Goal: Communication & Community: Answer question/provide support

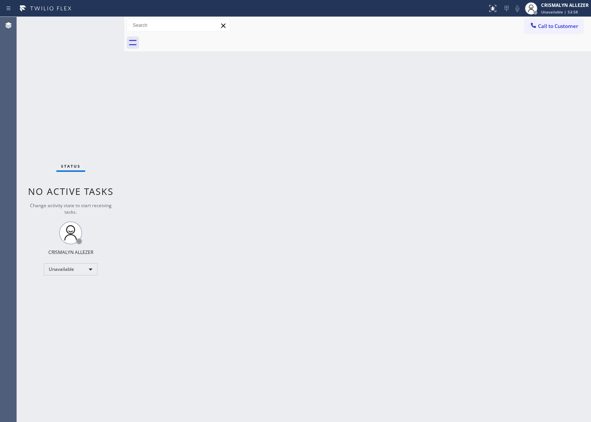
click at [551, 22] on button "Call to Customer" at bounding box center [554, 26] width 59 height 15
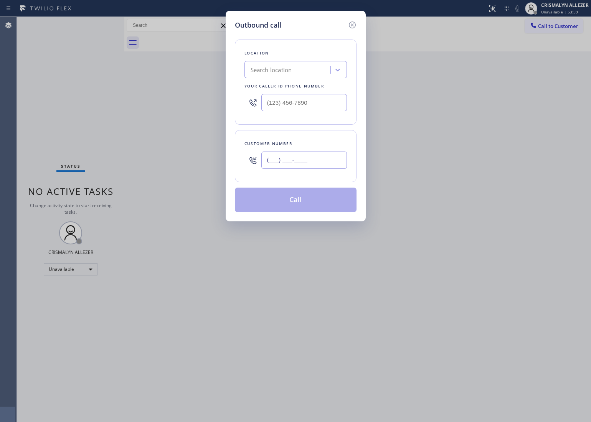
click at [319, 160] on input "(___) ___-____" at bounding box center [304, 160] width 86 height 17
paste input "973) 346-2759"
type input "[PHONE_NUMBER]"
click at [270, 68] on div "Search location" at bounding box center [271, 70] width 41 height 9
paste input "[PHONE_NUMBER]"
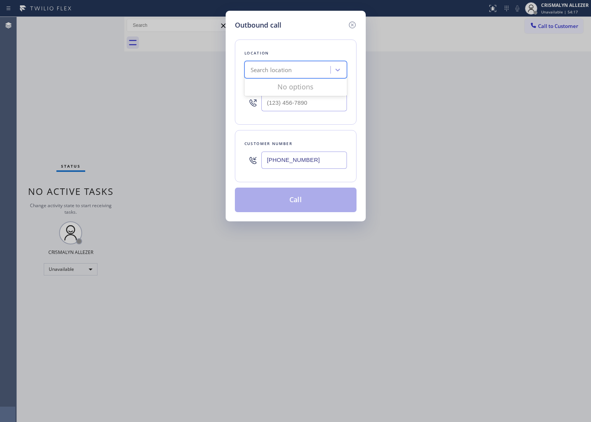
type input "[PHONE_NUMBER]"
click at [301, 70] on div "Search location" at bounding box center [289, 69] width 84 height 13
paste input "[PHONE_NUMBER]"
type input "[PHONE_NUMBER]"
click at [287, 71] on div "Search location" at bounding box center [267, 70] width 41 height 9
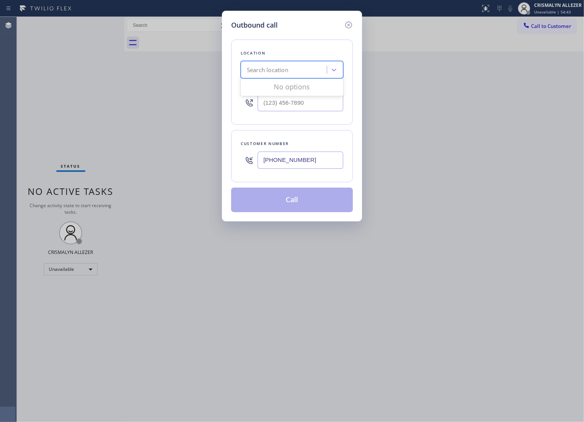
paste input "Marvel Electricians"
type input "Marvel Electricians"
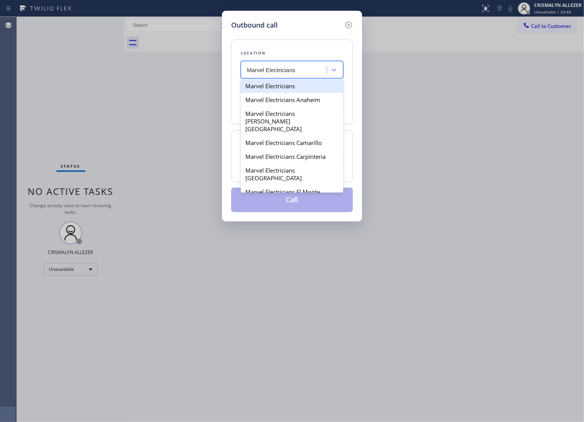
click at [287, 89] on div "Marvel Electricians" at bounding box center [292, 86] width 102 height 14
type input "[PHONE_NUMBER]"
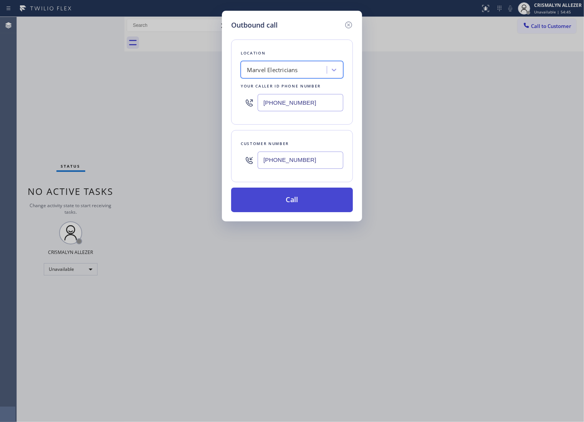
click at [294, 204] on button "Call" at bounding box center [292, 200] width 122 height 25
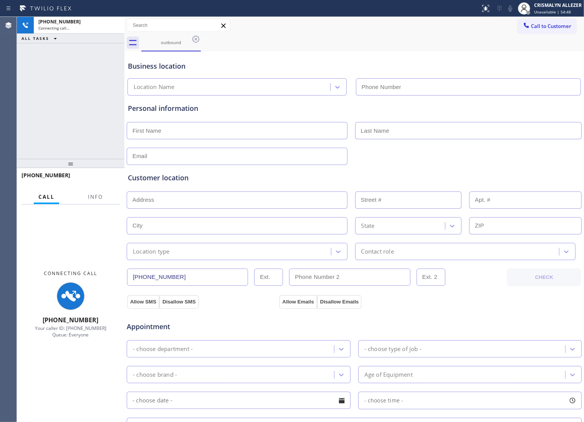
type input "[PHONE_NUMBER]"
click at [97, 196] on span "Info" at bounding box center [95, 196] width 15 height 7
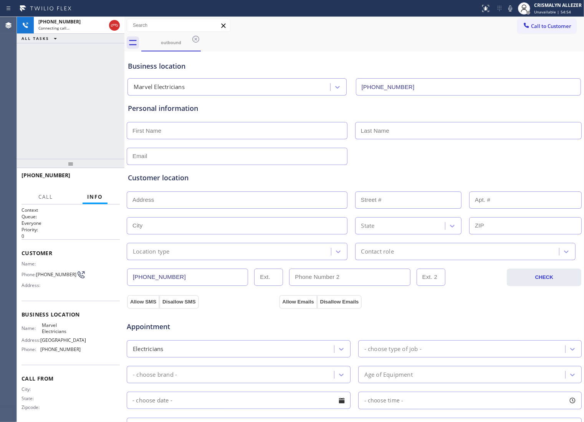
click at [132, 158] on input "text" at bounding box center [237, 156] width 221 height 17
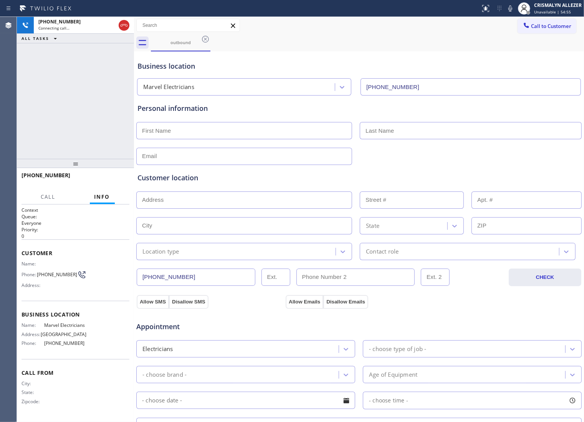
drag, startPoint x: 123, startPoint y: 150, endPoint x: 133, endPoint y: 152, distance: 10.0
click at [134, 152] on div at bounding box center [134, 219] width 0 height 405
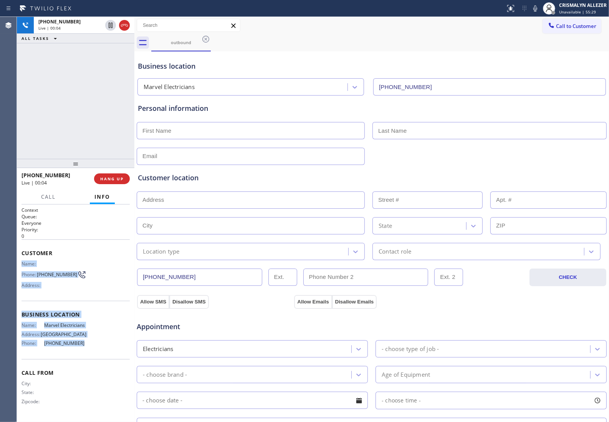
drag, startPoint x: 23, startPoint y: 260, endPoint x: 80, endPoint y: 353, distance: 109.2
click at [80, 353] on div "Context Queue: Everyone Priority: 0 Customer Name: Phone: [PHONE_NUMBER] Addres…" at bounding box center [75, 312] width 108 height 210
copy div "Name: Phone: [PHONE_NUMBER] Address: Business location Name: Marvel Electrician…"
click at [104, 178] on span "HANG UP" at bounding box center [111, 178] width 23 height 5
click at [104, 178] on span "COMPLETE" at bounding box center [110, 178] width 26 height 5
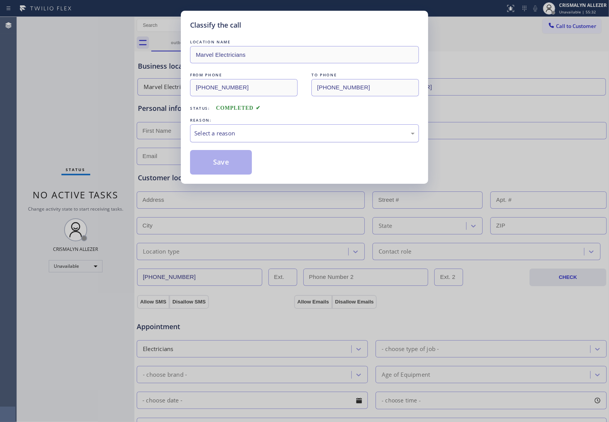
click at [292, 129] on div "Select a reason" at bounding box center [304, 133] width 220 height 9
click at [230, 162] on button "Save" at bounding box center [221, 162] width 62 height 25
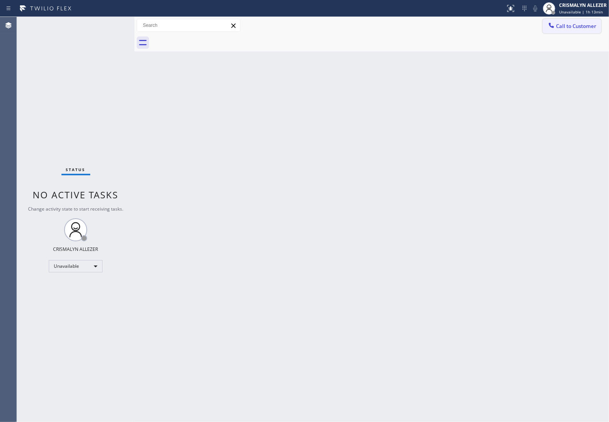
click at [583, 27] on span "Call to Customer" at bounding box center [576, 26] width 40 height 7
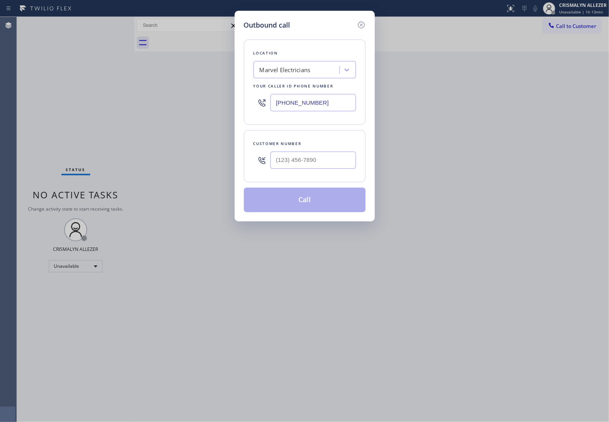
drag, startPoint x: 338, startPoint y: 102, endPoint x: 145, endPoint y: 101, distance: 193.0
click at [148, 101] on div "Outbound call Location Marvel Electricians Your caller id phone number [PHONE_N…" at bounding box center [304, 211] width 609 height 422
paste input "44) 735-4685"
type input "[PHONE_NUMBER]"
click at [335, 161] on input "(___) ___-____" at bounding box center [313, 160] width 86 height 17
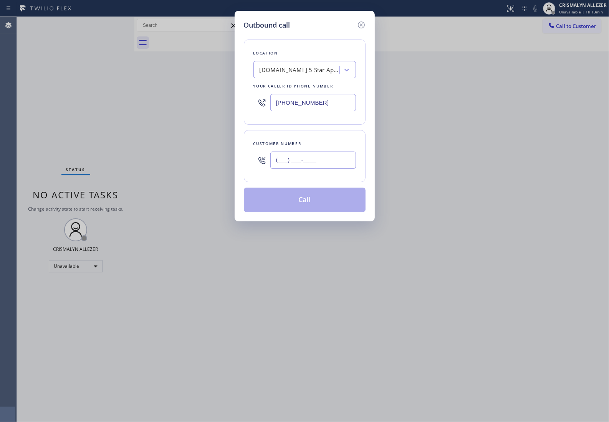
paste input "844) 735-4685"
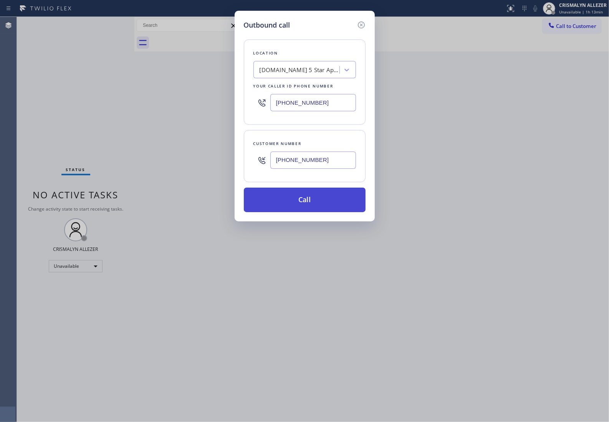
type input "[PHONE_NUMBER]"
click at [313, 204] on button "Call" at bounding box center [305, 200] width 122 height 25
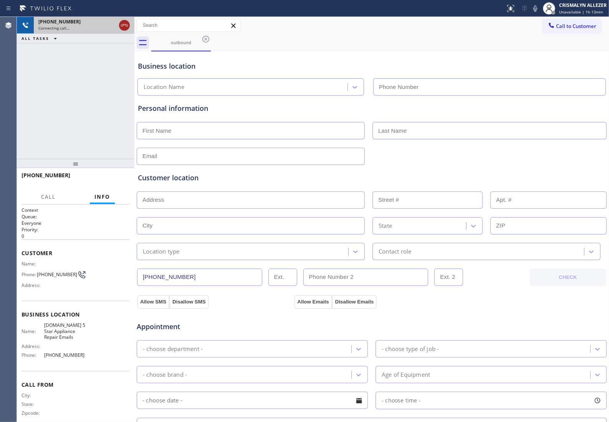
click at [124, 25] on icon at bounding box center [124, 25] width 7 height 2
type input "[PHONE_NUMBER]"
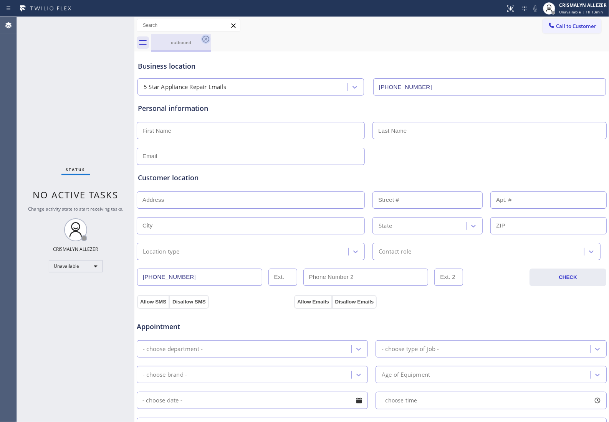
click at [206, 40] on icon at bounding box center [205, 39] width 9 height 9
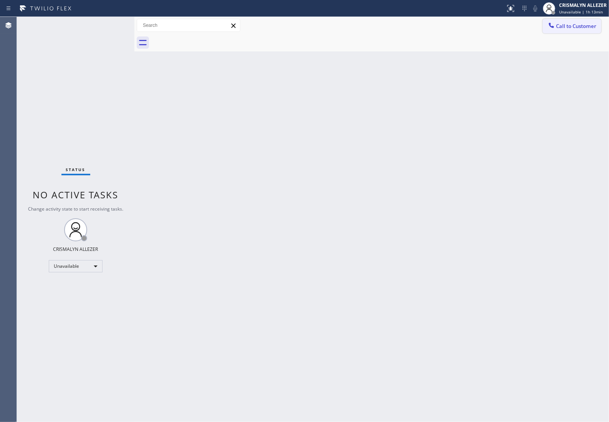
click at [591, 29] on span "Call to Customer" at bounding box center [576, 26] width 40 height 7
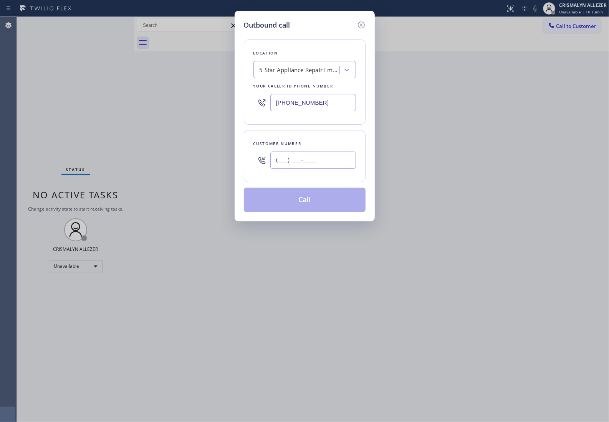
click at [297, 165] on input "(___) ___-____" at bounding box center [313, 160] width 86 height 17
paste input "213) 925-2481"
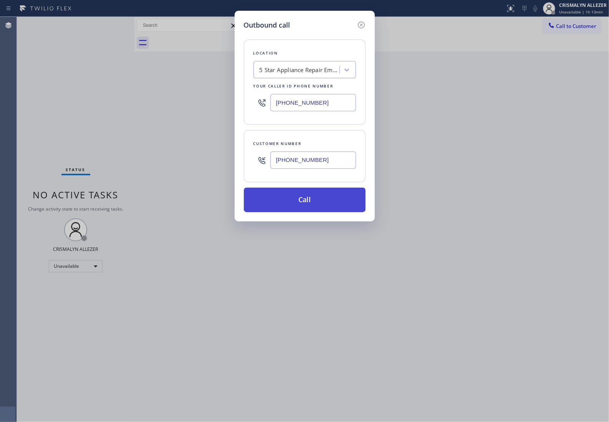
type input "[PHONE_NUMBER]"
click at [308, 197] on button "Call" at bounding box center [305, 200] width 122 height 25
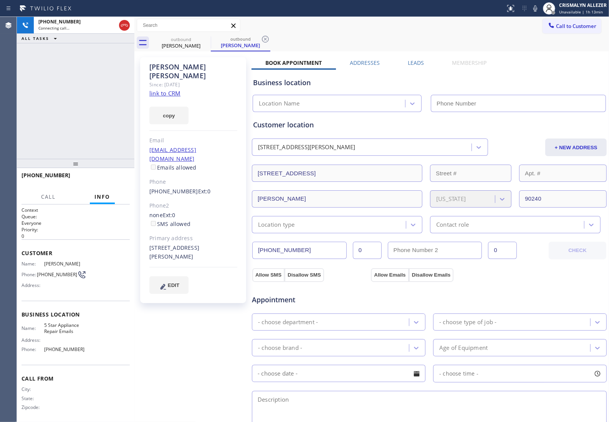
type input "[PHONE_NUMBER]"
click at [109, 180] on span "HANG UP" at bounding box center [111, 178] width 23 height 5
click at [109, 180] on span "COMPLETE" at bounding box center [110, 178] width 26 height 5
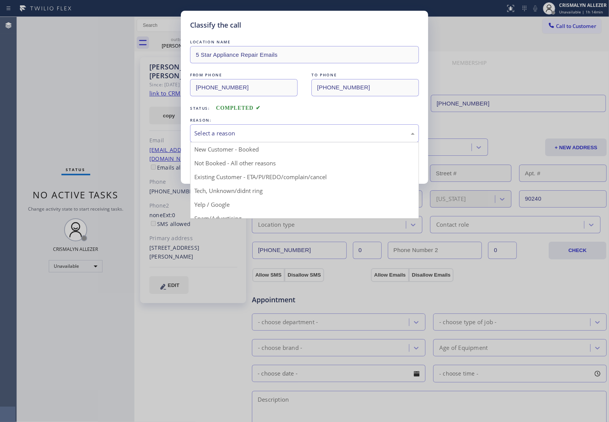
drag, startPoint x: 302, startPoint y: 138, endPoint x: 223, endPoint y: 160, distance: 81.3
click at [298, 139] on div "Select a reason" at bounding box center [304, 133] width 229 height 18
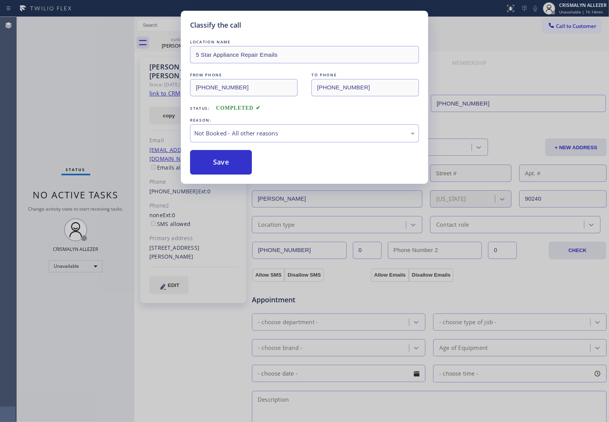
click at [210, 165] on button "Save" at bounding box center [221, 162] width 62 height 25
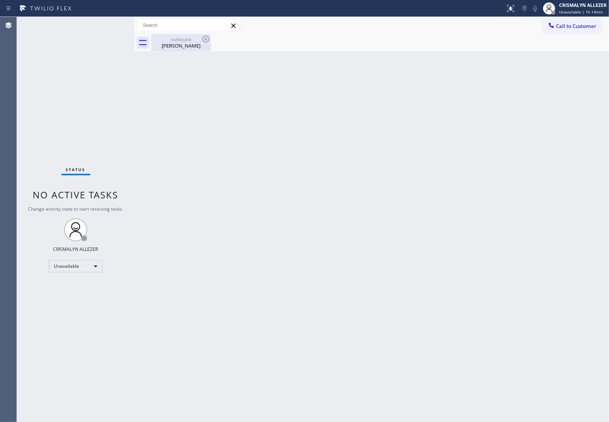
drag, startPoint x: 183, startPoint y: 45, endPoint x: 201, endPoint y: 41, distance: 19.0
click at [183, 45] on div "[PERSON_NAME]" at bounding box center [181, 45] width 58 height 7
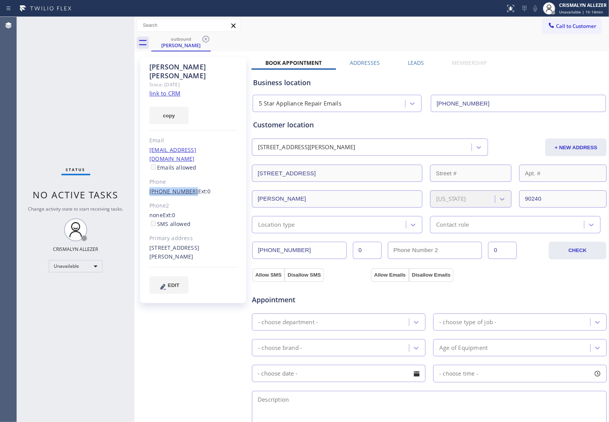
drag, startPoint x: 145, startPoint y: 172, endPoint x: 186, endPoint y: 177, distance: 41.3
click at [186, 177] on div "[PERSON_NAME] Since: [DATE] link to CRM copy Email [EMAIL_ADDRESS][DOMAIN_NAME]…" at bounding box center [193, 180] width 106 height 246
copy link "[PHONE_NUMBER]"
click at [206, 39] on icon at bounding box center [205, 39] width 9 height 9
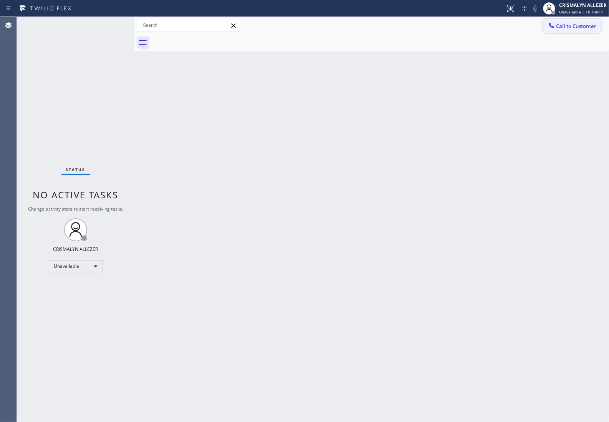
click at [571, 25] on span "Call to Customer" at bounding box center [576, 26] width 40 height 7
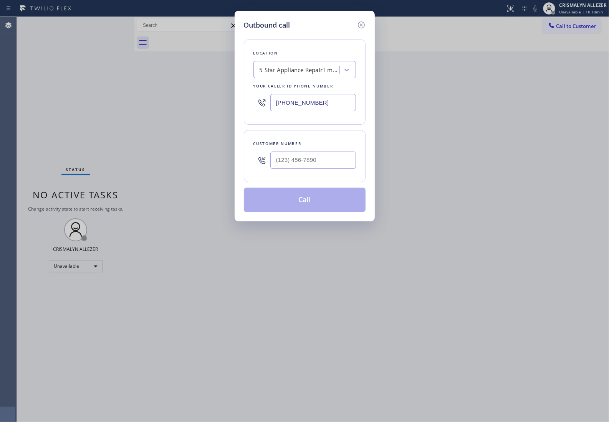
drag, startPoint x: 343, startPoint y: 101, endPoint x: 120, endPoint y: 97, distance: 222.6
click at [122, 97] on div "Outbound call Location 5 Star Appliance Repair Emails Your caller id phone numb…" at bounding box center [304, 211] width 609 height 422
paste input "05) 360-5209"
type input "[PHONE_NUMBER]"
click at [311, 161] on input "(___) ___-____" at bounding box center [313, 160] width 86 height 17
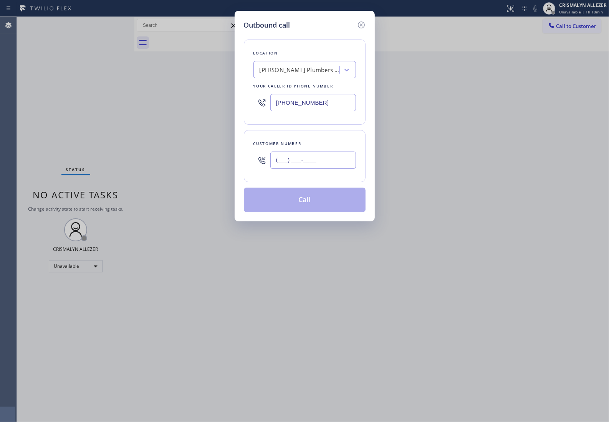
paste input "559) 312-0450"
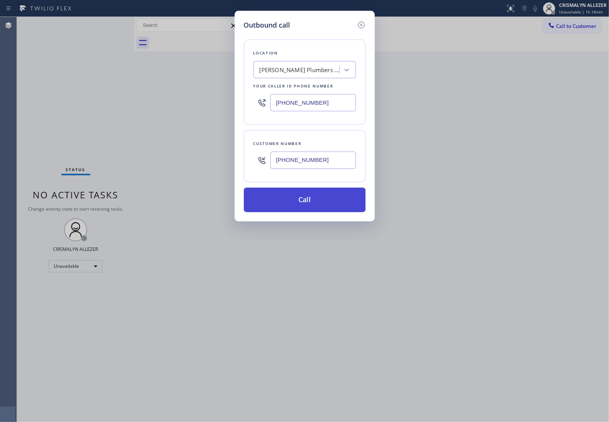
type input "[PHONE_NUMBER]"
click at [304, 201] on button "Call" at bounding box center [305, 200] width 122 height 25
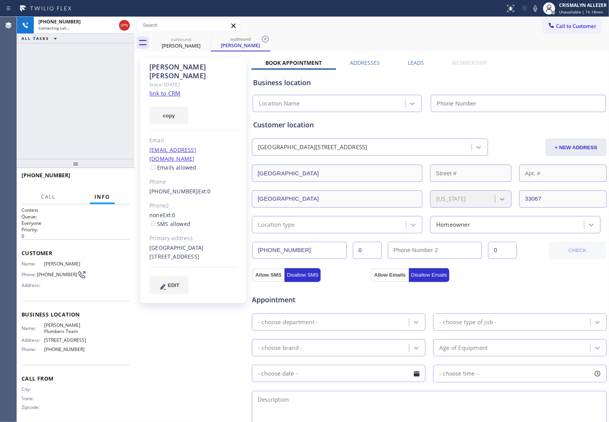
type input "[PHONE_NUMBER]"
click at [108, 180] on span "HANG UP" at bounding box center [111, 178] width 23 height 5
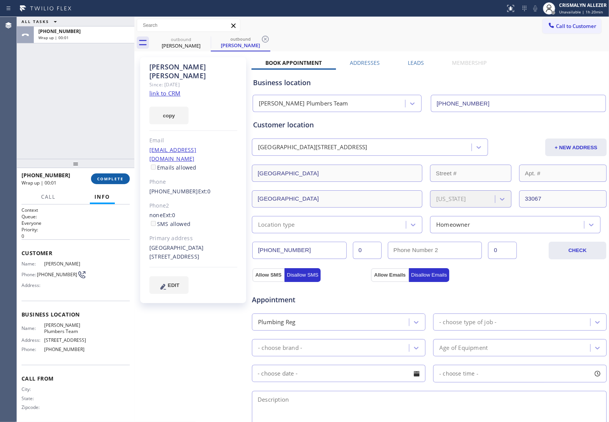
click at [108, 180] on span "COMPLETE" at bounding box center [110, 178] width 26 height 5
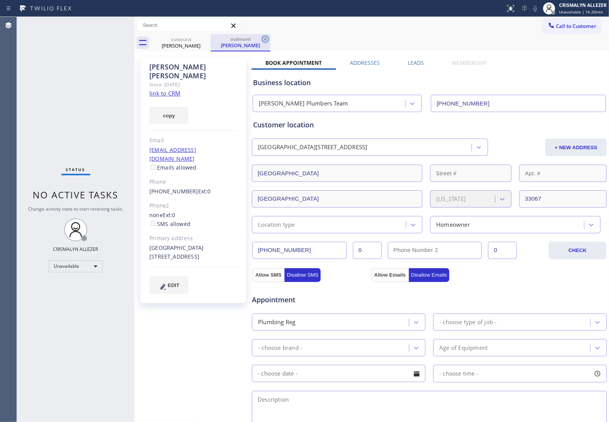
click at [268, 40] on icon at bounding box center [265, 39] width 7 height 7
click at [205, 38] on icon at bounding box center [205, 39] width 7 height 7
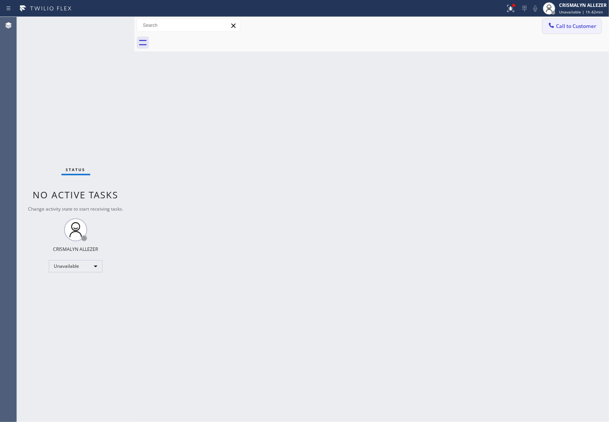
click at [573, 31] on button "Call to Customer" at bounding box center [571, 26] width 59 height 15
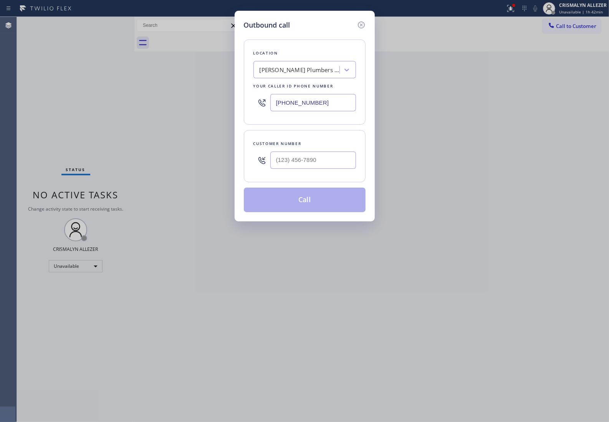
drag, startPoint x: 335, startPoint y: 106, endPoint x: 196, endPoint y: 106, distance: 138.2
click at [196, 106] on div "Outbound call Location [PERSON_NAME] Plumbers Team Your caller id phone number …" at bounding box center [304, 211] width 609 height 422
paste input "44) 735-4685"
type input "[PHONE_NUMBER]"
click at [342, 168] on input "(___) ___-____" at bounding box center [313, 160] width 86 height 17
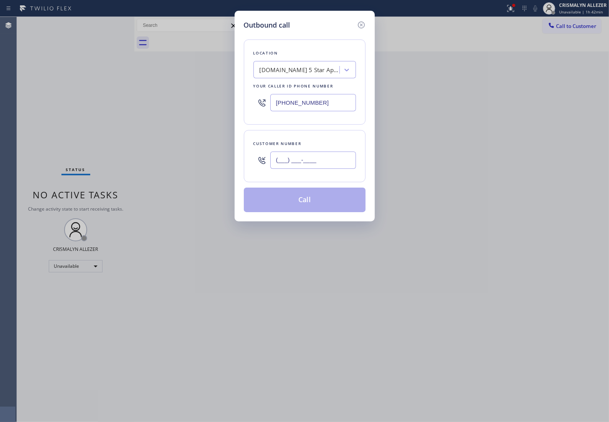
paste input "213) 925-2481"
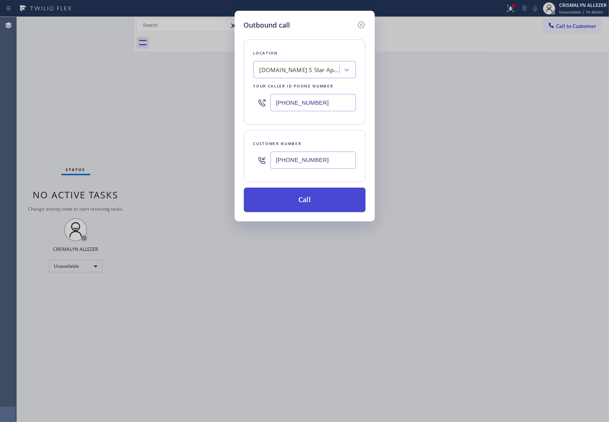
type input "[PHONE_NUMBER]"
click at [307, 210] on button "Call" at bounding box center [305, 200] width 122 height 25
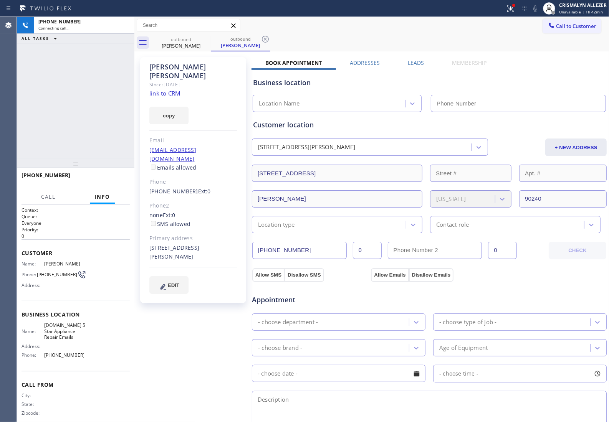
type input "[PHONE_NUMBER]"
click at [101, 178] on span "HANG UP" at bounding box center [111, 178] width 23 height 5
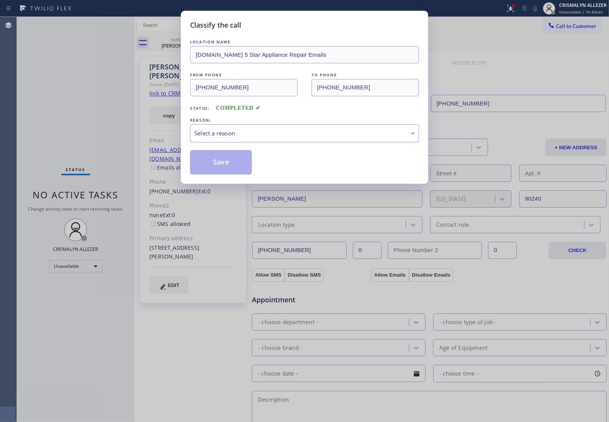
click at [311, 134] on div "Select a reason" at bounding box center [304, 133] width 220 height 9
click at [235, 165] on button "Save" at bounding box center [221, 162] width 62 height 25
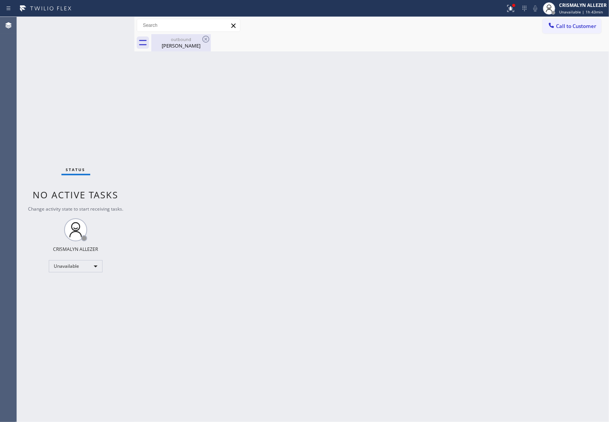
click at [180, 47] on div "[PERSON_NAME]" at bounding box center [181, 45] width 58 height 7
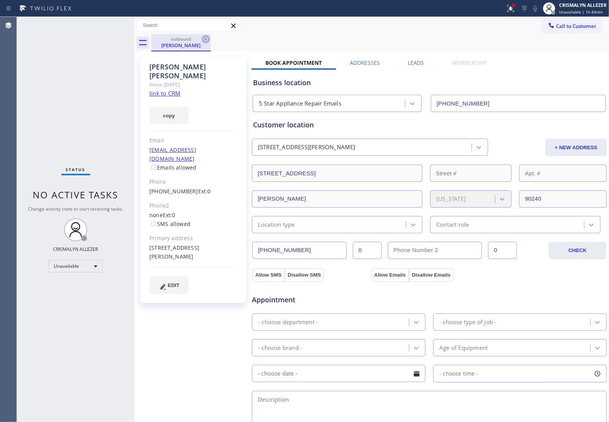
click at [205, 39] on icon at bounding box center [205, 39] width 9 height 9
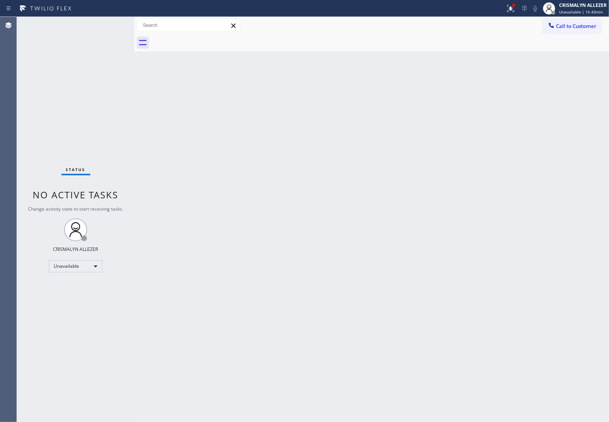
click at [386, 157] on div "Back to Dashboard Change Sender ID Customers Technicians Select a contact Outbo…" at bounding box center [371, 219] width 474 height 405
click at [571, 29] on span "Call to Customer" at bounding box center [576, 26] width 40 height 7
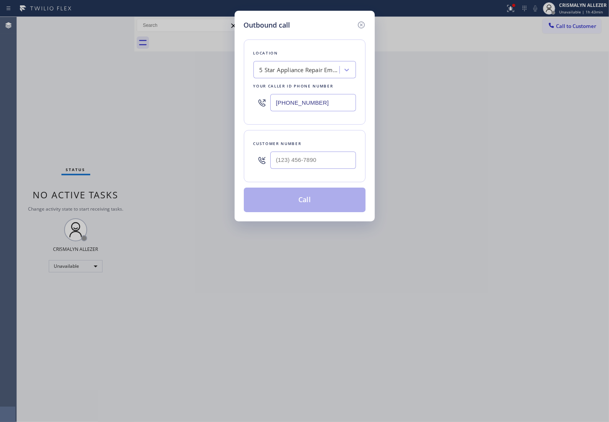
paste input "310) 340-1159"
drag, startPoint x: 336, startPoint y: 108, endPoint x: 222, endPoint y: 104, distance: 114.4
click at [166, 95] on div "Outbound call Location 5 Star Appliance Repair Emails Your caller id phone numb…" at bounding box center [304, 211] width 609 height 422
type input "[PHONE_NUMBER]"
click at [314, 155] on input "(___) ___-____" at bounding box center [313, 160] width 86 height 17
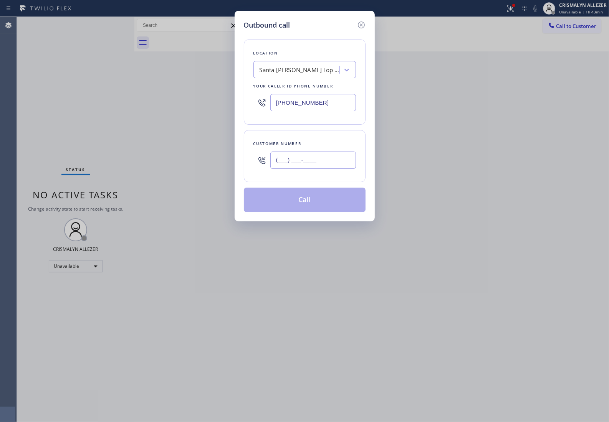
paste input "731) 206-5027"
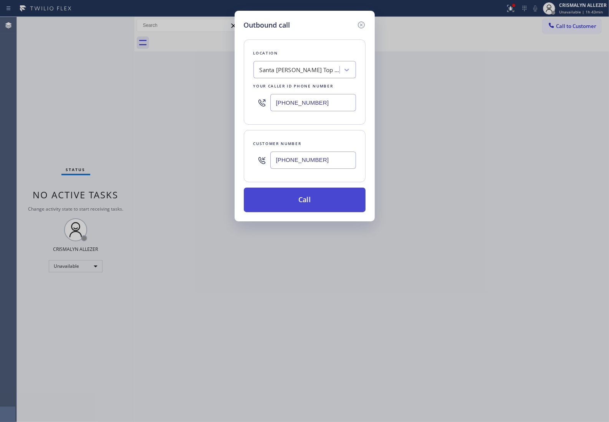
type input "[PHONE_NUMBER]"
click at [310, 206] on button "Call" at bounding box center [305, 200] width 122 height 25
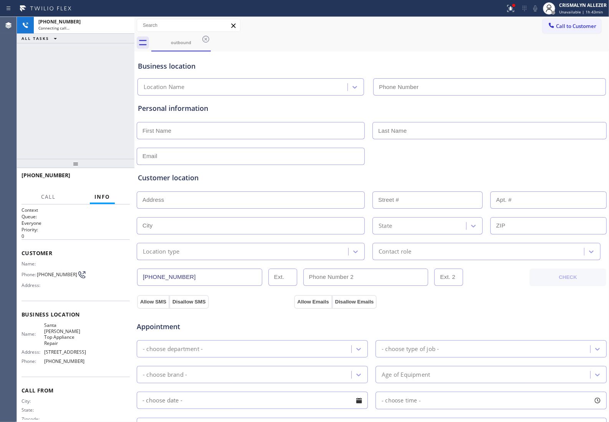
type input "[PHONE_NUMBER]"
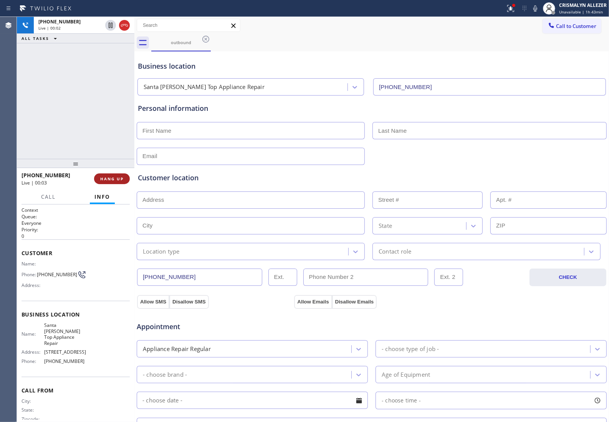
click at [106, 181] on span "HANG UP" at bounding box center [111, 178] width 23 height 5
click at [108, 184] on div "[PHONE_NUMBER] Wrap up | 00:02 COMPLETE" at bounding box center [75, 179] width 108 height 20
click at [119, 181] on button "COMPLETE" at bounding box center [110, 178] width 39 height 11
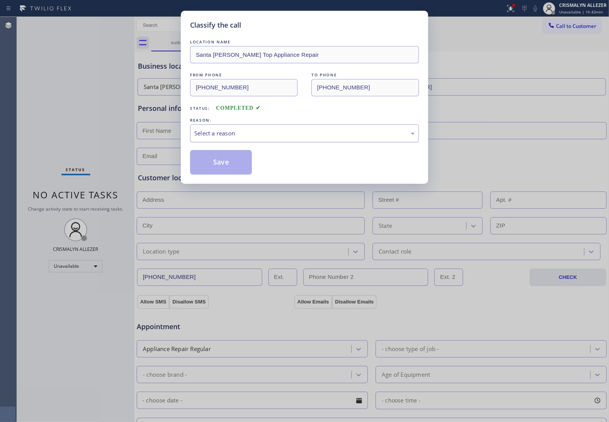
click at [260, 133] on div "Select a reason" at bounding box center [304, 133] width 220 height 9
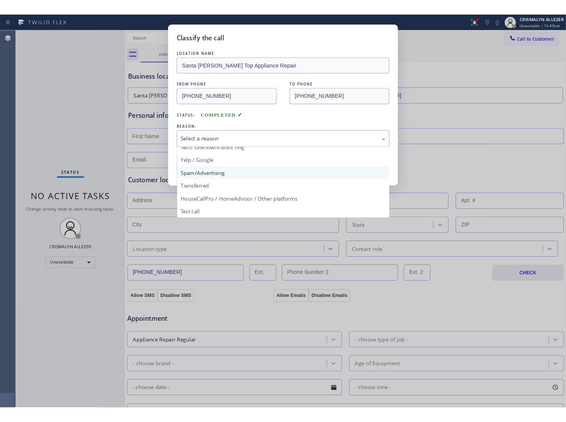
scroll to position [53, 0]
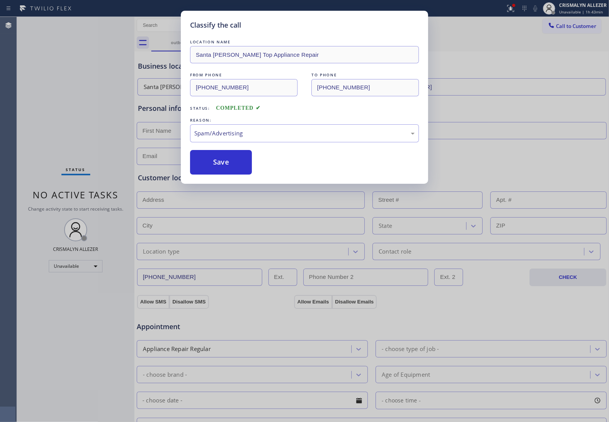
click at [223, 166] on button "Save" at bounding box center [221, 162] width 62 height 25
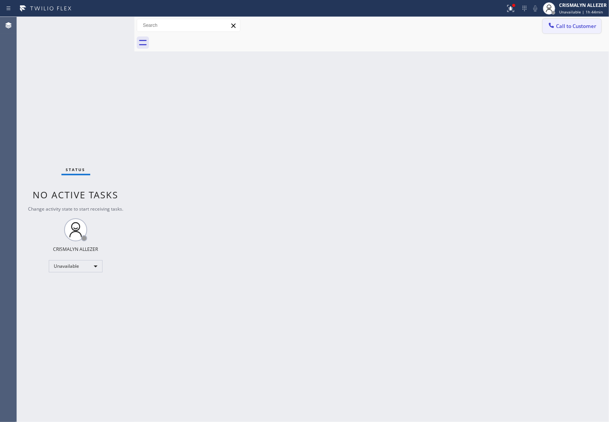
click at [568, 31] on button "Call to Customer" at bounding box center [571, 26] width 59 height 15
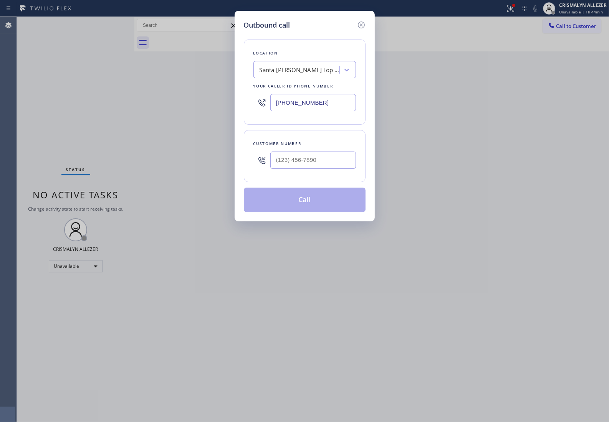
drag, startPoint x: 342, startPoint y: 106, endPoint x: 158, endPoint y: 96, distance: 184.1
click at [167, 97] on div "Outbound call Location [GEOGRAPHIC_DATA][PERSON_NAME] Top Appliance Repair Your…" at bounding box center [304, 211] width 609 height 422
paste input "405-0032"
type input "[PHONE_NUMBER]"
click at [307, 164] on input "(___) ___-____" at bounding box center [313, 160] width 86 height 17
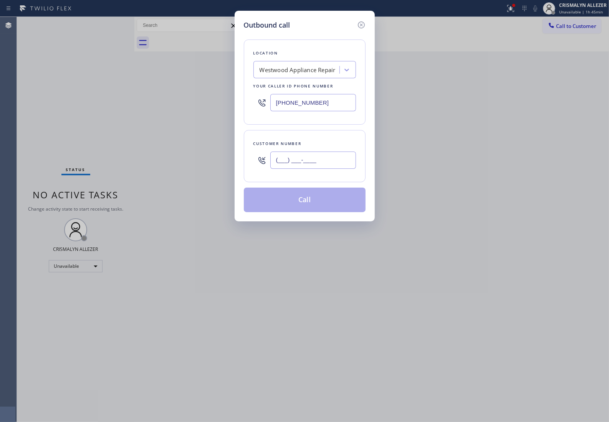
paste input "310) 234-2447"
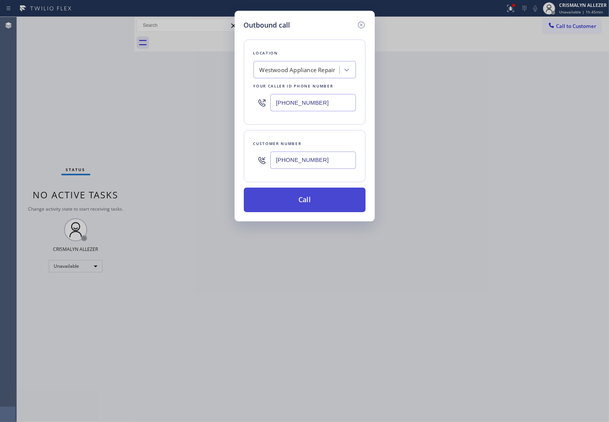
type input "[PHONE_NUMBER]"
click at [312, 208] on button "Call" at bounding box center [305, 200] width 122 height 25
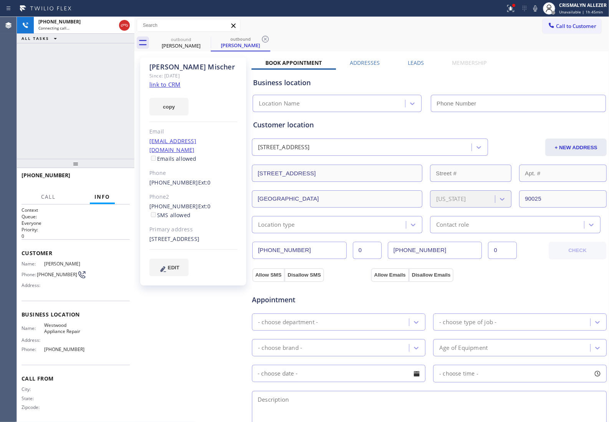
click at [164, 85] on link "link to CRM" at bounding box center [164, 85] width 31 height 8
type input "[PHONE_NUMBER]"
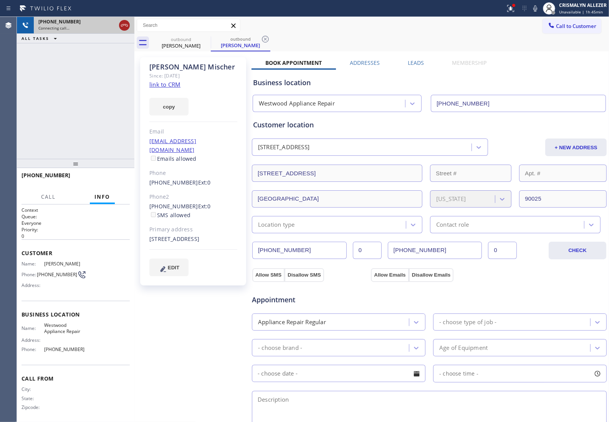
click at [123, 29] on icon at bounding box center [124, 25] width 9 height 9
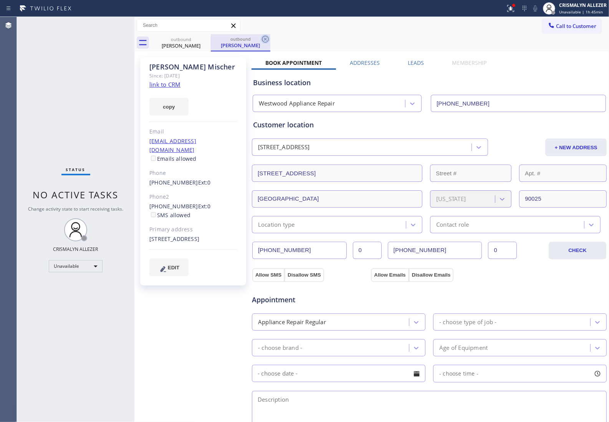
click at [265, 38] on icon at bounding box center [265, 39] width 9 height 9
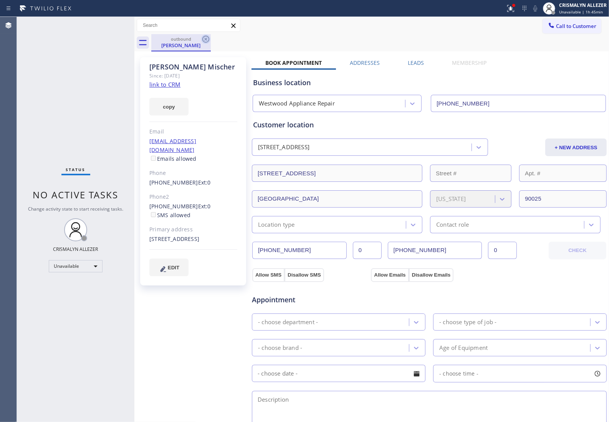
click at [209, 41] on icon at bounding box center [205, 39] width 9 height 9
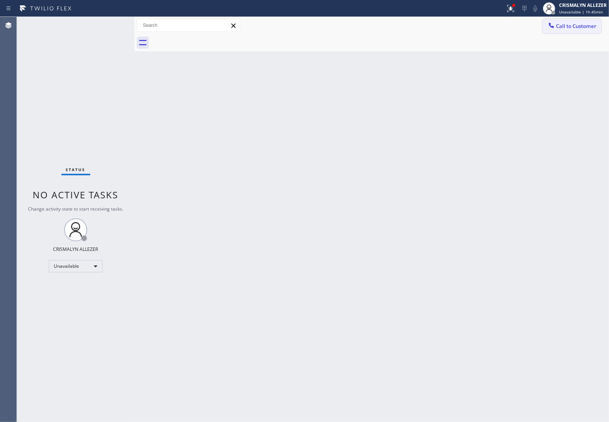
drag, startPoint x: 582, startPoint y: 29, endPoint x: 413, endPoint y: 96, distance: 181.6
click at [581, 30] on button "Call to Customer" at bounding box center [571, 26] width 59 height 15
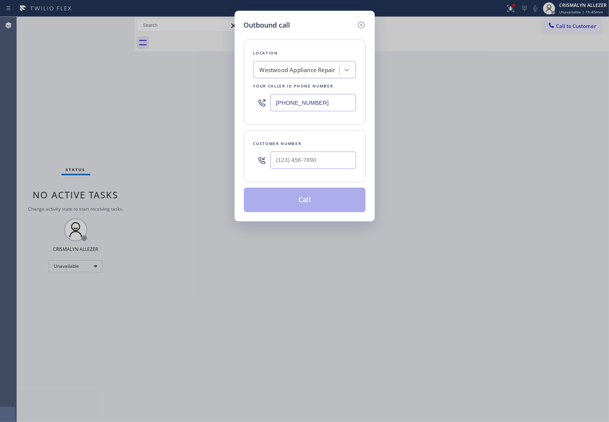
paste input "657) 529-7397"
drag, startPoint x: 336, startPoint y: 103, endPoint x: 126, endPoint y: 101, distance: 210.3
click at [127, 106] on div "Outbound call Location [GEOGRAPHIC_DATA] Appliance Repair Your caller id phone …" at bounding box center [304, 211] width 609 height 422
type input "[PHONE_NUMBER]"
click at [327, 151] on div at bounding box center [313, 160] width 86 height 25
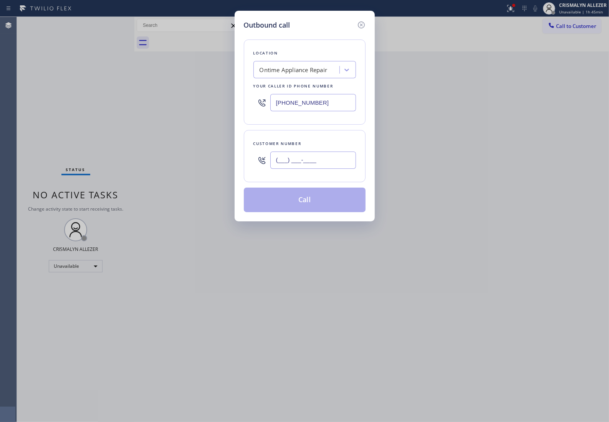
click at [327, 162] on input "(___) ___-____" at bounding box center [313, 160] width 86 height 17
paste input "626) 893-2772"
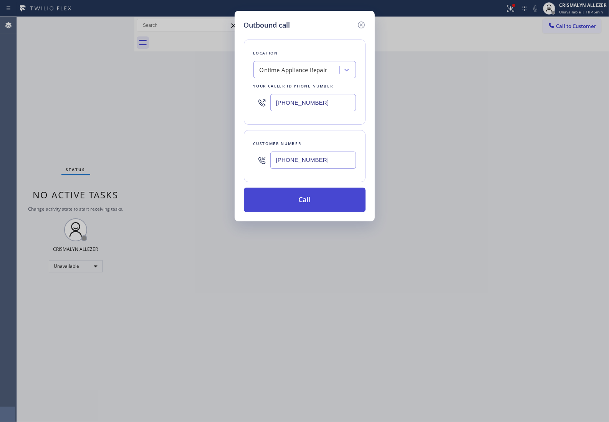
type input "[PHONE_NUMBER]"
click at [309, 202] on button "Call" at bounding box center [305, 200] width 122 height 25
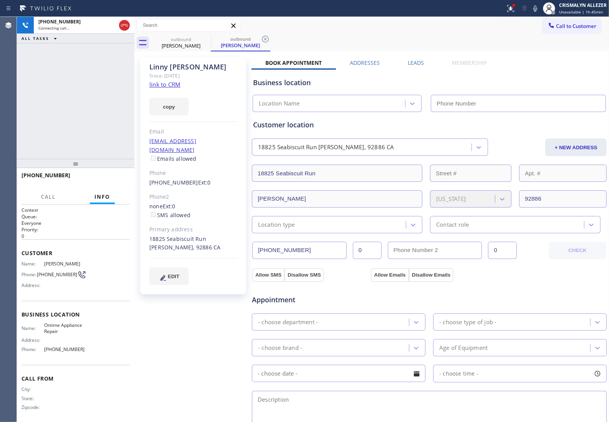
click at [164, 81] on link "link to CRM" at bounding box center [164, 85] width 31 height 8
type input "[PHONE_NUMBER]"
click at [110, 183] on button "HANG UP" at bounding box center [112, 178] width 36 height 11
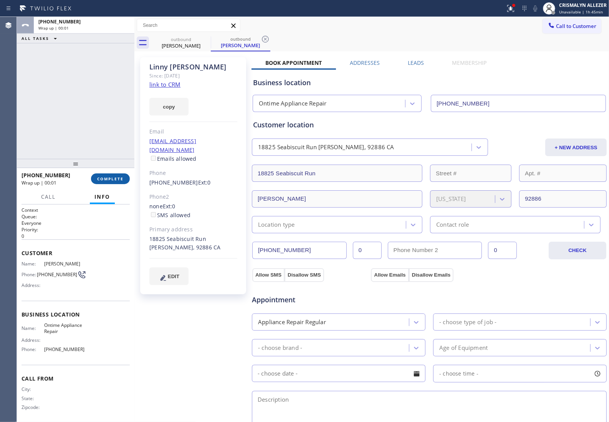
click at [110, 183] on button "COMPLETE" at bounding box center [110, 178] width 39 height 11
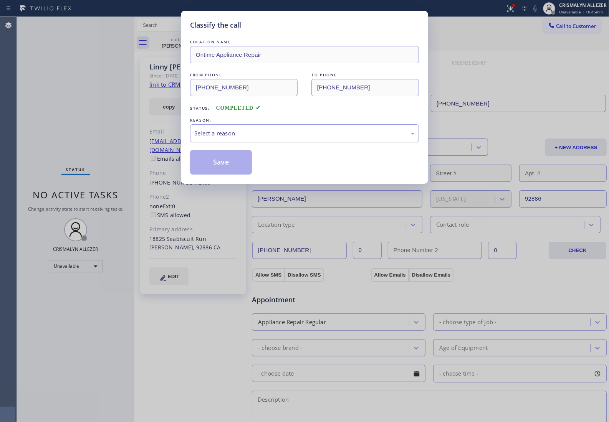
click at [289, 134] on div "Select a reason" at bounding box center [304, 133] width 220 height 9
click at [233, 167] on button "Save" at bounding box center [221, 162] width 62 height 25
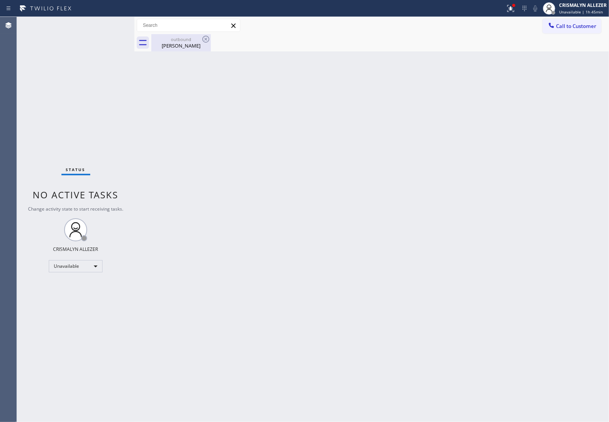
click at [182, 46] on div "[PERSON_NAME]" at bounding box center [181, 45] width 58 height 7
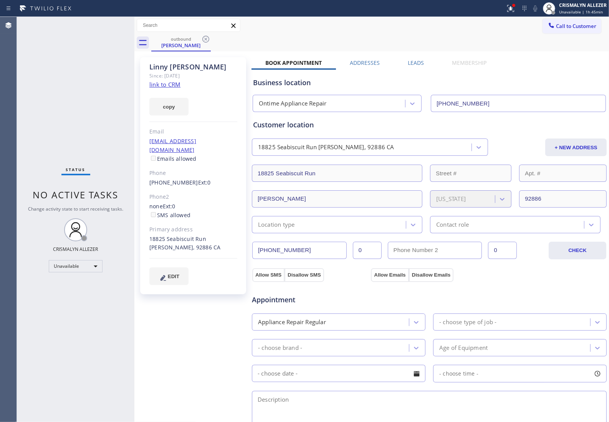
click at [410, 64] on label "Leads" at bounding box center [416, 62] width 16 height 7
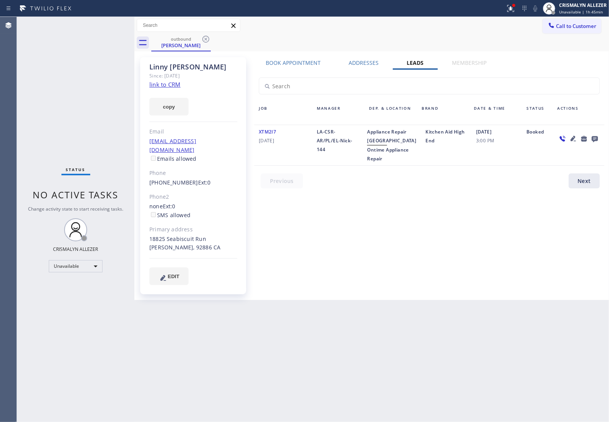
click at [591, 135] on icon at bounding box center [594, 139] width 9 height 10
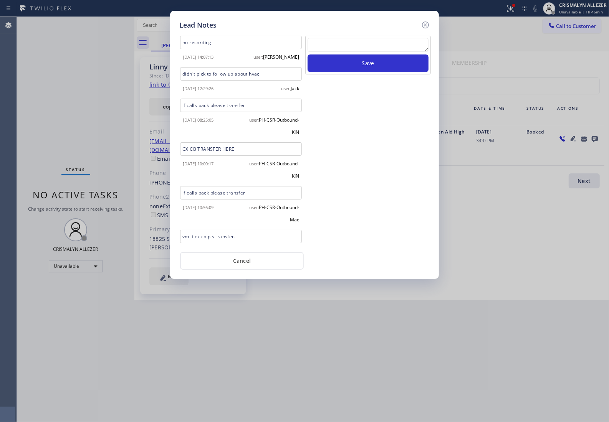
click at [324, 52] on textarea at bounding box center [367, 45] width 121 height 14
paste textarea "no answer | pls xfer here cx cb"
type textarea "no answer | pls xfer here cx cb"
click at [350, 59] on button "Save" at bounding box center [367, 63] width 121 height 18
click at [249, 258] on button "Cancel" at bounding box center [242, 261] width 124 height 18
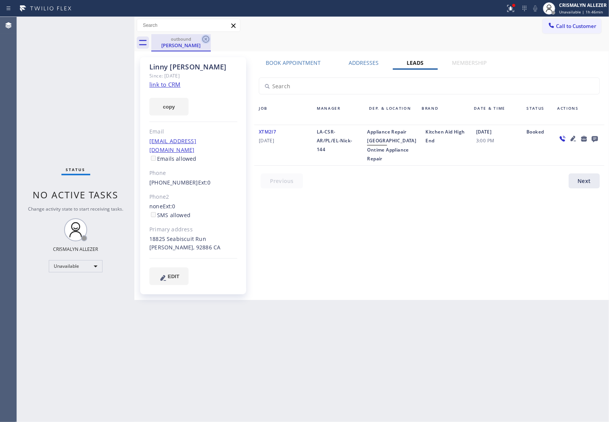
click at [205, 36] on icon at bounding box center [205, 39] width 9 height 9
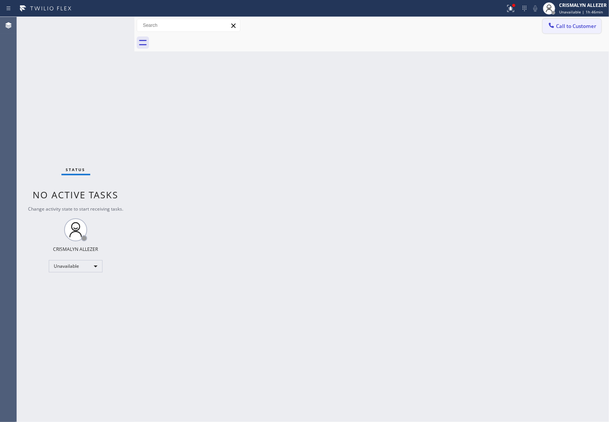
click at [583, 24] on span "Call to Customer" at bounding box center [576, 26] width 40 height 7
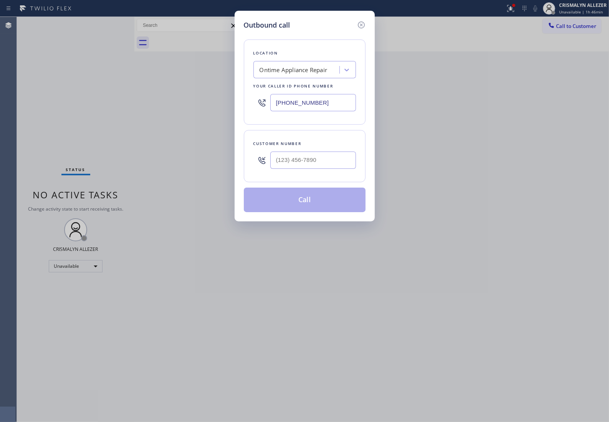
drag, startPoint x: 340, startPoint y: 101, endPoint x: 194, endPoint y: 104, distance: 145.9
click at [200, 104] on div "Outbound call Location Ontime Appliance Repair Your caller id phone number [PHO…" at bounding box center [304, 211] width 609 height 422
paste input "714) 831-1170"
type input "[PHONE_NUMBER]"
click at [334, 163] on input "(___) ___-____" at bounding box center [313, 160] width 86 height 17
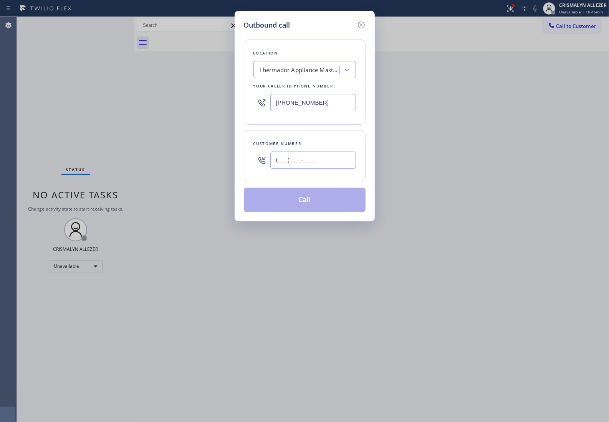
paste input "626) 862-7479"
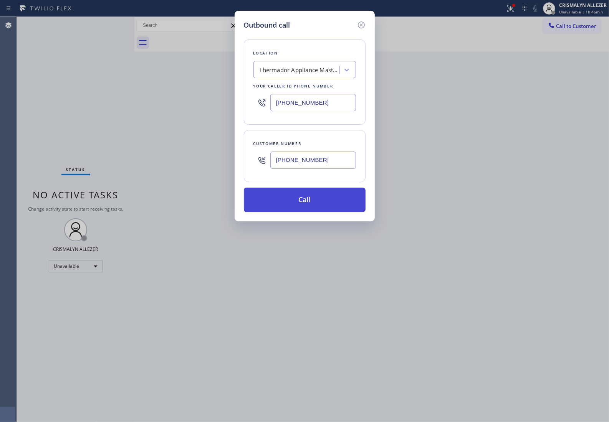
type input "[PHONE_NUMBER]"
click at [304, 205] on button "Call" at bounding box center [305, 200] width 122 height 25
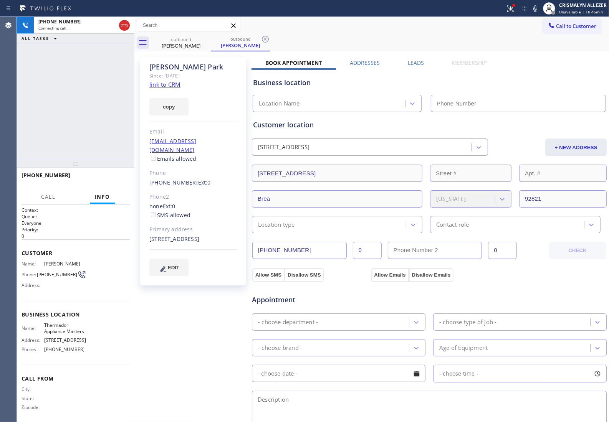
click at [160, 86] on link "link to CRM" at bounding box center [164, 85] width 31 height 8
type input "[PHONE_NUMBER]"
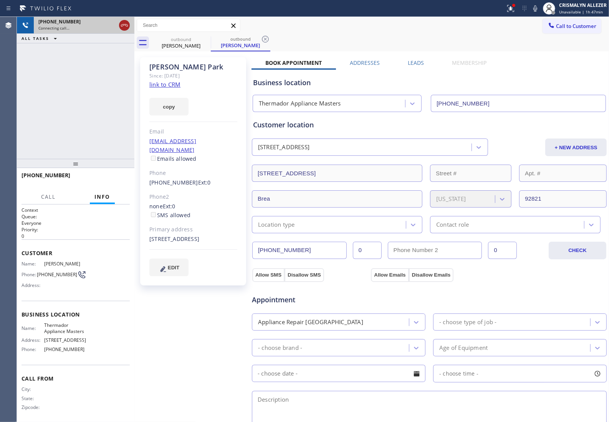
click at [124, 24] on icon at bounding box center [124, 25] width 9 height 9
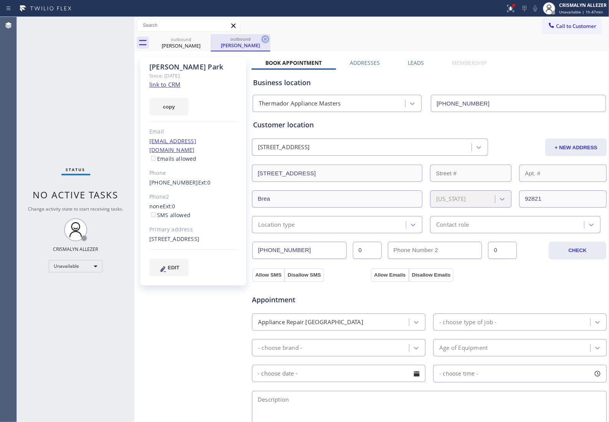
click at [266, 39] on icon at bounding box center [265, 39] width 7 height 7
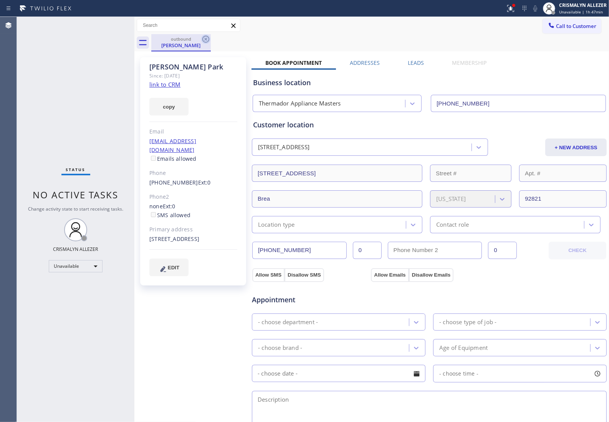
click at [205, 39] on icon at bounding box center [205, 39] width 9 height 9
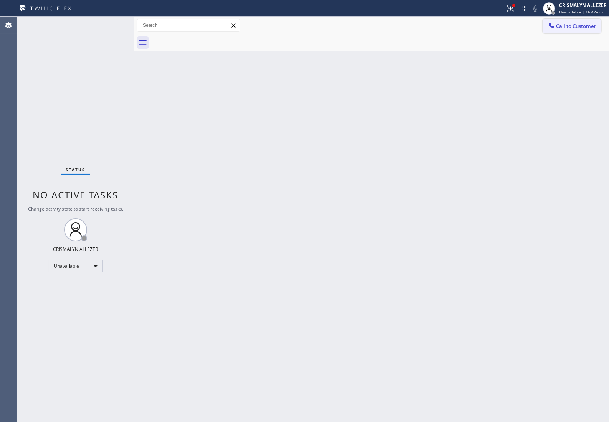
click at [563, 26] on span "Call to Customer" at bounding box center [576, 26] width 40 height 7
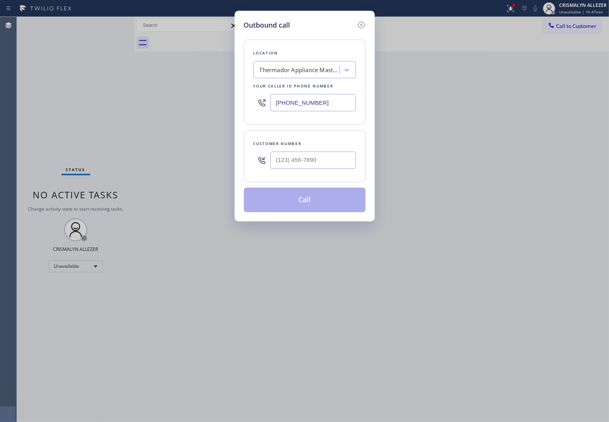
drag, startPoint x: 339, startPoint y: 102, endPoint x: 152, endPoint y: 102, distance: 186.9
click at [158, 102] on div "Outbound call Location Thermador Appliance Masters Your caller id phone number …" at bounding box center [304, 211] width 609 height 422
paste input "949) 234-8201"
type input "[PHONE_NUMBER]"
click at [329, 155] on input "(___) ___-____" at bounding box center [313, 160] width 86 height 17
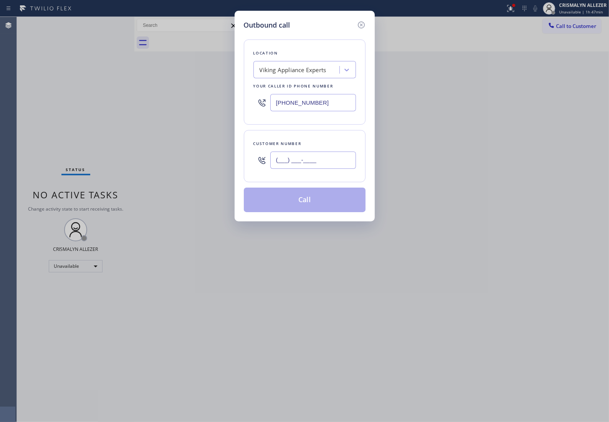
paste input "714) 264-5194"
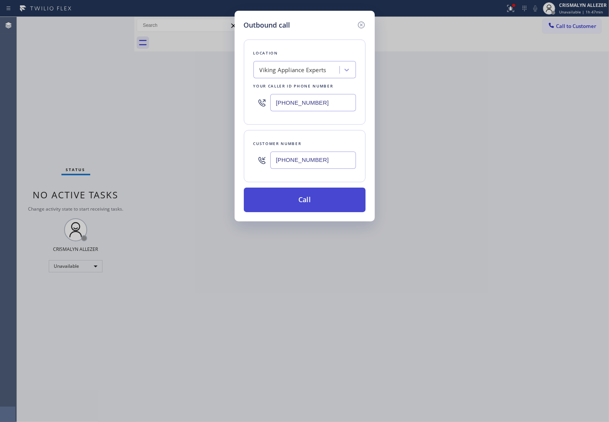
type input "[PHONE_NUMBER]"
click at [314, 205] on button "Call" at bounding box center [305, 200] width 122 height 25
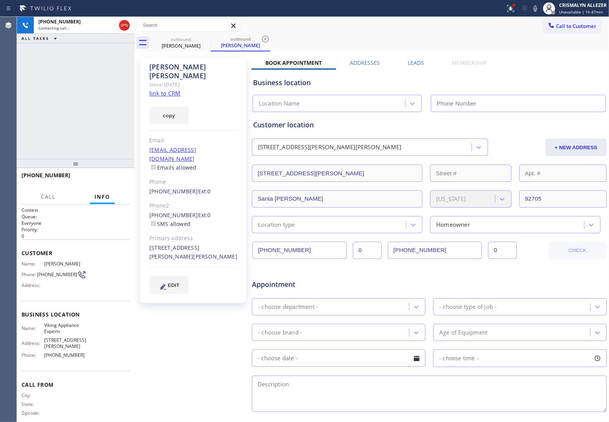
click at [155, 89] on link "link to CRM" at bounding box center [164, 93] width 31 height 8
type input "[PHONE_NUMBER]"
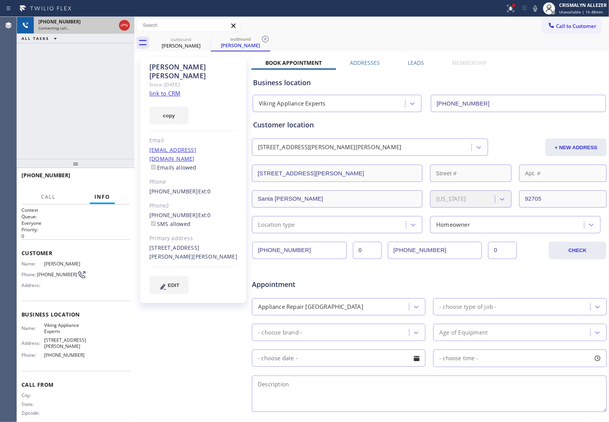
click at [124, 24] on icon at bounding box center [124, 25] width 9 height 9
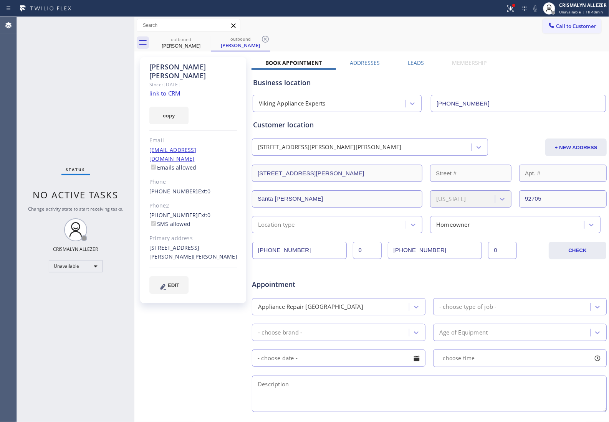
drag, startPoint x: 267, startPoint y: 37, endPoint x: 264, endPoint y: 39, distance: 4.0
click at [267, 37] on icon at bounding box center [265, 39] width 7 height 7
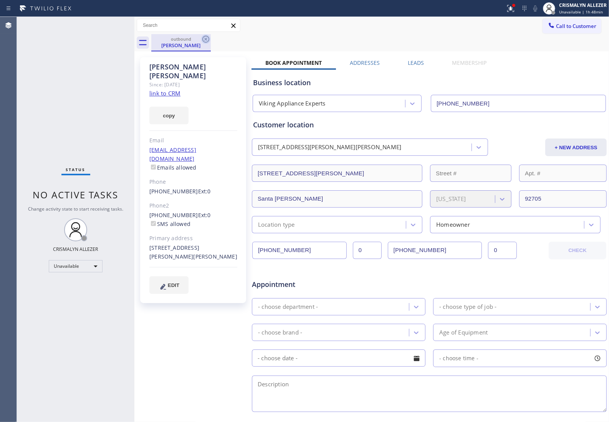
click at [206, 40] on icon at bounding box center [205, 39] width 9 height 9
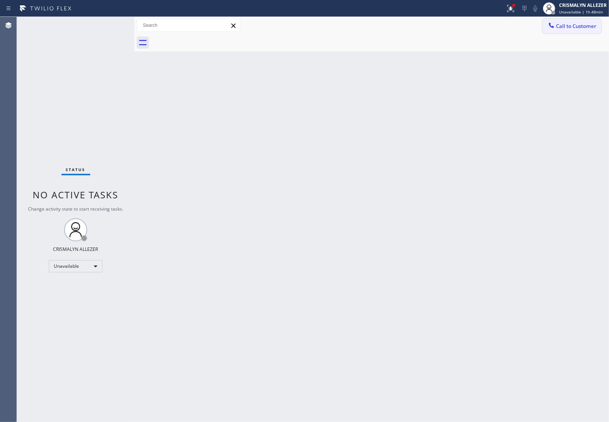
click at [588, 28] on span "Call to Customer" at bounding box center [576, 26] width 40 height 7
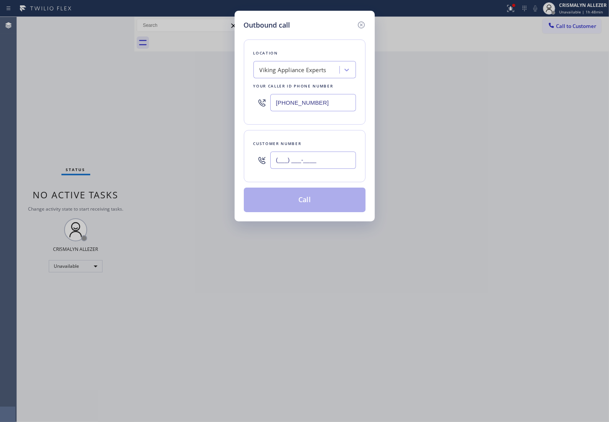
click at [323, 160] on input "(___) ___-____" at bounding box center [313, 160] width 86 height 17
paste input "714) 264-5194"
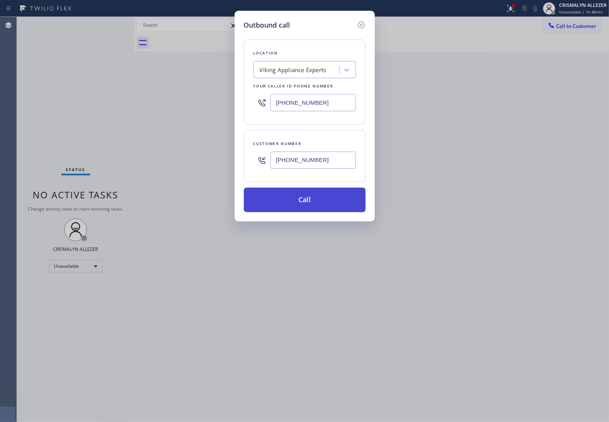
type input "[PHONE_NUMBER]"
click at [303, 203] on button "Call" at bounding box center [305, 200] width 122 height 25
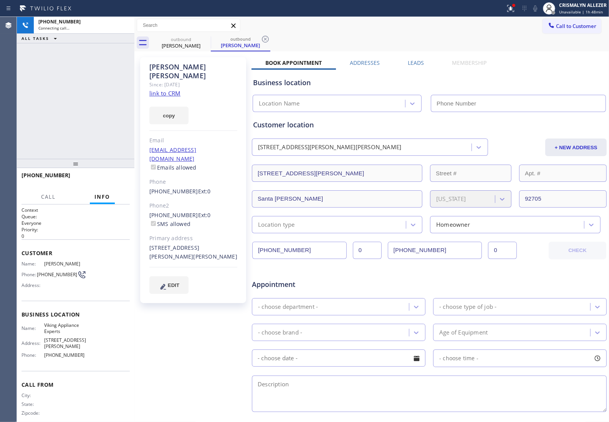
type input "[PHONE_NUMBER]"
drag, startPoint x: 146, startPoint y: 172, endPoint x: 187, endPoint y: 178, distance: 41.5
click at [187, 178] on div "[PERSON_NAME] Since: [DATE] link to CRM copy Email [EMAIL_ADDRESS][DOMAIN_NAME]…" at bounding box center [193, 180] width 106 height 246
copy link "[PHONE_NUMBER]"
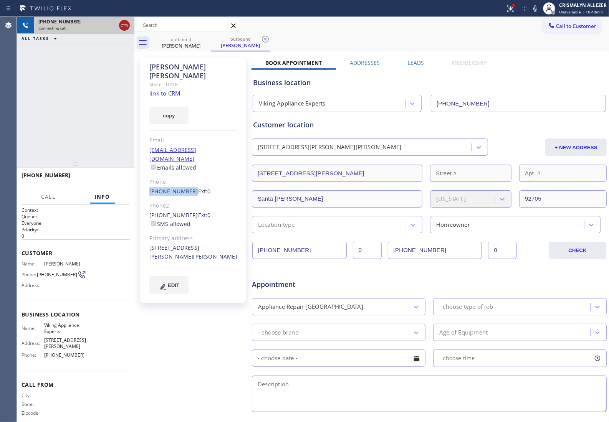
click at [121, 25] on icon at bounding box center [124, 25] width 9 height 9
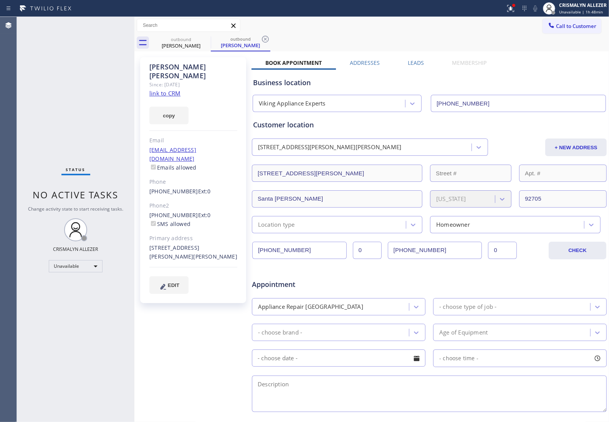
drag, startPoint x: 264, startPoint y: 38, endPoint x: 253, endPoint y: 43, distance: 11.9
click at [265, 38] on icon at bounding box center [265, 39] width 9 height 9
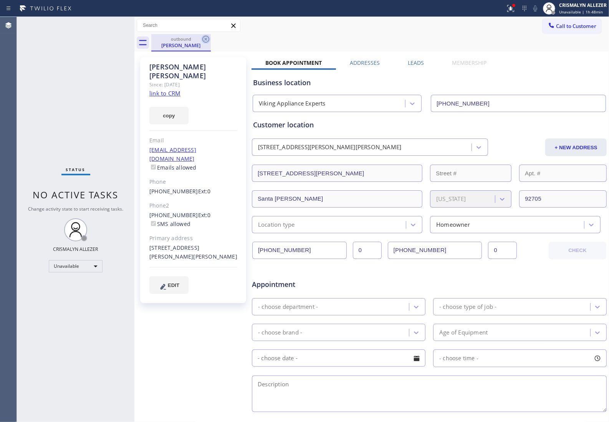
click at [205, 39] on icon at bounding box center [205, 39] width 9 height 9
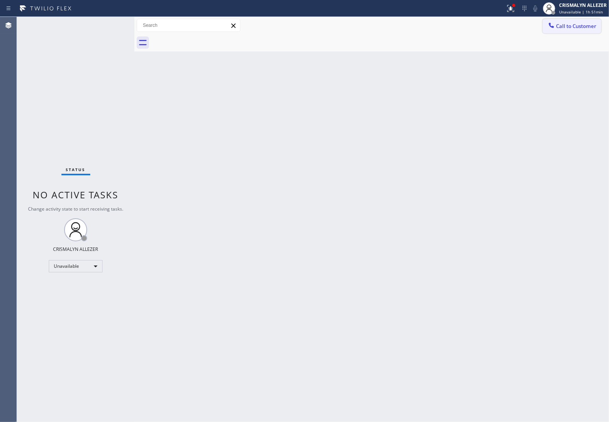
click at [569, 30] on button "Call to Customer" at bounding box center [571, 26] width 59 height 15
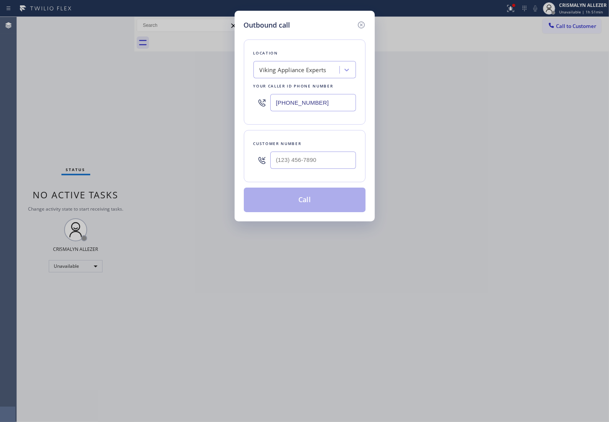
drag, startPoint x: 336, startPoint y: 102, endPoint x: 158, endPoint y: 107, distance: 177.8
click at [158, 107] on div "Outbound call Location Viking Appliance Experts Your caller id phone number [PH…" at bounding box center [304, 211] width 609 height 422
paste input "206) 257-3257"
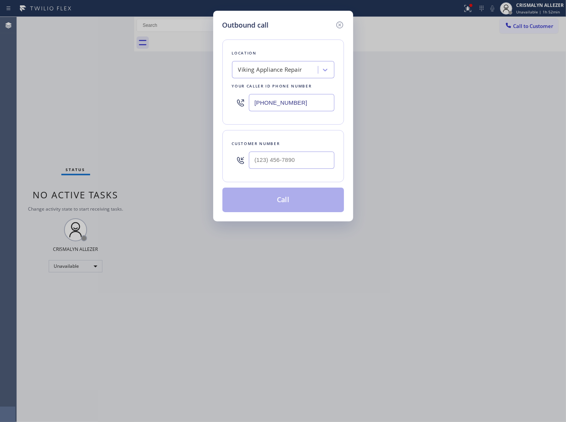
type input "[PHONE_NUMBER]"
click at [308, 163] on input "(___) ___-____" at bounding box center [292, 160] width 86 height 17
paste input "303) 931-3408"
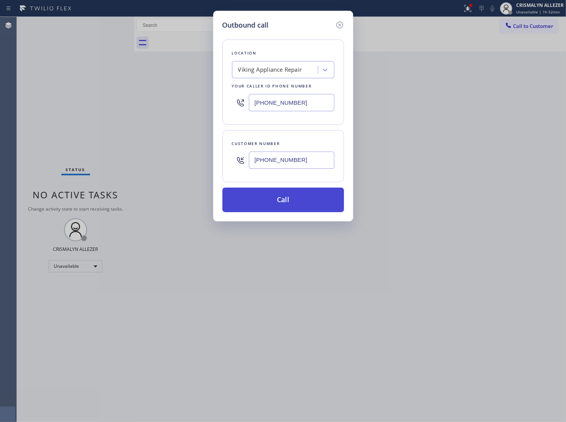
type input "[PHONE_NUMBER]"
click at [291, 202] on button "Call" at bounding box center [284, 200] width 122 height 25
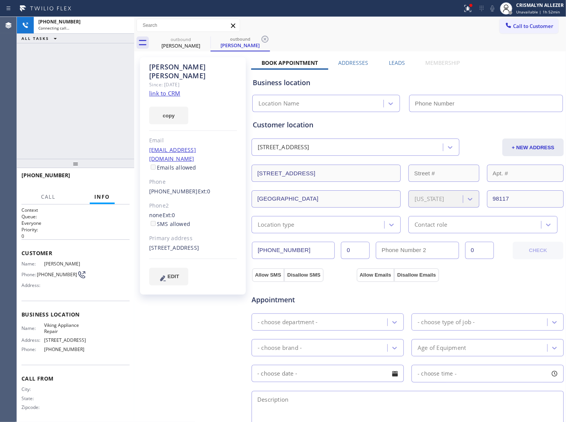
click at [166, 98] on div "copy" at bounding box center [193, 111] width 88 height 26
click at [170, 89] on link "link to CRM" at bounding box center [164, 93] width 31 height 8
type input "[PHONE_NUMBER]"
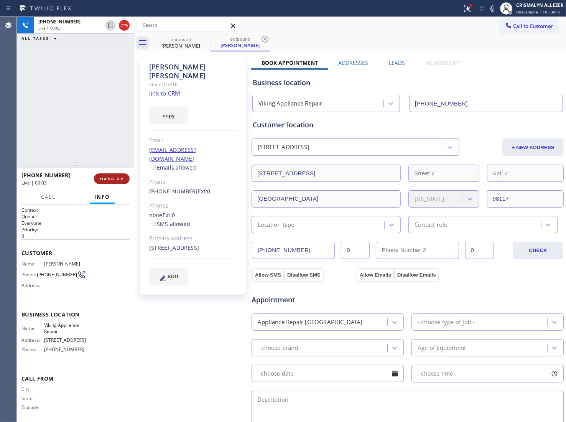
click at [119, 183] on button "HANG UP" at bounding box center [112, 178] width 36 height 11
click at [117, 182] on button "HANG UP" at bounding box center [112, 178] width 36 height 11
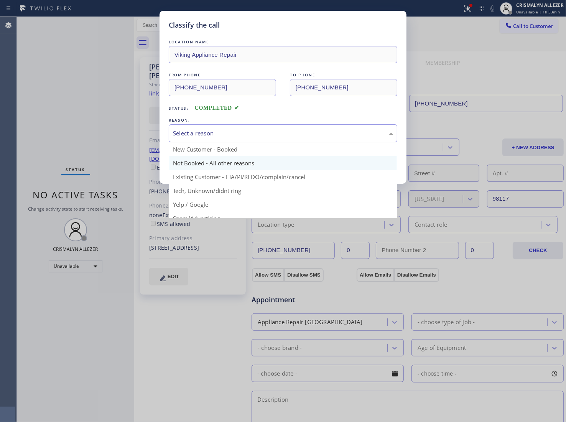
drag, startPoint x: 313, startPoint y: 139, endPoint x: 244, endPoint y: 162, distance: 72.6
click at [298, 142] on div "Select a reason New Customer - Booked Not Booked - All other reasons Existing C…" at bounding box center [283, 133] width 229 height 18
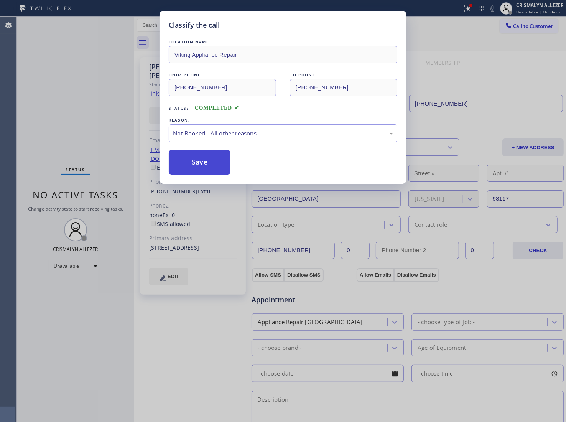
click at [224, 169] on button "Save" at bounding box center [200, 162] width 62 height 25
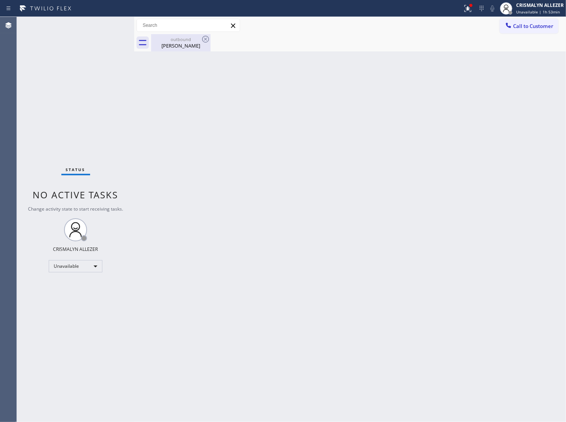
click at [188, 47] on div "[PERSON_NAME]" at bounding box center [181, 45] width 58 height 7
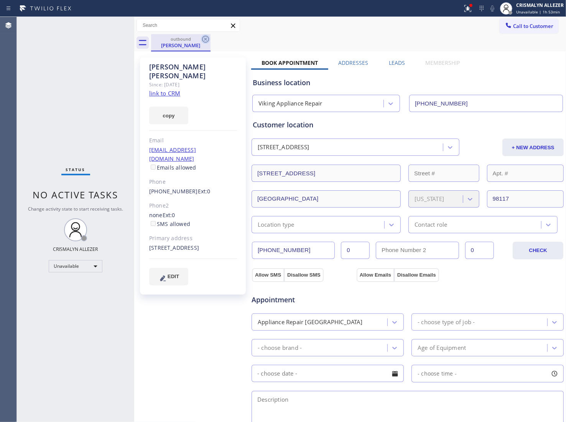
drag, startPoint x: 208, startPoint y: 40, endPoint x: 202, endPoint y: 23, distance: 18.0
click at [206, 38] on icon at bounding box center [205, 39] width 9 height 9
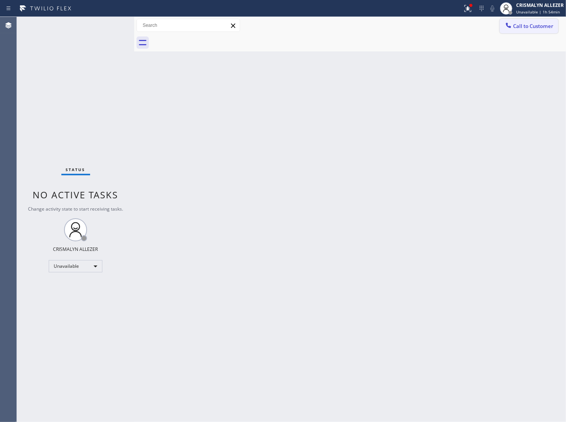
click at [537, 23] on span "Call to Customer" at bounding box center [533, 26] width 40 height 7
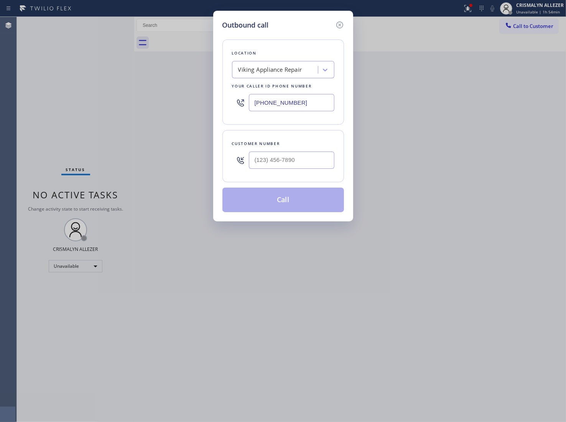
drag, startPoint x: 323, startPoint y: 97, endPoint x: 147, endPoint y: 97, distance: 176.1
click at [164, 101] on div "Outbound call Location Viking Appliance Repair Your caller id phone number [PHO…" at bounding box center [283, 211] width 566 height 422
paste input "818) 452-4950"
type input "[PHONE_NUMBER]"
click at [284, 169] on input "(___) ___-____" at bounding box center [292, 160] width 86 height 17
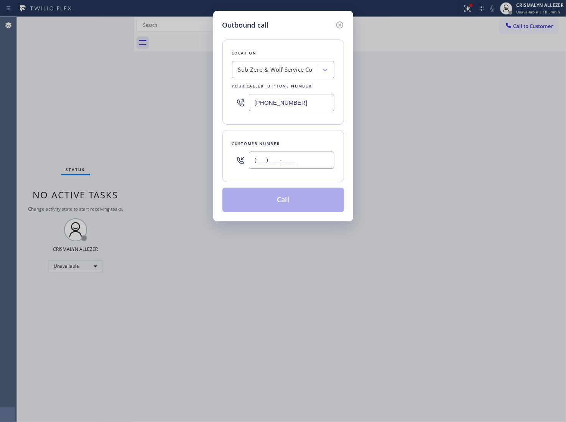
paste input "415) 608-8200"
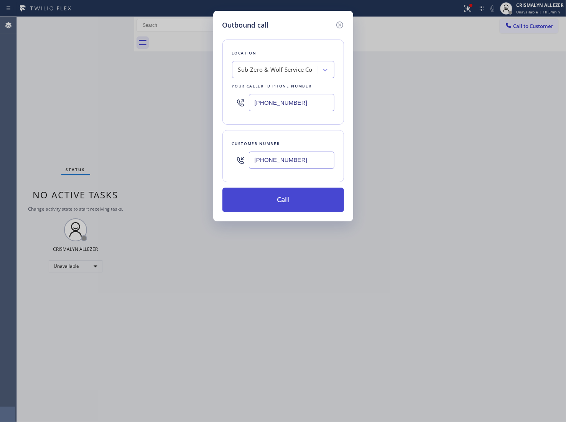
type input "[PHONE_NUMBER]"
click at [293, 204] on button "Call" at bounding box center [284, 200] width 122 height 25
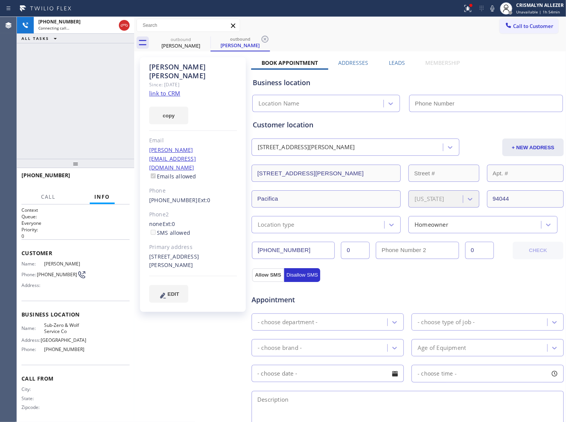
click at [164, 89] on link "link to CRM" at bounding box center [164, 93] width 31 height 8
type input "[PHONE_NUMBER]"
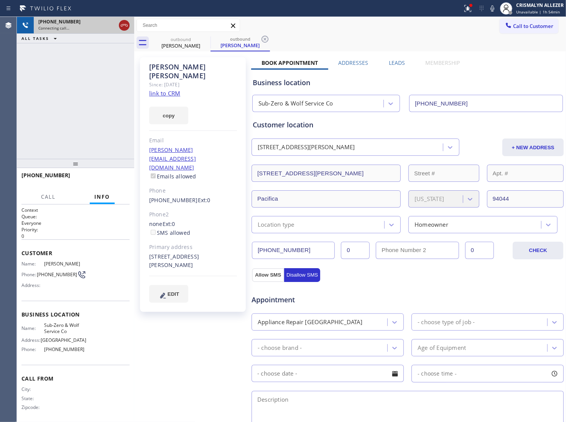
click at [124, 28] on icon at bounding box center [124, 25] width 9 height 9
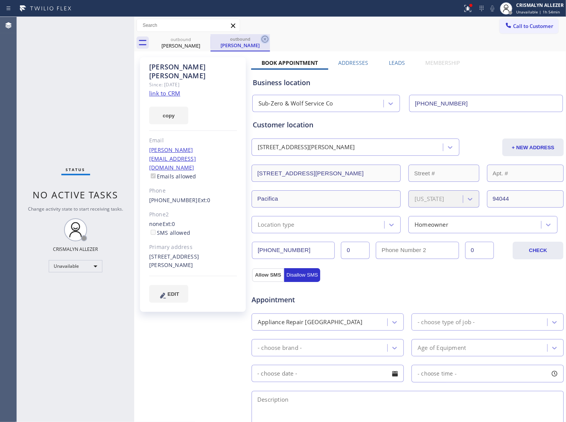
click at [267, 37] on icon at bounding box center [265, 39] width 7 height 7
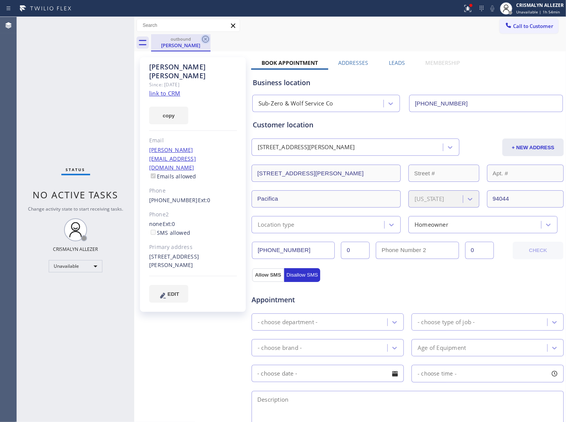
click at [205, 39] on icon at bounding box center [205, 39] width 7 height 7
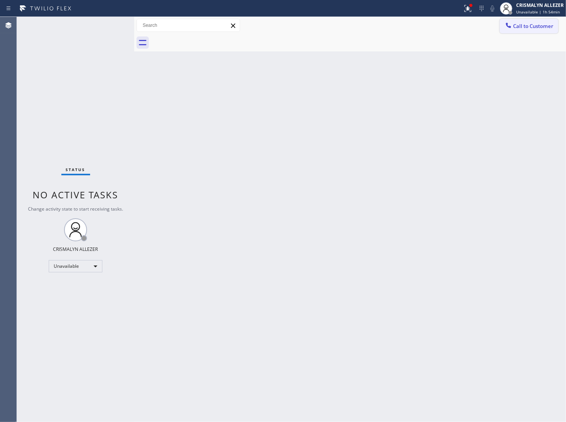
click at [527, 27] on span "Call to Customer" at bounding box center [533, 26] width 40 height 7
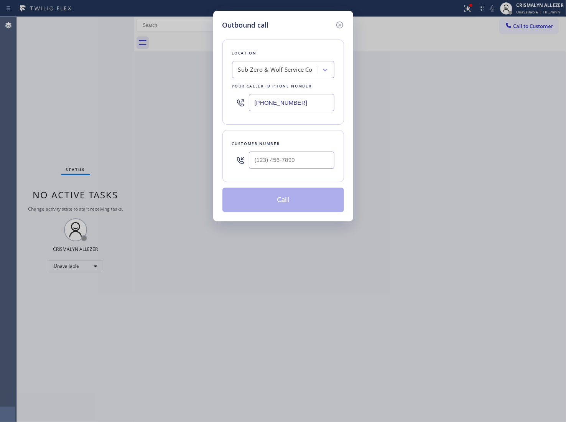
paste input "310) 295-1927"
drag, startPoint x: 327, startPoint y: 102, endPoint x: 204, endPoint y: 107, distance: 123.3
click at [215, 108] on div "Outbound call Location Sub-Zero & Wolf Service Co Your caller id phone number […" at bounding box center [283, 116] width 140 height 211
type input "[PHONE_NUMBER]"
click at [309, 164] on input "(___) ___-____" at bounding box center [292, 160] width 86 height 17
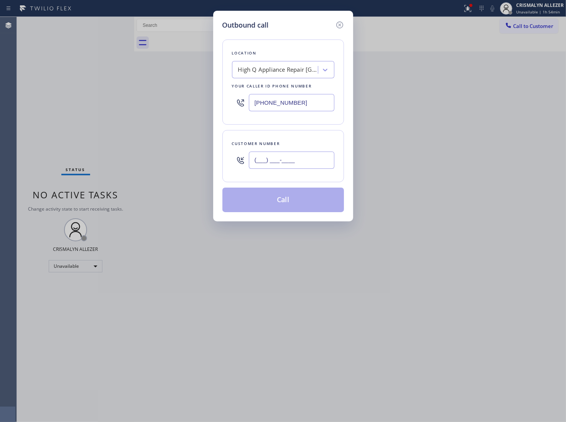
paste input "310) 980-2364"
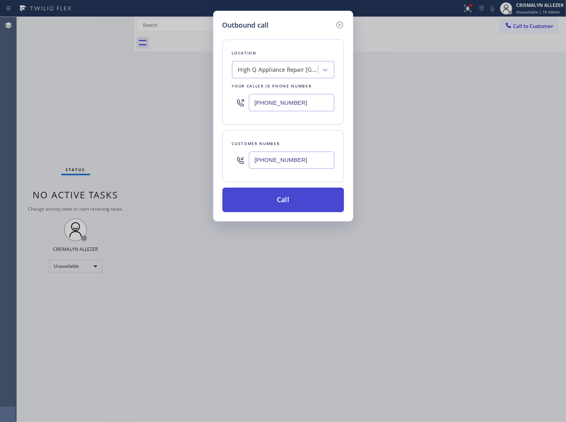
type input "[PHONE_NUMBER]"
click at [288, 202] on button "Call" at bounding box center [284, 200] width 122 height 25
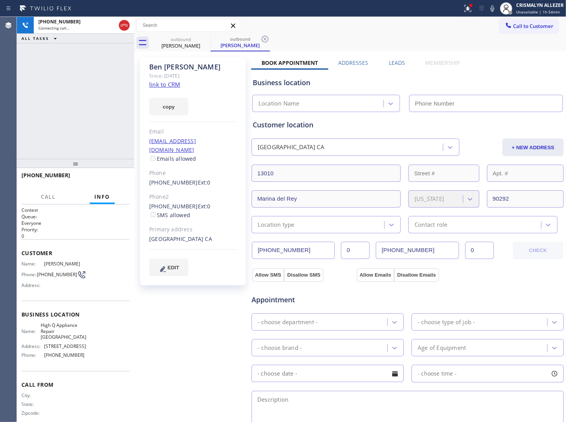
click at [171, 88] on link "link to CRM" at bounding box center [164, 85] width 31 height 8
type input "[PHONE_NUMBER]"
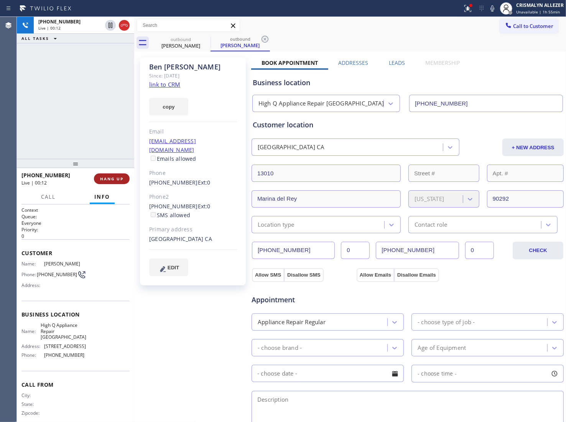
click at [109, 180] on span "HANG UP" at bounding box center [111, 178] width 23 height 5
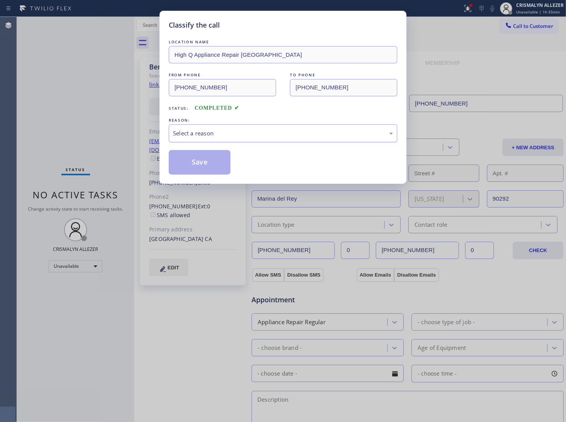
click at [314, 135] on div "Select a reason" at bounding box center [283, 133] width 220 height 9
click at [207, 166] on button "Save" at bounding box center [200, 162] width 62 height 25
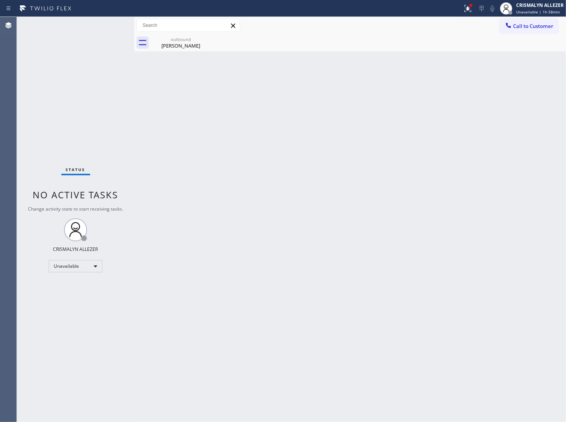
click at [187, 45] on div "[PERSON_NAME]" at bounding box center [181, 45] width 58 height 7
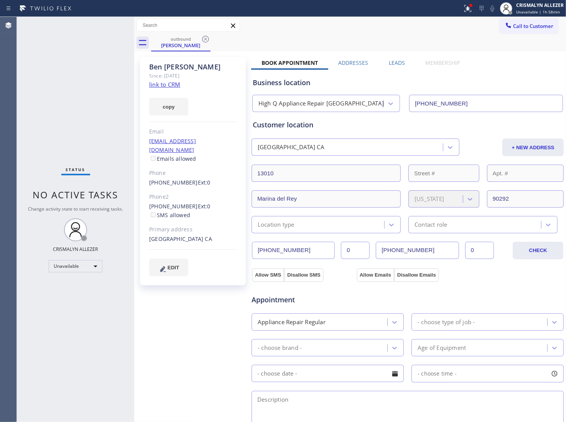
click at [391, 65] on label "Leads" at bounding box center [397, 62] width 16 height 7
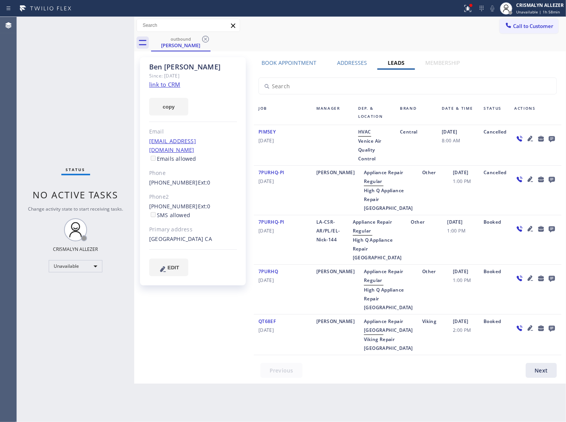
click at [549, 137] on icon at bounding box center [552, 139] width 6 height 6
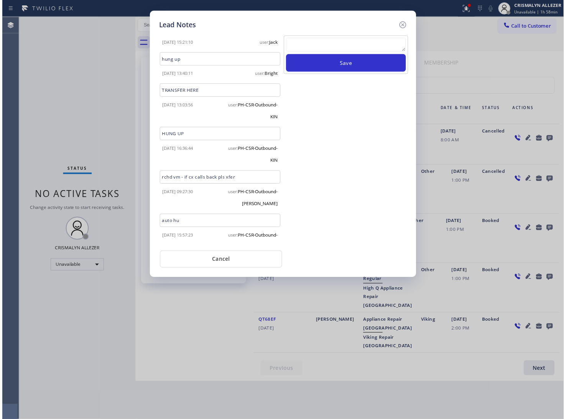
scroll to position [34, 0]
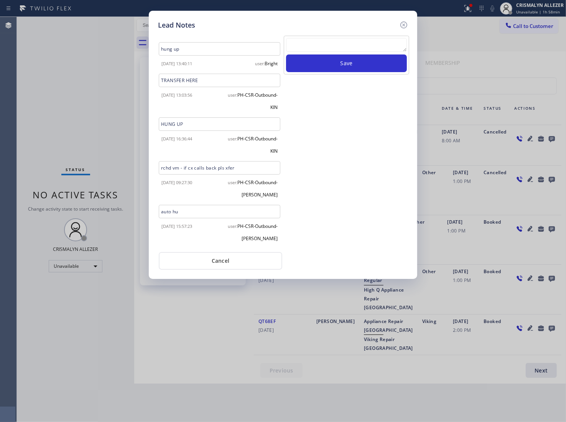
click at [364, 49] on textarea at bounding box center [346, 45] width 121 height 14
paste textarea "no answer | pls xfer here cx cb"
type textarea "no answer | pls xfer here cx cb"
click at [348, 68] on button "Save" at bounding box center [346, 63] width 121 height 18
click at [226, 262] on button "Cancel" at bounding box center [221, 261] width 124 height 18
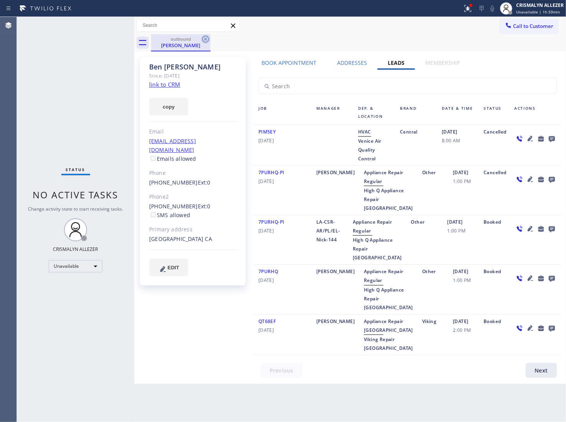
click at [206, 38] on icon at bounding box center [205, 39] width 7 height 7
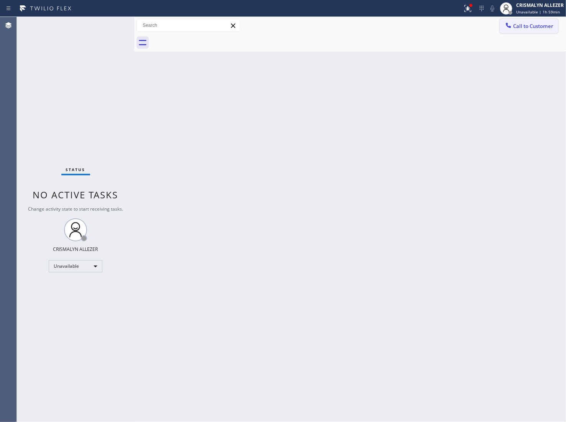
click at [534, 19] on button "Call to Customer" at bounding box center [529, 26] width 59 height 15
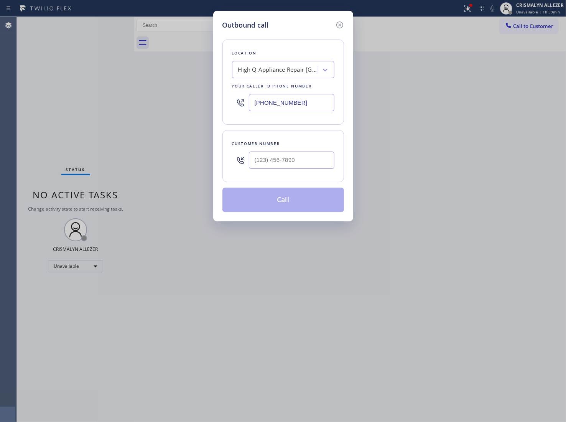
drag, startPoint x: 315, startPoint y: 104, endPoint x: 113, endPoint y: 107, distance: 201.9
click at [124, 112] on div "Outbound call Location High Q Appliance Repair [GEOGRAPHIC_DATA] Your caller id…" at bounding box center [283, 211] width 566 height 422
paste input "480) 378-3612"
type input "[PHONE_NUMBER]"
click at [318, 164] on input "(___) ___-____" at bounding box center [292, 160] width 86 height 17
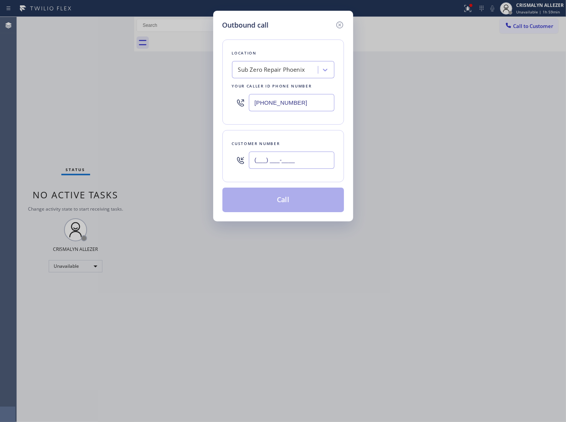
paste input "480) 948-1411"
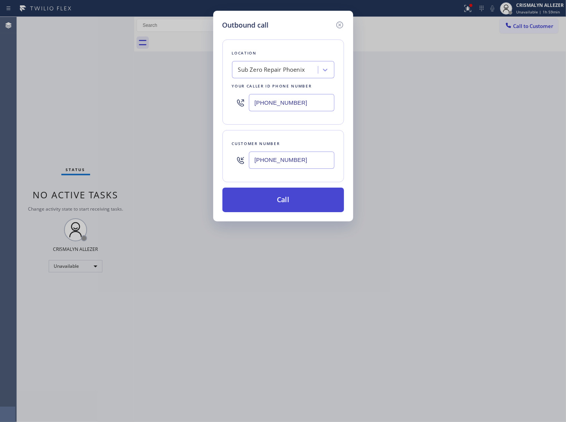
type input "[PHONE_NUMBER]"
click at [278, 212] on button "Call" at bounding box center [284, 200] width 122 height 25
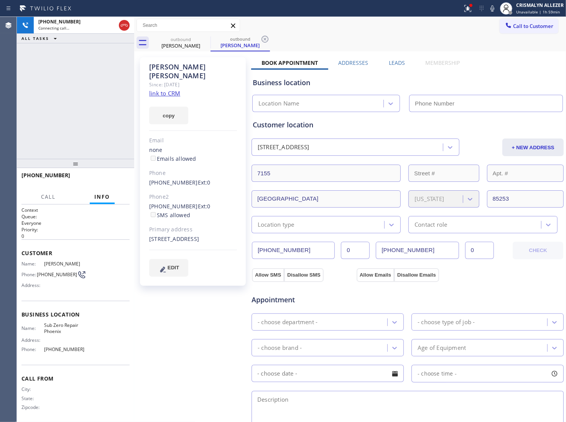
type input "[PHONE_NUMBER]"
click at [160, 89] on link "link to CRM" at bounding box center [164, 93] width 31 height 8
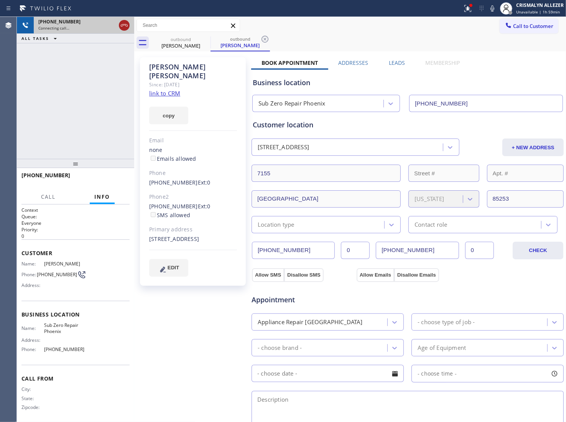
click at [121, 26] on icon at bounding box center [124, 25] width 9 height 9
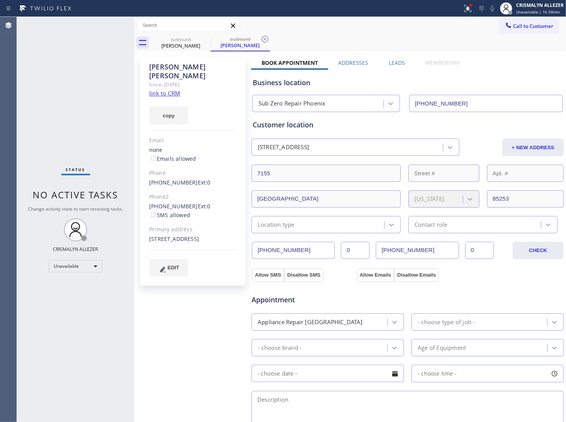
click at [395, 63] on label "Leads" at bounding box center [397, 62] width 16 height 7
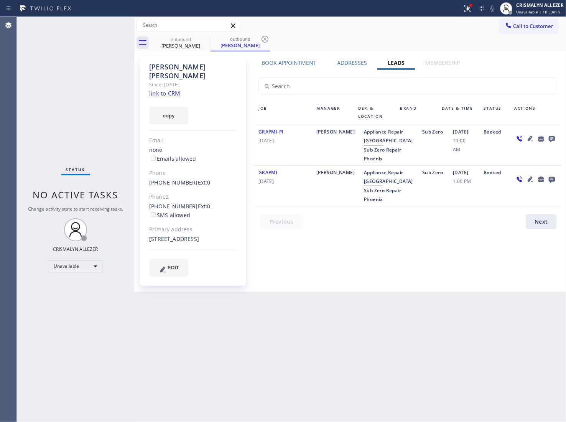
click at [552, 137] on icon at bounding box center [552, 139] width 9 height 10
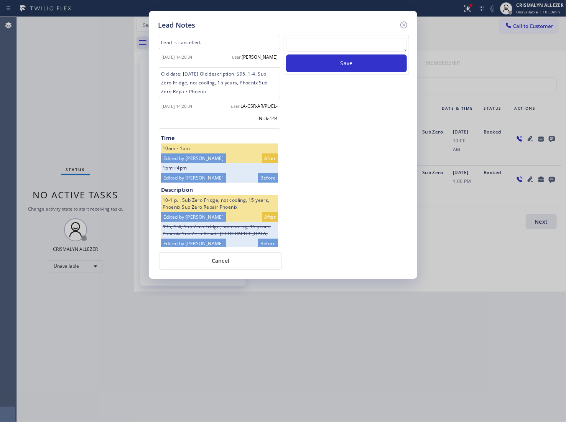
click at [321, 47] on textarea at bounding box center [346, 45] width 121 height 14
paste textarea "no answer | pls xfer here cx cb"
type textarea "no answer | pls xfer here cx cb"
click at [334, 72] on button "Save" at bounding box center [346, 63] width 121 height 18
click at [240, 269] on button "Cancel" at bounding box center [221, 261] width 124 height 18
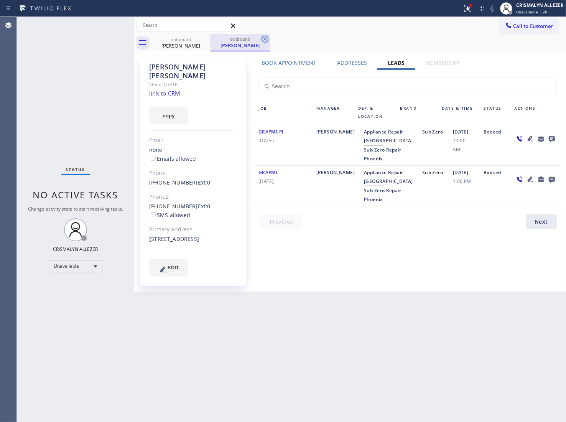
click at [262, 37] on icon at bounding box center [265, 39] width 9 height 9
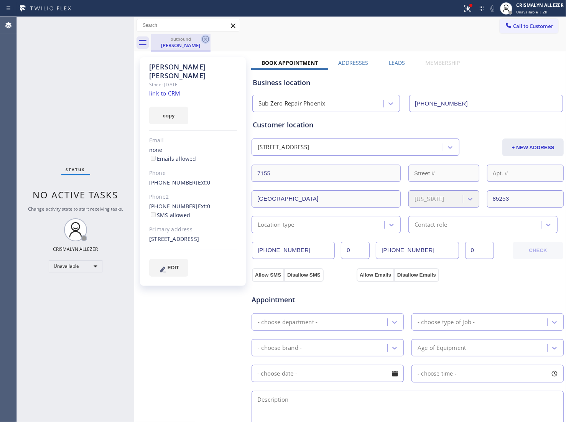
click at [202, 36] on icon at bounding box center [205, 39] width 9 height 9
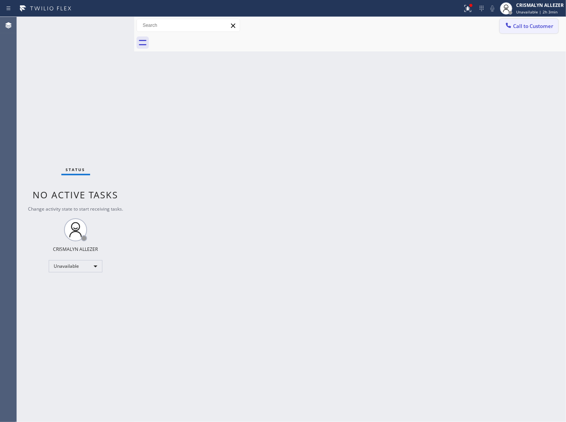
click at [537, 27] on span "Call to Customer" at bounding box center [533, 26] width 40 height 7
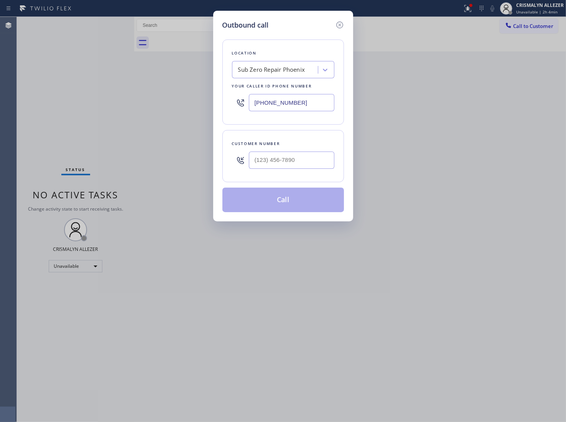
drag, startPoint x: 317, startPoint y: 102, endPoint x: 124, endPoint y: 105, distance: 193.4
click at [137, 106] on div "Outbound call Location Sub Zero Repair [GEOGRAPHIC_DATA] Your caller id phone n…" at bounding box center [283, 211] width 566 height 422
paste input "626) 376-4990"
type input "[PHONE_NUMBER]"
click at [299, 162] on input "(___) ___-____" at bounding box center [292, 160] width 86 height 17
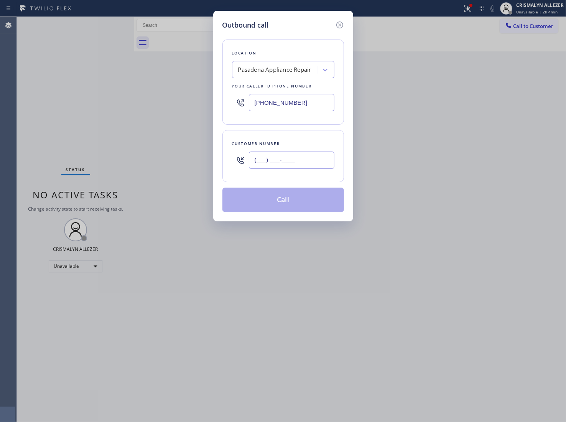
paste input "626) 487-2357"
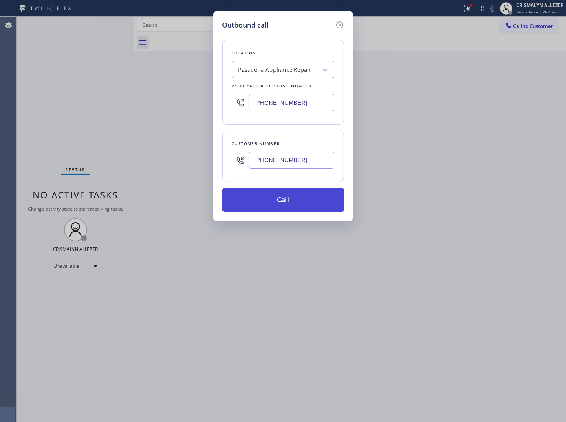
type input "[PHONE_NUMBER]"
click at [286, 199] on button "Call" at bounding box center [284, 200] width 122 height 25
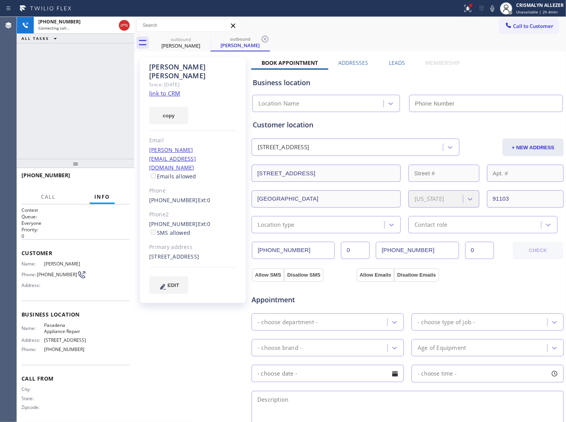
click at [162, 89] on link "link to CRM" at bounding box center [164, 93] width 31 height 8
type input "[PHONE_NUMBER]"
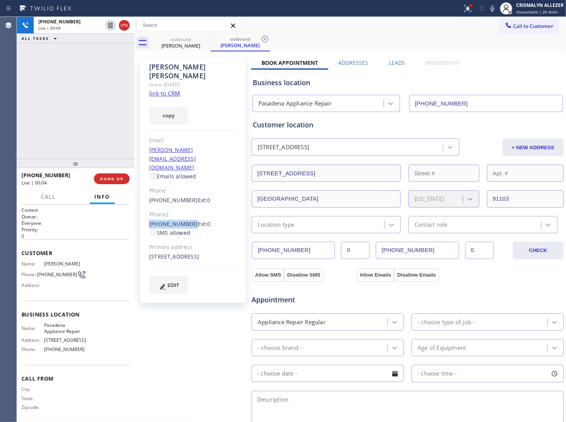
drag, startPoint x: 146, startPoint y: 198, endPoint x: 187, endPoint y: 198, distance: 41.1
click at [187, 198] on div "Anita Fishman Since: 20 may 2020 link to CRM copy Email samanta@sefishmancpa.co…" at bounding box center [193, 180] width 106 height 246
copy link "[PHONE_NUMBER]"
click at [110, 183] on button "HANG UP" at bounding box center [112, 178] width 36 height 11
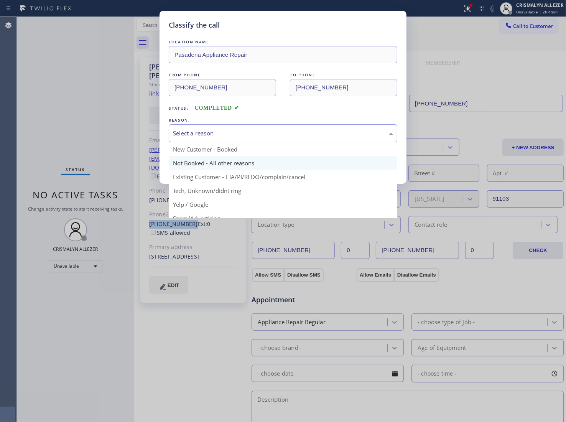
drag, startPoint x: 309, startPoint y: 139, endPoint x: 238, endPoint y: 162, distance: 75.0
click at [300, 142] on div "Select a reason" at bounding box center [283, 133] width 229 height 18
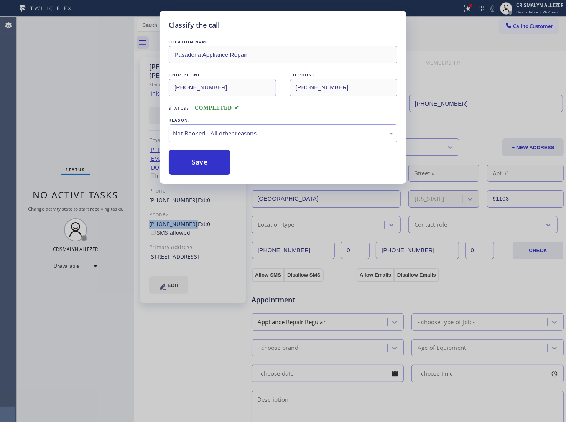
click at [198, 170] on button "Save" at bounding box center [200, 162] width 62 height 25
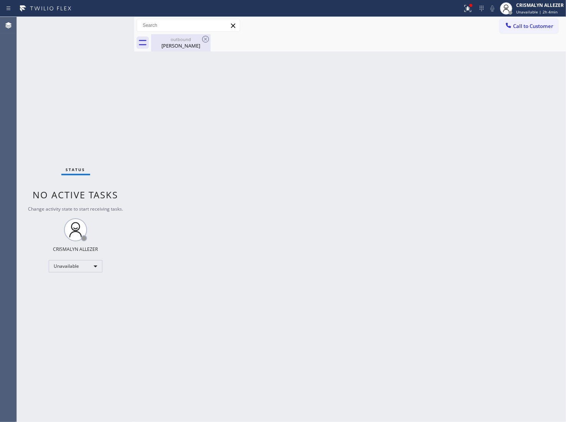
drag, startPoint x: 175, startPoint y: 41, endPoint x: 198, endPoint y: 42, distance: 23.1
click at [178, 41] on div "outbound" at bounding box center [181, 39] width 58 height 6
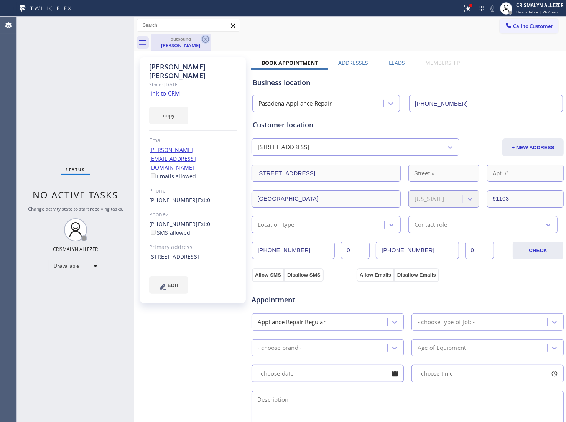
click at [203, 42] on icon at bounding box center [205, 39] width 9 height 9
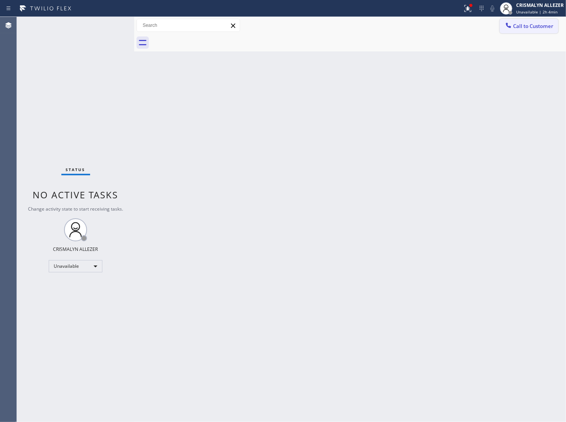
click at [538, 28] on span "Call to Customer" at bounding box center [533, 26] width 40 height 7
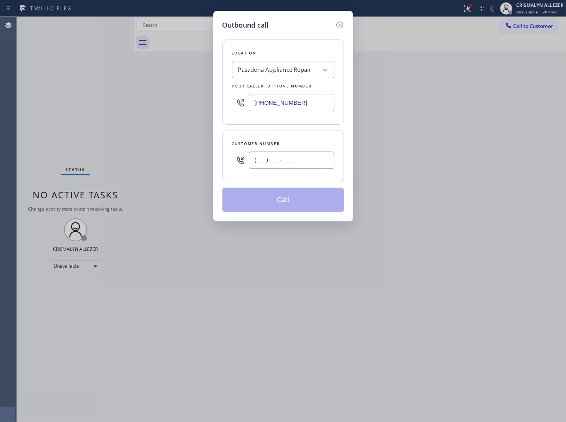
click at [300, 163] on input "(___) ___-____" at bounding box center [292, 160] width 86 height 17
paste input "626) 793-0909"
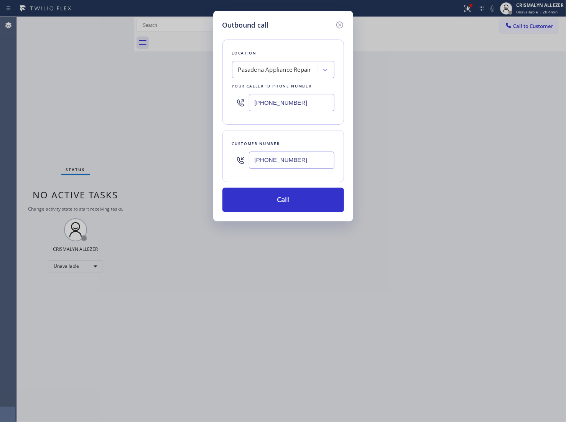
type input "[PHONE_NUMBER]"
click at [300, 173] on div "[PHONE_NUMBER]" at bounding box center [292, 160] width 86 height 25
click at [297, 205] on button "Call" at bounding box center [284, 200] width 122 height 25
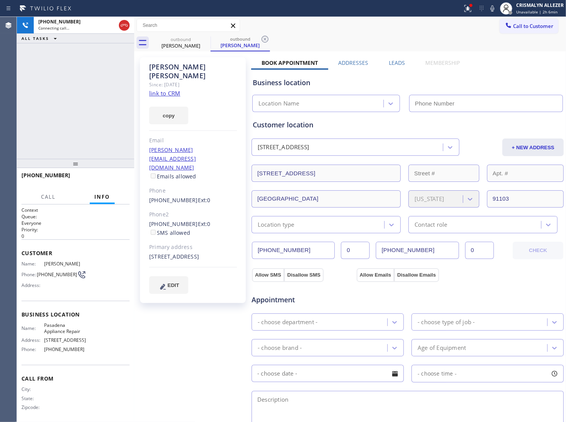
type input "[PHONE_NUMBER]"
click at [175, 305] on div "Anita Fishman Since: 20 may 2020 link to CRM copy Email samanta@sefishmancpa.co…" at bounding box center [193, 309] width 115 height 513
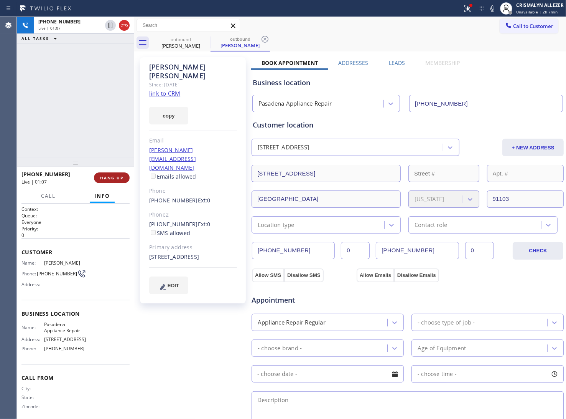
click at [107, 181] on button "HANG UP" at bounding box center [112, 177] width 36 height 11
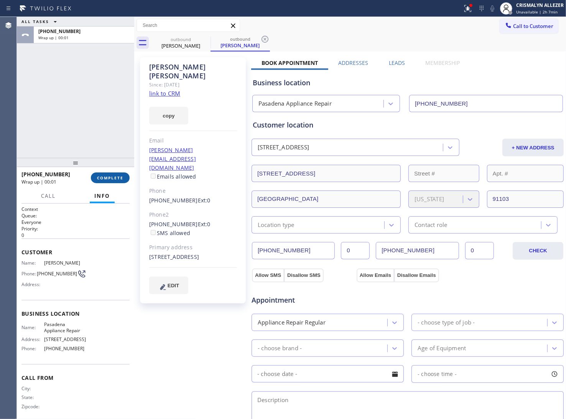
click at [107, 181] on button "COMPLETE" at bounding box center [110, 177] width 39 height 11
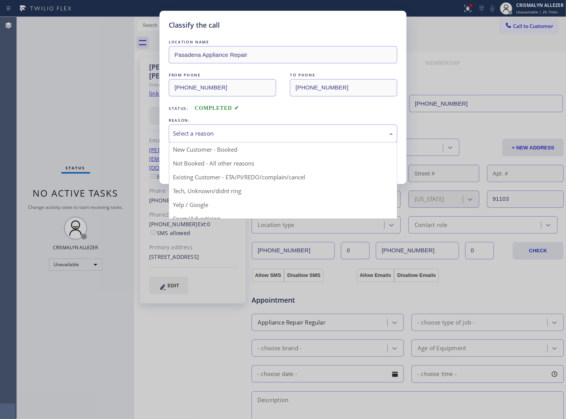
click at [251, 140] on div "Select a reason" at bounding box center [283, 133] width 229 height 18
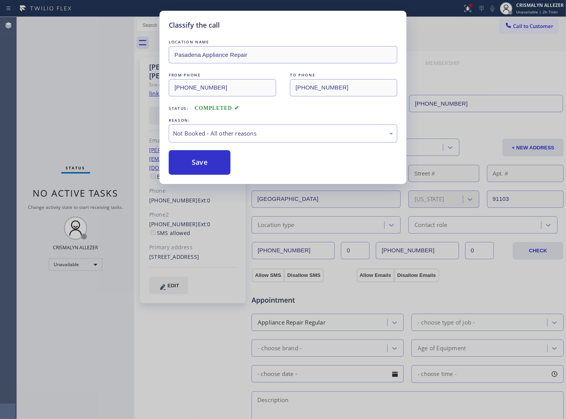
click at [207, 167] on button "Save" at bounding box center [200, 162] width 62 height 25
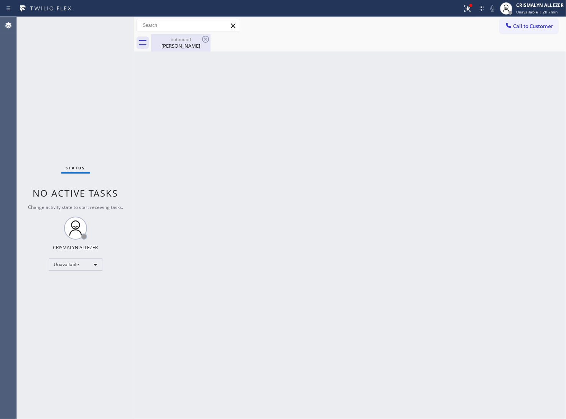
drag, startPoint x: 169, startPoint y: 45, endPoint x: 189, endPoint y: 41, distance: 20.2
click at [175, 43] on div "Anita Fishman" at bounding box center [181, 45] width 58 height 7
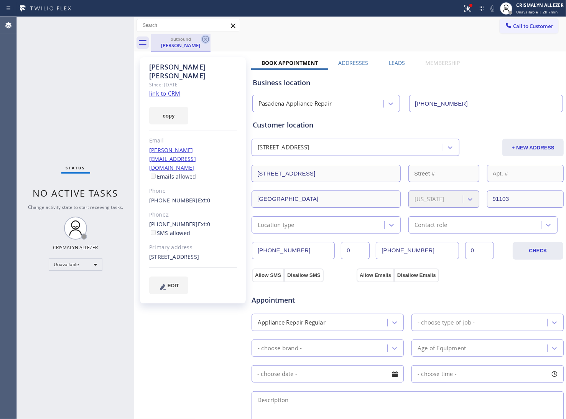
click at [209, 40] on icon at bounding box center [205, 39] width 9 height 9
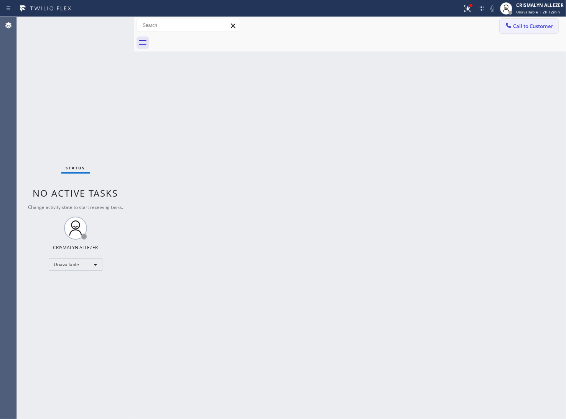
click at [551, 23] on span "Call to Customer" at bounding box center [533, 26] width 40 height 7
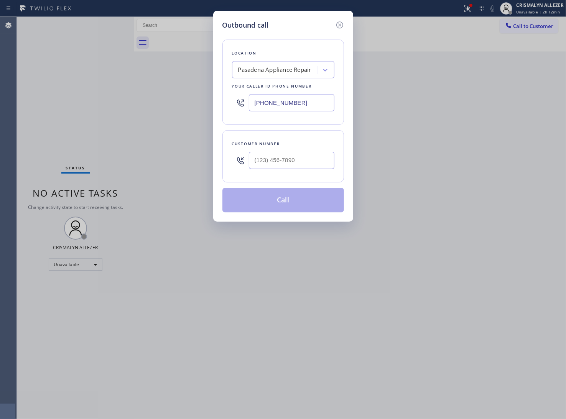
drag, startPoint x: 317, startPoint y: 102, endPoint x: 120, endPoint y: 106, distance: 197.3
click at [120, 106] on div "Outbound call Location Pasadena Appliance Repair Your caller id phone number (6…" at bounding box center [283, 209] width 566 height 419
paste input "408) 767-6504"
type input "(408) 767-6504"
click at [298, 162] on input "(___) ___-____" at bounding box center [292, 160] width 86 height 17
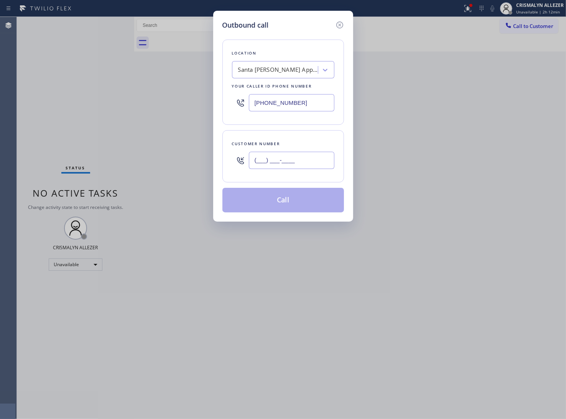
paste input "408) 674-2144"
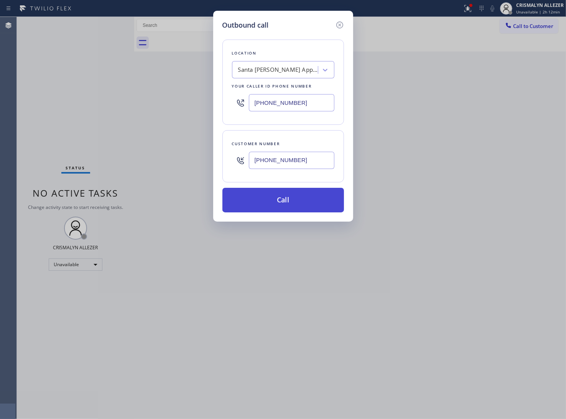
type input "(408) 674-2144"
click at [281, 208] on button "Call" at bounding box center [284, 200] width 122 height 25
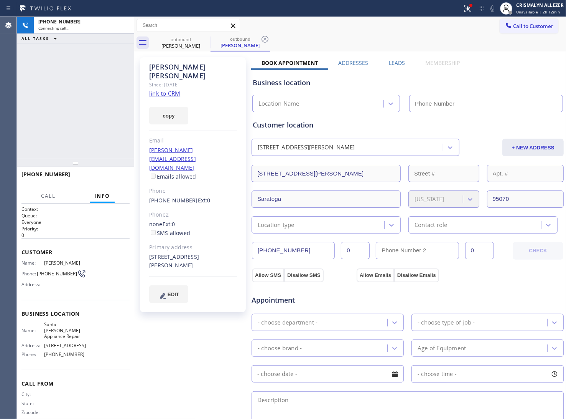
click at [175, 89] on link "link to CRM" at bounding box center [164, 93] width 31 height 8
type input "(408) 767-6504"
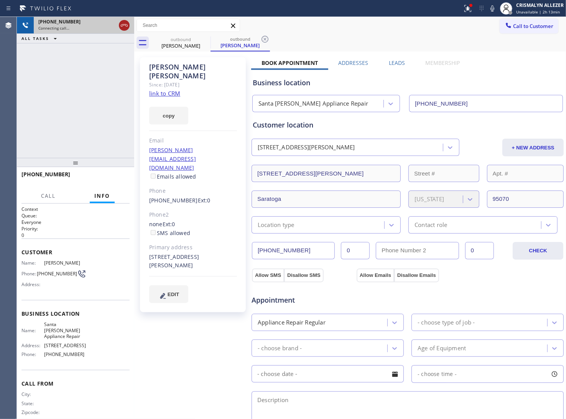
click at [123, 25] on icon at bounding box center [124, 25] width 9 height 9
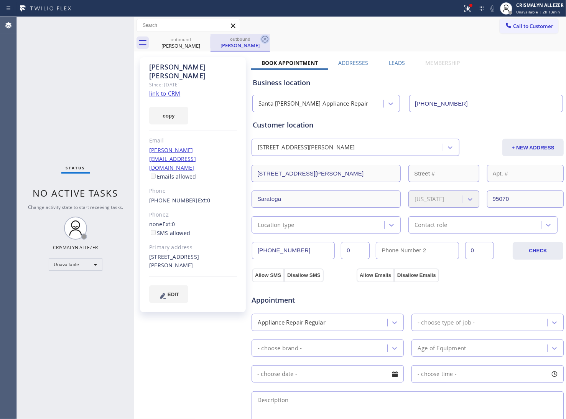
click at [262, 38] on icon at bounding box center [265, 39] width 7 height 7
drag, startPoint x: 206, startPoint y: 41, endPoint x: 206, endPoint y: 3, distance: 37.6
click at [206, 38] on icon at bounding box center [205, 39] width 9 height 9
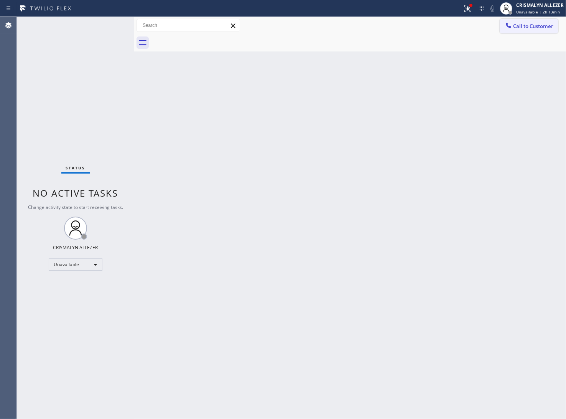
click at [532, 25] on span "Call to Customer" at bounding box center [533, 26] width 40 height 7
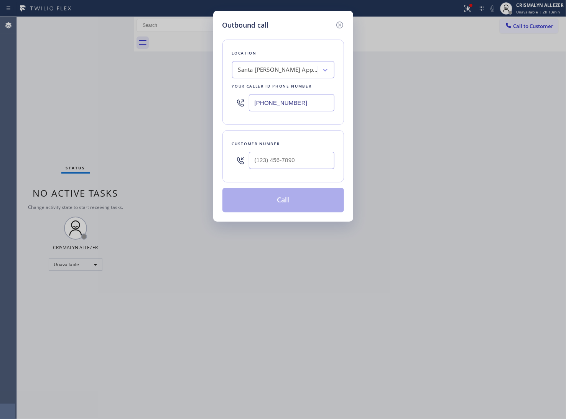
paste input "310) 740-9737"
click at [181, 104] on div "Outbound call Location Santa Clara Appliance Repair Your caller id phone number…" at bounding box center [283, 209] width 566 height 419
type input "(310) 740-9737"
click at [317, 161] on input "(___) ___-____" at bounding box center [292, 160] width 86 height 17
paste input "310) 457-7004"
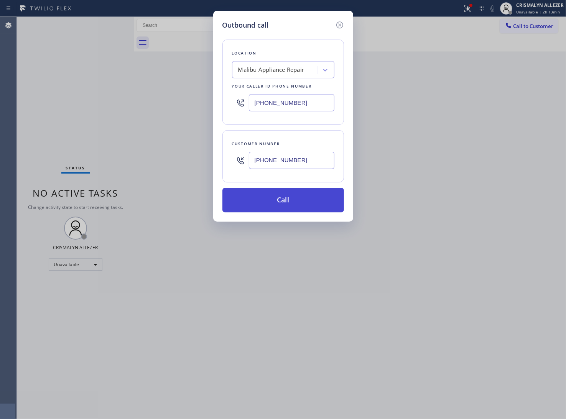
type input "(310) 457-7004"
click at [294, 200] on button "Call" at bounding box center [284, 200] width 122 height 25
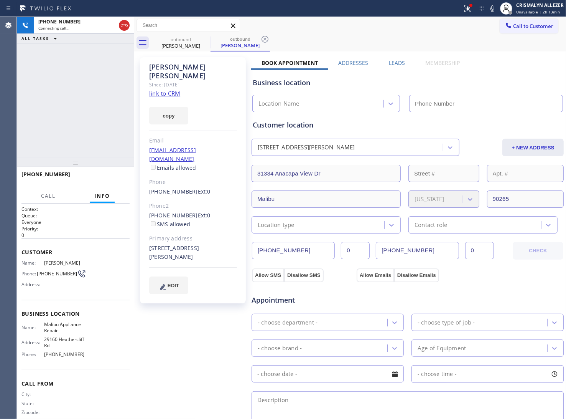
click at [166, 89] on link "link to CRM" at bounding box center [164, 93] width 31 height 8
type input "(310) 740-9737"
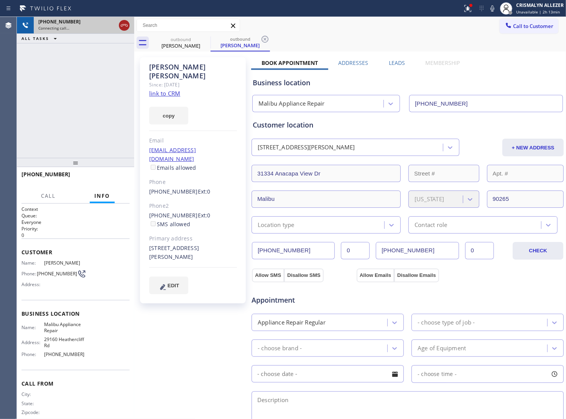
click at [127, 26] on icon at bounding box center [124, 25] width 7 height 2
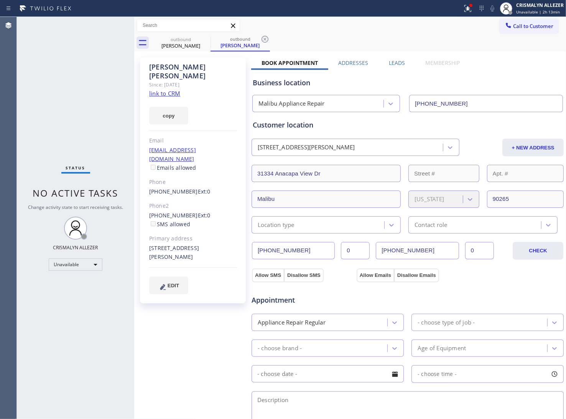
click at [396, 60] on label "Leads" at bounding box center [397, 62] width 16 height 7
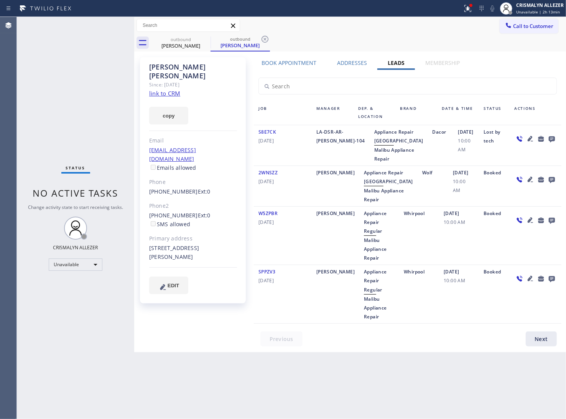
click at [555, 137] on icon at bounding box center [552, 139] width 6 height 6
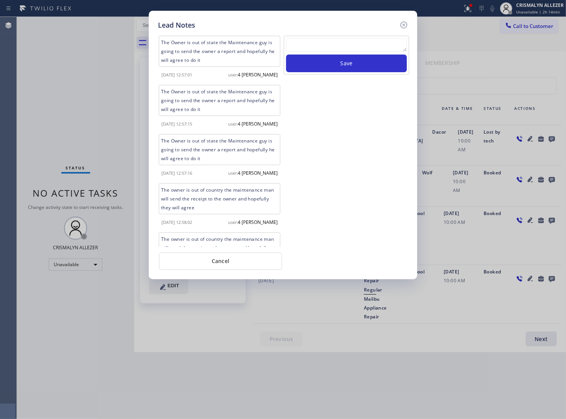
click at [332, 49] on textarea at bounding box center [346, 45] width 121 height 14
paste textarea "no answer | pls xfer here cx cb"
type textarea "no answer | pls xfer here cx cb"
click at [342, 67] on button "Save" at bounding box center [346, 63] width 121 height 18
click at [227, 262] on button "Cancel" at bounding box center [221, 261] width 124 height 18
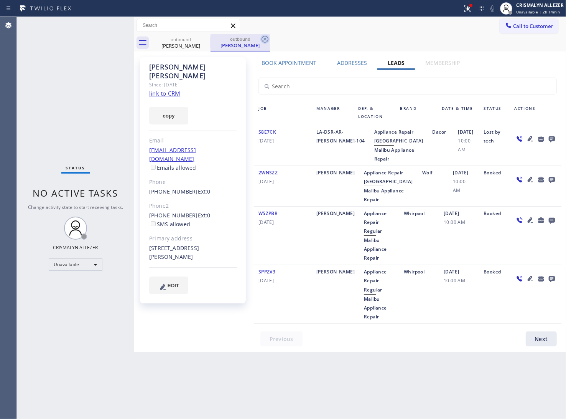
click at [263, 36] on icon at bounding box center [265, 39] width 9 height 9
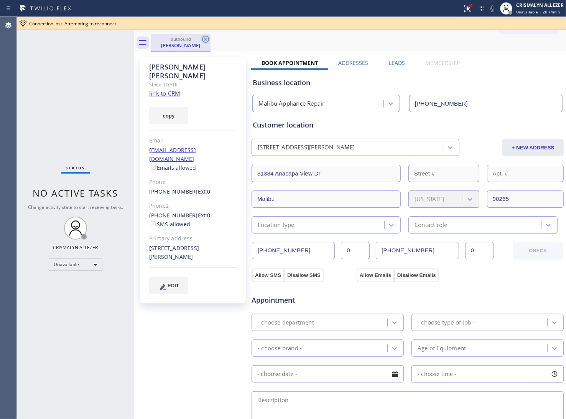
click at [208, 38] on icon at bounding box center [205, 39] width 9 height 9
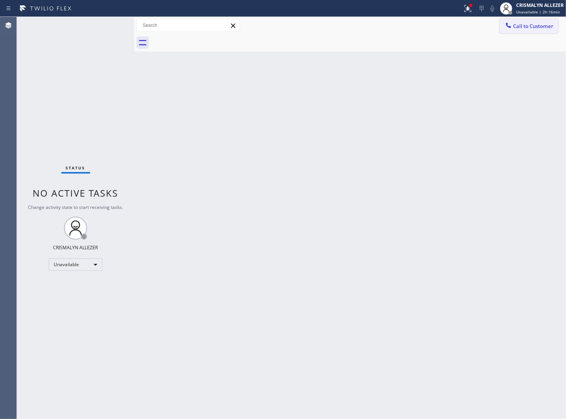
click at [540, 25] on span "Call to Customer" at bounding box center [533, 26] width 40 height 7
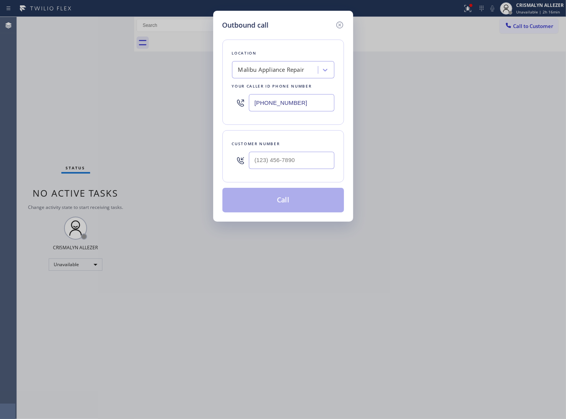
drag, startPoint x: 315, startPoint y: 101, endPoint x: 185, endPoint y: 106, distance: 130.2
click at [185, 106] on div "Outbound call Location Malibu Appliance Repair Your caller id phone number (310…" at bounding box center [283, 209] width 566 height 419
paste input "562) 653-4083"
type input "[PHONE_NUMBER]"
click at [299, 164] on input "(___) ___-____" at bounding box center [292, 160] width 86 height 17
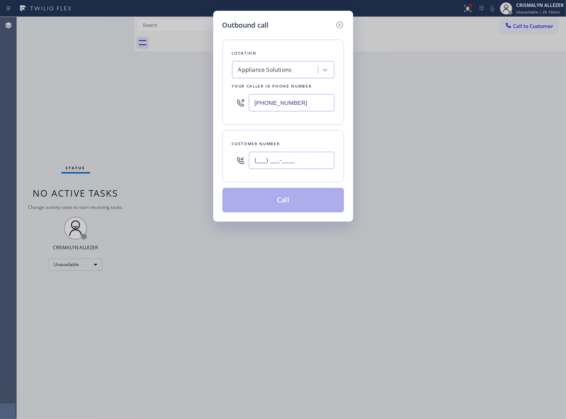
paste input "909) 260-5293"
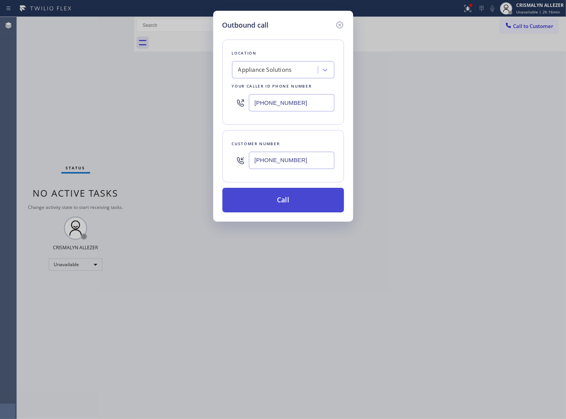
type input "[PHONE_NUMBER]"
click at [290, 204] on button "Call" at bounding box center [284, 200] width 122 height 25
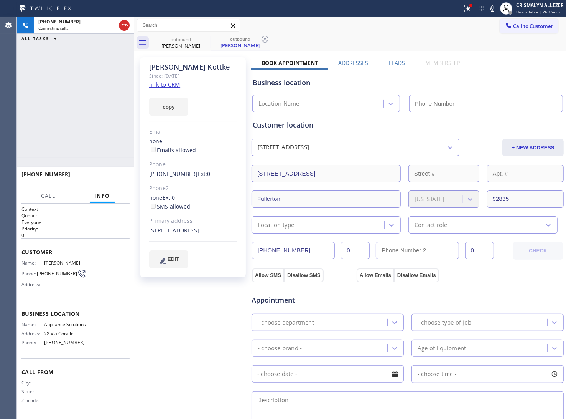
click at [164, 83] on link "link to CRM" at bounding box center [164, 85] width 31 height 8
type input "[PHONE_NUMBER]"
click at [110, 179] on span "HANG UP" at bounding box center [111, 177] width 23 height 5
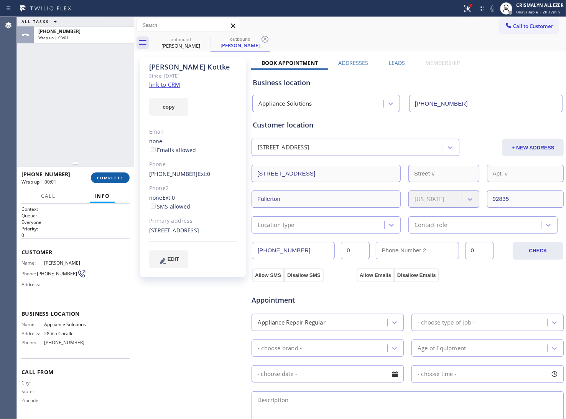
click at [110, 179] on span "COMPLETE" at bounding box center [110, 177] width 26 height 5
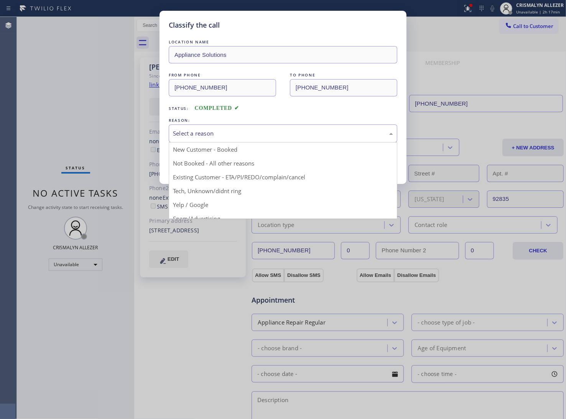
drag, startPoint x: 294, startPoint y: 140, endPoint x: 234, endPoint y: 166, distance: 65.5
click at [290, 141] on div "Select a reason" at bounding box center [283, 133] width 229 height 18
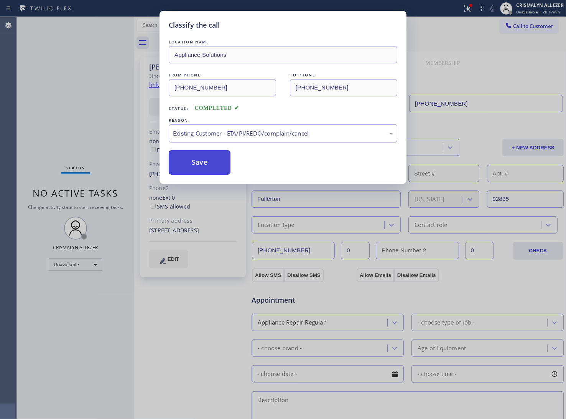
click at [220, 169] on button "Save" at bounding box center [200, 162] width 62 height 25
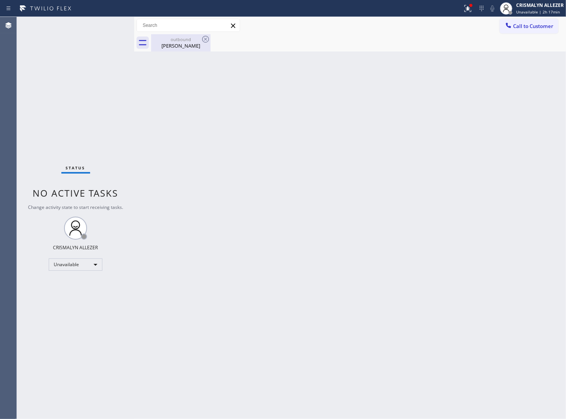
click at [177, 45] on div "Peter Kottke" at bounding box center [181, 45] width 58 height 7
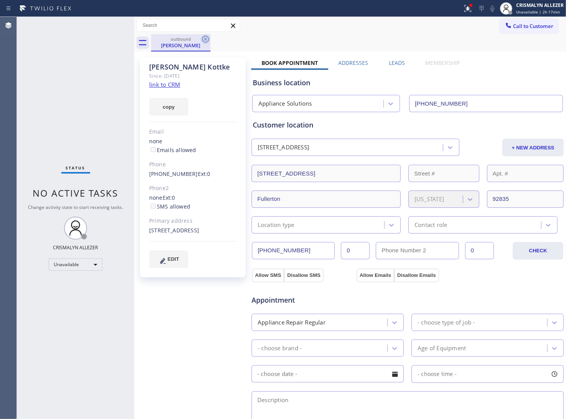
click at [208, 37] on icon at bounding box center [205, 39] width 9 height 9
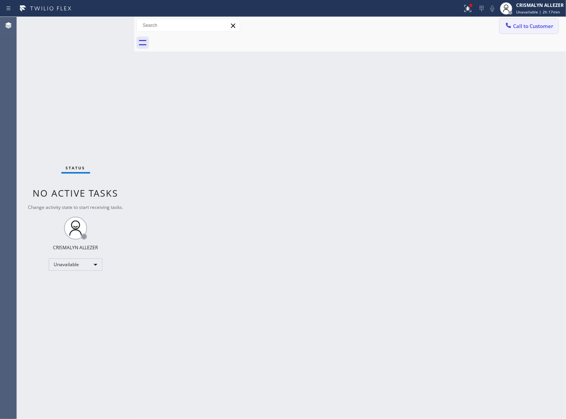
click at [525, 25] on span "Call to Customer" at bounding box center [533, 26] width 40 height 7
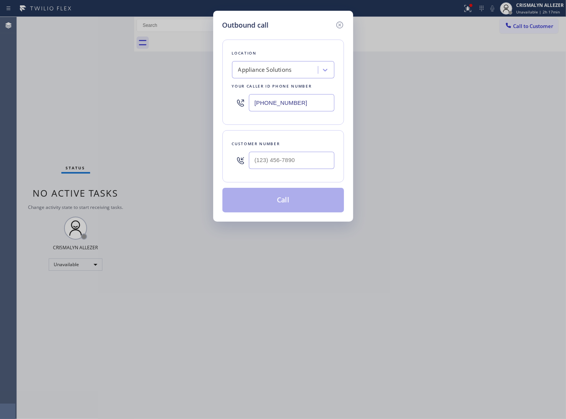
paste input "480) 378-3612"
drag, startPoint x: 313, startPoint y: 106, endPoint x: 125, endPoint y: 100, distance: 188.2
click at [137, 102] on div "Outbound call Location Appliance Solutions Your caller id phone number (562) 65…" at bounding box center [283, 209] width 566 height 419
type input "[PHONE_NUMBER]"
click at [294, 160] on input "(___) ___-____" at bounding box center [292, 160] width 86 height 17
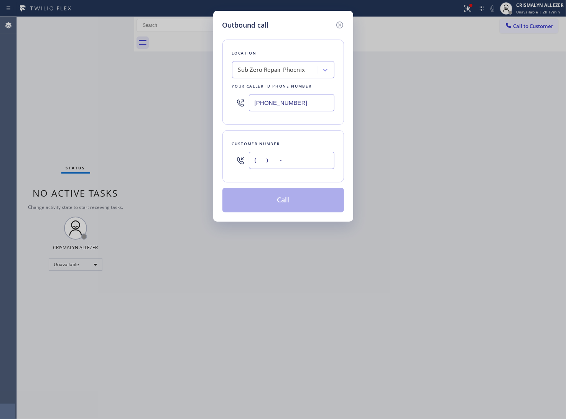
paste input "text"
click at [297, 162] on input "(___) ___-____" at bounding box center [292, 160] width 86 height 17
paste input "text"
drag, startPoint x: 300, startPoint y: 159, endPoint x: 201, endPoint y: 160, distance: 98.6
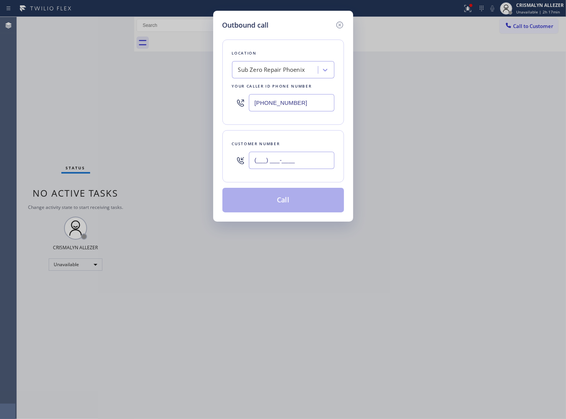
click at [202, 161] on div "Outbound call Location Sub Zero Repair Phoenix Your caller id phone number (480…" at bounding box center [283, 209] width 566 height 419
paste input "928) 710-8024"
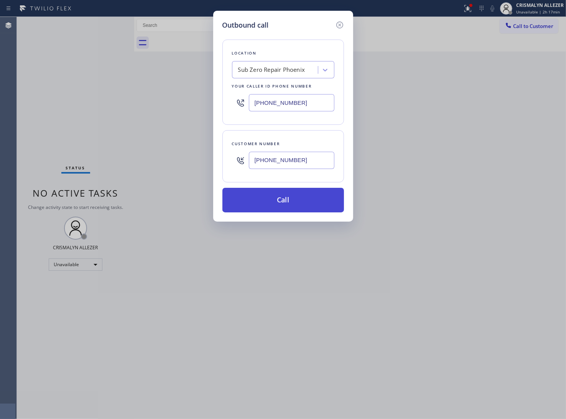
type input "[PHONE_NUMBER]"
click at [290, 200] on button "Call" at bounding box center [284, 200] width 122 height 25
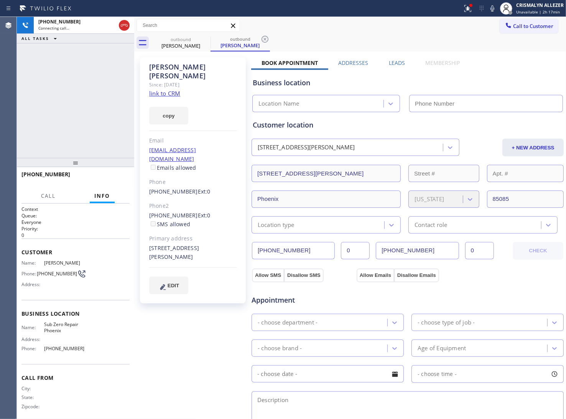
click at [172, 89] on link "link to CRM" at bounding box center [164, 93] width 31 height 8
type input "[PHONE_NUMBER]"
click at [108, 181] on button "HANG UP" at bounding box center [112, 177] width 36 height 11
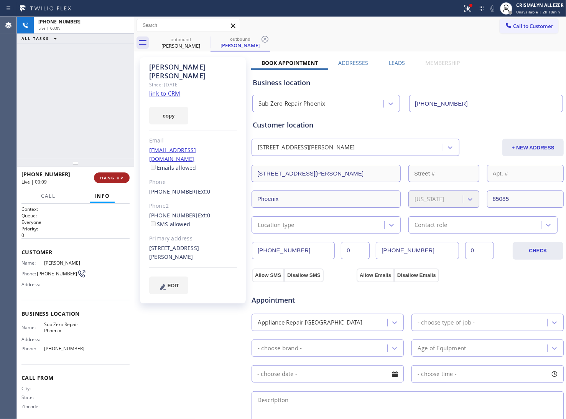
click at [108, 181] on button "HANG UP" at bounding box center [112, 177] width 36 height 11
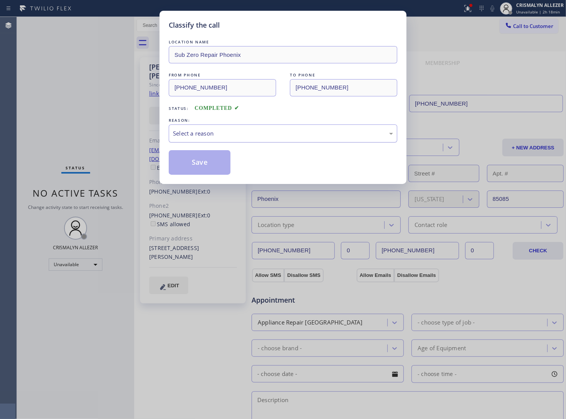
drag, startPoint x: 306, startPoint y: 133, endPoint x: 290, endPoint y: 142, distance: 18.2
click at [298, 137] on div "Select a reason" at bounding box center [283, 133] width 220 height 9
click at [211, 165] on button "Save" at bounding box center [200, 162] width 62 height 25
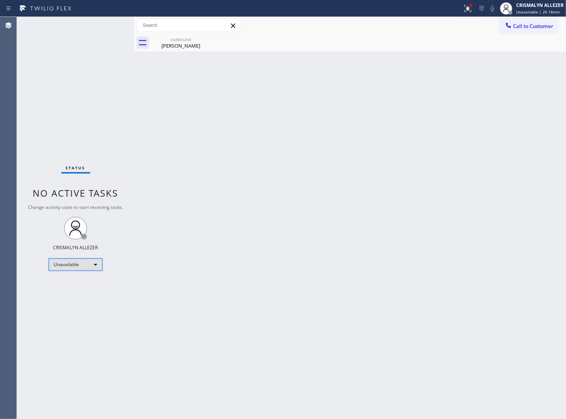
click at [97, 266] on div "Unavailable" at bounding box center [76, 264] width 54 height 12
click at [78, 306] on li "Break" at bounding box center [75, 303] width 52 height 9
click at [223, 162] on div "Back to Dashboard Change Sender ID Customers Technicians Select a contact Outbo…" at bounding box center [350, 218] width 432 height 402
click at [96, 263] on div "Break" at bounding box center [76, 264] width 54 height 12
click at [83, 292] on li "Unavailable" at bounding box center [75, 294] width 52 height 9
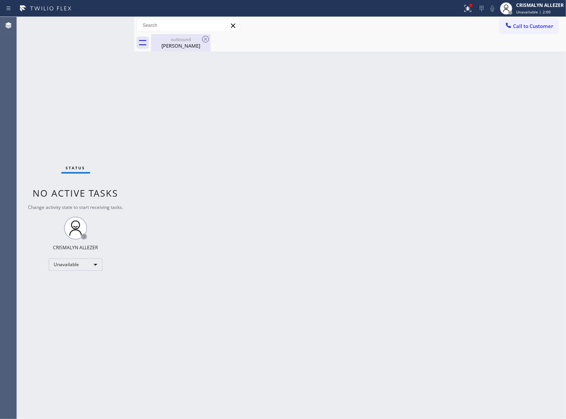
click at [179, 40] on div "outbound" at bounding box center [181, 39] width 58 height 6
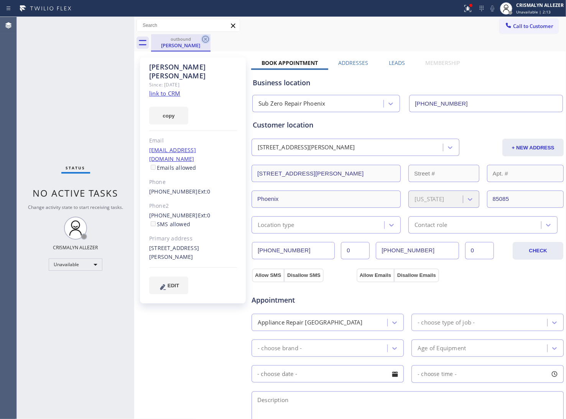
click at [204, 38] on icon at bounding box center [205, 39] width 9 height 9
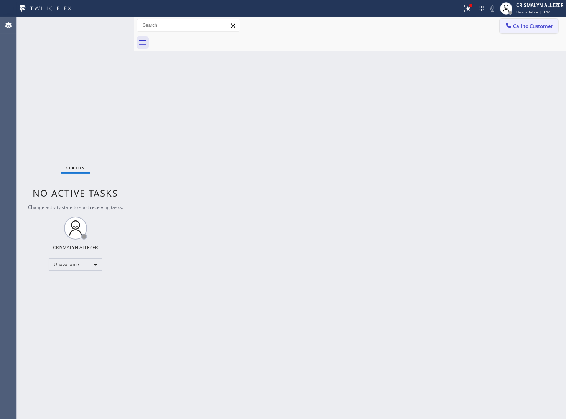
click at [540, 30] on button "Call to Customer" at bounding box center [529, 26] width 59 height 15
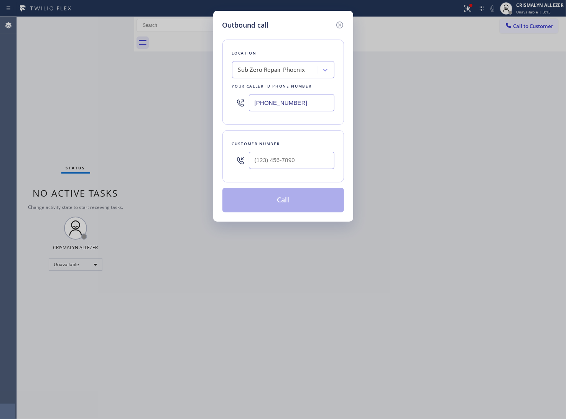
drag, startPoint x: 307, startPoint y: 107, endPoint x: 117, endPoint y: 98, distance: 190.2
click at [177, 104] on div "Outbound call Location Sub Zero Repair Phoenix Your caller id phone number (480…" at bounding box center [283, 209] width 566 height 419
paste input "855) 393-3634"
type input "[PHONE_NUMBER]"
click at [317, 162] on input "(___) ___-____" at bounding box center [292, 160] width 86 height 17
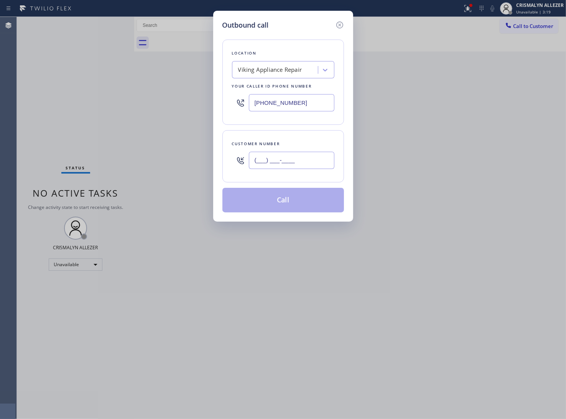
paste input "602) 330-4679"
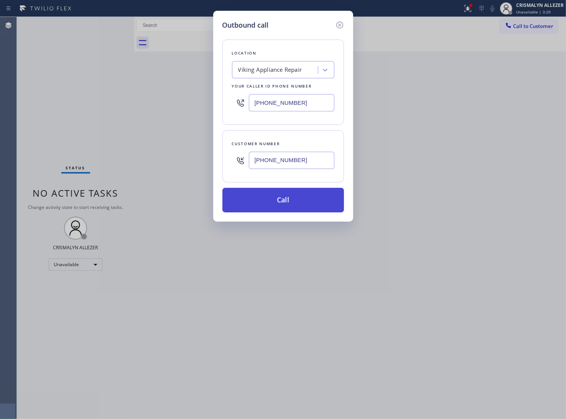
type input "(602) 330-4679"
click at [285, 200] on button "Call" at bounding box center [284, 200] width 122 height 25
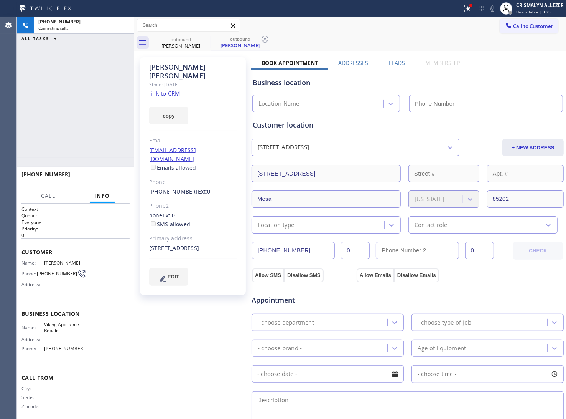
click at [159, 89] on link "link to CRM" at bounding box center [164, 93] width 31 height 8
type input "[PHONE_NUMBER]"
drag, startPoint x: 397, startPoint y: 62, endPoint x: 462, endPoint y: 94, distance: 72.9
click at [398, 62] on label "Leads" at bounding box center [397, 62] width 16 height 7
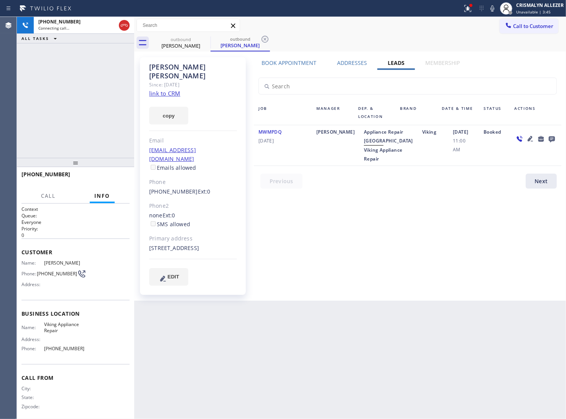
click at [551, 140] on icon at bounding box center [552, 139] width 6 height 6
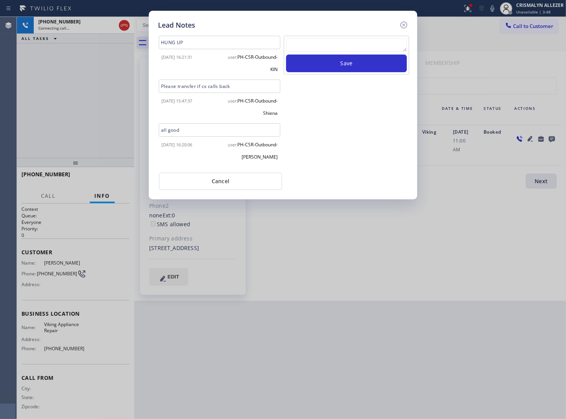
click at [328, 47] on textarea at bounding box center [346, 45] width 121 height 14
paste textarea "no answer | pls xfer here cx cb"
type textarea "no answer | pls xfer here cx cb"
click at [333, 66] on button "Save" at bounding box center [346, 63] width 121 height 18
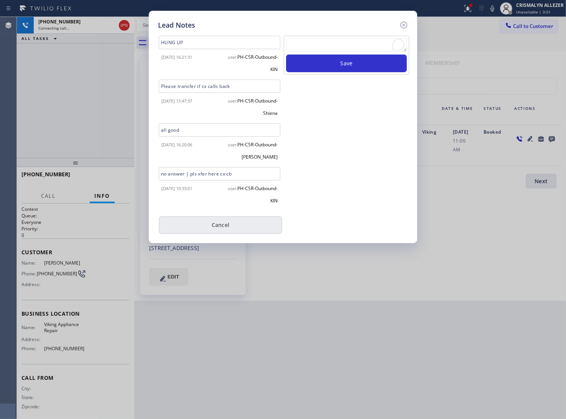
click at [221, 216] on button "Cancel" at bounding box center [221, 225] width 124 height 18
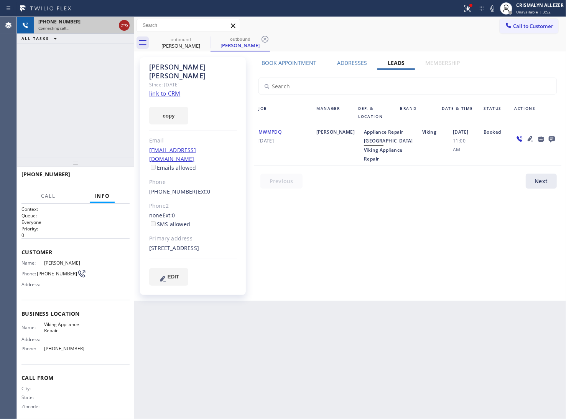
click at [125, 29] on icon at bounding box center [124, 25] width 9 height 9
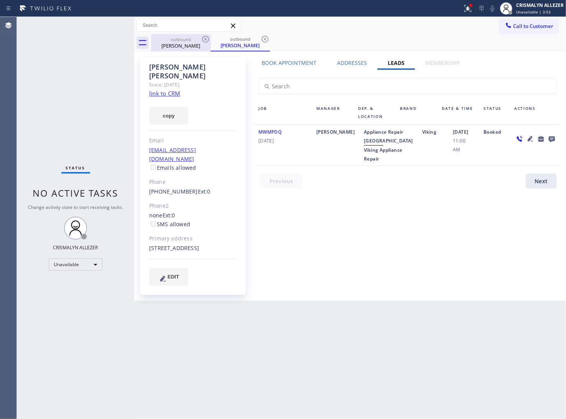
click at [262, 40] on icon at bounding box center [265, 39] width 7 height 7
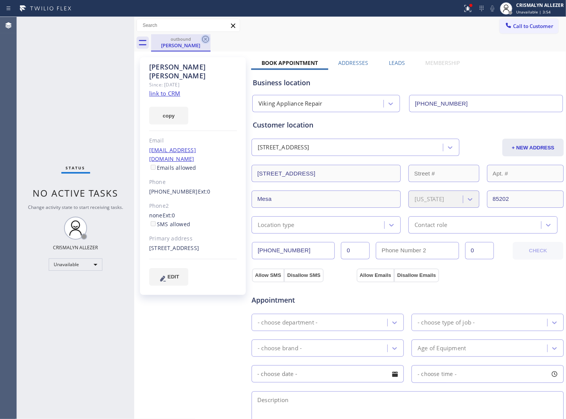
drag, startPoint x: 202, startPoint y: 40, endPoint x: 206, endPoint y: 8, distance: 32.9
click at [202, 39] on icon at bounding box center [205, 39] width 9 height 9
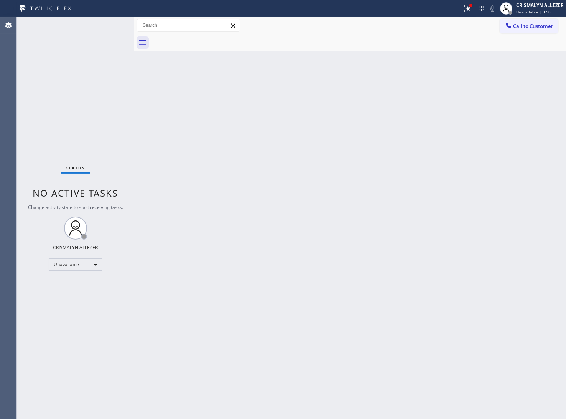
click at [528, 27] on span "Call to Customer" at bounding box center [533, 26] width 40 height 7
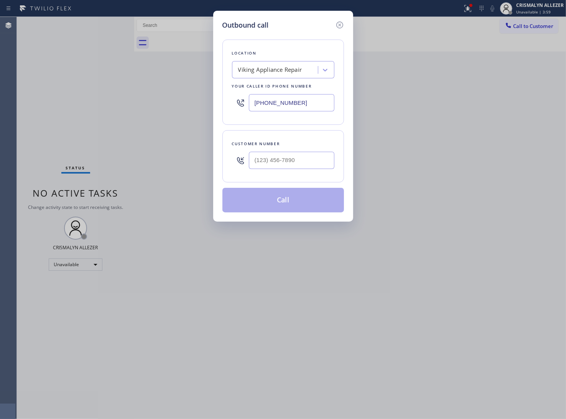
drag, startPoint x: 327, startPoint y: 101, endPoint x: 114, endPoint y: 100, distance: 212.6
click at [160, 102] on div "Outbound call Location Viking Appliance Repair Your caller id phone number [PHO…" at bounding box center [283, 209] width 566 height 419
paste input "754) 703-7178"
type input "[PHONE_NUMBER]"
click at [303, 158] on input "(___) ___-____" at bounding box center [292, 160] width 86 height 17
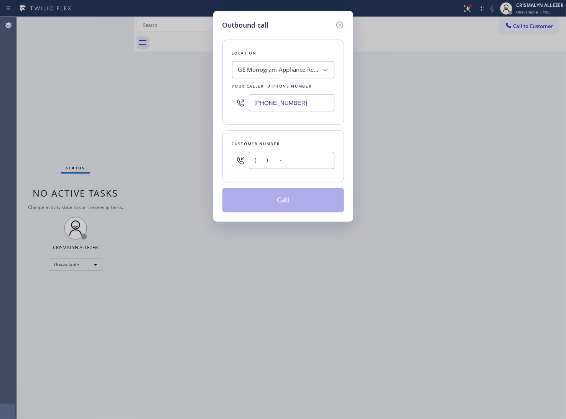
paste input "305) 796-0407"
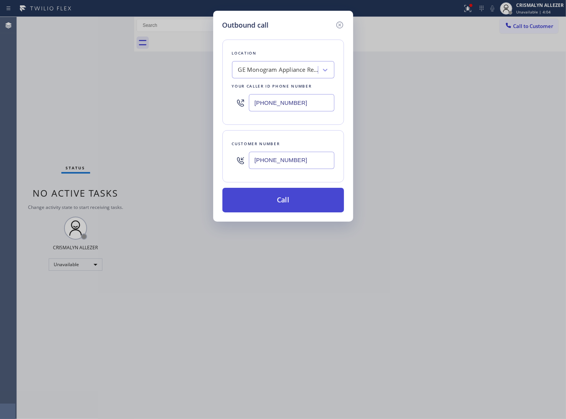
type input "(305) 796-0407"
click at [292, 198] on button "Call" at bounding box center [284, 200] width 122 height 25
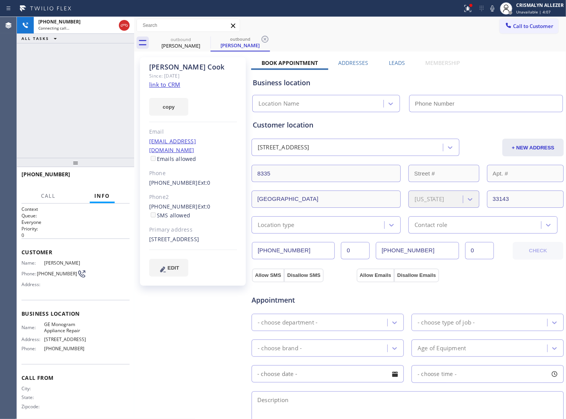
click at [160, 84] on link "link to CRM" at bounding box center [164, 85] width 31 height 8
type input "[PHONE_NUMBER]"
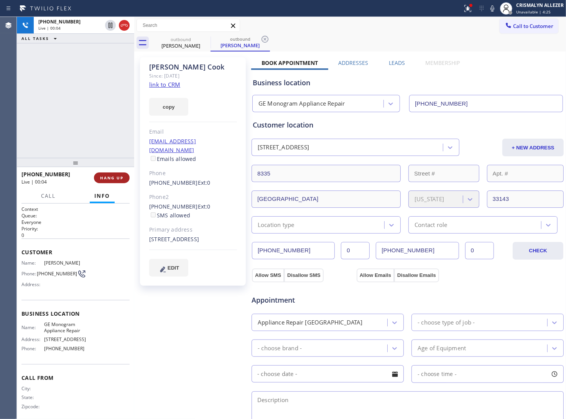
click at [109, 179] on span "HANG UP" at bounding box center [111, 177] width 23 height 5
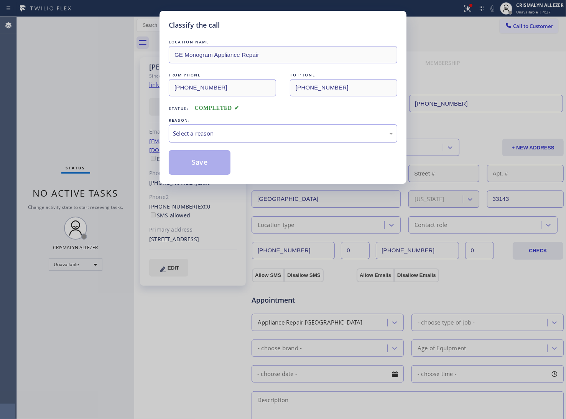
drag, startPoint x: 302, startPoint y: 136, endPoint x: 297, endPoint y: 137, distance: 4.4
click at [297, 137] on div "Select a reason" at bounding box center [283, 133] width 220 height 9
click at [210, 162] on button "Save" at bounding box center [200, 162] width 62 height 25
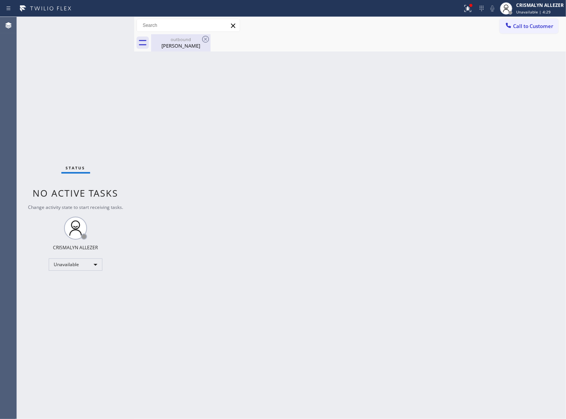
click at [178, 38] on div "outbound" at bounding box center [181, 39] width 58 height 6
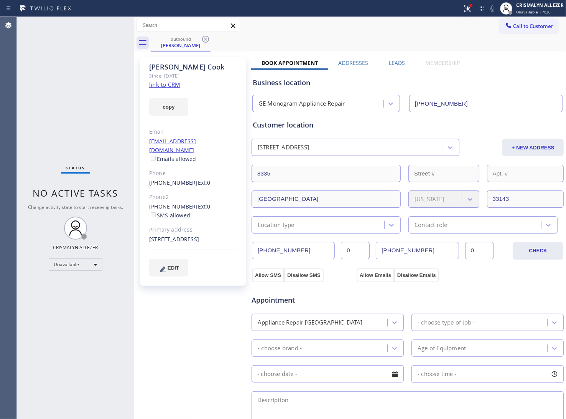
click at [394, 63] on label "Leads" at bounding box center [397, 62] width 16 height 7
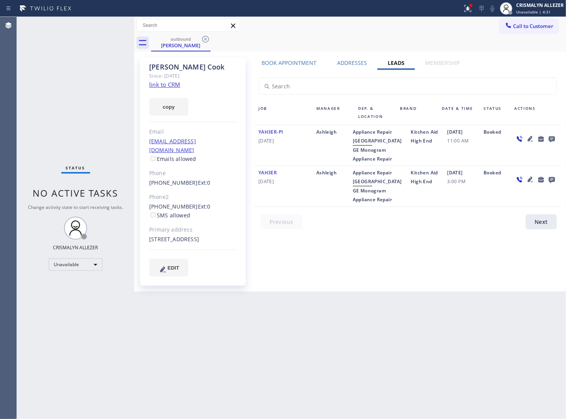
click at [554, 136] on icon at bounding box center [552, 139] width 6 height 6
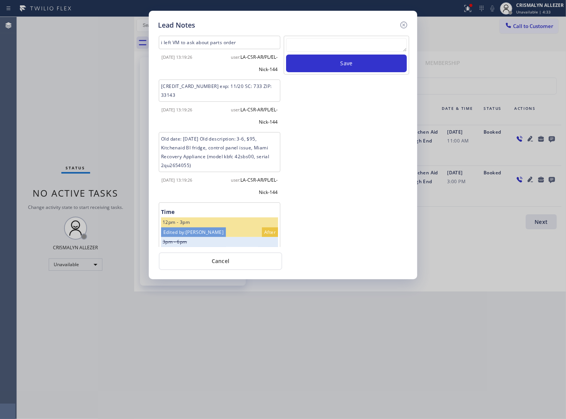
click at [316, 48] on textarea at bounding box center [346, 45] width 121 height 14
paste textarea "3057960407"
type textarea "3057960407"
click at [340, 65] on button "Save" at bounding box center [346, 63] width 121 height 18
click at [314, 40] on textarea "To enrich screen reader interactions, please activate Accessibility in Grammarl…" at bounding box center [346, 45] width 121 height 14
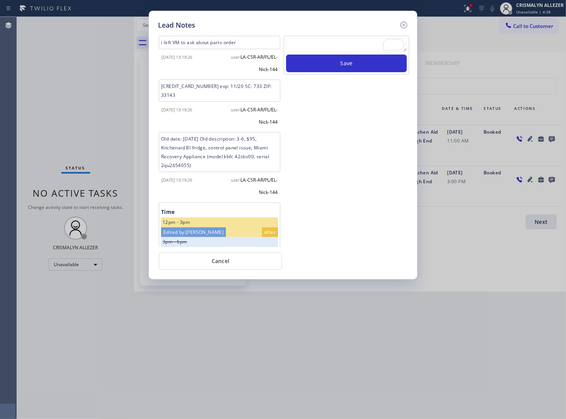
paste textarea "no answer | pls xfer here cx cb"
type textarea "no answer | pls xfer here cx cb"
click at [340, 60] on button "Save" at bounding box center [346, 63] width 121 height 18
click at [233, 260] on button "Cancel" at bounding box center [221, 261] width 124 height 18
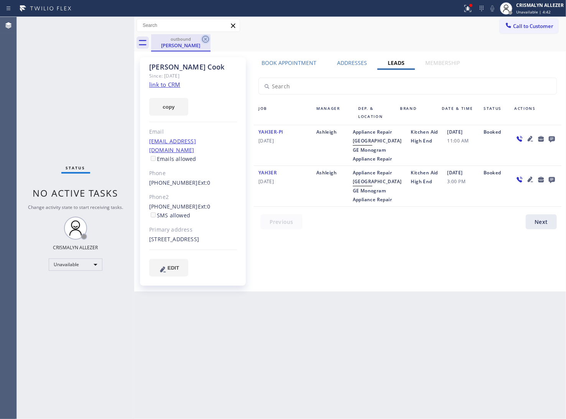
click at [208, 39] on icon at bounding box center [205, 39] width 7 height 7
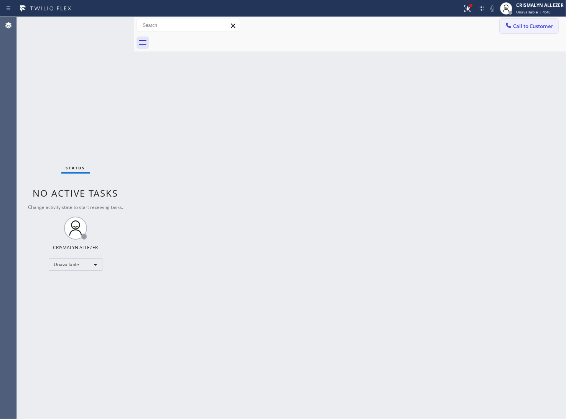
click at [528, 24] on span "Call to Customer" at bounding box center [533, 26] width 40 height 7
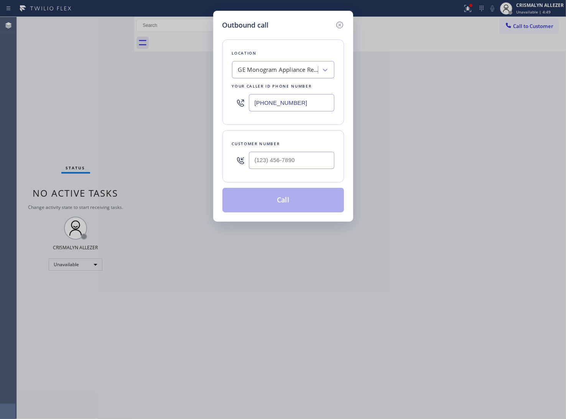
drag, startPoint x: 265, startPoint y: 102, endPoint x: 119, endPoint y: 99, distance: 145.9
click at [162, 101] on div "Outbound call Location GE Monogram Appliance Repair Your caller id phone number…" at bounding box center [283, 209] width 566 height 419
paste input "623) 869-1096"
type input "(623) 869-1096"
drag, startPoint x: 314, startPoint y: 178, endPoint x: 309, endPoint y: 168, distance: 11.5
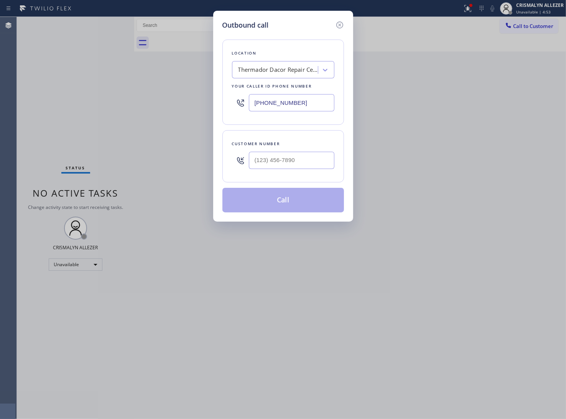
click at [312, 177] on div "Customer number" at bounding box center [284, 156] width 122 height 52
click at [308, 165] on input "(___) ___-____" at bounding box center [292, 160] width 86 height 17
paste input "602) 619-3600"
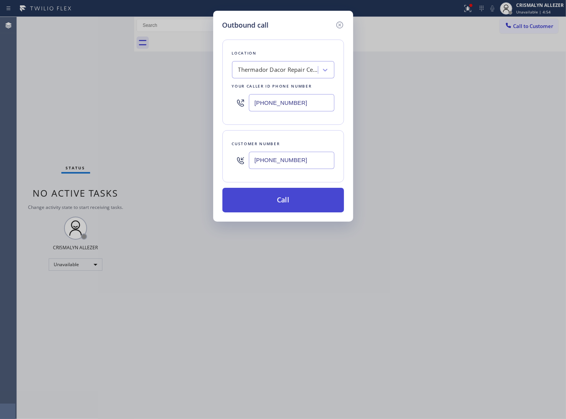
type input "(602) 619-3600"
click at [289, 201] on button "Call" at bounding box center [284, 200] width 122 height 25
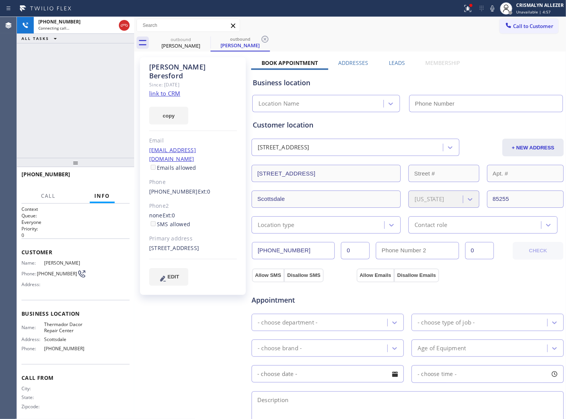
click at [143, 87] on div "Wayne Beresford Since: 20 may 2020 link to CRM copy Email beresfornconstruction…" at bounding box center [193, 176] width 106 height 238
click at [158, 89] on link "link to CRM" at bounding box center [164, 93] width 31 height 8
type input "(623) 869-1096"
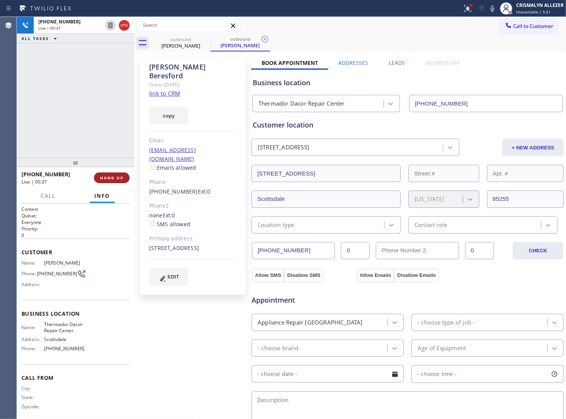
click at [109, 178] on span "HANG UP" at bounding box center [111, 177] width 23 height 5
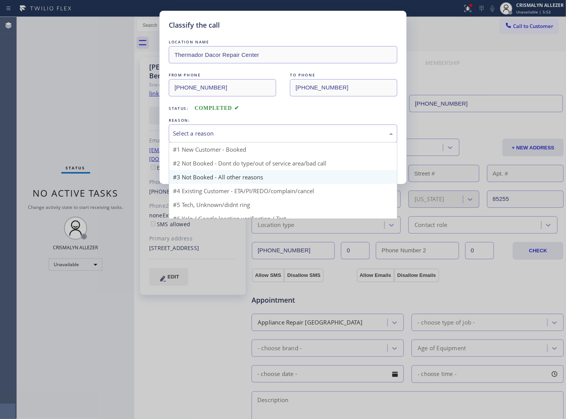
drag, startPoint x: 284, startPoint y: 135, endPoint x: 219, endPoint y: 166, distance: 72.3
click at [279, 136] on div "Select a reason" at bounding box center [283, 133] width 220 height 9
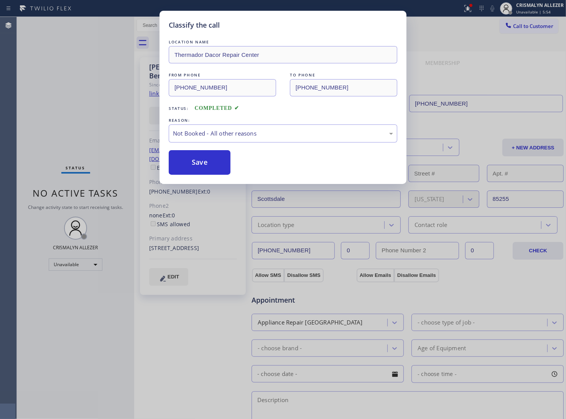
click at [210, 169] on button "Save" at bounding box center [200, 162] width 62 height 25
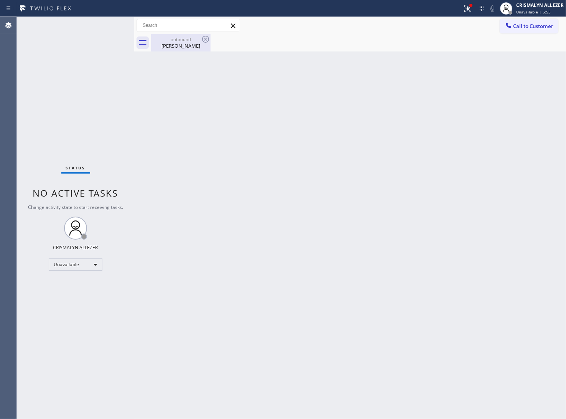
click at [168, 47] on div "Wayne Beresford" at bounding box center [181, 45] width 58 height 7
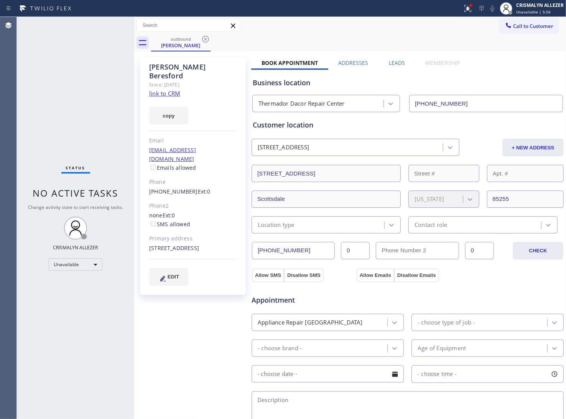
click at [394, 63] on label "Leads" at bounding box center [397, 62] width 16 height 7
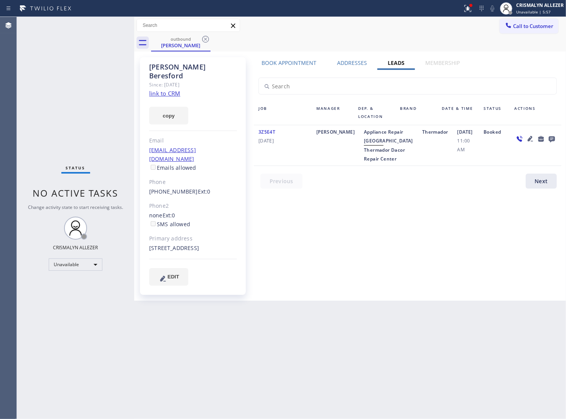
click at [552, 136] on icon at bounding box center [552, 139] width 6 height 6
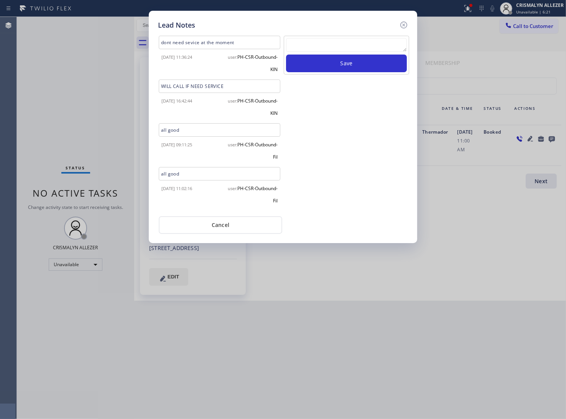
click at [325, 47] on textarea at bounding box center [346, 45] width 121 height 14
paste textarea "ALL GOOD FOR NOW, if cb xfer"
type textarea "ALL GOOD FOR NOW, if cb xfer"
click at [342, 65] on button "Save" at bounding box center [346, 63] width 121 height 18
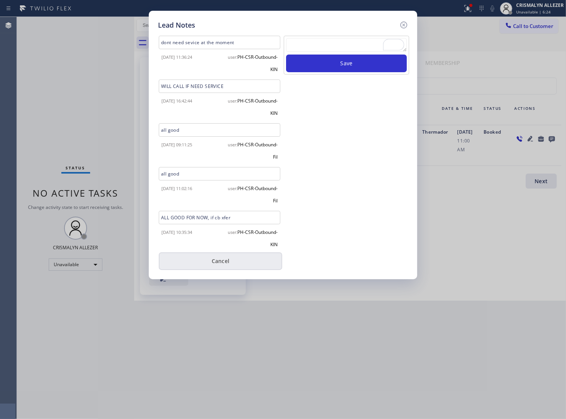
click at [222, 267] on button "Cancel" at bounding box center [221, 261] width 124 height 18
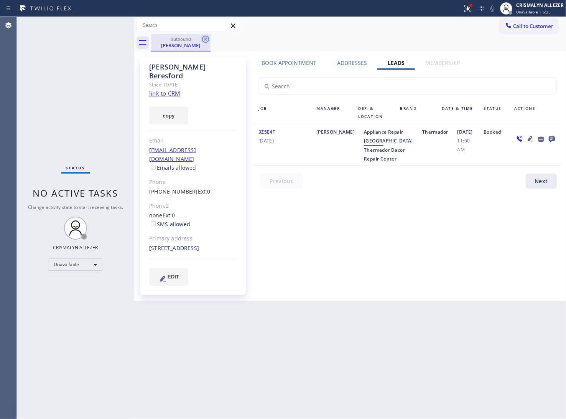
click at [205, 37] on icon at bounding box center [205, 39] width 9 height 9
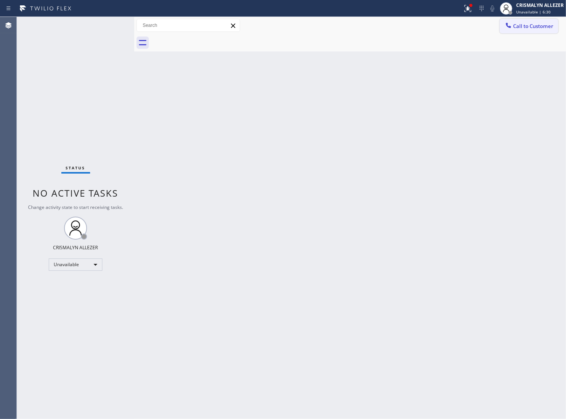
click at [532, 27] on span "Call to Customer" at bounding box center [533, 26] width 40 height 7
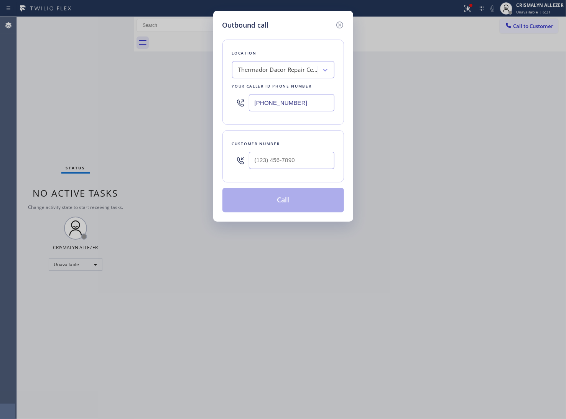
paste input "760) 230-8159"
click at [198, 99] on div "Outbound call Location Thermador Dacor Repair Center Your caller id phone numbe…" at bounding box center [283, 209] width 566 height 419
type input "(760) 230-8159"
click at [286, 157] on input "(___) ___-____" at bounding box center [292, 160] width 86 height 17
paste input "858) 699-0996"
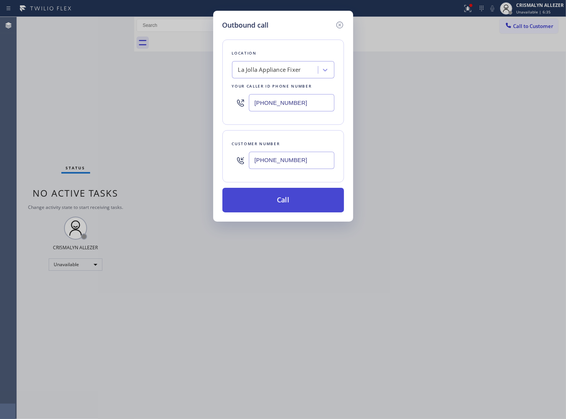
type input "(858) 699-0996"
click at [293, 204] on button "Call" at bounding box center [284, 200] width 122 height 25
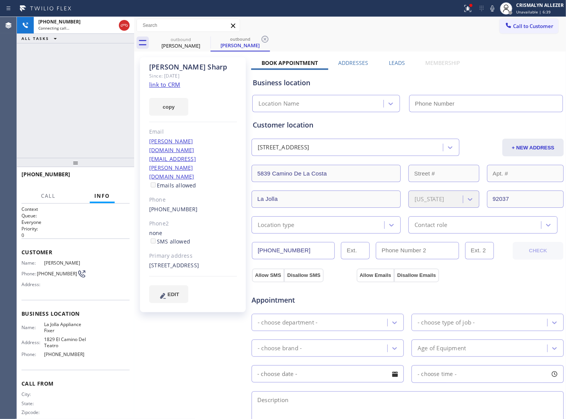
type input "(760) 230-8159"
click at [116, 177] on span "HANG UP" at bounding box center [111, 177] width 23 height 5
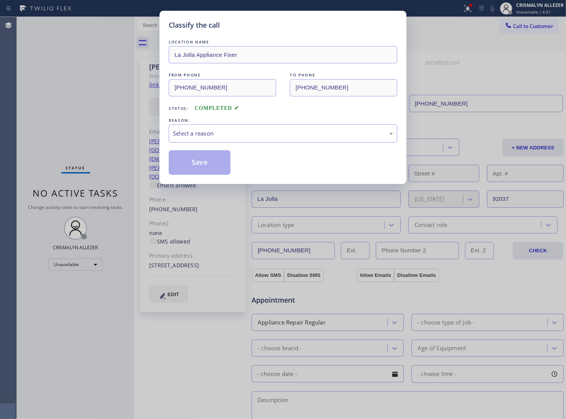
drag, startPoint x: 275, startPoint y: 134, endPoint x: 265, endPoint y: 141, distance: 11.9
click at [265, 141] on div "Select a reason" at bounding box center [283, 133] width 229 height 18
click at [208, 169] on button "Save" at bounding box center [200, 162] width 62 height 25
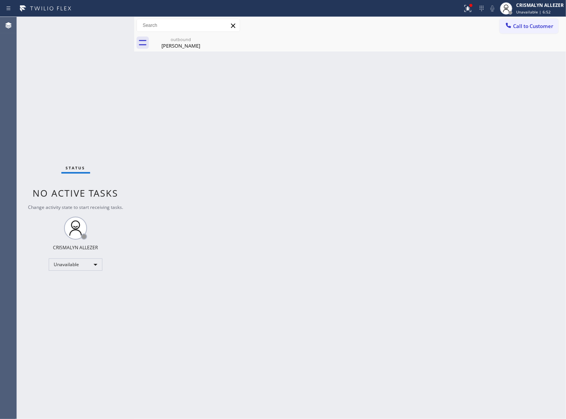
click at [174, 41] on div "outbound" at bounding box center [181, 39] width 58 height 6
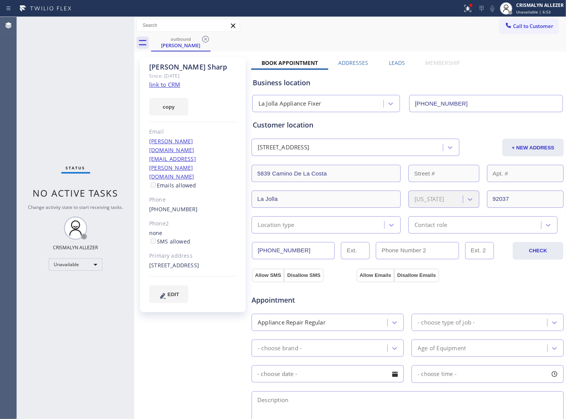
click at [391, 65] on label "Leads" at bounding box center [397, 62] width 16 height 7
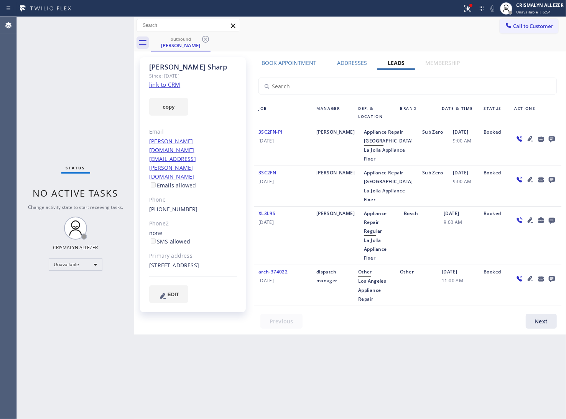
click at [552, 139] on icon at bounding box center [552, 139] width 6 height 6
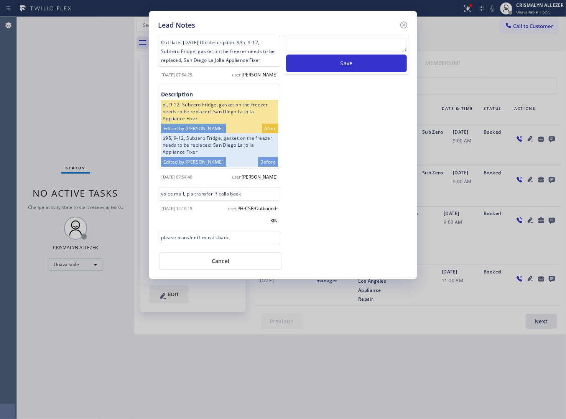
click at [304, 42] on textarea at bounding box center [346, 45] width 121 height 14
paste textarea "8586990996"
type textarea "8586990996"
click at [327, 58] on button "Save" at bounding box center [346, 63] width 121 height 18
click at [315, 37] on div "Save" at bounding box center [346, 55] width 125 height 39
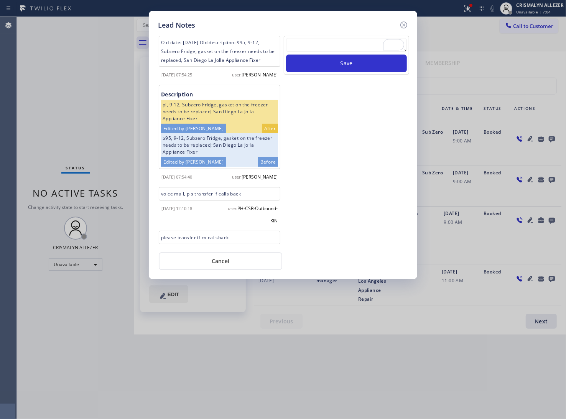
click at [337, 46] on textarea "To enrich screen reader interactions, please activate Accessibility in Grammarl…" at bounding box center [346, 45] width 121 height 14
paste textarea "no answer | pls xfer here cx cb"
type textarea "no answer | pls xfer here cx cb"
click at [350, 66] on button "Save" at bounding box center [346, 63] width 121 height 18
click at [226, 264] on button "Cancel" at bounding box center [221, 261] width 124 height 18
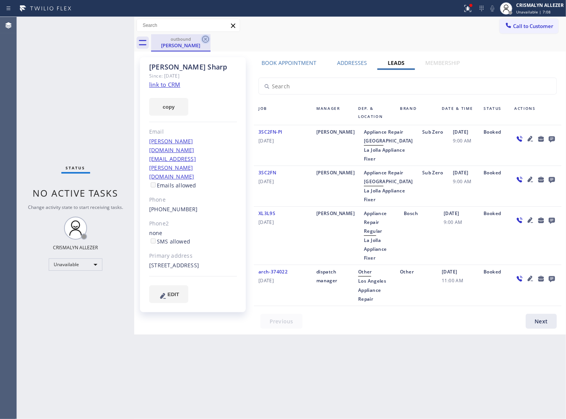
click at [205, 38] on icon at bounding box center [205, 39] width 7 height 7
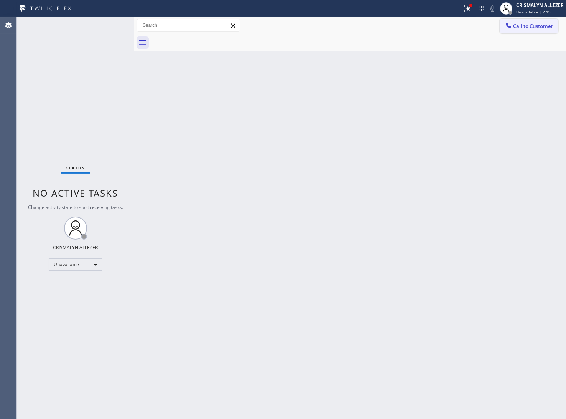
click at [546, 28] on span "Call to Customer" at bounding box center [533, 26] width 40 height 7
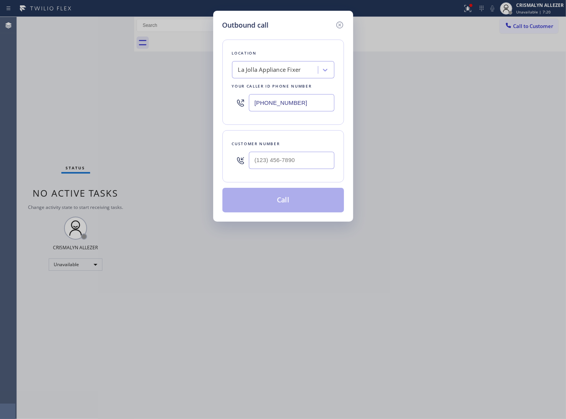
drag, startPoint x: 325, startPoint y: 96, endPoint x: 80, endPoint y: 111, distance: 245.7
click at [87, 111] on div "Outbound call Location La Jolla Appliance Fixer Your caller id phone number (76…" at bounding box center [283, 209] width 566 height 419
paste input "47) 232-5102"
type input "(760) 230-8159"
click at [301, 163] on input "(___) ___-____" at bounding box center [292, 160] width 86 height 17
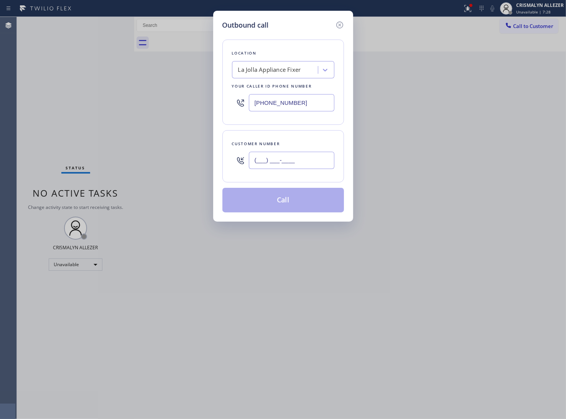
paste input "640) 213-5409"
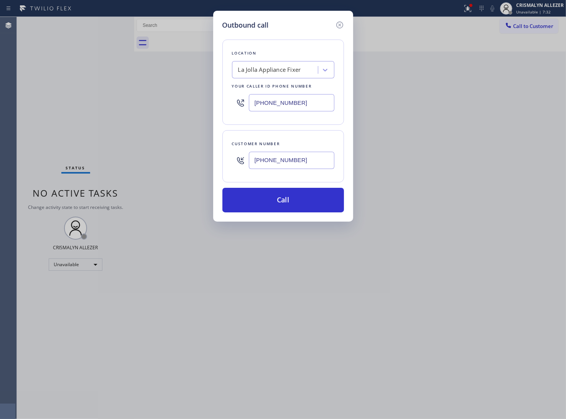
type input "(640) 213-5409"
drag, startPoint x: 218, startPoint y: 101, endPoint x: 156, endPoint y: 101, distance: 61.8
click at [157, 101] on div "Outbound call Location La Jolla Appliance Fixer Your caller id phone number (76…" at bounding box center [283, 209] width 566 height 419
paste input "640) 213-540"
drag, startPoint x: 154, startPoint y: 102, endPoint x: 123, endPoint y: 104, distance: 30.7
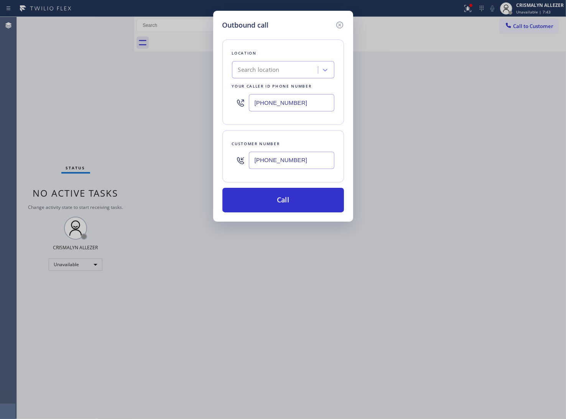
click at [123, 104] on div "Outbound call Location Search location Your caller id phone number (640) 213-54…" at bounding box center [283, 209] width 566 height 419
paste input "747) 232-5102"
type input "(747) 232-5102"
click at [298, 204] on button "Call" at bounding box center [284, 200] width 122 height 25
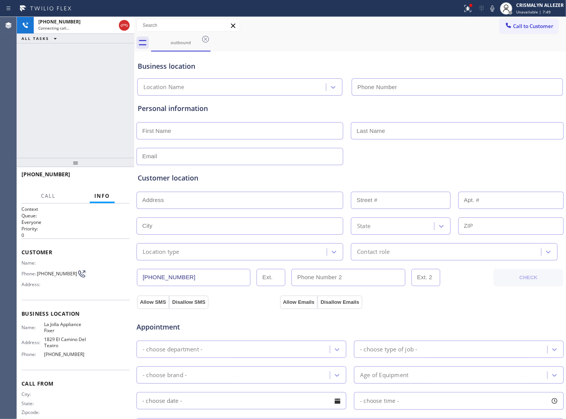
type input "(760) 230-8159"
click at [107, 178] on span "HANG UP" at bounding box center [111, 177] width 23 height 5
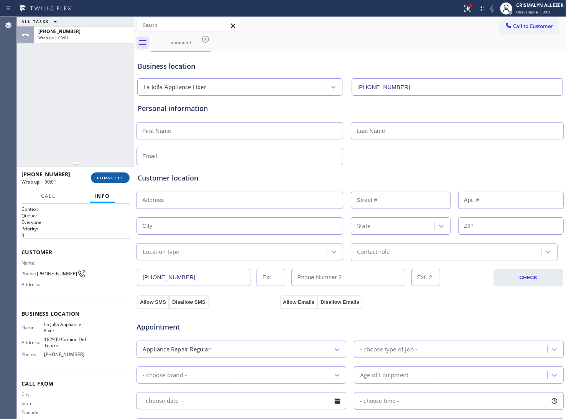
click at [107, 178] on span "COMPLETE" at bounding box center [110, 177] width 26 height 5
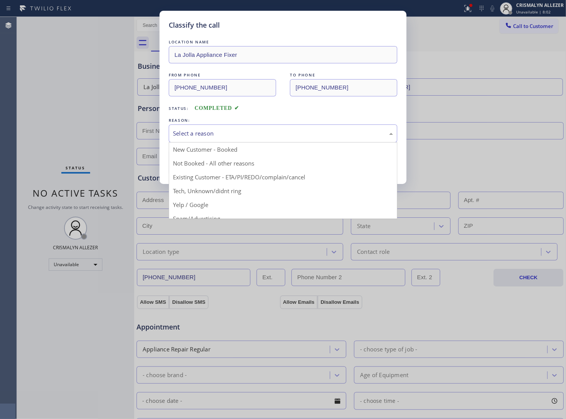
click at [277, 134] on div "Select a reason" at bounding box center [283, 133] width 220 height 9
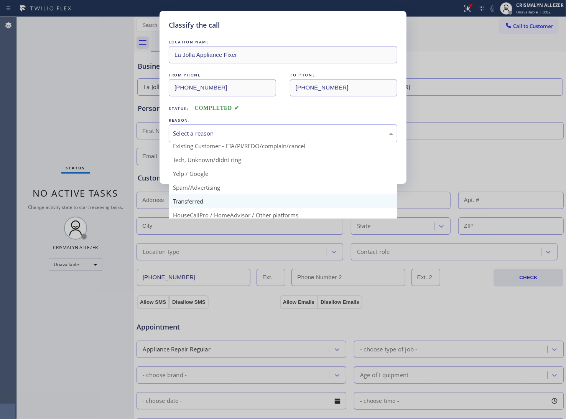
scroll to position [48, 0]
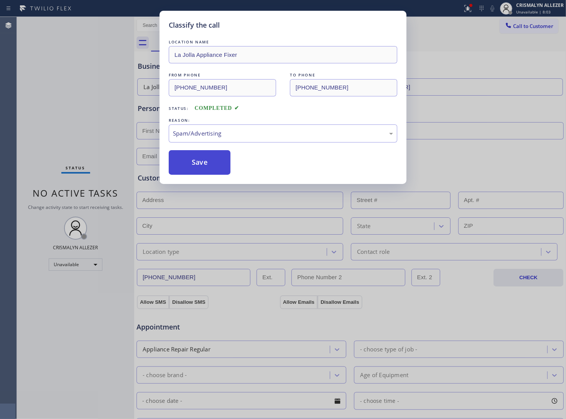
click at [211, 169] on button "Save" at bounding box center [200, 162] width 62 height 25
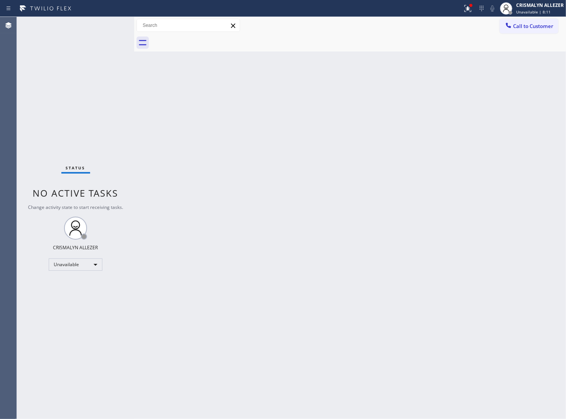
drag, startPoint x: 382, startPoint y: 178, endPoint x: 399, endPoint y: 164, distance: 22.1
click at [390, 172] on div "Back to Dashboard Change Sender ID Customers Technicians Select a contact Outbo…" at bounding box center [350, 218] width 432 height 402
click at [530, 29] on span "Call to Customer" at bounding box center [533, 26] width 40 height 7
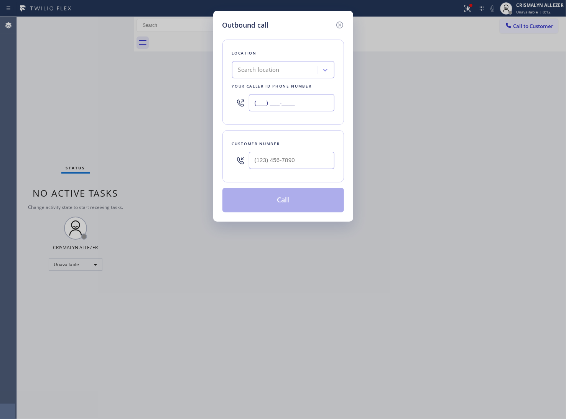
drag, startPoint x: 310, startPoint y: 102, endPoint x: 198, endPoint y: 109, distance: 112.6
click at [208, 107] on div "Outbound call Location Search location Your caller id phone number (___) ___-__…" at bounding box center [283, 209] width 566 height 419
paste input "848) 354-0923"
type input "(848) 354-0923"
click at [298, 161] on input "(___) ___-____" at bounding box center [292, 160] width 86 height 17
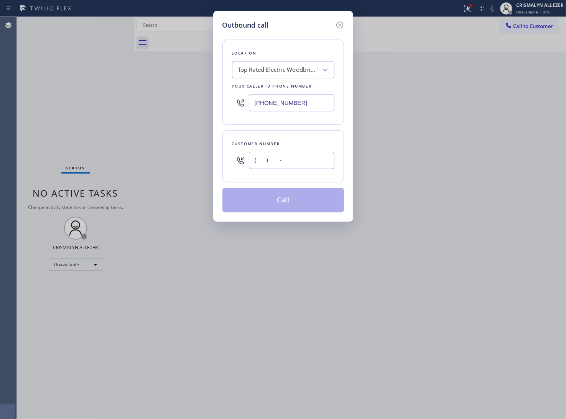
paste input "848) 354-0923"
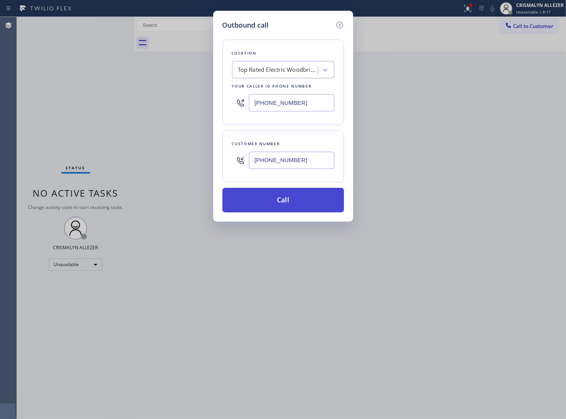
type input "(848) 354-0923"
click at [288, 204] on button "Call" at bounding box center [284, 200] width 122 height 25
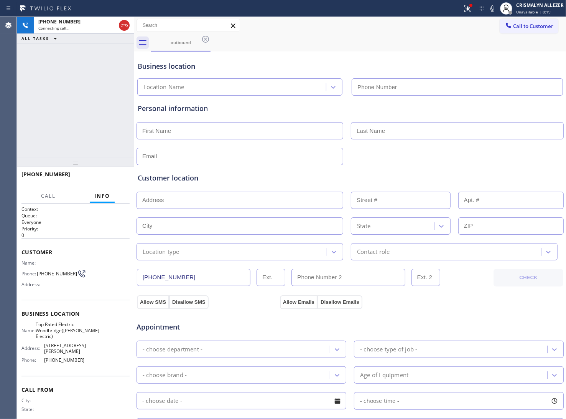
type input "(848) 354-0923"
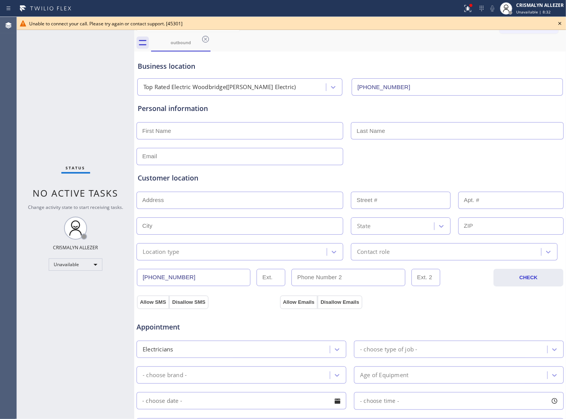
click at [558, 20] on icon at bounding box center [560, 23] width 9 height 9
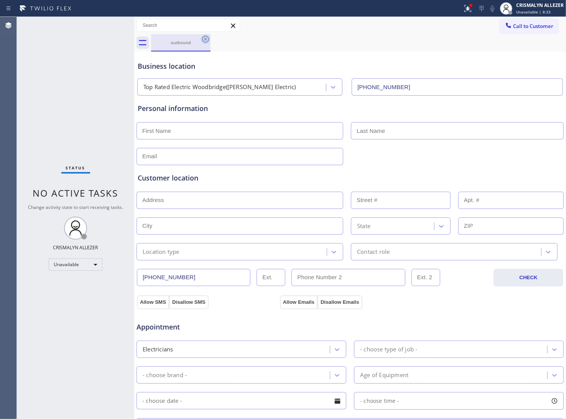
click at [206, 37] on icon at bounding box center [205, 39] width 9 height 9
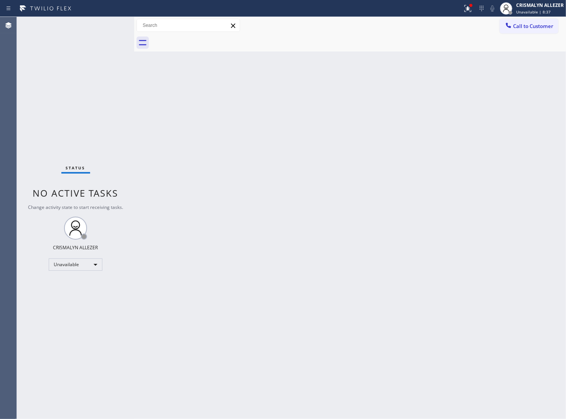
click at [455, 173] on div "Back to Dashboard Change Sender ID Customers Technicians Select a contact Outbo…" at bounding box center [350, 218] width 432 height 402
drag, startPoint x: 530, startPoint y: 28, endPoint x: 510, endPoint y: 51, distance: 30.8
click at [530, 28] on span "Call to Customer" at bounding box center [533, 26] width 40 height 7
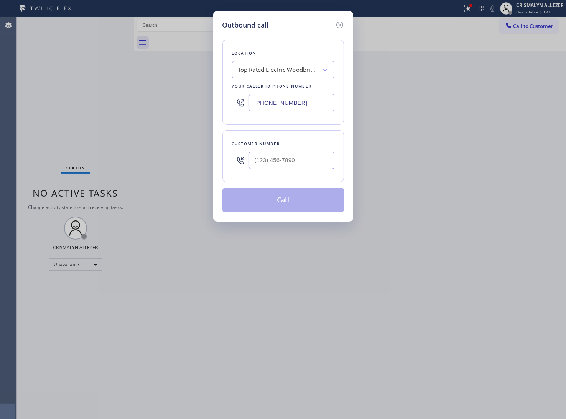
drag, startPoint x: 317, startPoint y: 178, endPoint x: 312, endPoint y: 162, distance: 16.9
click at [317, 177] on div "Customer number" at bounding box center [284, 156] width 122 height 52
click at [312, 161] on input "(___) ___-____" at bounding box center [292, 160] width 86 height 17
paste input "848) 354-0923"
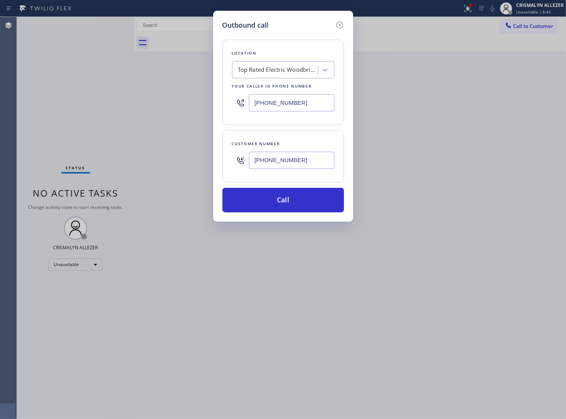
type input "(848) 354-0923"
drag, startPoint x: 315, startPoint y: 98, endPoint x: 166, endPoint y: 110, distance: 150.1
click at [178, 110] on div "Outbound call Location Top Rated Electric Woodbridge(Michael A Bilyak Electric)…" at bounding box center [283, 209] width 566 height 419
paste input "609) 359-4569"
type input "(848) 354-0923"
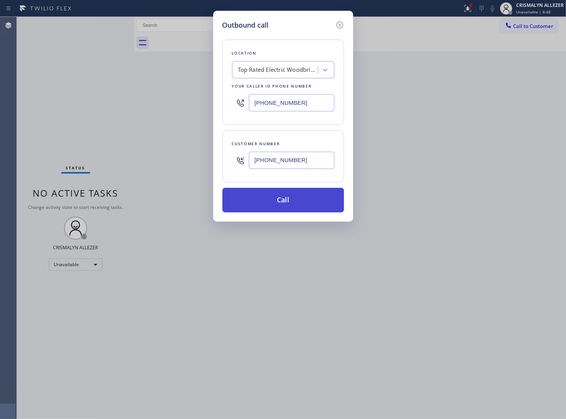
click at [285, 204] on button "Call" at bounding box center [284, 200] width 122 height 25
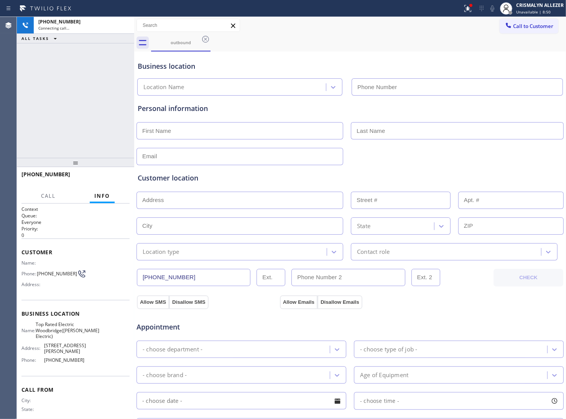
type input "(848) 354-0923"
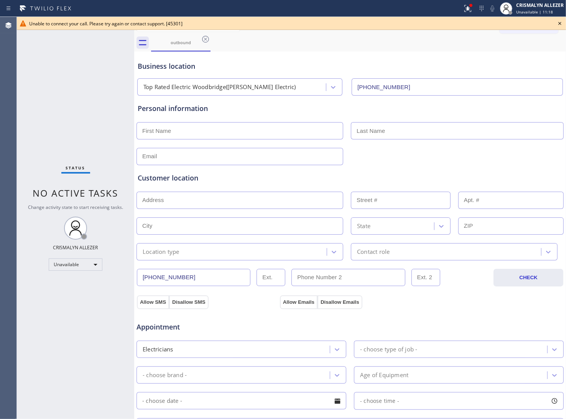
click at [559, 23] on icon at bounding box center [560, 23] width 9 height 9
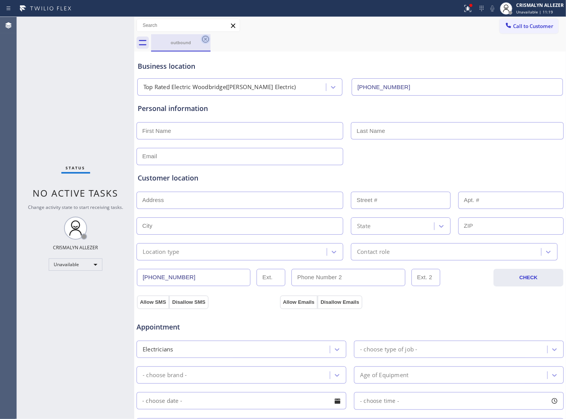
click at [205, 40] on icon at bounding box center [205, 39] width 9 height 9
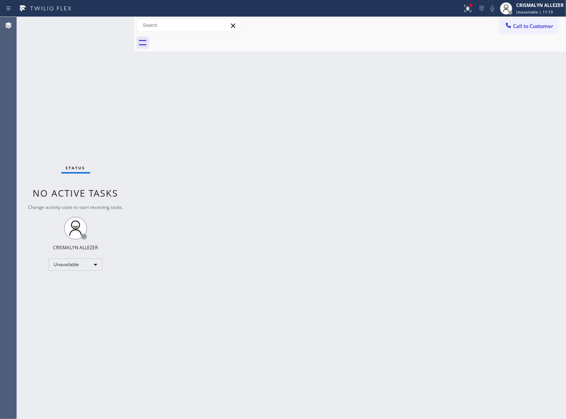
click at [535, 29] on span "Call to Customer" at bounding box center [533, 26] width 40 height 7
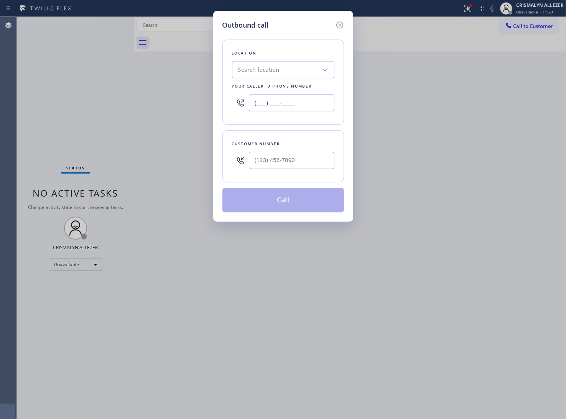
drag, startPoint x: 308, startPoint y: 106, endPoint x: 102, endPoint y: 102, distance: 206.5
click at [117, 102] on div "Outbound call Location Search location Your caller id phone number (___) ___-__…" at bounding box center [283, 209] width 566 height 419
paste input "623) 869-1096"
type input "(623) 869-1096"
click at [305, 162] on input "(___) ___-____" at bounding box center [292, 160] width 86 height 17
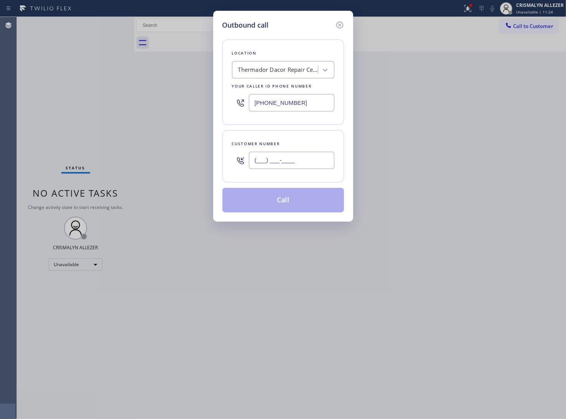
paste input "216) 262-0665"
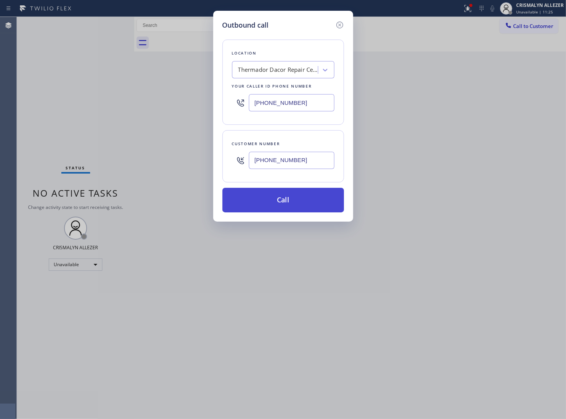
type input "(216) 262-0665"
click at [290, 205] on button "Call" at bounding box center [284, 200] width 122 height 25
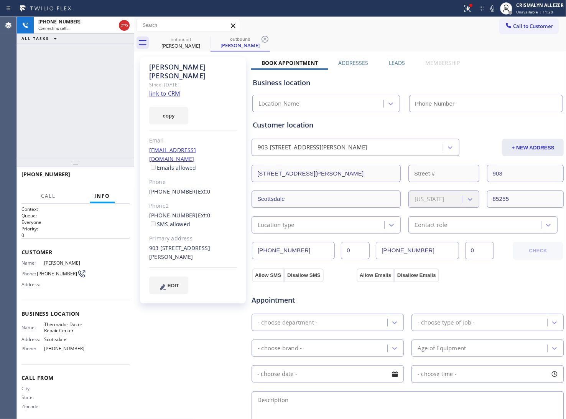
click at [167, 89] on link "link to CRM" at bounding box center [164, 93] width 31 height 8
type input "(623) 869-1096"
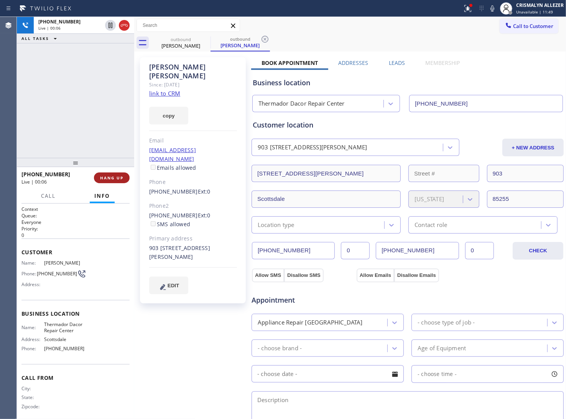
click at [102, 180] on button "HANG UP" at bounding box center [112, 177] width 36 height 11
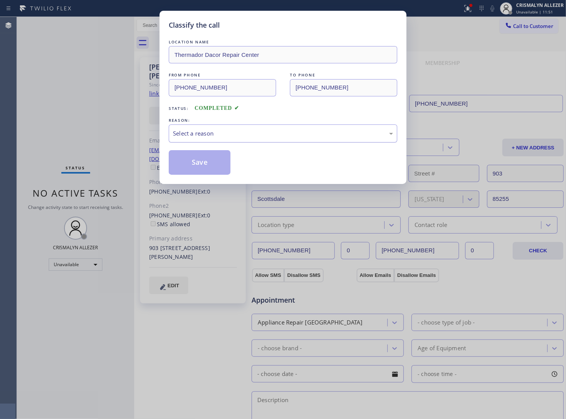
click at [286, 139] on div "Select a reason" at bounding box center [283, 133] width 229 height 18
click at [217, 166] on button "Save" at bounding box center [200, 162] width 62 height 25
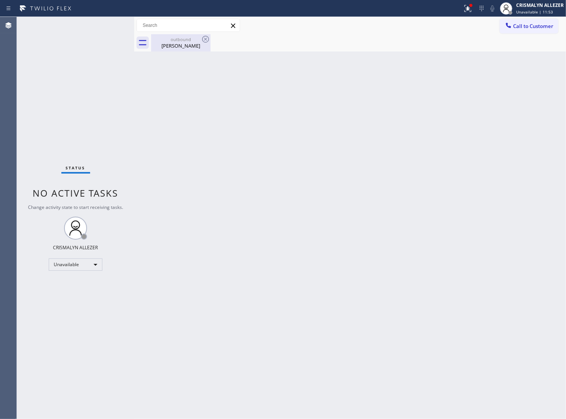
click at [187, 43] on div "Andy Fishleder" at bounding box center [181, 45] width 58 height 7
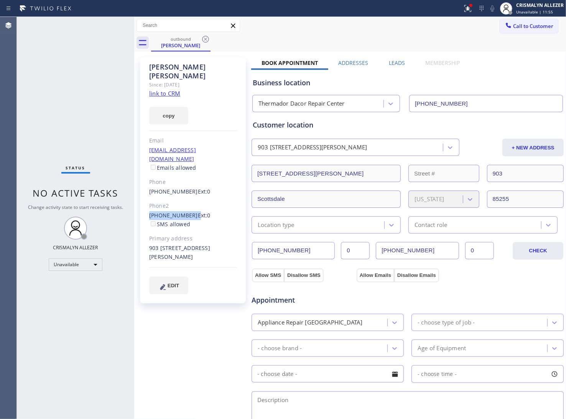
drag, startPoint x: 145, startPoint y: 200, endPoint x: 189, endPoint y: 199, distance: 44.1
click at [189, 199] on div "Andy Fishleder Since: 20 may 2020 link to CRM copy Email afishleder@gmail.com E…" at bounding box center [193, 180] width 106 height 246
click at [205, 41] on icon at bounding box center [205, 39] width 9 height 9
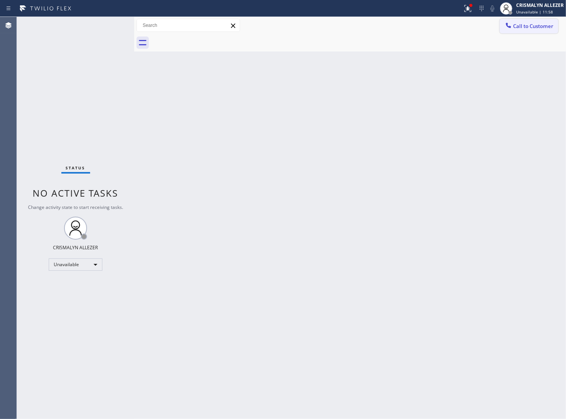
click at [537, 29] on span "Call to Customer" at bounding box center [533, 26] width 40 height 7
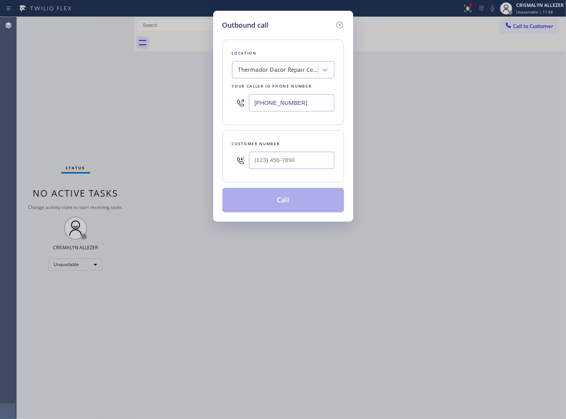
click at [300, 171] on div at bounding box center [292, 160] width 86 height 25
click at [311, 162] on input "(___) ___-____" at bounding box center [292, 160] width 86 height 17
paste input "216) 262-0665"
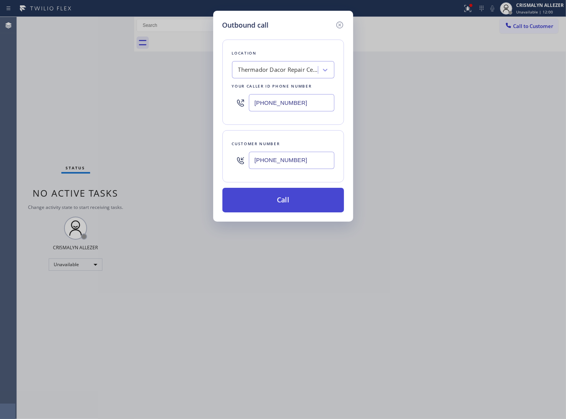
type input "(216) 262-0665"
click at [282, 208] on button "Call" at bounding box center [284, 200] width 122 height 25
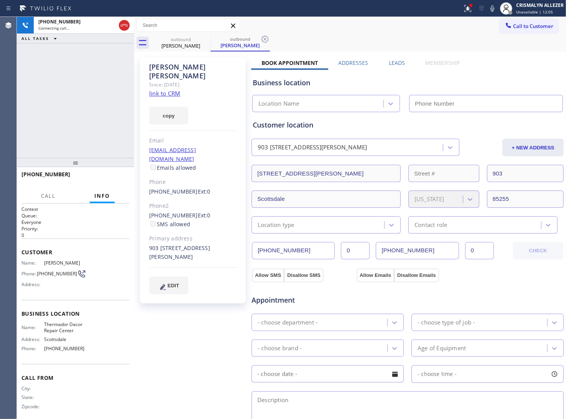
type input "(623) 869-1096"
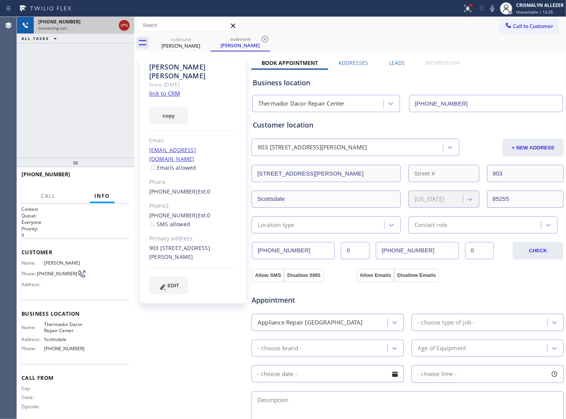
click at [125, 25] on icon at bounding box center [124, 25] width 7 height 2
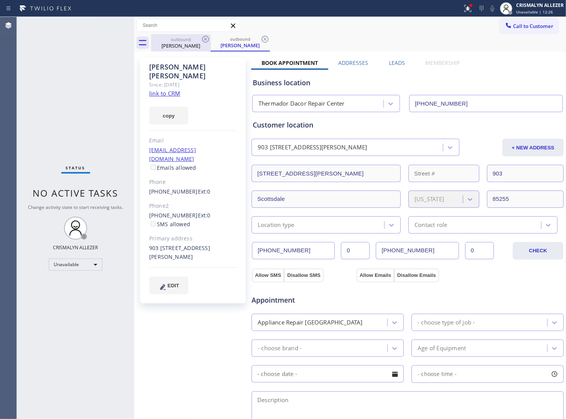
click at [204, 41] on icon at bounding box center [205, 39] width 9 height 9
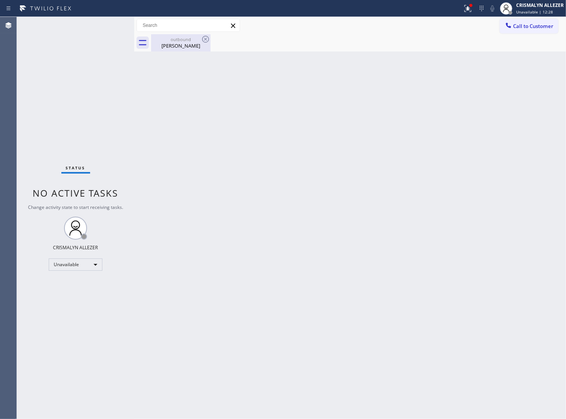
click at [181, 47] on div "Andy Fishleder" at bounding box center [181, 45] width 58 height 7
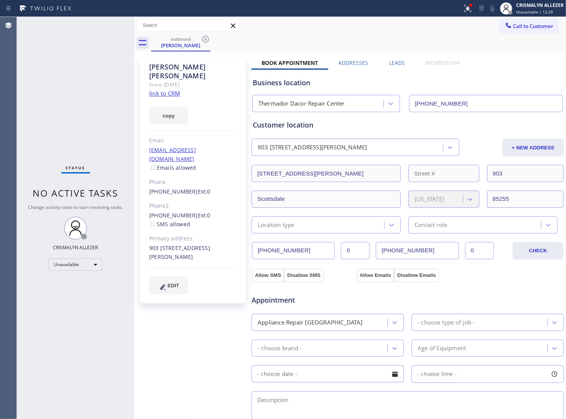
click at [400, 60] on label "Leads" at bounding box center [397, 62] width 16 height 7
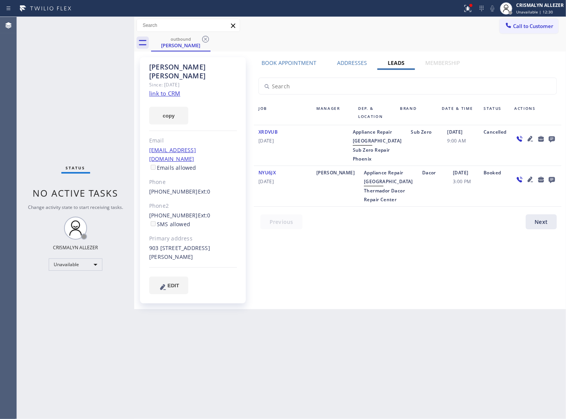
click at [551, 137] on icon at bounding box center [552, 139] width 9 height 10
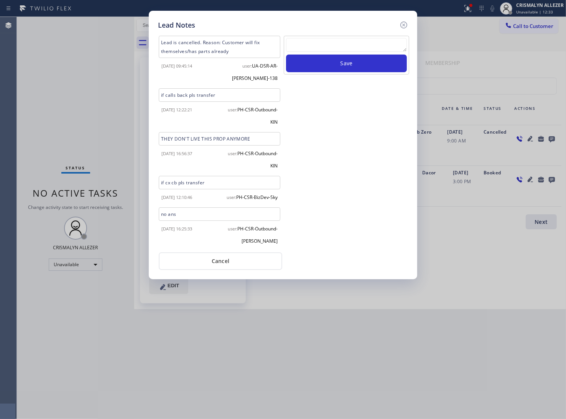
click at [351, 45] on textarea at bounding box center [346, 45] width 121 height 14
paste textarea "no answer | pls xfer here cx cb"
type textarea "no answer | pls xfer here cx cb"
click at [354, 66] on button "Save" at bounding box center [346, 63] width 121 height 18
click at [225, 266] on button "Cancel" at bounding box center [221, 261] width 124 height 18
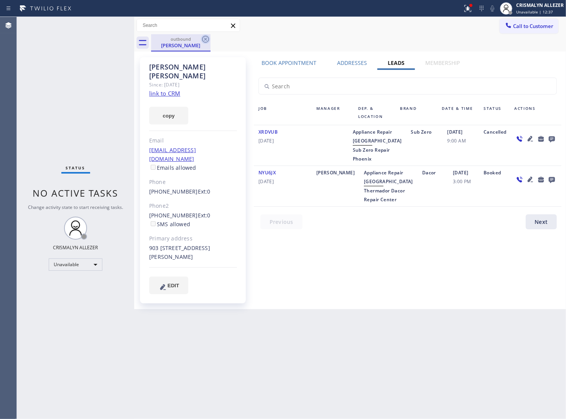
click at [205, 37] on icon at bounding box center [205, 39] width 9 height 9
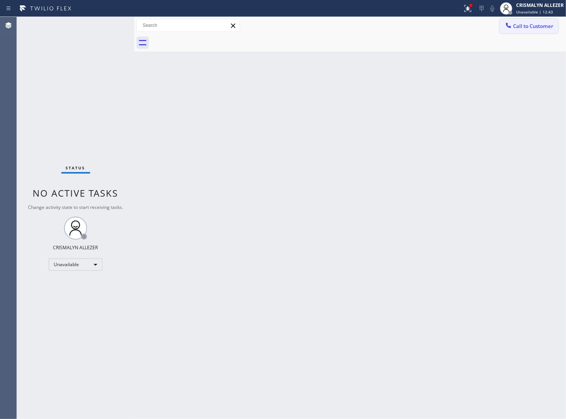
click at [534, 26] on span "Call to Customer" at bounding box center [533, 26] width 40 height 7
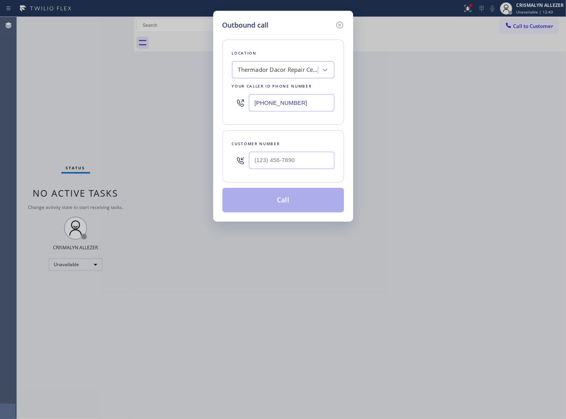
drag, startPoint x: 228, startPoint y: 101, endPoint x: 183, endPoint y: 100, distance: 44.1
click at [192, 101] on div "Outbound call Location Thermador Dacor Repair Center Your caller id phone numbe…" at bounding box center [283, 209] width 566 height 419
paste input "442) 999-2914"
type input "(442) 999-2914"
click at [294, 170] on div at bounding box center [292, 160] width 86 height 25
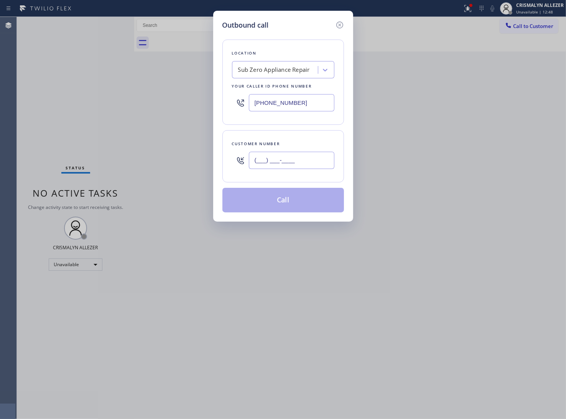
click at [299, 165] on input "(___) ___-____" at bounding box center [292, 160] width 86 height 17
paste input "760) 340-4066"
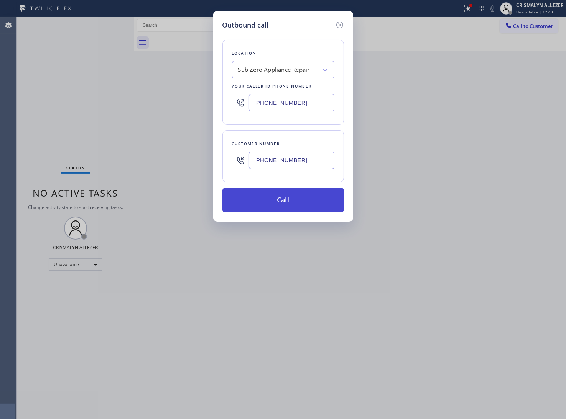
type input "(760) 340-4066"
click at [284, 211] on button "Call" at bounding box center [284, 200] width 122 height 25
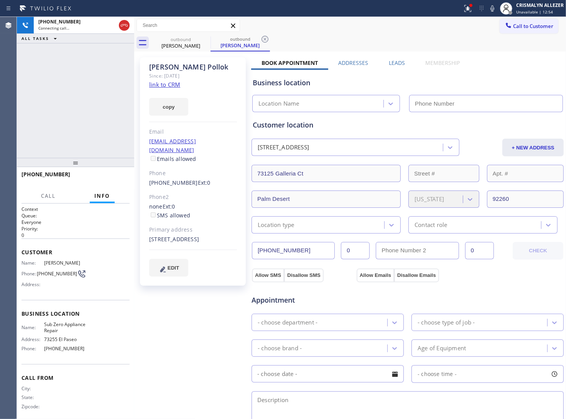
click at [173, 84] on link "link to CRM" at bounding box center [164, 85] width 31 height 8
type input "(442) 999-2914"
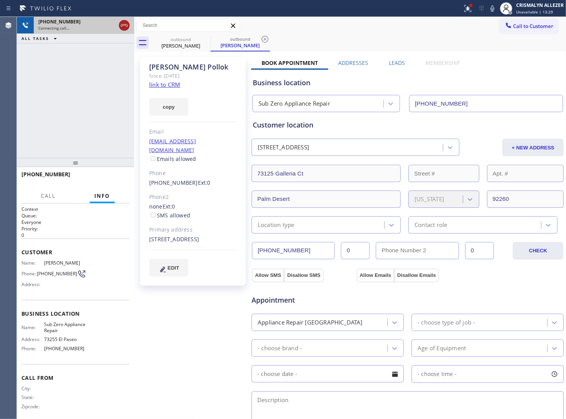
click at [124, 22] on icon at bounding box center [124, 25] width 9 height 9
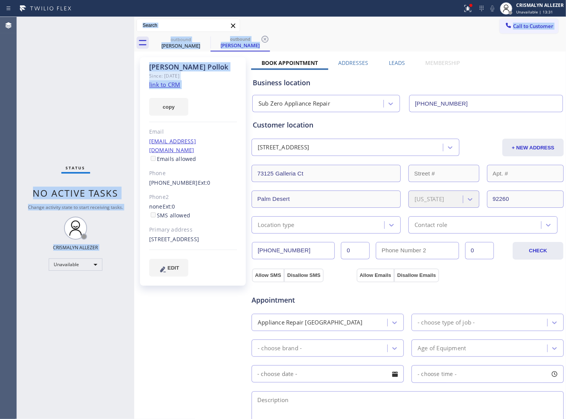
drag, startPoint x: 137, startPoint y: 110, endPoint x: 129, endPoint y: 110, distance: 7.3
click at [129, 110] on div "Status No active tasks Change activity state to start receiving tasks. CRISMALY…" at bounding box center [292, 218] width 550 height 402
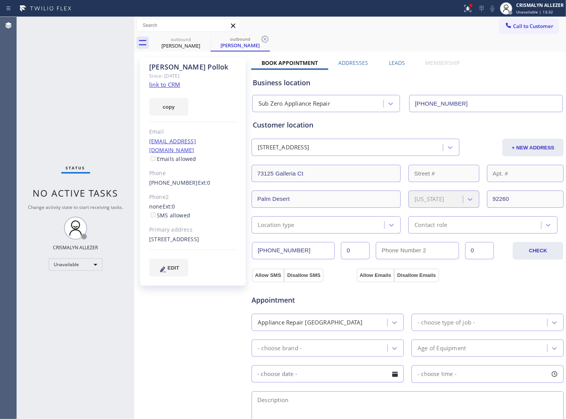
drag, startPoint x: 133, startPoint y: 118, endPoint x: 127, endPoint y: 118, distance: 5.8
click at [134, 118] on div at bounding box center [134, 218] width 0 height 402
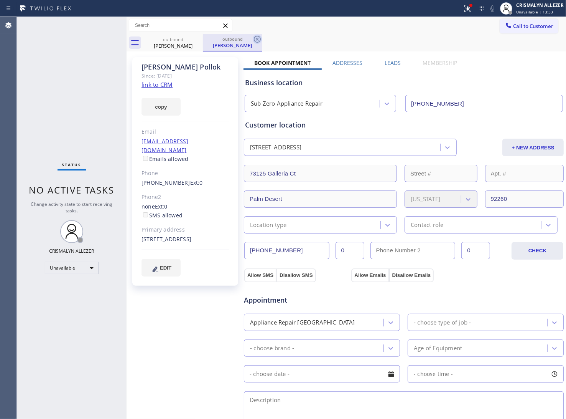
click at [259, 38] on icon at bounding box center [257, 39] width 9 height 9
drag, startPoint x: 200, startPoint y: 41, endPoint x: 198, endPoint y: 3, distance: 38.0
click at [200, 40] on icon at bounding box center [197, 39] width 9 height 9
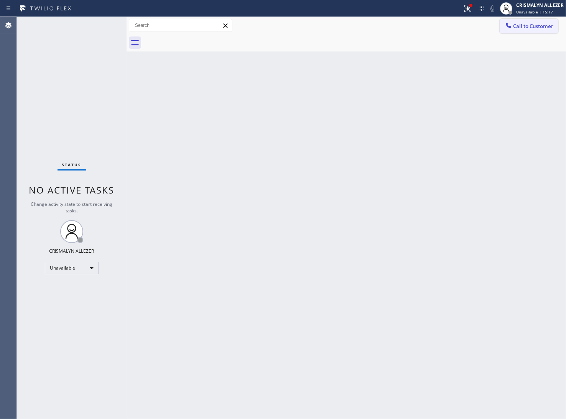
click at [537, 31] on button "Call to Customer" at bounding box center [529, 26] width 59 height 15
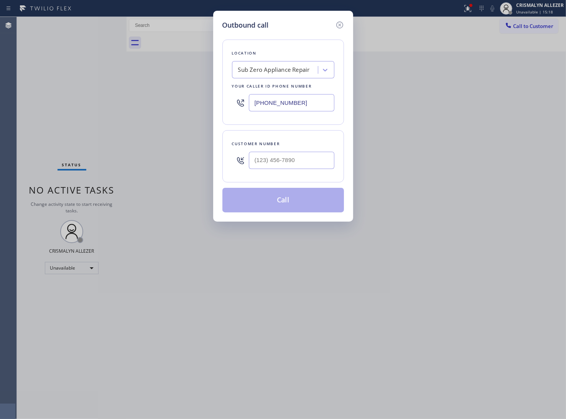
drag, startPoint x: 317, startPoint y: 107, endPoint x: 102, endPoint y: 104, distance: 214.6
click at [116, 106] on div "Outbound call Location Sub Zero Appliance Repair Your caller id phone number (4…" at bounding box center [283, 209] width 566 height 419
paste input "24) 273-8866"
type input "(424) 273-8866"
click at [295, 168] on input "(___) ___-____" at bounding box center [292, 160] width 86 height 17
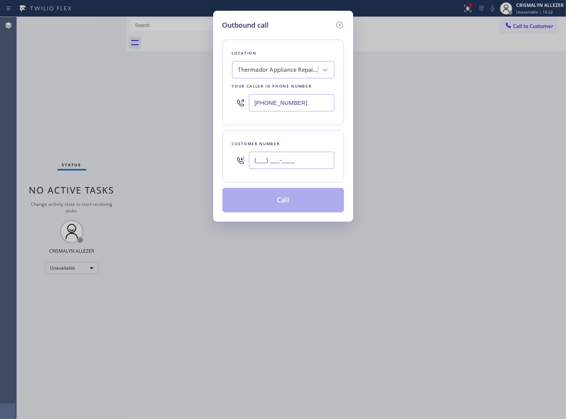
paste input "310) 279-3911"
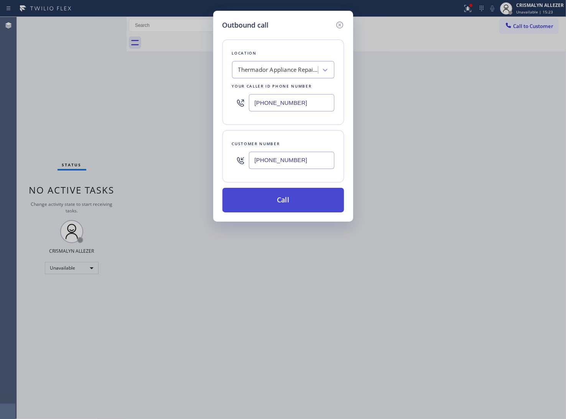
type input "(310) 279-3911"
click at [287, 201] on button "Call" at bounding box center [284, 200] width 122 height 25
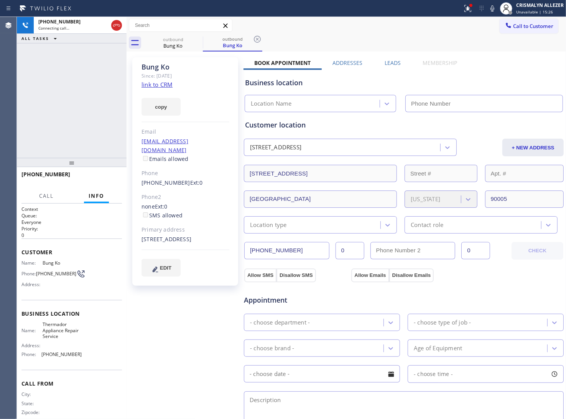
click at [154, 84] on link "link to CRM" at bounding box center [157, 85] width 31 height 8
type input "(424) 273-8866"
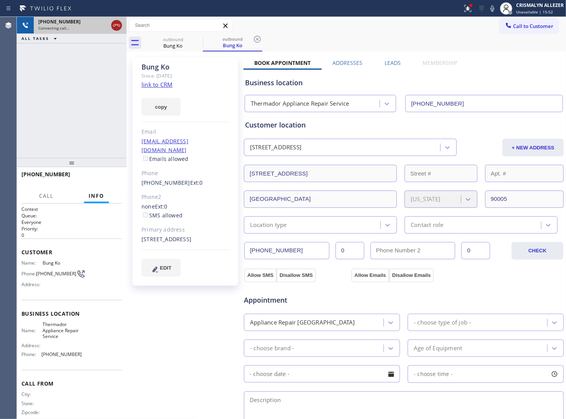
click at [116, 25] on icon at bounding box center [116, 25] width 9 height 9
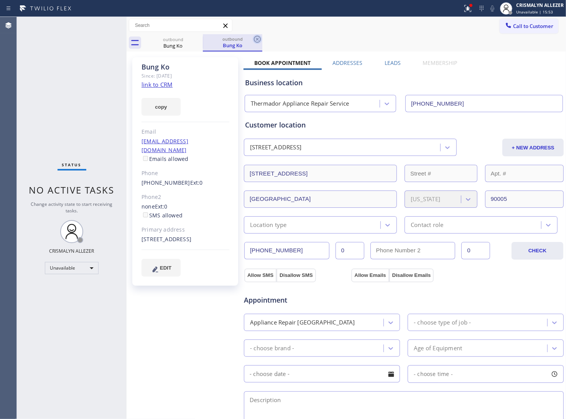
click at [256, 37] on icon at bounding box center [257, 39] width 9 height 9
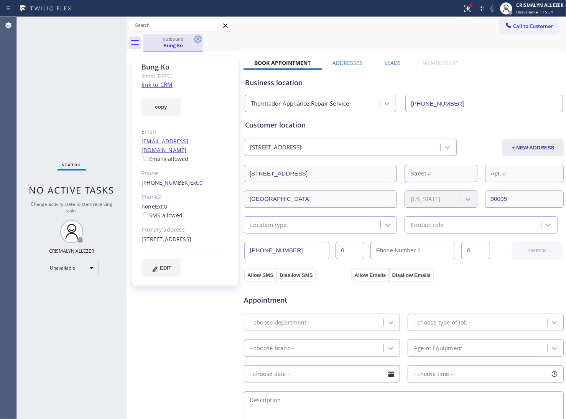
click at [196, 41] on icon at bounding box center [198, 39] width 7 height 7
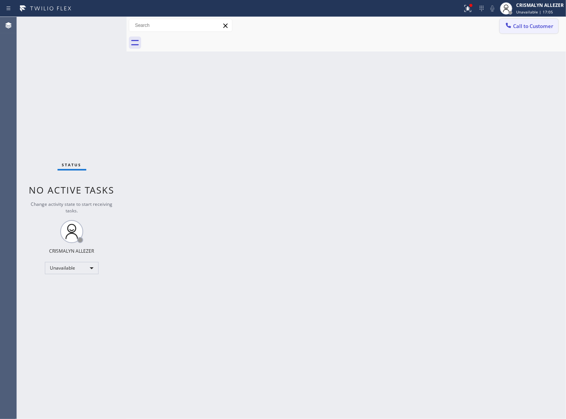
click at [535, 22] on button "Call to Customer" at bounding box center [529, 26] width 59 height 15
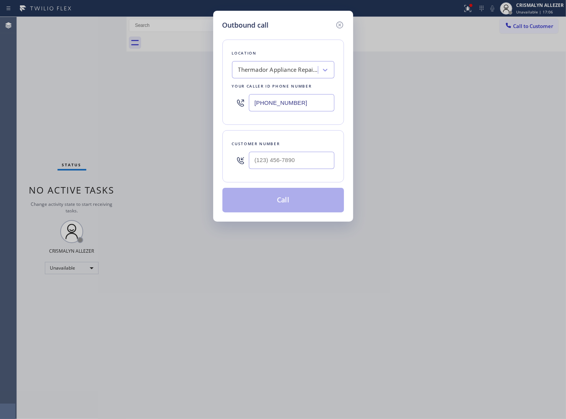
drag, startPoint x: 313, startPoint y: 102, endPoint x: 79, endPoint y: 108, distance: 234.5
click at [81, 108] on div "Outbound call Location Thermador Appliance Repair Service Your caller id phone …" at bounding box center [283, 209] width 566 height 419
paste input "661) 430-6263"
type input "(661) 430-6263"
click at [305, 160] on input "(___) ___-____" at bounding box center [292, 160] width 86 height 17
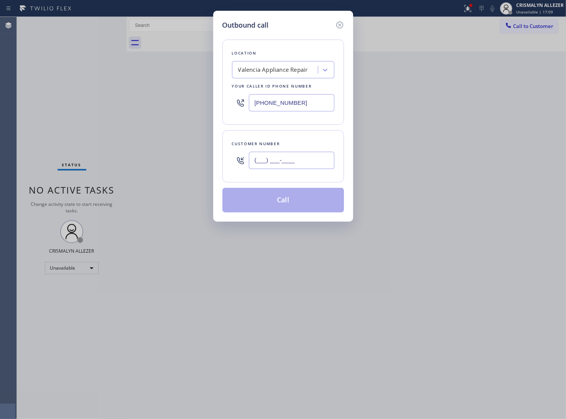
paste input "818) 254-5081"
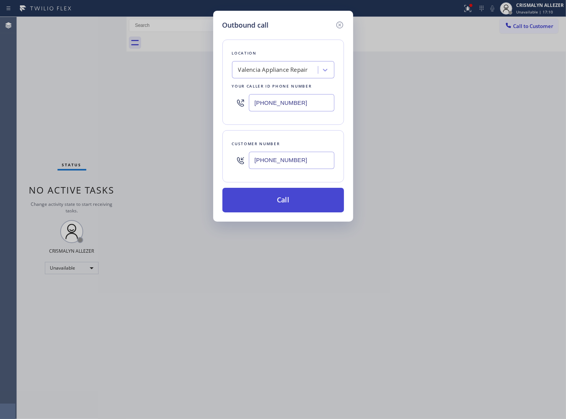
type input "(818) 254-5081"
click at [289, 198] on button "Call" at bounding box center [284, 200] width 122 height 25
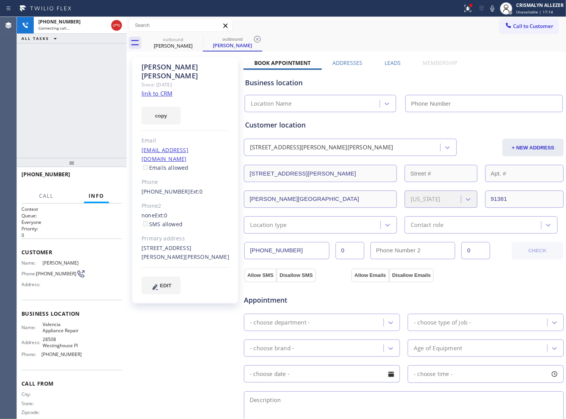
click at [150, 89] on link "link to CRM" at bounding box center [157, 93] width 31 height 8
type input "(661) 430-6263"
click at [106, 175] on span "HANG UP" at bounding box center [103, 177] width 23 height 5
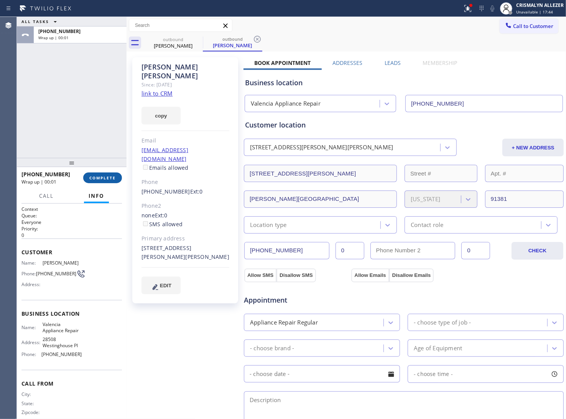
click at [106, 175] on span "COMPLETE" at bounding box center [102, 177] width 26 height 5
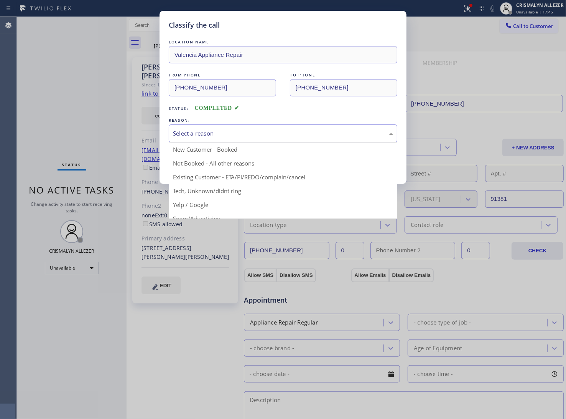
click at [296, 137] on div "Select a reason" at bounding box center [283, 133] width 220 height 9
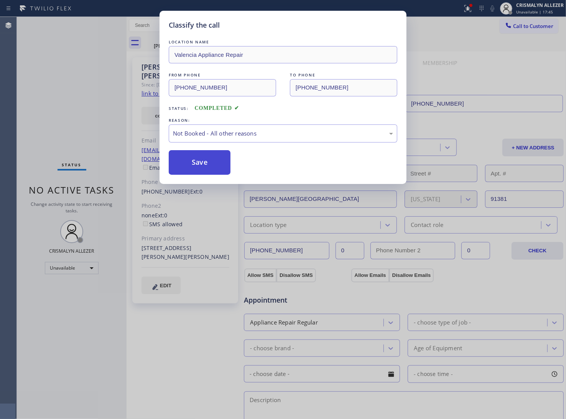
click at [210, 163] on button "Save" at bounding box center [200, 162] width 62 height 25
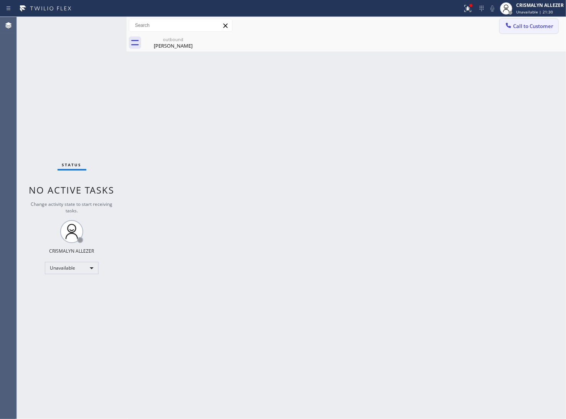
click at [541, 29] on span "Call to Customer" at bounding box center [533, 26] width 40 height 7
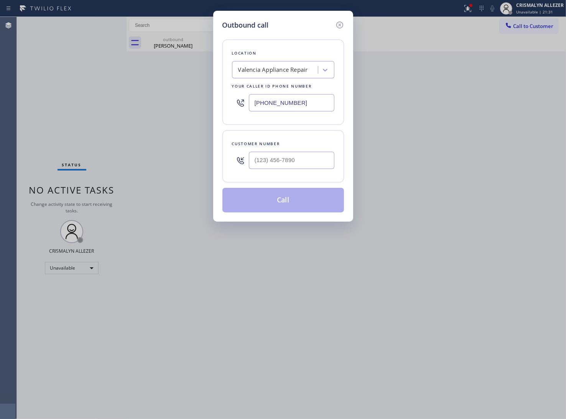
paste input "46) 661-7498"
drag, startPoint x: 232, startPoint y: 102, endPoint x: 156, endPoint y: 103, distance: 76.4
click at [157, 104] on div "Outbound call Location Valencia Appliance Repair Your caller id phone number (6…" at bounding box center [283, 209] width 566 height 419
type input "(646) 661-7498"
click at [304, 167] on input "(___) ___-____" at bounding box center [292, 160] width 86 height 17
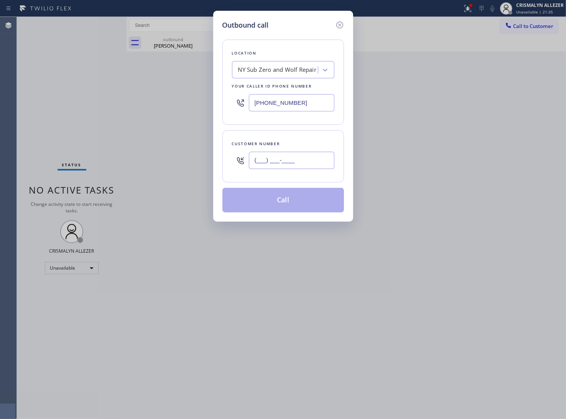
paste input "917) 612-8739"
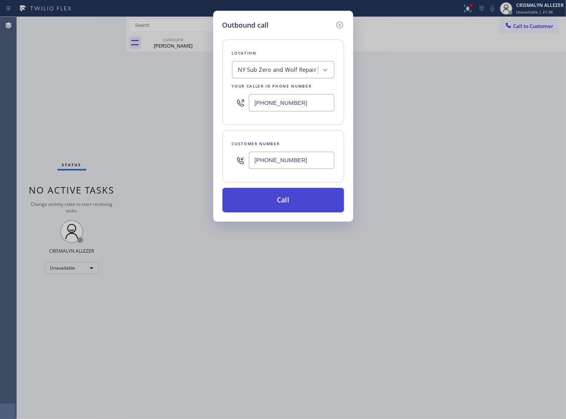
type input "(917) 612-8739"
click at [286, 197] on button "Call" at bounding box center [284, 200] width 122 height 25
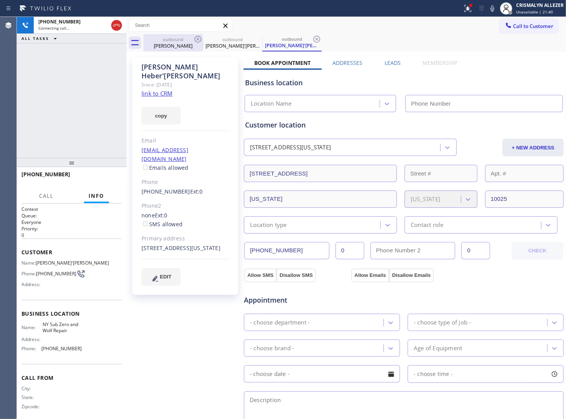
drag, startPoint x: 171, startPoint y: 45, endPoint x: 196, endPoint y: 46, distance: 25.7
click at [172, 45] on div "Gina Schultz" at bounding box center [173, 45] width 58 height 7
type input "(661) 430-6263"
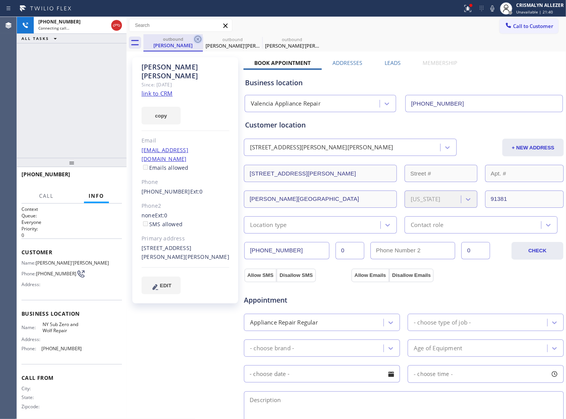
click at [195, 40] on icon at bounding box center [197, 39] width 9 height 9
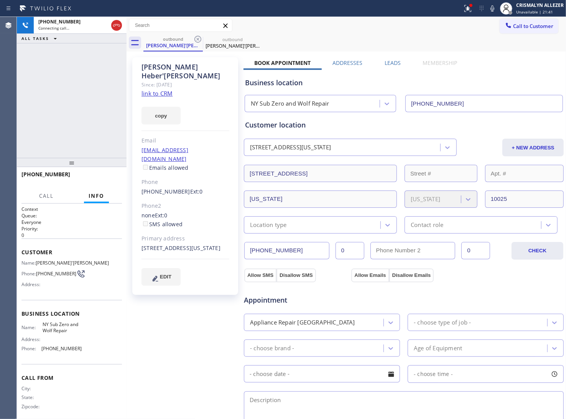
type input "(646) 661-7498"
click at [162, 89] on link "link to CRM" at bounding box center [157, 93] width 31 height 8
click at [101, 179] on span "HANG UP" at bounding box center [103, 177] width 23 height 5
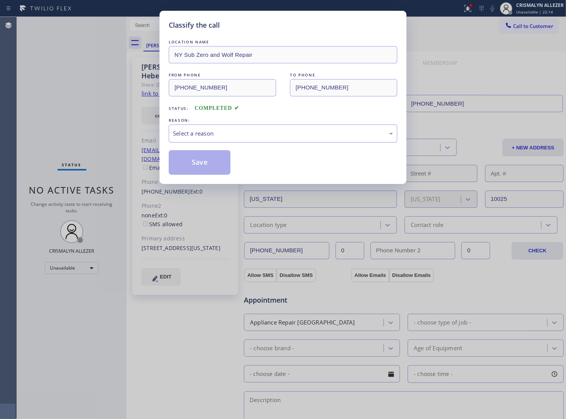
click at [284, 137] on div "Select a reason" at bounding box center [283, 133] width 220 height 9
click at [202, 164] on button "Save" at bounding box center [200, 162] width 62 height 25
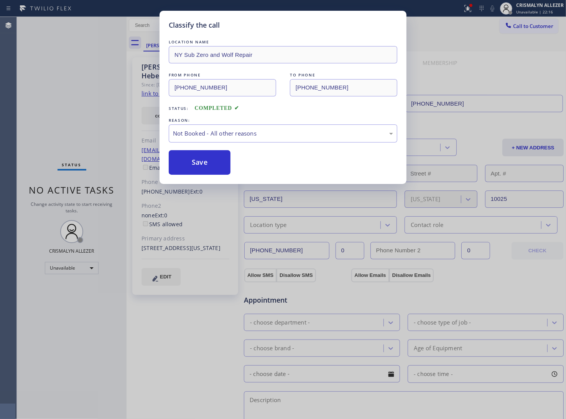
click at [163, 45] on div "Classify the call LOCATION NAME Marvel Electricians FROM PHONE (833) 758-0500 T…" at bounding box center [292, 218] width 550 height 402
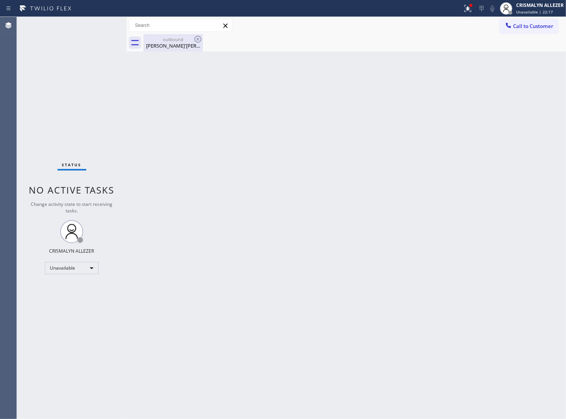
click at [163, 50] on div "outbound Lorraine Heber'brause" at bounding box center [173, 42] width 58 height 17
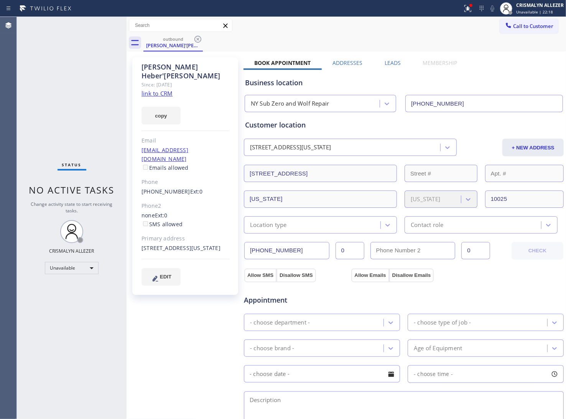
click at [392, 63] on label "Leads" at bounding box center [393, 62] width 16 height 7
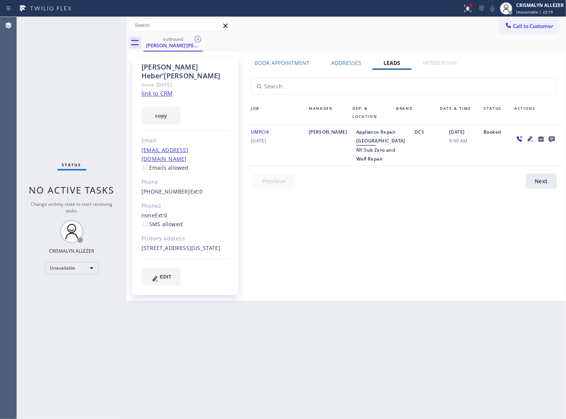
click at [551, 138] on icon at bounding box center [552, 139] width 6 height 6
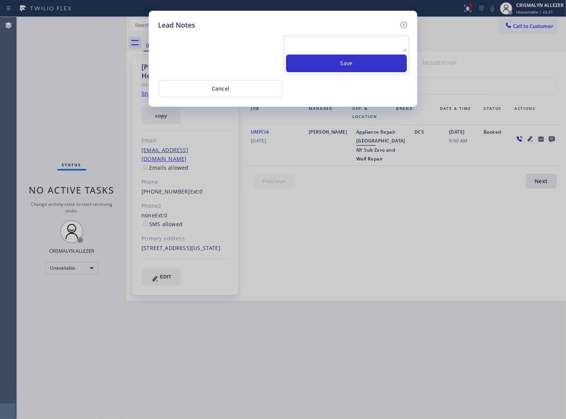
click at [331, 36] on div "Save" at bounding box center [346, 55] width 125 height 39
click at [329, 46] on textarea at bounding box center [346, 45] width 121 height 14
paste textarea "no answer | pls xfer here cx cb"
type textarea "no answer | pls xfer here cx cb"
click at [344, 69] on button "Save" at bounding box center [346, 63] width 121 height 18
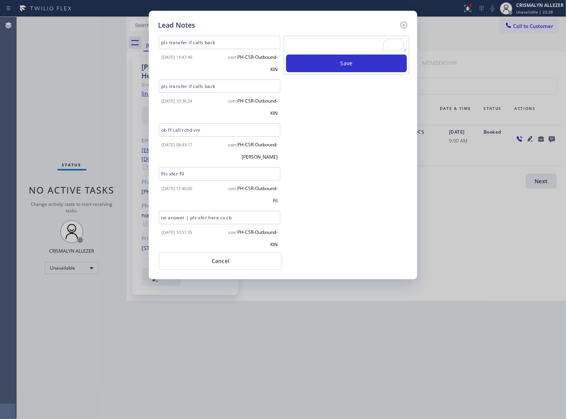
scroll to position [6, 0]
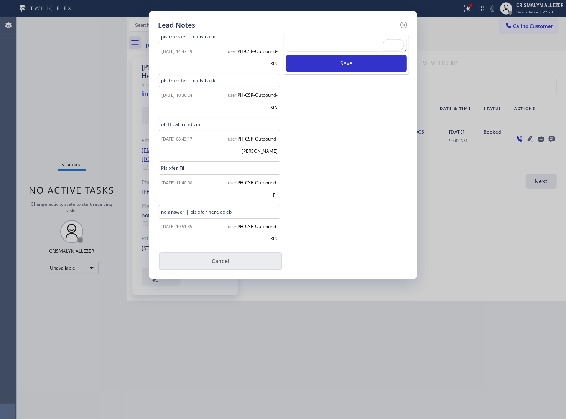
click at [223, 262] on button "Cancel" at bounding box center [221, 261] width 124 height 18
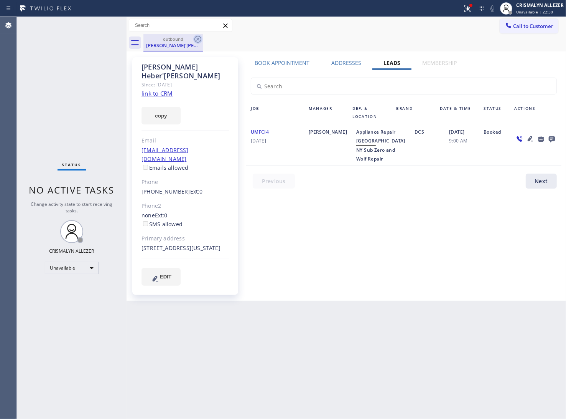
click at [198, 38] on icon at bounding box center [197, 39] width 9 height 9
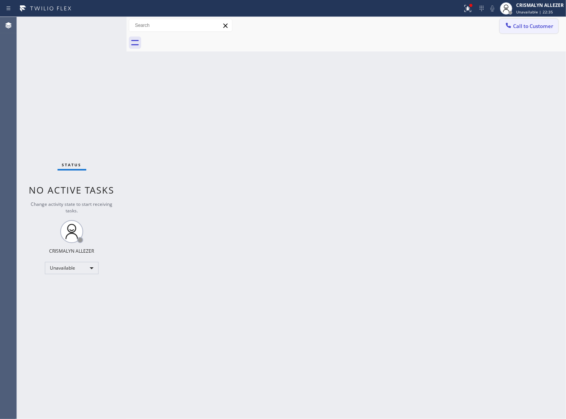
click at [543, 26] on span "Call to Customer" at bounding box center [533, 26] width 40 height 7
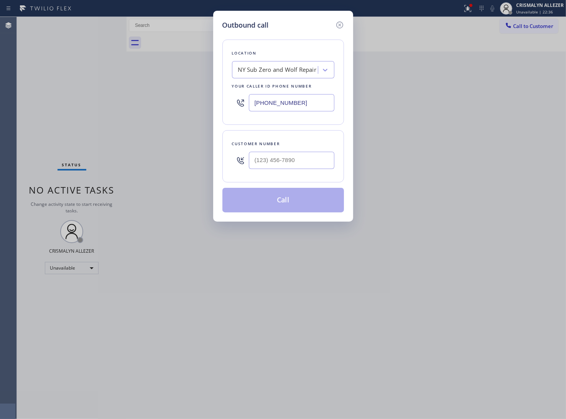
drag, startPoint x: 324, startPoint y: 109, endPoint x: 173, endPoint y: 101, distance: 150.3
click at [192, 103] on div "Outbound call Location NY Sub Zero and Wolf Repair Your caller id phone number …" at bounding box center [283, 209] width 566 height 419
paste input "949) 234-8201"
type input "[PHONE_NUMBER]"
click at [307, 162] on input "(___) ___-____" at bounding box center [292, 160] width 86 height 17
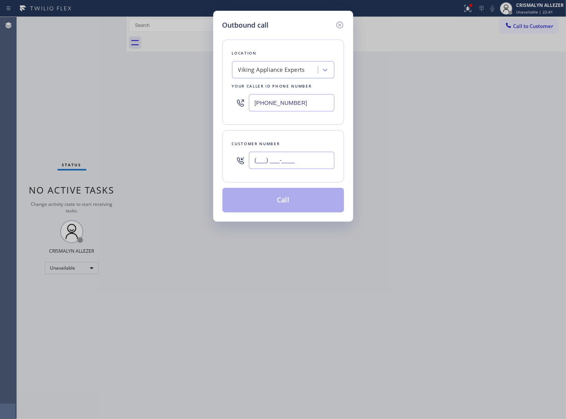
paste input "760) 451-6065"
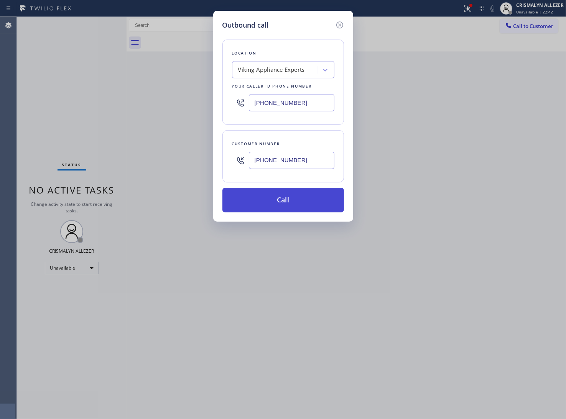
type input "(760) 451-6065"
click at [288, 201] on button "Call" at bounding box center [284, 200] width 122 height 25
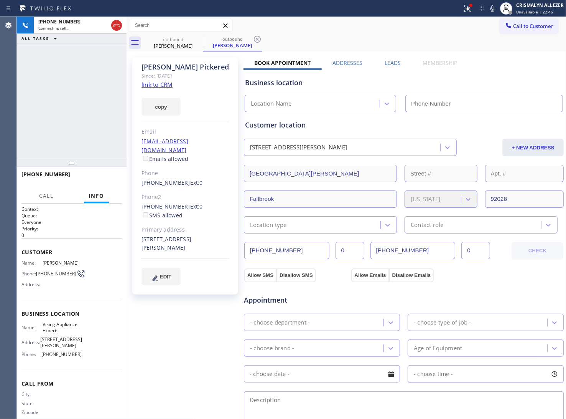
click at [163, 83] on link "link to CRM" at bounding box center [157, 85] width 31 height 8
type input "[PHONE_NUMBER]"
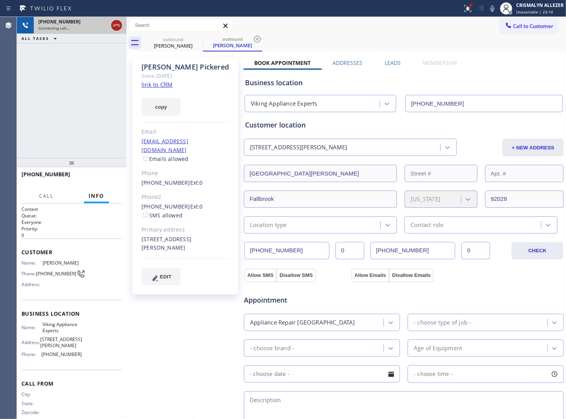
click at [118, 27] on icon at bounding box center [116, 25] width 9 height 9
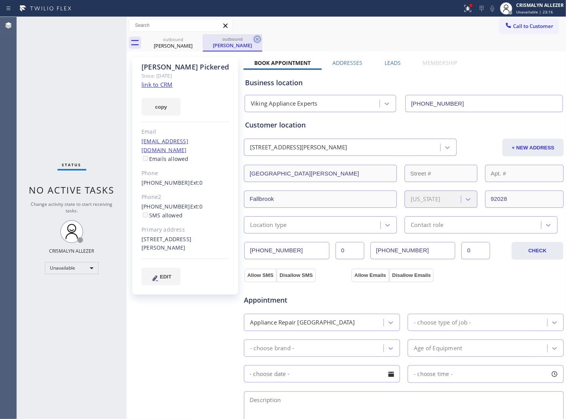
click at [258, 41] on icon at bounding box center [257, 39] width 9 height 9
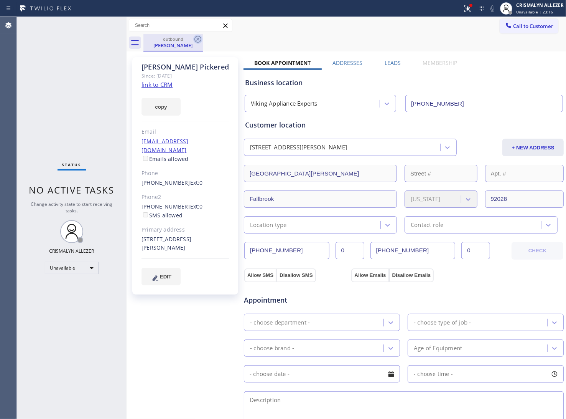
click at [197, 43] on icon at bounding box center [197, 39] width 9 height 9
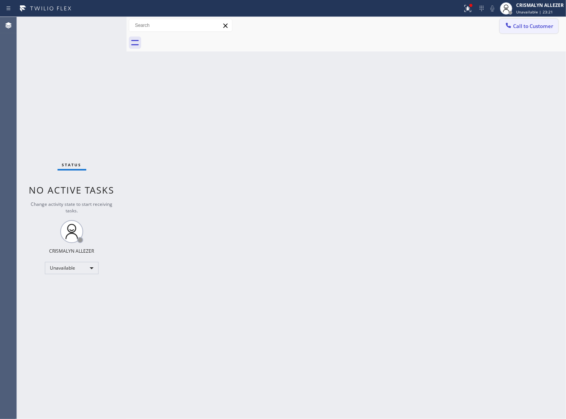
click at [533, 26] on span "Call to Customer" at bounding box center [533, 26] width 40 height 7
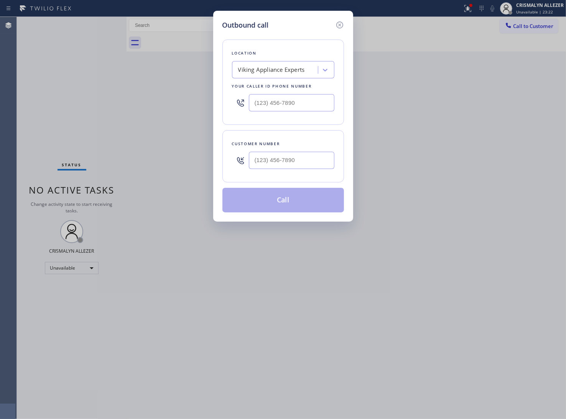
drag, startPoint x: 317, startPoint y: 113, endPoint x: 161, endPoint y: 95, distance: 157.3
click at [161, 95] on div "Outbound call Location Viking Appliance Experts Your caller id phone number Cus…" at bounding box center [283, 209] width 566 height 419
click at [315, 104] on input "(___) ___-____" at bounding box center [292, 102] width 86 height 17
drag, startPoint x: 315, startPoint y: 104, endPoint x: 234, endPoint y: 100, distance: 81.1
click at [234, 100] on div "(___) ___-____" at bounding box center [283, 102] width 102 height 25
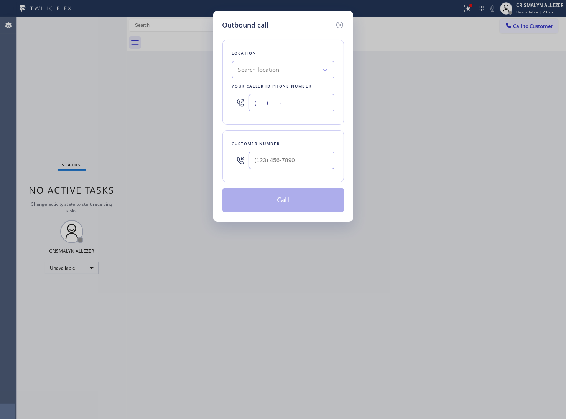
paste input "646) 650-2901"
type input "(646) 650-2901"
click at [320, 165] on input "(___) ___-____" at bounding box center [292, 160] width 86 height 17
paste input "917) 541-7586"
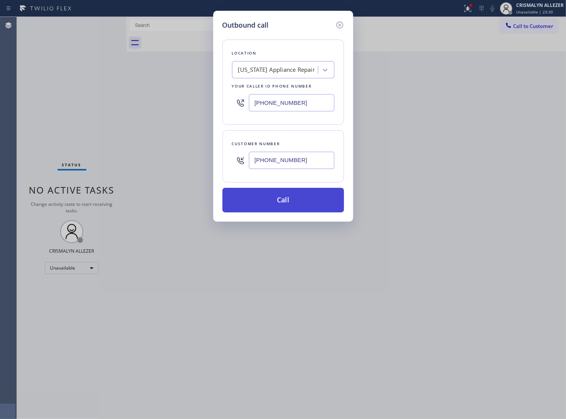
type input "(917) 541-7586"
click at [294, 201] on button "Call" at bounding box center [284, 200] width 122 height 25
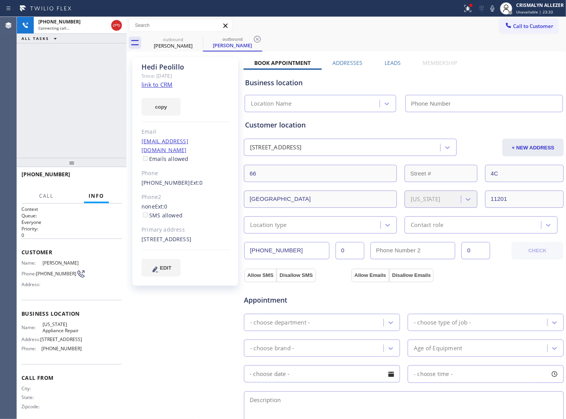
click at [165, 83] on link "link to CRM" at bounding box center [157, 85] width 31 height 8
type input "(646) 650-2901"
click at [107, 177] on span "HANG UP" at bounding box center [103, 177] width 23 height 5
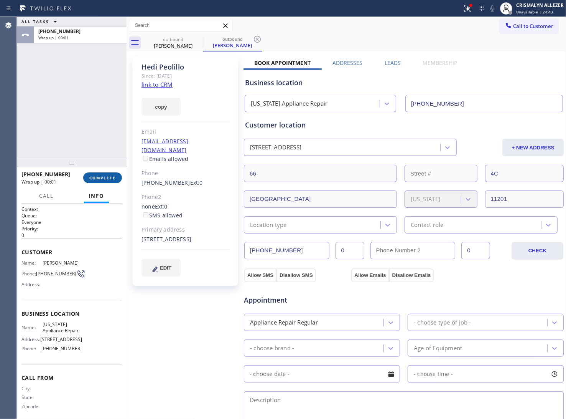
click at [107, 177] on span "COMPLETE" at bounding box center [102, 177] width 26 height 5
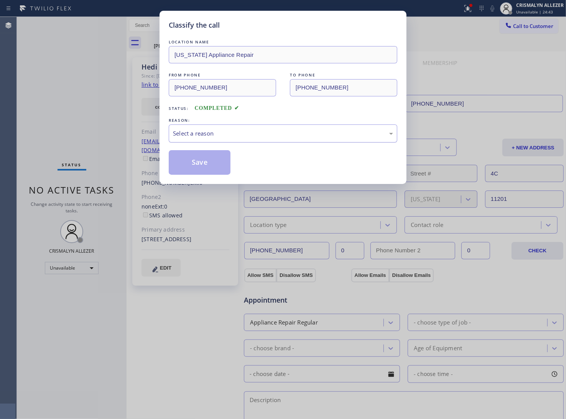
drag, startPoint x: 283, startPoint y: 137, endPoint x: 277, endPoint y: 139, distance: 6.4
click at [281, 138] on div "Select a reason" at bounding box center [283, 133] width 220 height 9
click at [215, 159] on button "Save" at bounding box center [200, 162] width 62 height 25
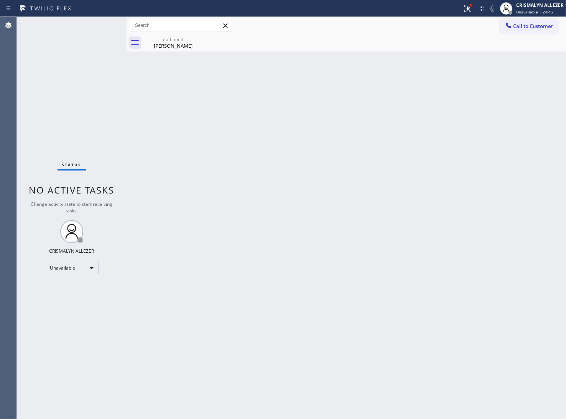
drag, startPoint x: 169, startPoint y: 40, endPoint x: 211, endPoint y: 47, distance: 42.7
click at [175, 43] on div "outbound Hedi Peolillo" at bounding box center [173, 42] width 58 height 17
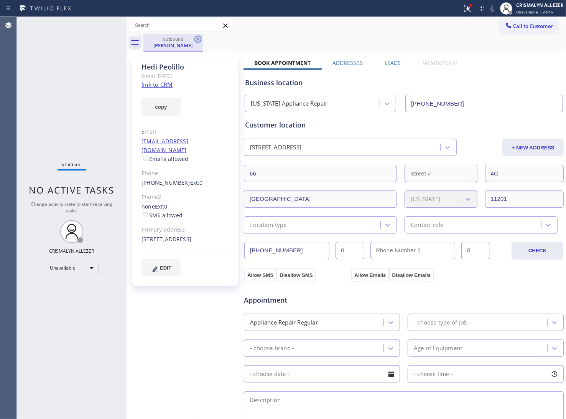
click at [195, 40] on icon at bounding box center [198, 39] width 7 height 7
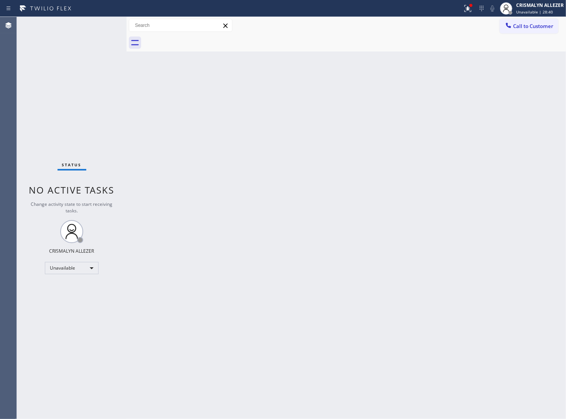
click at [531, 27] on span "Call to Customer" at bounding box center [533, 26] width 40 height 7
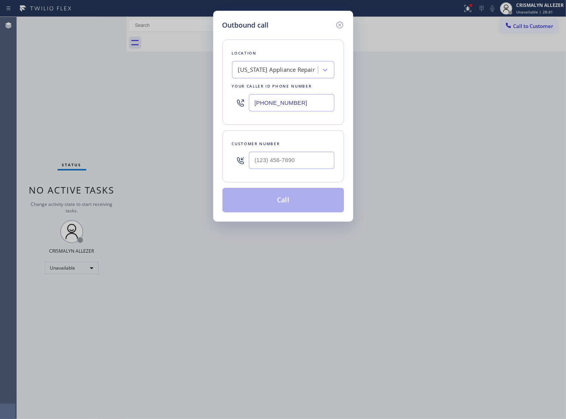
paste input "57) 218-2893"
drag, startPoint x: 308, startPoint y: 106, endPoint x: 93, endPoint y: 104, distance: 214.5
click at [99, 105] on div "Outbound call Location New York Appliance Repair Your caller id phone number (6…" at bounding box center [283, 209] width 566 height 419
type input "(657) 218-2893"
click at [317, 164] on input "(___) ___-____" at bounding box center [292, 160] width 86 height 17
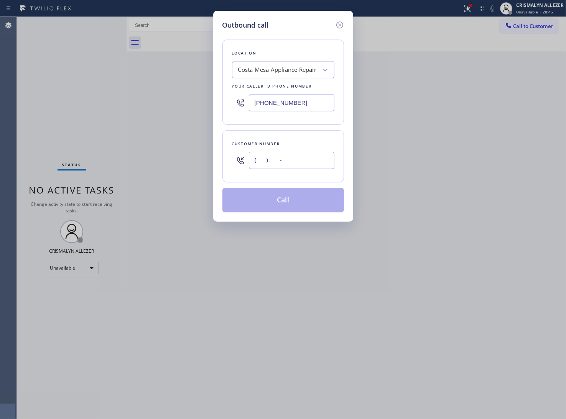
paste input "858) 336-9111"
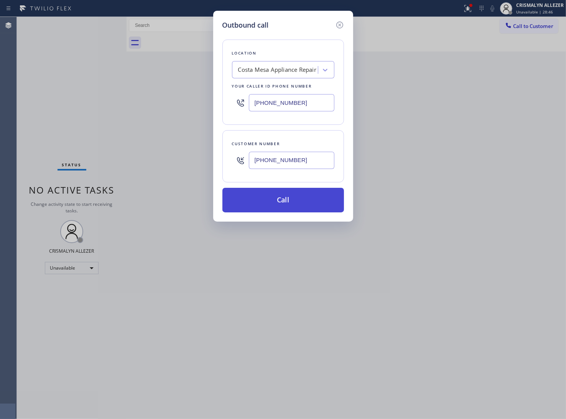
type input "(858) 336-9111"
click at [286, 210] on button "Call" at bounding box center [284, 200] width 122 height 25
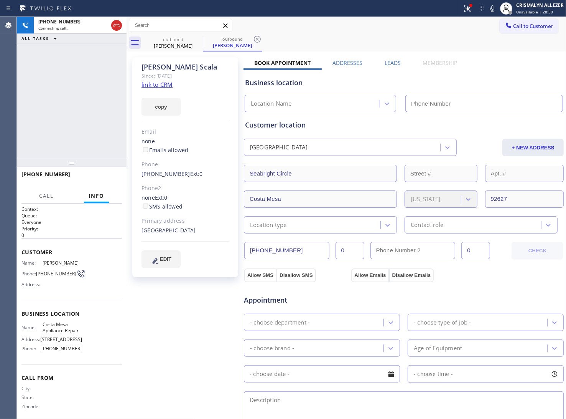
click at [152, 85] on link "link to CRM" at bounding box center [157, 85] width 31 height 8
type input "(657) 218-2893"
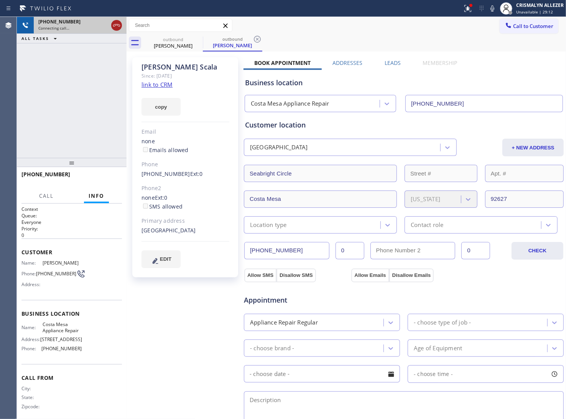
click at [119, 30] on div at bounding box center [117, 25] width 14 height 17
click at [118, 28] on icon at bounding box center [116, 25] width 9 height 9
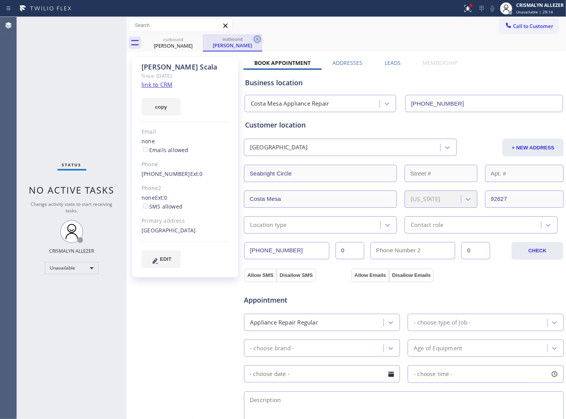
click at [260, 40] on icon at bounding box center [257, 39] width 7 height 7
click at [196, 38] on icon at bounding box center [197, 39] width 9 height 9
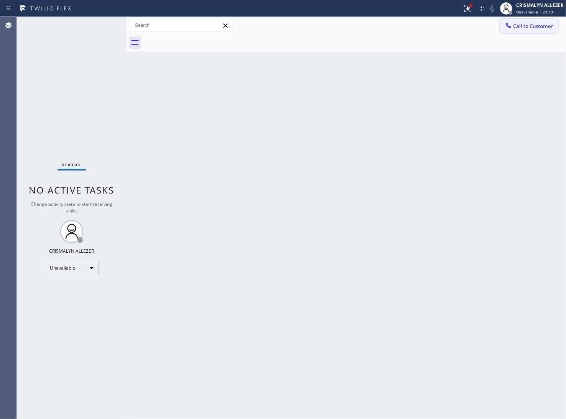
click at [530, 29] on span "Call to Customer" at bounding box center [533, 26] width 40 height 7
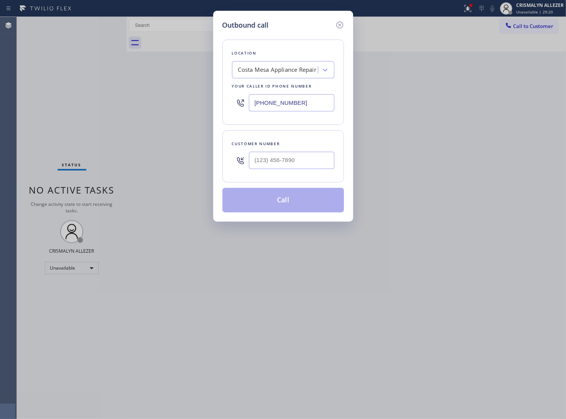
drag, startPoint x: 312, startPoint y: 102, endPoint x: 147, endPoint y: 86, distance: 166.3
click at [154, 99] on div "Outbound call Location Costa Mesa Appliance Repair Your caller id phone number …" at bounding box center [283, 209] width 566 height 419
paste input "206) 257-3257"
type input "[PHONE_NUMBER]"
drag, startPoint x: 329, startPoint y: 171, endPoint x: 319, endPoint y: 158, distance: 15.8
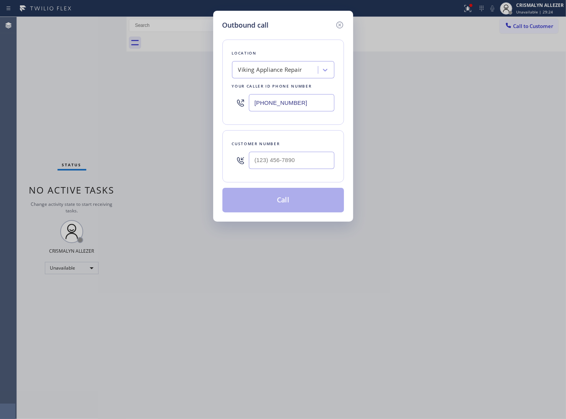
click at [324, 164] on div at bounding box center [292, 160] width 86 height 25
click at [319, 158] on input "(___) ___-____" at bounding box center [292, 160] width 86 height 17
paste input "415) 370-4018"
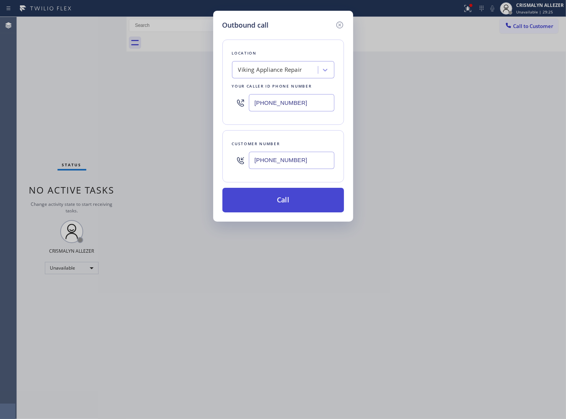
type input "(415) 370-4018"
click at [293, 202] on button "Call" at bounding box center [284, 200] width 122 height 25
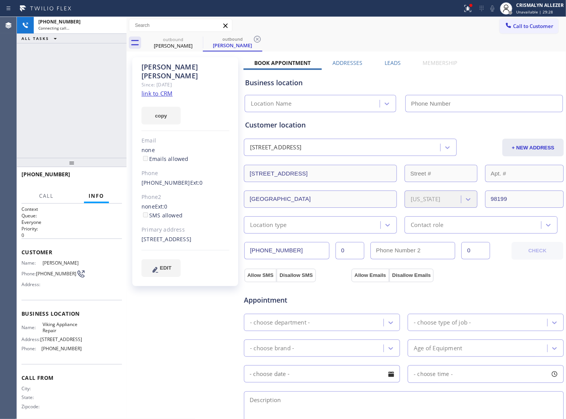
click at [156, 89] on link "link to CRM" at bounding box center [157, 93] width 31 height 8
type input "[PHONE_NUMBER]"
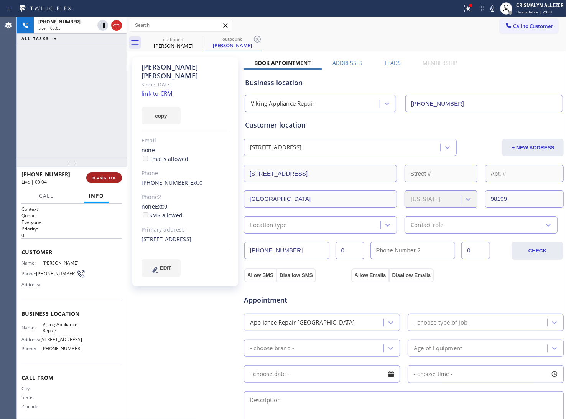
click at [99, 180] on span "HANG UP" at bounding box center [103, 177] width 23 height 5
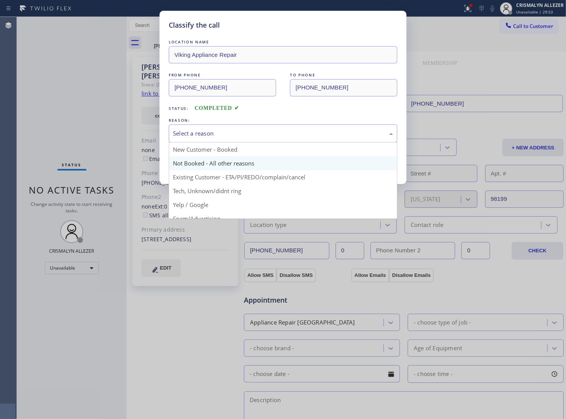
drag, startPoint x: 281, startPoint y: 135, endPoint x: 227, endPoint y: 158, distance: 58.3
click at [274, 139] on div "Select a reason" at bounding box center [283, 133] width 229 height 18
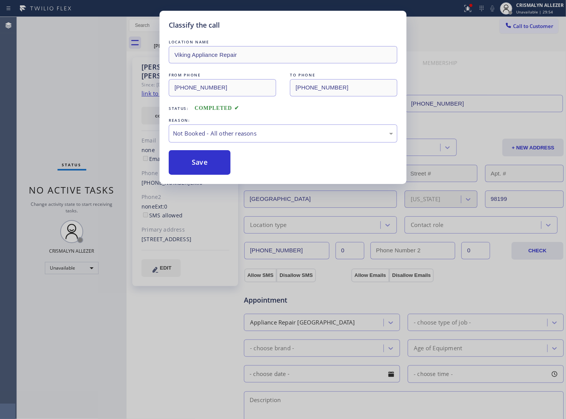
click at [210, 163] on button "Save" at bounding box center [200, 162] width 62 height 25
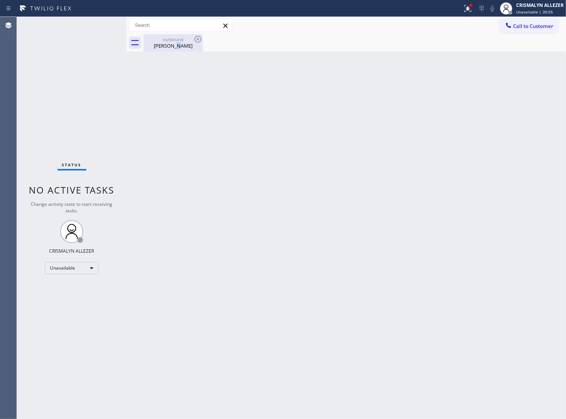
click at [178, 43] on div "Daniel Varon" at bounding box center [173, 45] width 58 height 7
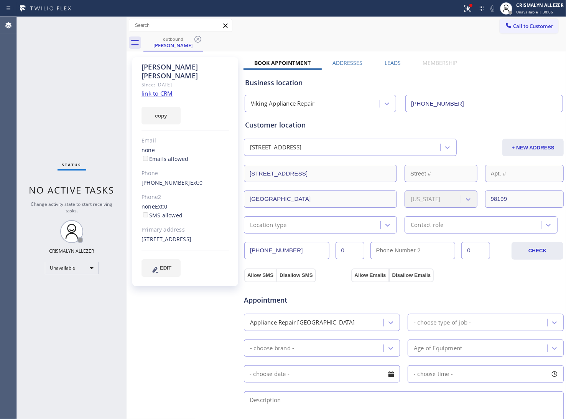
click at [390, 64] on label "Leads" at bounding box center [393, 62] width 16 height 7
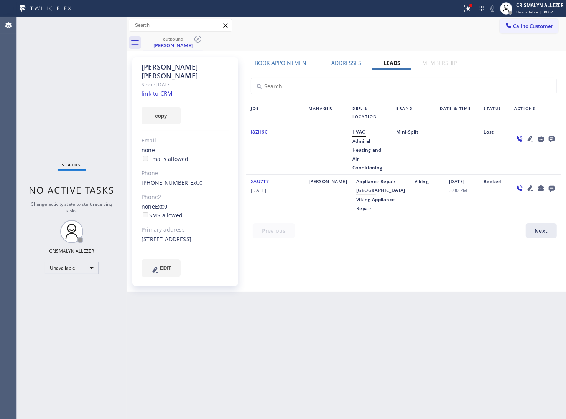
click at [552, 137] on icon at bounding box center [552, 139] width 9 height 10
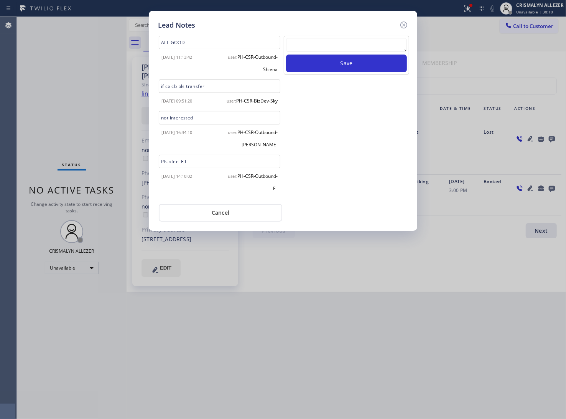
click at [315, 43] on textarea at bounding box center [346, 45] width 121 height 14
paste textarea "no answer | pls xfer here cx cb"
type textarea "no answer | pls xfer here cx cb"
click at [352, 62] on button "Save" at bounding box center [346, 63] width 121 height 18
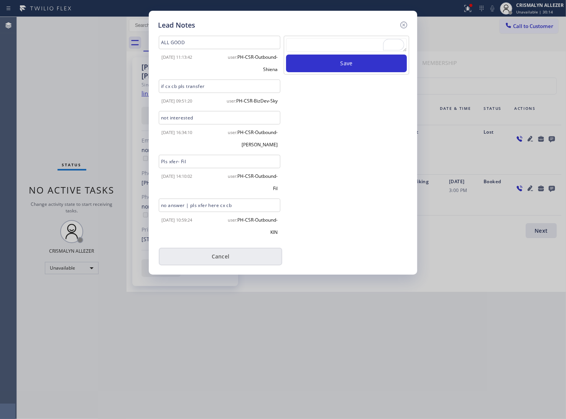
click at [212, 265] on button "Cancel" at bounding box center [221, 257] width 124 height 18
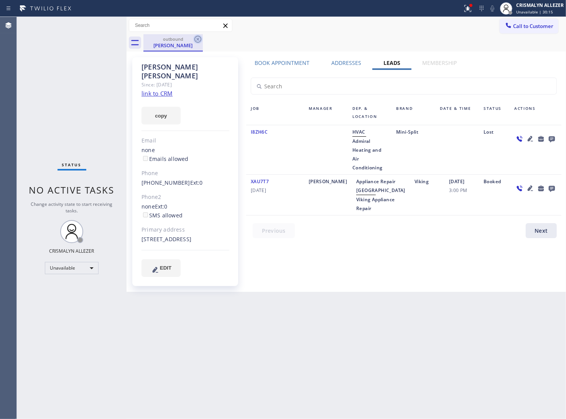
click at [196, 38] on icon at bounding box center [197, 39] width 9 height 9
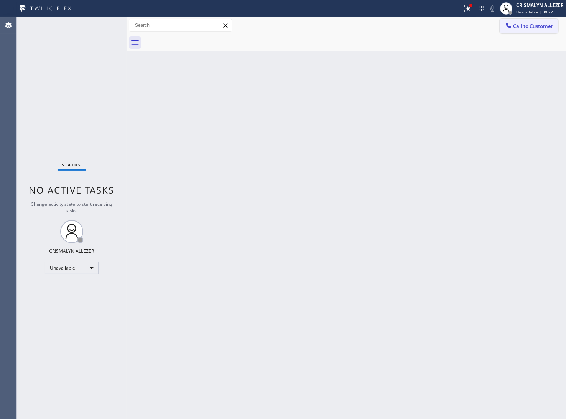
click at [543, 30] on button "Call to Customer" at bounding box center [529, 26] width 59 height 15
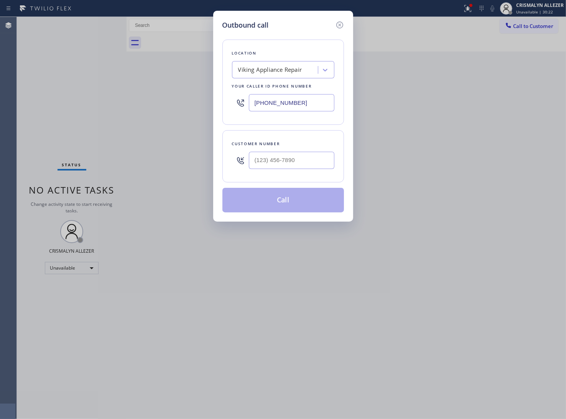
drag, startPoint x: 315, startPoint y: 101, endPoint x: 192, endPoint y: 102, distance: 122.4
click at [221, 104] on div "Outbound call Location Viking Appliance Repair Your caller id phone number [PHO…" at bounding box center [283, 116] width 140 height 211
paste input "442) 227-3120"
type input "(442) 227-3120"
click at [304, 162] on input "(___) ___-____" at bounding box center [292, 160] width 86 height 17
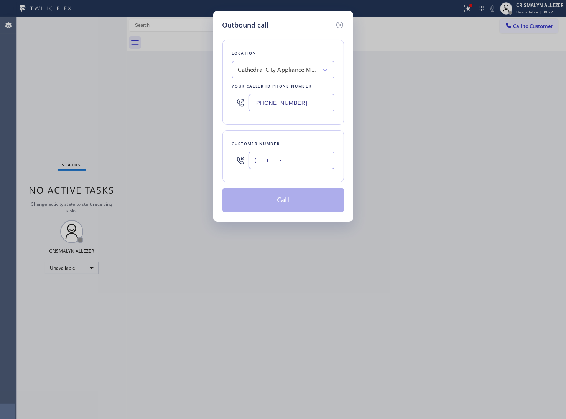
paste input "310) 717-0954"
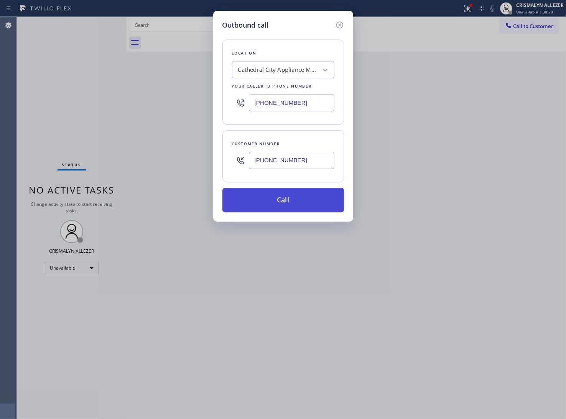
type input "(310) 717-0954"
click at [291, 203] on button "Call" at bounding box center [284, 200] width 122 height 25
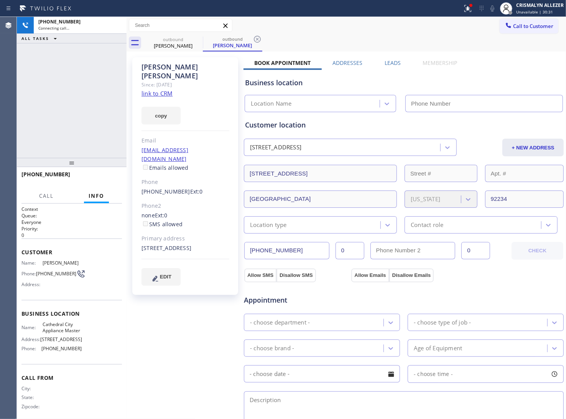
click at [150, 89] on link "link to CRM" at bounding box center [157, 93] width 31 height 8
type input "(442) 227-3120"
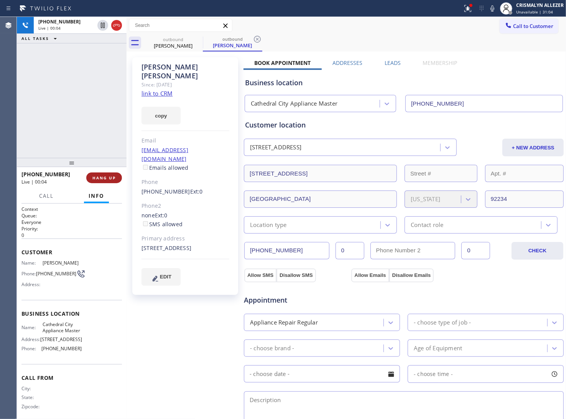
click at [101, 179] on span "HANG UP" at bounding box center [103, 177] width 23 height 5
click at [101, 179] on span "COMPLETE" at bounding box center [102, 177] width 26 height 5
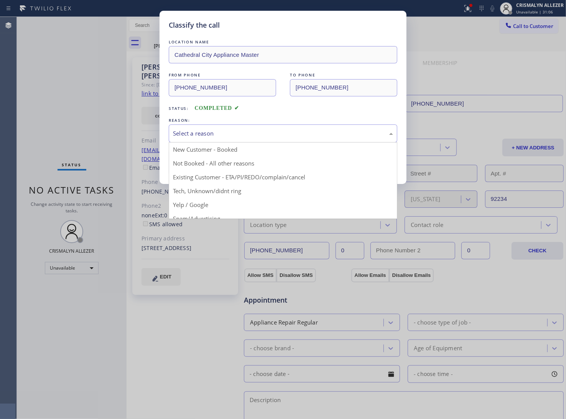
click at [292, 139] on div "Select a reason" at bounding box center [283, 133] width 229 height 18
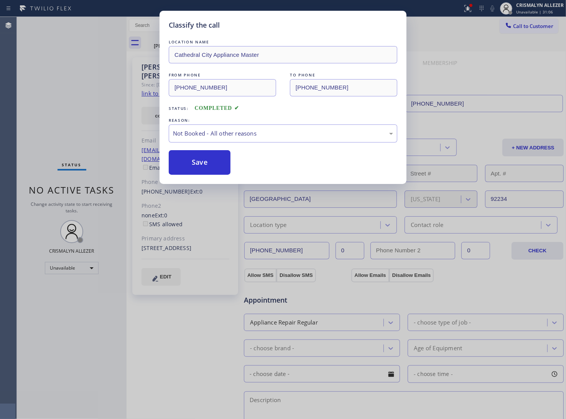
click at [220, 162] on button "Save" at bounding box center [200, 162] width 62 height 25
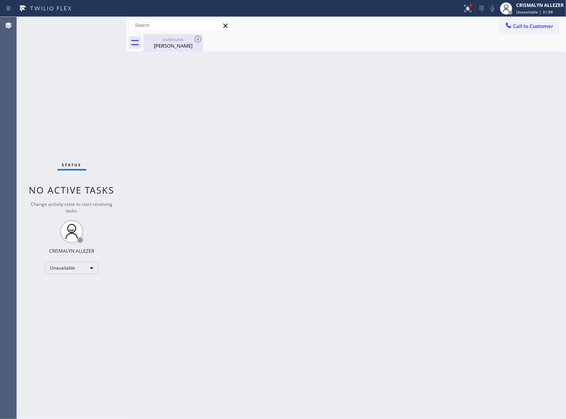
click at [173, 48] on div "john Poitras" at bounding box center [173, 45] width 58 height 7
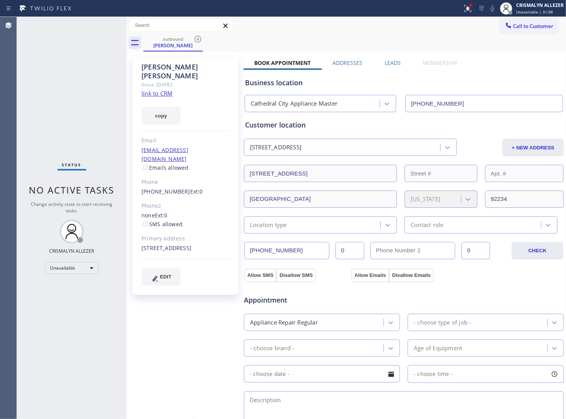
click at [198, 41] on icon at bounding box center [197, 39] width 9 height 9
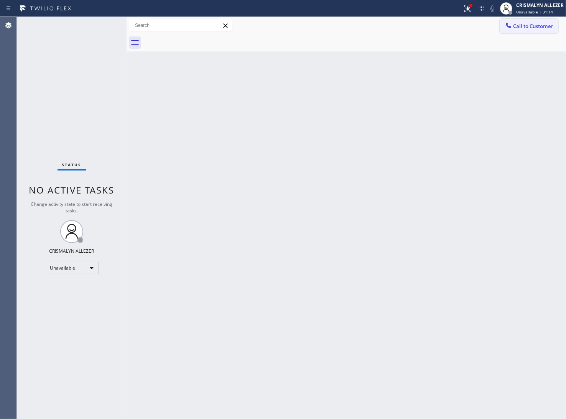
click at [526, 27] on span "Call to Customer" at bounding box center [533, 26] width 40 height 7
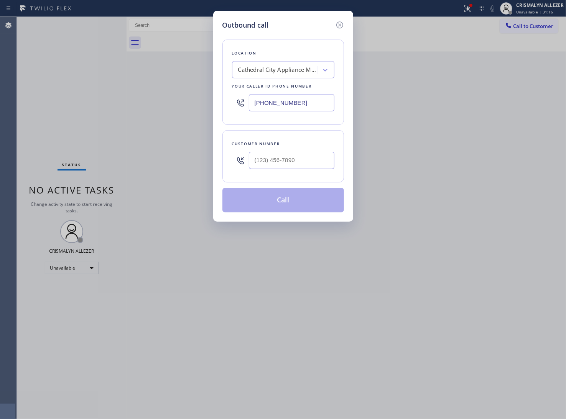
drag, startPoint x: 306, startPoint y: 103, endPoint x: 121, endPoint y: 112, distance: 185.6
click at [121, 112] on div "Outbound call Location Cathedral City Appliance Master Your caller id phone num…" at bounding box center [283, 209] width 566 height 419
paste input "646) 661-7498"
type input "(646) 661-7498"
click at [299, 158] on input "(___) ___-____" at bounding box center [292, 160] width 86 height 17
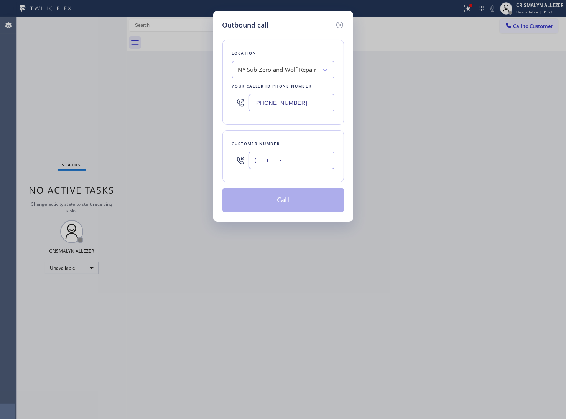
paste input "347) 306-4476"
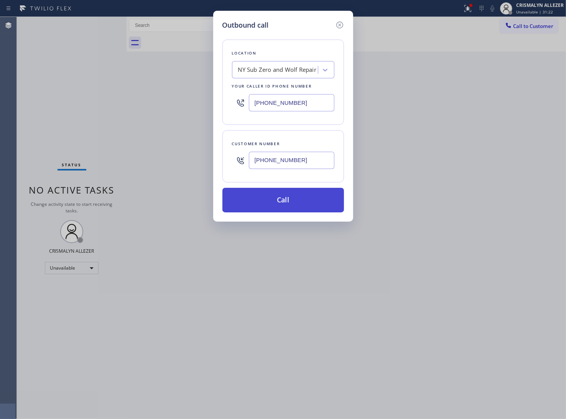
type input "(347) 306-4476"
click at [286, 202] on button "Call" at bounding box center [284, 200] width 122 height 25
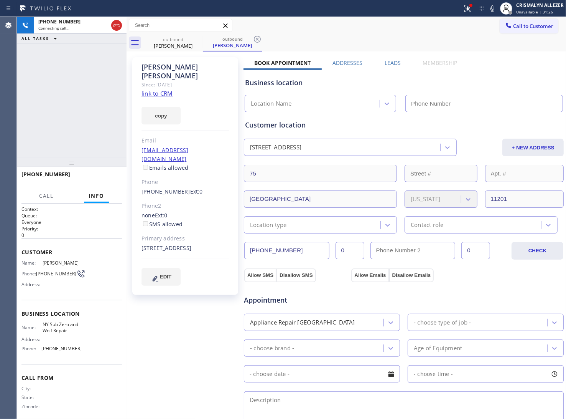
type input "(646) 661-7498"
click at [164, 89] on link "link to CRM" at bounding box center [157, 93] width 31 height 8
click at [116, 28] on icon at bounding box center [116, 25] width 9 height 9
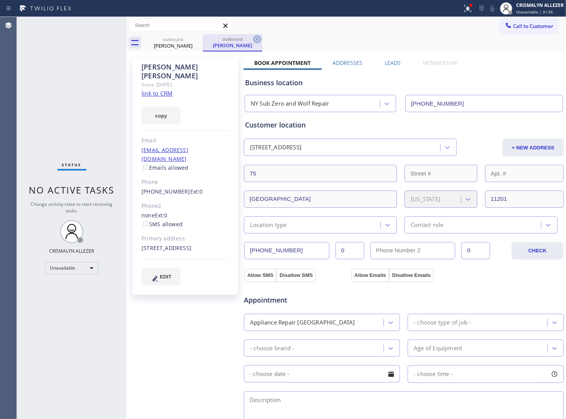
click at [259, 40] on icon at bounding box center [257, 39] width 9 height 9
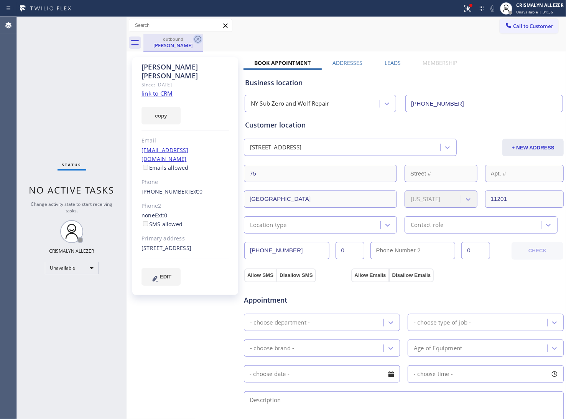
click at [198, 38] on icon at bounding box center [197, 39] width 9 height 9
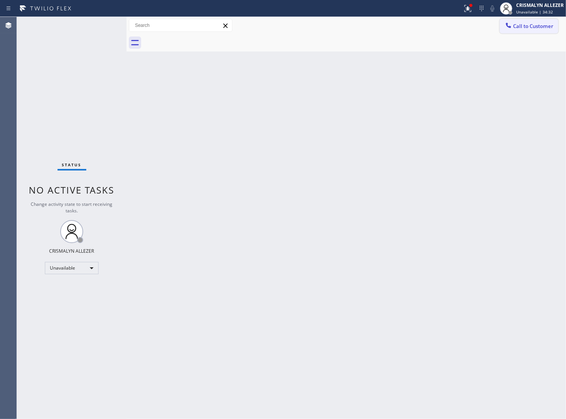
click at [540, 29] on span "Call to Customer" at bounding box center [533, 26] width 40 height 7
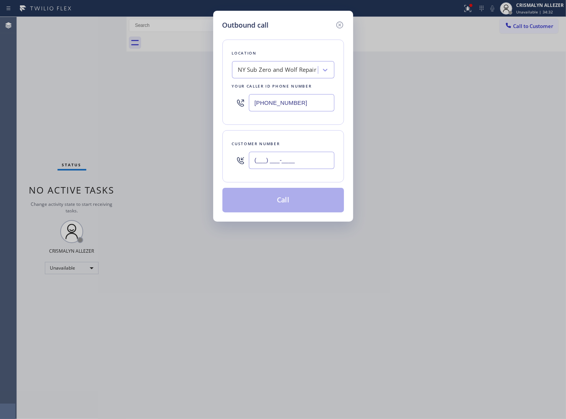
click at [310, 165] on input "(___) ___-____" at bounding box center [292, 160] width 86 height 17
paste input "303) 746-5337"
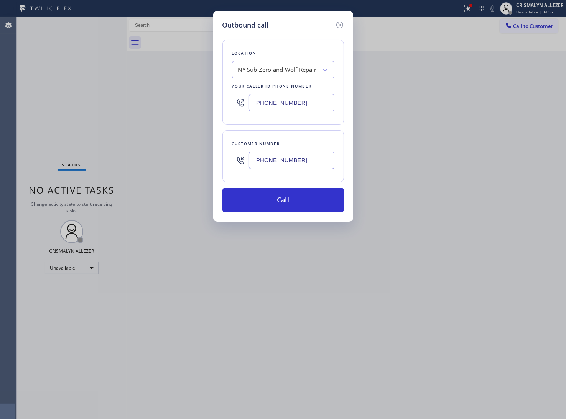
type input "(303) 746-5337"
click at [277, 63] on div "NY Sub Zero and Wolf Repair" at bounding box center [276, 69] width 84 height 13
paste input "Viking Repair Pro"
type input "Viking Repair Pro"
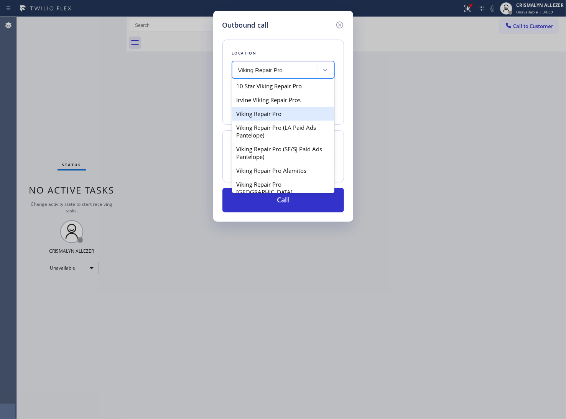
click at [256, 117] on div "Viking Repair Pro" at bounding box center [283, 114] width 102 height 14
type input "(844) 988-0068"
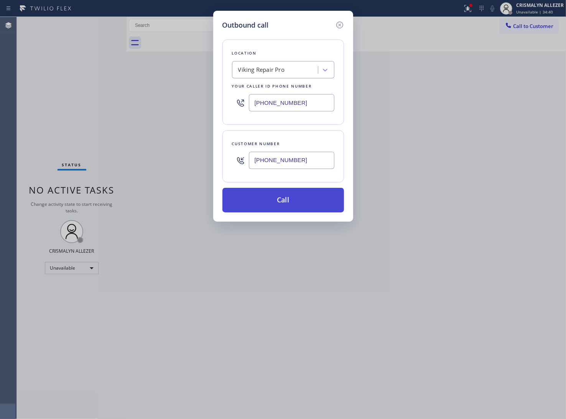
click at [285, 200] on button "Call" at bounding box center [284, 200] width 122 height 25
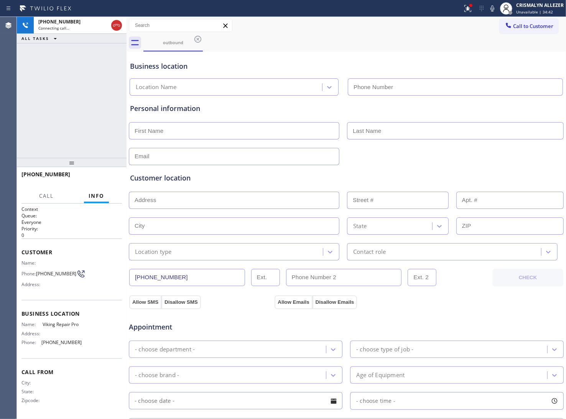
type input "(844) 988-0068"
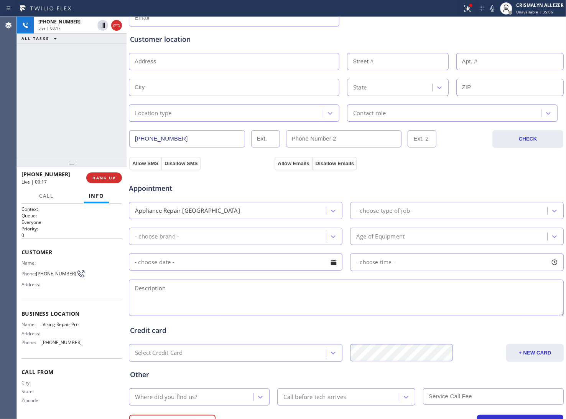
scroll to position [177, 0]
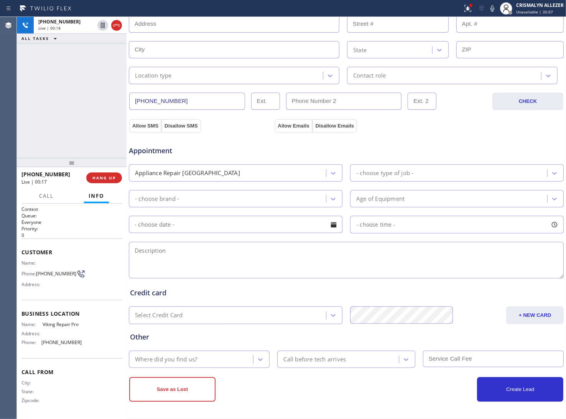
click at [211, 253] on textarea at bounding box center [346, 260] width 435 height 36
paste textarea "Our refrigerator is not cooling."
click at [135, 249] on textarea "Our refrigerator is not cooling ||" at bounding box center [346, 260] width 435 height 36
type textarea "Our refrigerator is not cooling ||"
click at [96, 180] on span "HANG UP" at bounding box center [103, 177] width 23 height 5
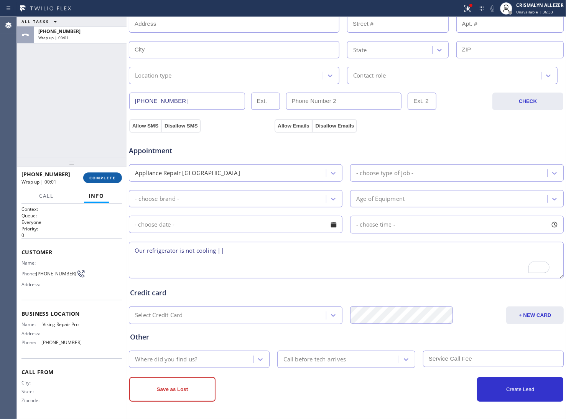
click at [96, 180] on span "COMPLETE" at bounding box center [102, 177] width 26 height 5
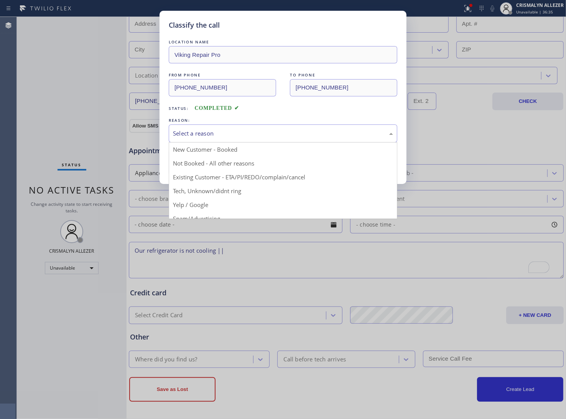
click at [253, 139] on div "Select a reason" at bounding box center [283, 133] width 229 height 18
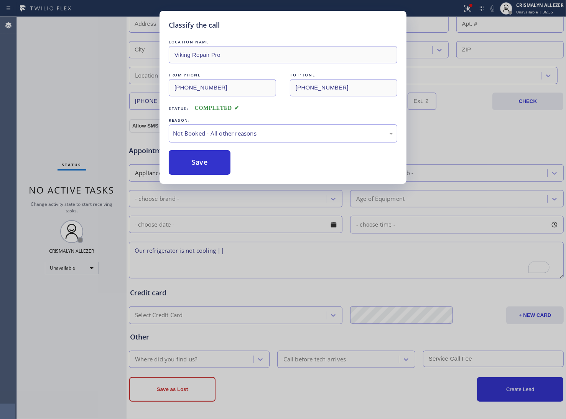
click at [208, 164] on button "Save" at bounding box center [200, 162] width 62 height 25
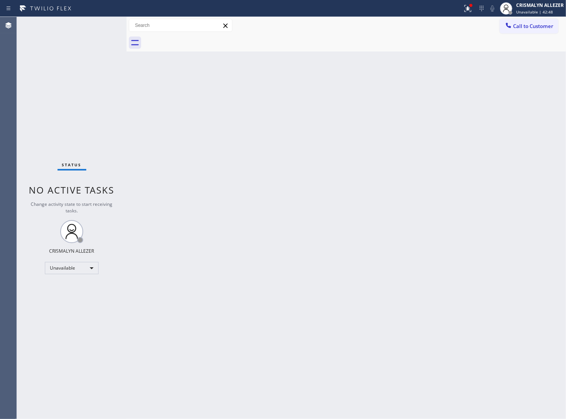
click at [527, 28] on span "Call to Customer" at bounding box center [533, 26] width 40 height 7
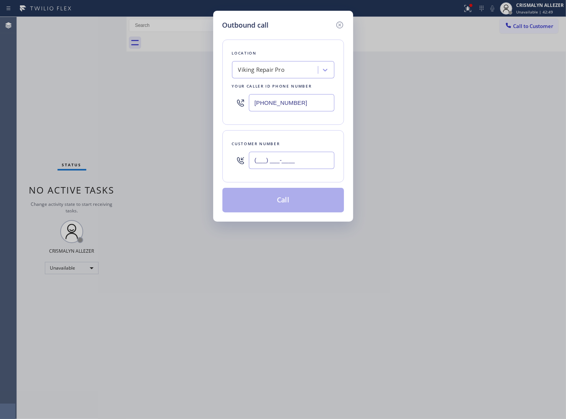
click at [310, 161] on input "(___) ___-____" at bounding box center [292, 160] width 86 height 17
paste input "619) 708-2073"
type input "(619) 708-2073"
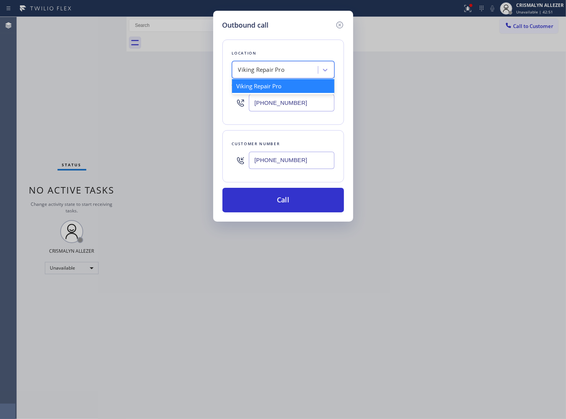
click at [271, 75] on div "Viking Repair Pro" at bounding box center [276, 69] width 84 height 13
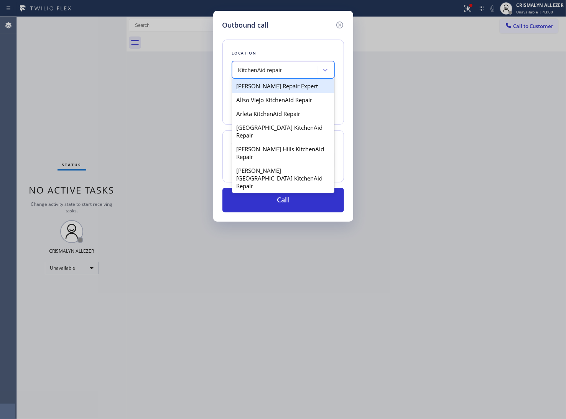
type input "KitchenAid repairs"
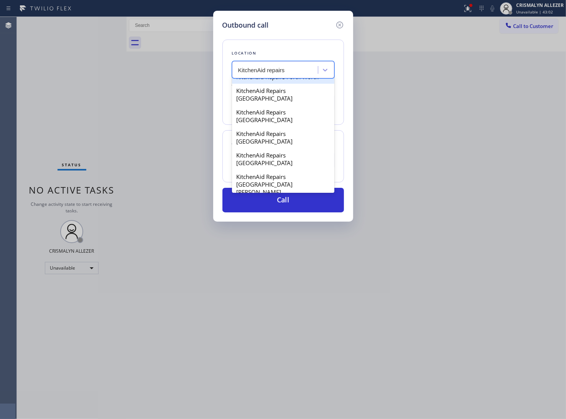
scroll to position [76, 0]
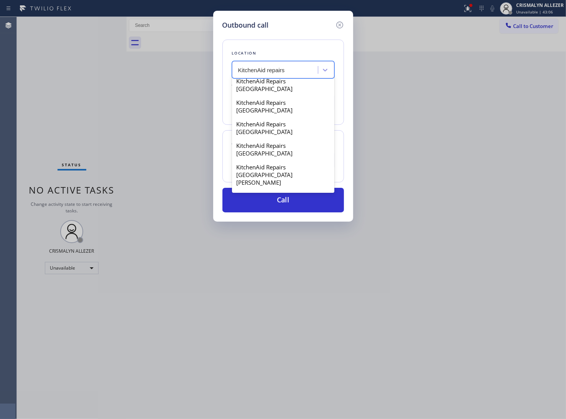
click at [260, 211] on div "Kitchenaid Repairs(TFN)" at bounding box center [283, 218] width 102 height 14
type input "(844) 899-7462"
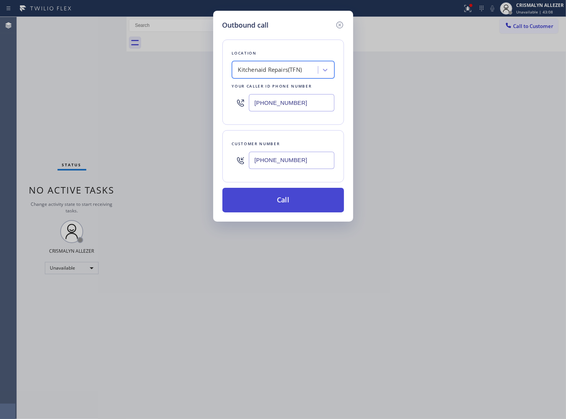
click at [282, 202] on button "Call" at bounding box center [284, 200] width 122 height 25
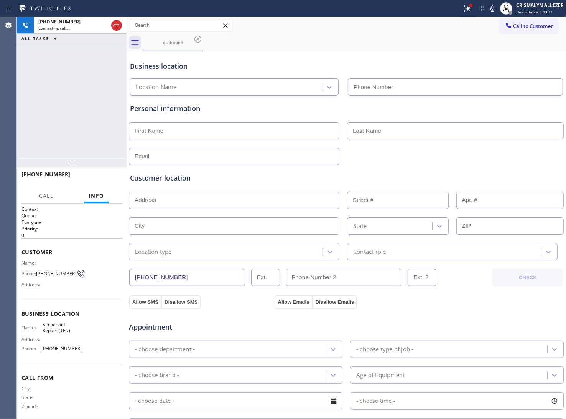
type input "(844) 899-7462"
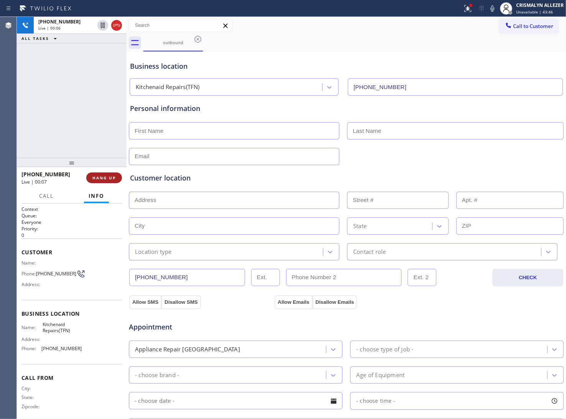
click at [95, 179] on span "HANG UP" at bounding box center [103, 177] width 23 height 5
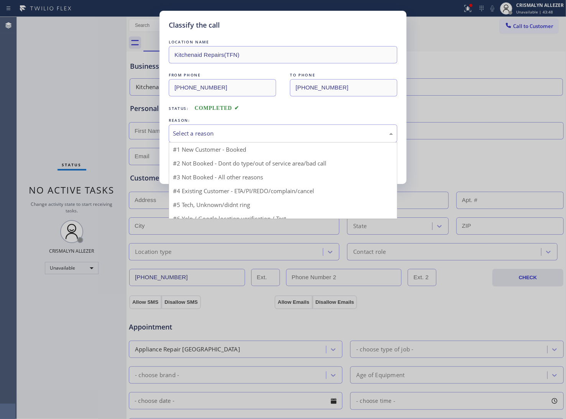
click at [256, 131] on div "Select a reason" at bounding box center [283, 133] width 220 height 9
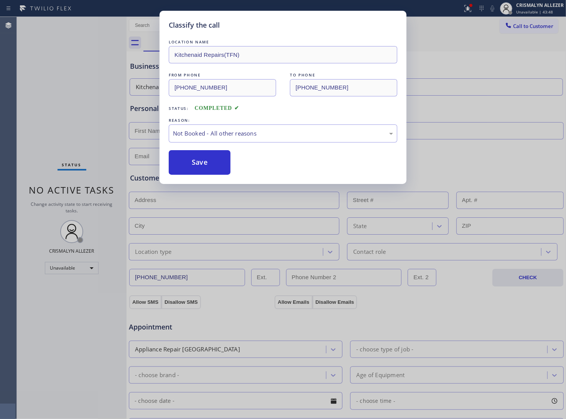
click at [207, 161] on button "Save" at bounding box center [200, 162] width 62 height 25
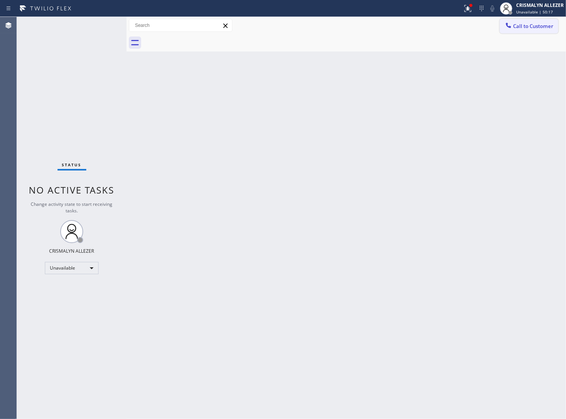
click at [526, 27] on span "Call to Customer" at bounding box center [533, 26] width 40 height 7
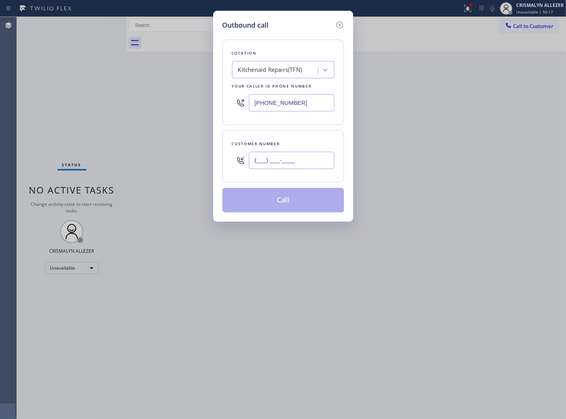
click at [309, 158] on input "(___) ___-____" at bounding box center [292, 160] width 86 height 17
paste input "425) 698-5733"
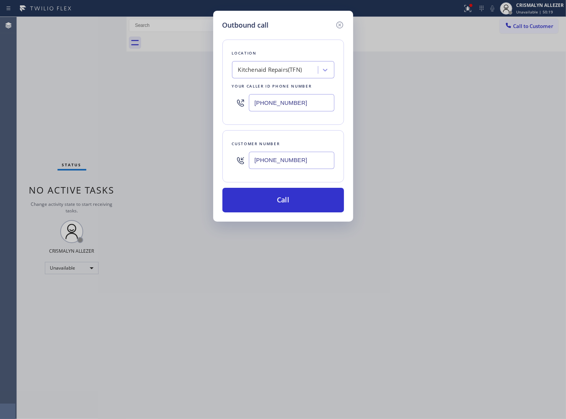
type input "(425) 698-5733"
click at [284, 71] on div "Kitchenaid Repairs(TFN)" at bounding box center [270, 70] width 64 height 9
paste input "Elite Sub-Zero Appliance Repair"
type input "Elite Sub-Zero Appliance Repair"
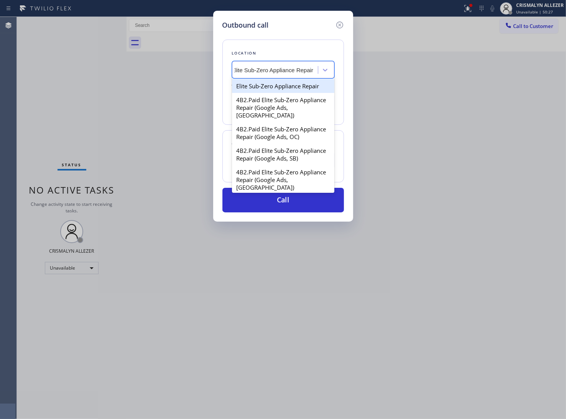
click at [272, 87] on div "Elite Sub-Zero Appliance Repair" at bounding box center [283, 86] width 102 height 14
type input "(415) 965-3694"
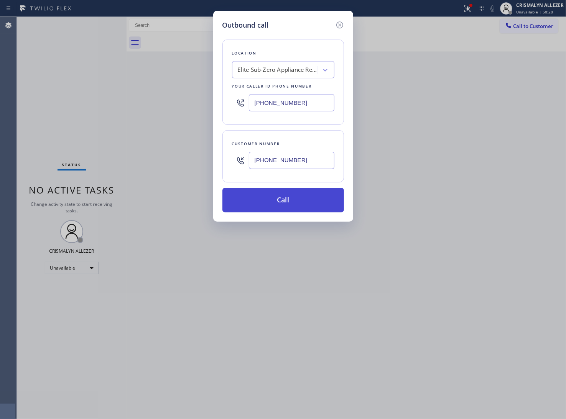
click at [287, 201] on button "Call" at bounding box center [284, 200] width 122 height 25
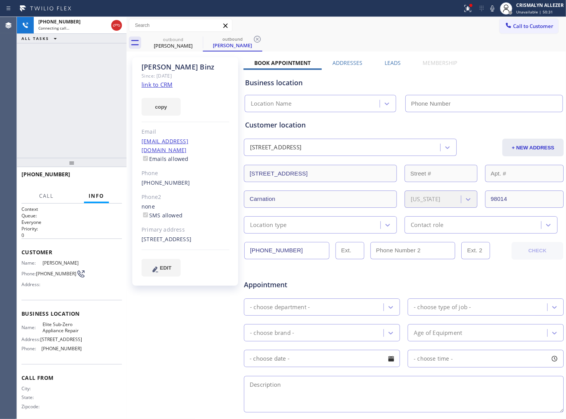
click at [162, 84] on link "link to CRM" at bounding box center [157, 85] width 31 height 8
type input "(415) 965-3694"
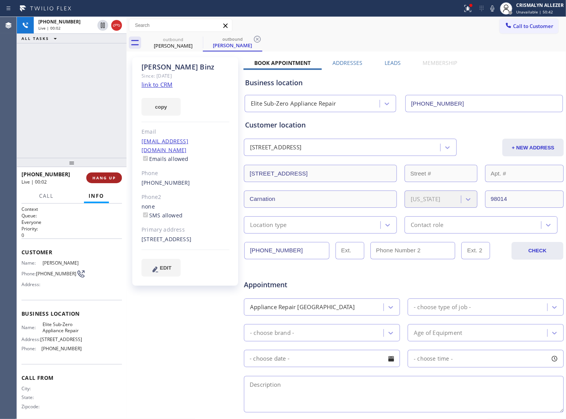
click at [97, 179] on span "HANG UP" at bounding box center [103, 177] width 23 height 5
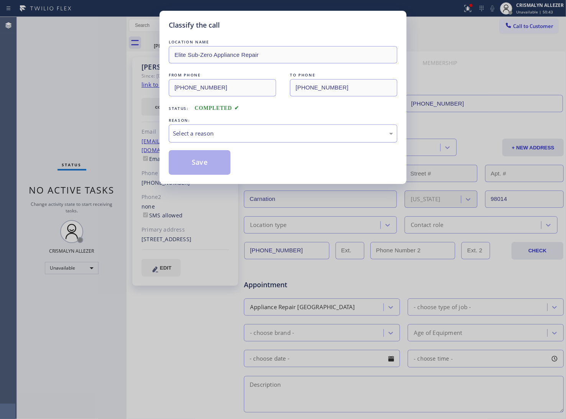
click at [301, 136] on div "Select a reason" at bounding box center [283, 133] width 220 height 9
click at [196, 167] on button "Save" at bounding box center [200, 162] width 62 height 25
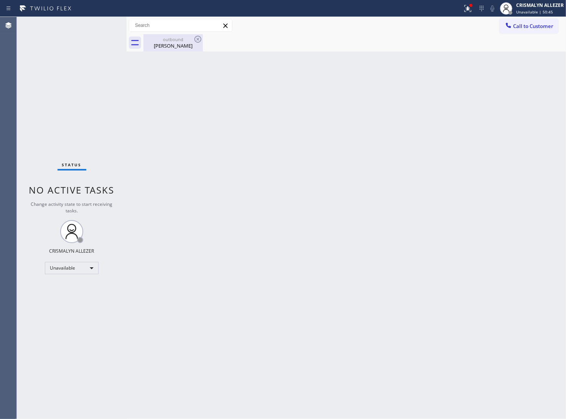
click at [164, 45] on div "Joseph Binz" at bounding box center [173, 45] width 58 height 7
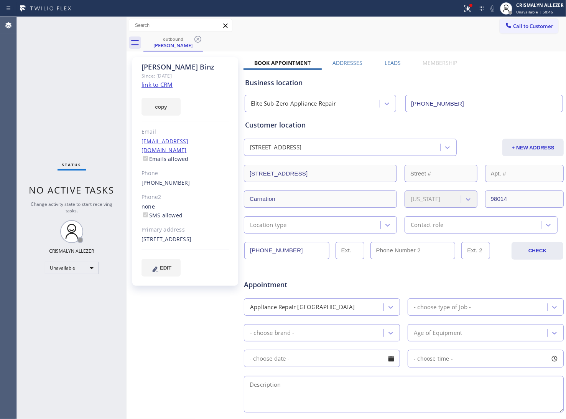
drag, startPoint x: 387, startPoint y: 61, endPoint x: 544, endPoint y: 107, distance: 163.9
click at [391, 63] on label "Leads" at bounding box center [393, 62] width 16 height 7
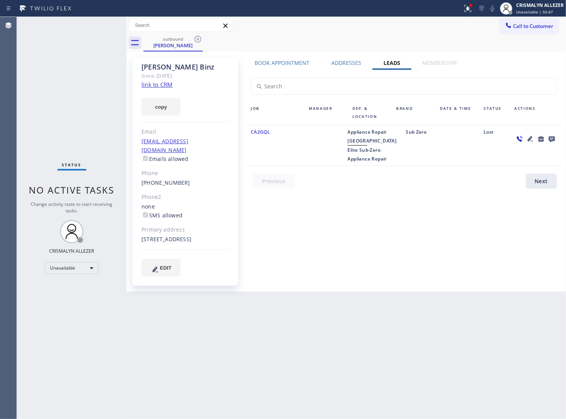
click at [550, 137] on icon at bounding box center [552, 139] width 6 height 6
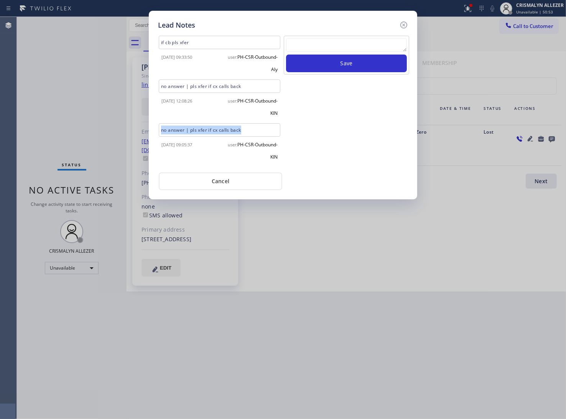
drag, startPoint x: 256, startPoint y: 125, endPoint x: 160, endPoint y: 131, distance: 95.8
click at [160, 131] on div "no answer | pls xfer if cx calls back" at bounding box center [220, 129] width 122 height 13
copy div "no answer | pls xfer if cx calls back"
click at [350, 45] on textarea at bounding box center [346, 45] width 121 height 14
paste textarea "no answer | pls xfer if cx calls back"
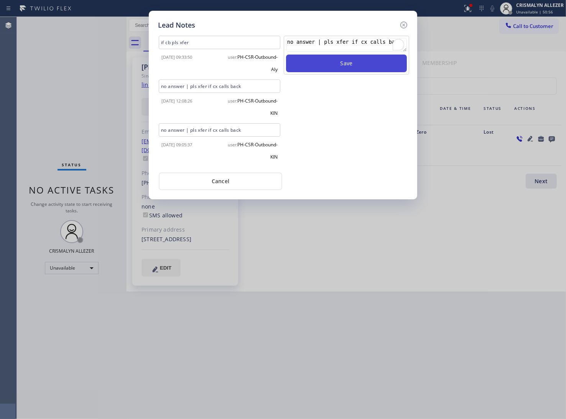
type textarea "no answer | pls xfer if cx calls back"
click at [353, 63] on button "Save" at bounding box center [346, 63] width 121 height 18
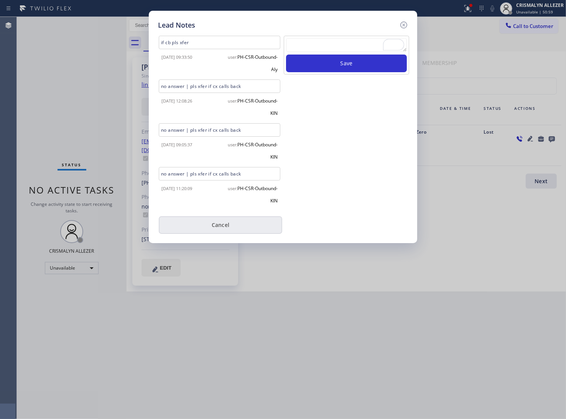
click at [241, 223] on button "Cancel" at bounding box center [221, 225] width 124 height 18
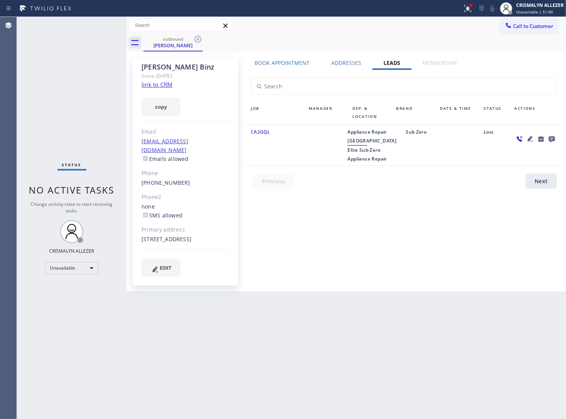
click at [269, 58] on div "Joseph Binz Since: 20 may 2020 link to CRM copy Email jmbinz@msn.com Emails all…" at bounding box center [347, 171] width 436 height 236
click at [274, 64] on label "Book Appointment" at bounding box center [282, 62] width 55 height 7
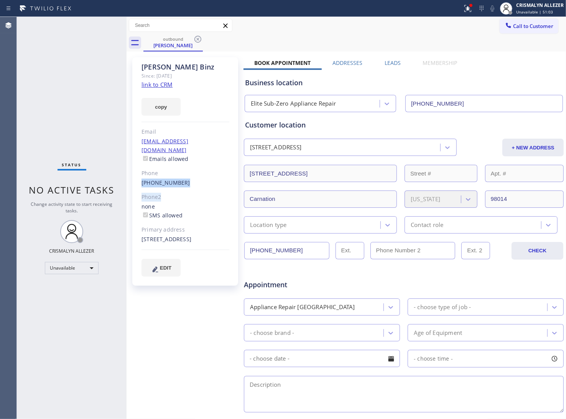
drag, startPoint x: 139, startPoint y: 173, endPoint x: 187, endPoint y: 179, distance: 47.9
click at [187, 179] on div "Joseph Binz Since: 20 may 2020 link to CRM copy Email jmbinz@msn.com Emails all…" at bounding box center [185, 171] width 106 height 228
click at [188, 182] on div "Joseph Binz Since: 20 may 2020 link to CRM copy Email jmbinz@msn.com Emails all…" at bounding box center [185, 171] width 106 height 228
drag, startPoint x: 139, startPoint y: 171, endPoint x: 192, endPoint y: 173, distance: 53.8
click at [192, 173] on div "Joseph Binz Since: 20 may 2020 link to CRM copy Email jmbinz@msn.com Emails all…" at bounding box center [185, 171] width 106 height 228
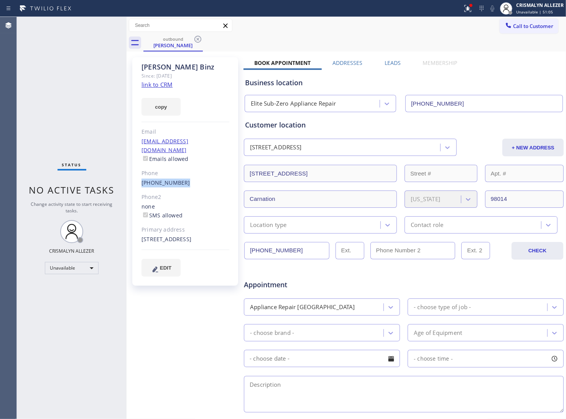
copy link "(425) 698-5733"
drag, startPoint x: 196, startPoint y: 36, endPoint x: 251, endPoint y: 42, distance: 56.0
click at [196, 36] on icon at bounding box center [197, 39] width 9 height 9
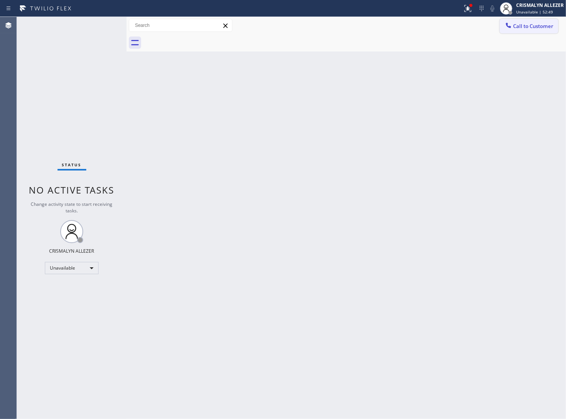
click at [525, 28] on span "Call to Customer" at bounding box center [533, 26] width 40 height 7
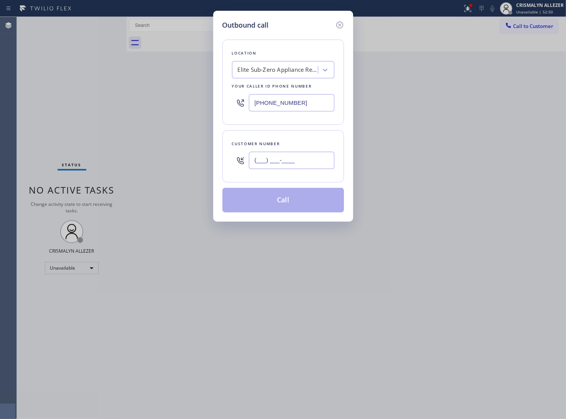
click at [304, 157] on input "(___) ___-____" at bounding box center [292, 160] width 86 height 17
paste input "314) 365-5292"
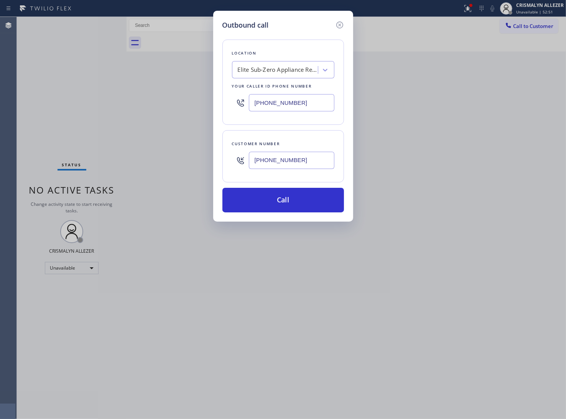
type input "(314) 365-5292"
click at [274, 62] on div "Elite Sub-Zero Appliance Repair" at bounding box center [283, 69] width 102 height 17
paste input "Wolf Top Choice Appliance Repair"
type input "Wolf Top Choice Appliance Repair"
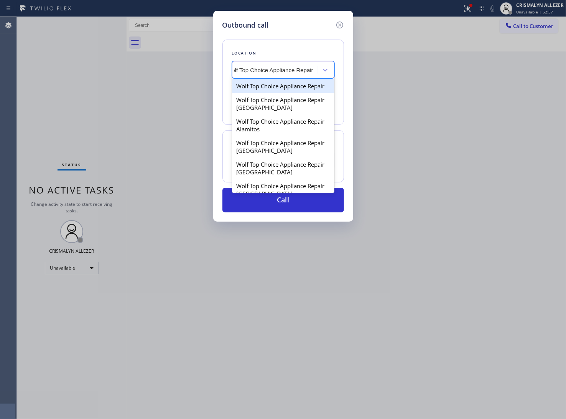
click at [275, 89] on div "Wolf Top Choice Appliance Repair" at bounding box center [283, 86] width 102 height 14
type input "(877) 917-9852"
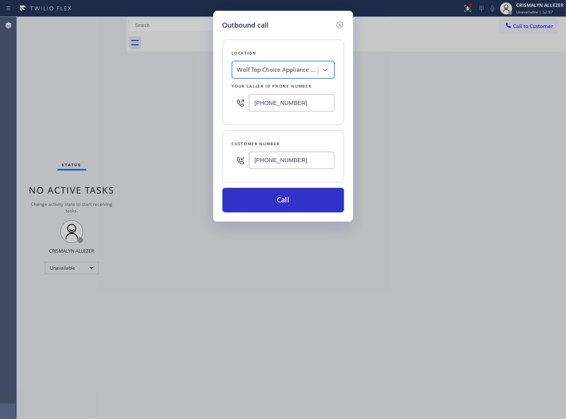
scroll to position [0, 0]
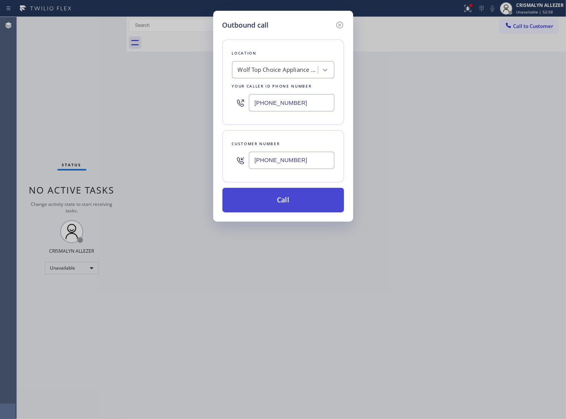
click at [282, 203] on button "Call" at bounding box center [284, 200] width 122 height 25
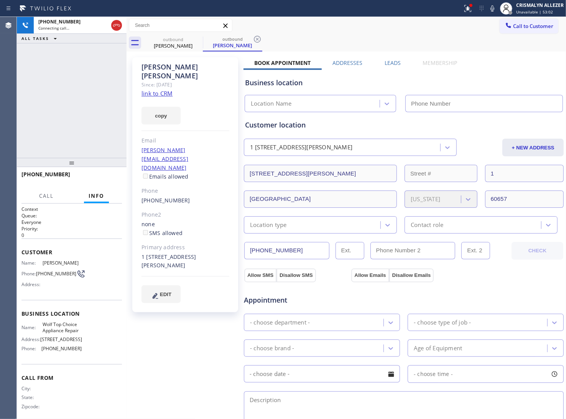
click at [158, 89] on link "link to CRM" at bounding box center [157, 93] width 31 height 8
type input "(877) 917-9852"
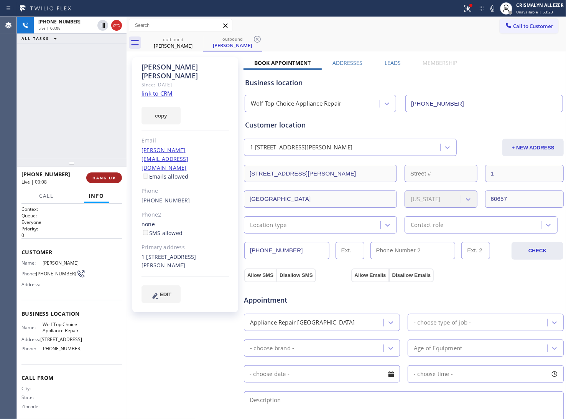
click at [93, 179] on span "HANG UP" at bounding box center [103, 177] width 23 height 5
click at [93, 179] on span "COMPLETE" at bounding box center [102, 177] width 26 height 5
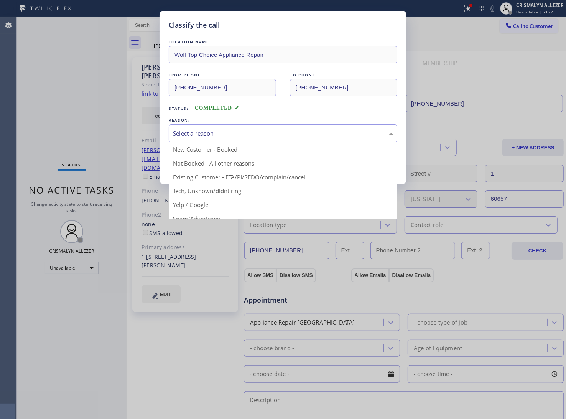
click at [279, 133] on div "Select a reason" at bounding box center [283, 133] width 220 height 9
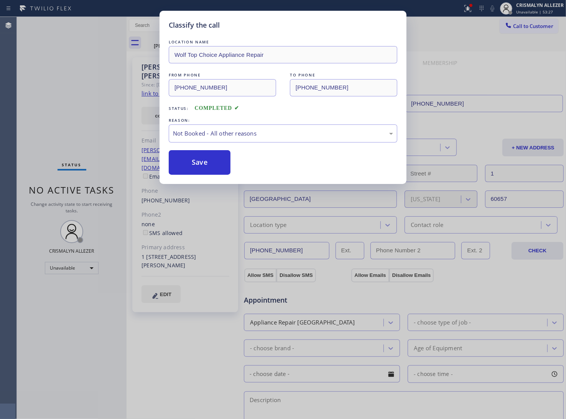
click at [223, 162] on button "Save" at bounding box center [200, 162] width 62 height 25
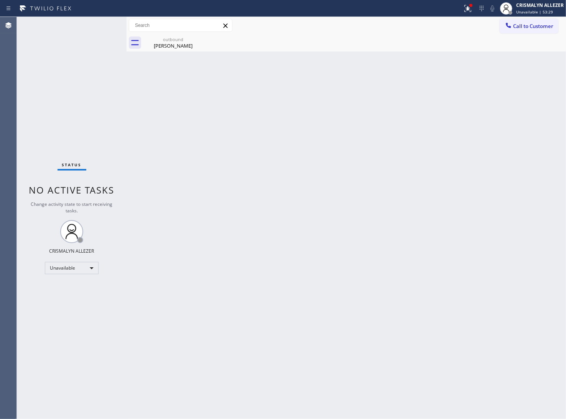
drag, startPoint x: 178, startPoint y: 47, endPoint x: 159, endPoint y: 131, distance: 86.2
click at [176, 57] on div "Back to Dashboard Change Sender ID Customers Technicians Select a contact Outbo…" at bounding box center [347, 218] width 440 height 402
click at [162, 45] on div "Jeremy Winkler" at bounding box center [173, 45] width 58 height 7
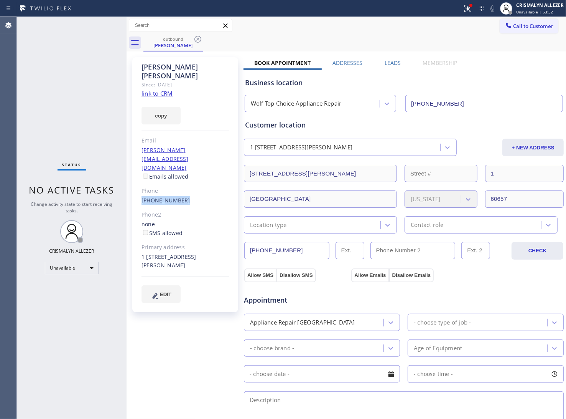
drag, startPoint x: 140, startPoint y: 173, endPoint x: 187, endPoint y: 178, distance: 46.7
click at [187, 178] on div "Jeremy Winkler Since: 20 may 2020 link to CRM copy Email jeremy.winkler92@gmail…" at bounding box center [185, 184] width 106 height 255
copy link "(314) 365-5292"
click at [199, 39] on icon at bounding box center [197, 39] width 9 height 9
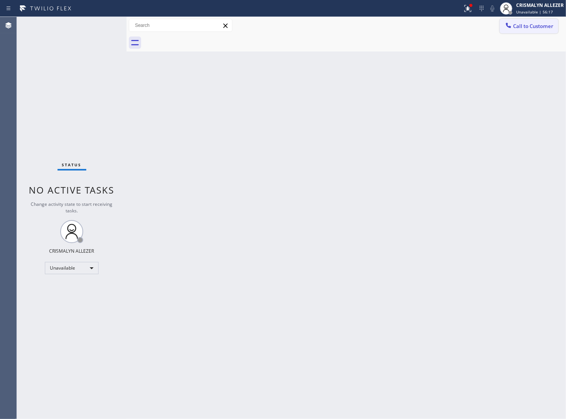
click at [551, 24] on span "Call to Customer" at bounding box center [533, 26] width 40 height 7
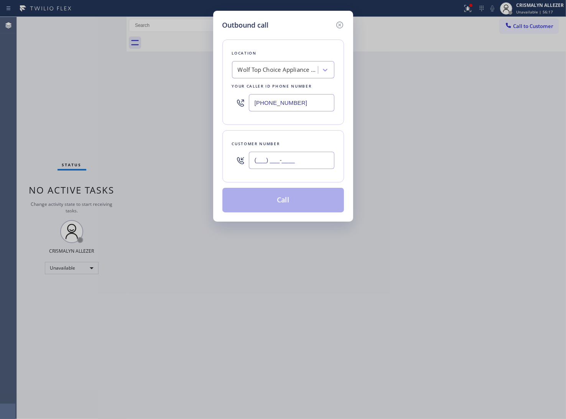
click at [317, 152] on input "(___) ___-____" at bounding box center [292, 160] width 86 height 17
paste input "970) 402-0875"
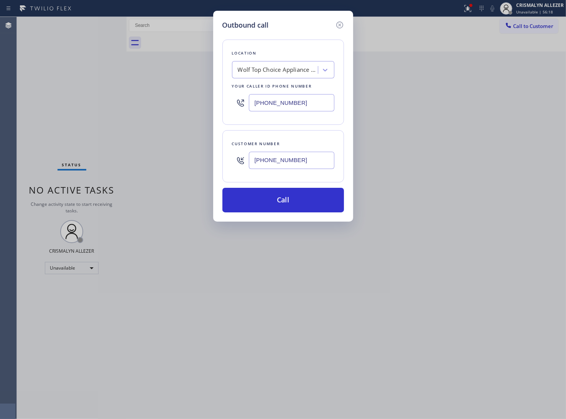
type input "(970) 402-0875"
click at [269, 78] on div "Wolf Top Choice Appliance Repair" at bounding box center [283, 69] width 102 height 17
paste input "Bloom Air Conditionin"
type input "Bloom Air Conditionin"
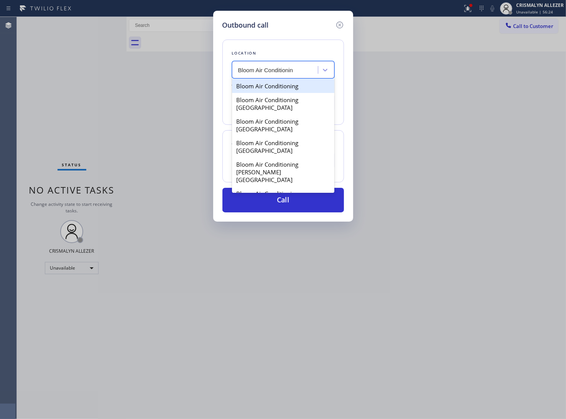
click at [269, 87] on div "Bloom Air Conditioning" at bounding box center [283, 86] width 102 height 14
type input "(855) 904-2231"
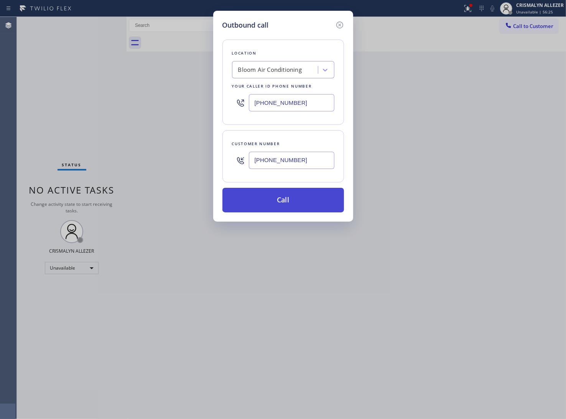
click at [296, 199] on button "Call" at bounding box center [284, 200] width 122 height 25
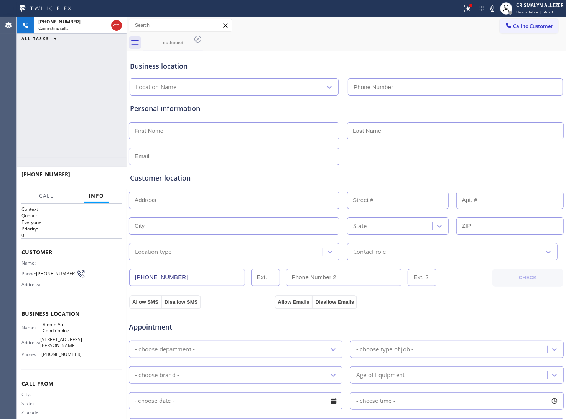
type input "(855) 904-2231"
click at [101, 178] on span "HANG UP" at bounding box center [103, 177] width 23 height 5
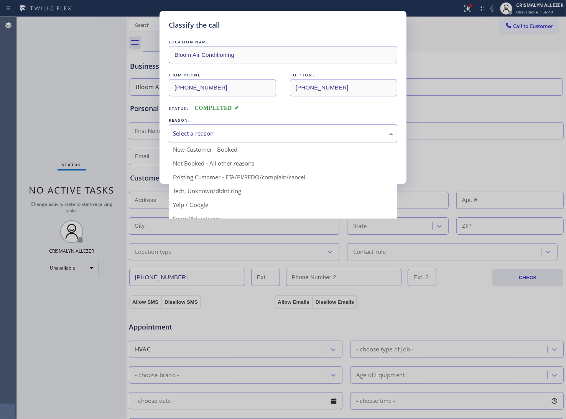
click at [268, 135] on div "Select a reason" at bounding box center [283, 133] width 220 height 9
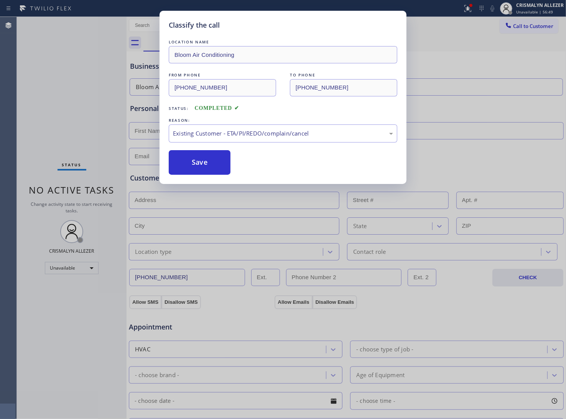
click at [191, 171] on button "Save" at bounding box center [200, 162] width 62 height 25
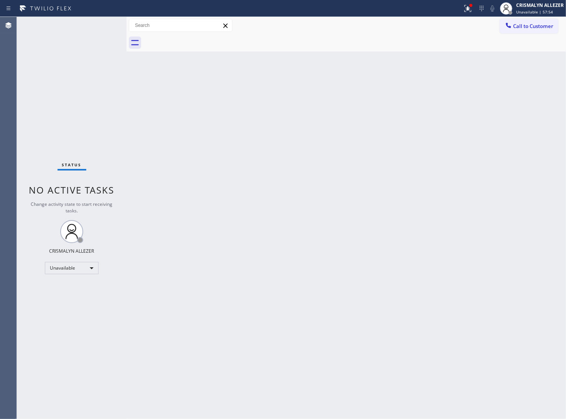
click at [402, 127] on div "Back to Dashboard Change Sender ID Customers Technicians Select a contact Outbo…" at bounding box center [347, 218] width 440 height 402
click at [524, 27] on span "Call to Customer" at bounding box center [533, 26] width 40 height 7
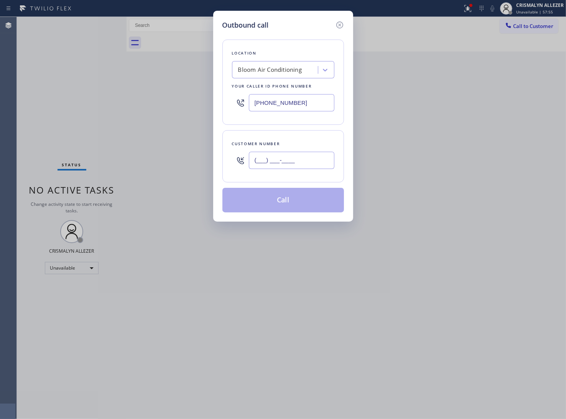
click at [319, 162] on input "(___) ___-____" at bounding box center [292, 160] width 86 height 17
paste input "645) 223-3095"
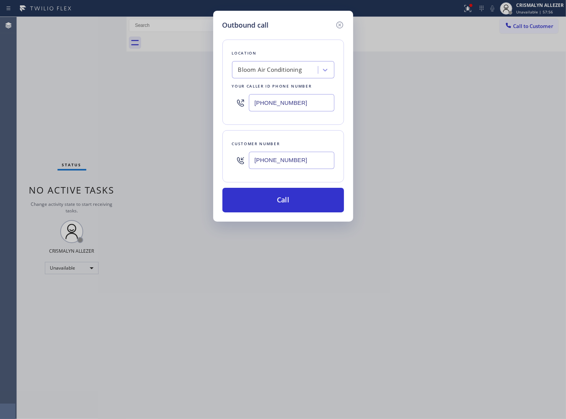
type input "(645) 223-3095"
click at [258, 72] on div "Bloom Air Conditioning" at bounding box center [270, 70] width 64 height 9
paste input "HVAC Alliance Expert"
type input "HVAC Alliance Expert"
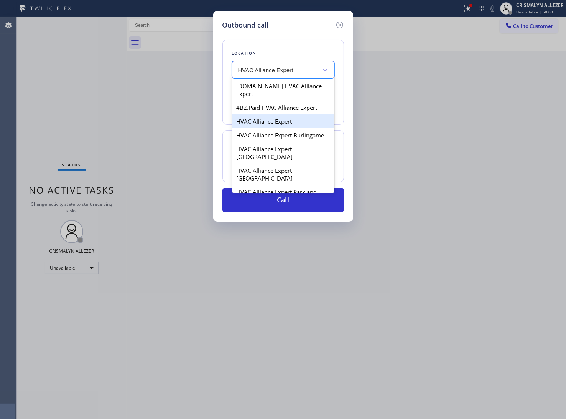
click at [260, 114] on div "HVAC Alliance Expert" at bounding box center [283, 121] width 102 height 14
type input "(323) 991-9198"
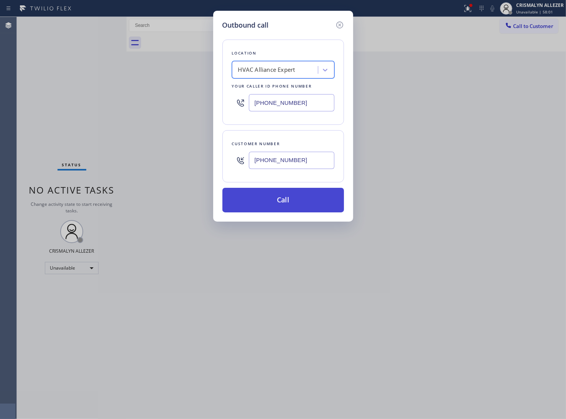
click at [287, 198] on button "Call" at bounding box center [284, 200] width 122 height 25
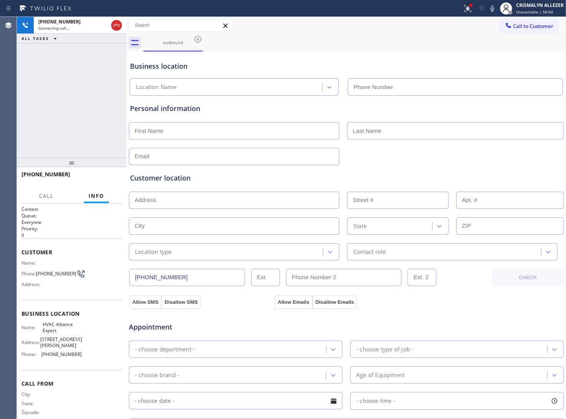
type input "(323) 991-9198"
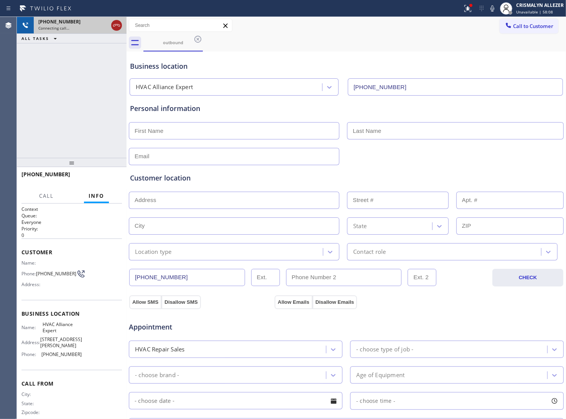
click at [117, 27] on icon at bounding box center [116, 25] width 9 height 9
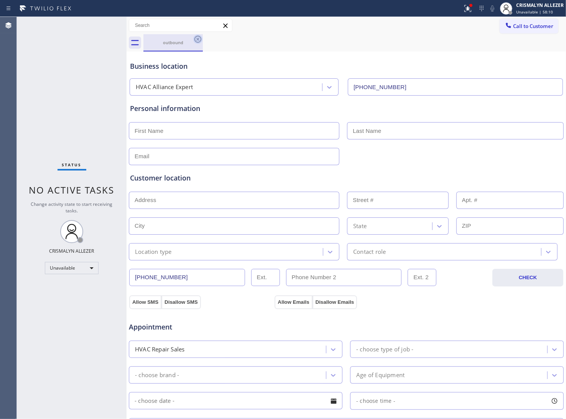
click at [202, 40] on icon at bounding box center [197, 39] width 9 height 9
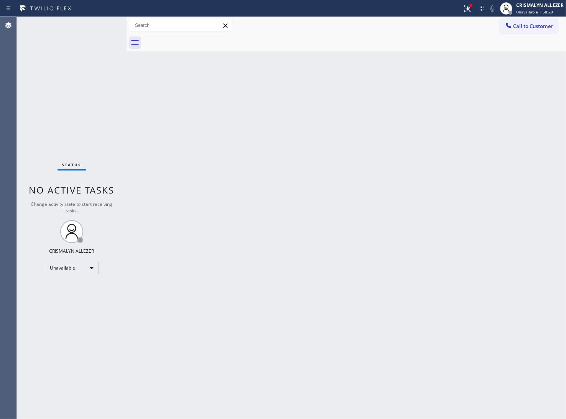
drag, startPoint x: 490, startPoint y: 119, endPoint x: 519, endPoint y: 74, distance: 53.8
click at [494, 113] on div "Back to Dashboard Change Sender ID Customers Technicians Select a contact Outbo…" at bounding box center [347, 218] width 440 height 402
click at [534, 26] on span "Call to Customer" at bounding box center [533, 26] width 40 height 7
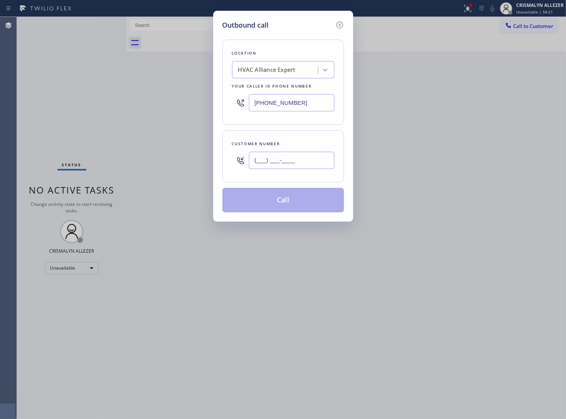
click at [290, 158] on input "(___) ___-____" at bounding box center [292, 160] width 86 height 17
paste input "847) 571-0550"
type input "(847) 571-0550"
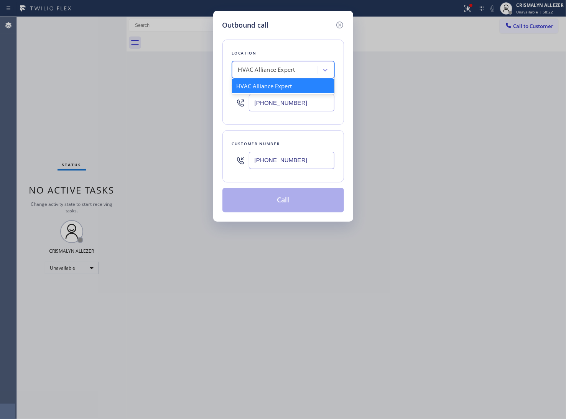
click at [281, 72] on div "HVAC Alliance Expert" at bounding box center [266, 70] width 57 height 9
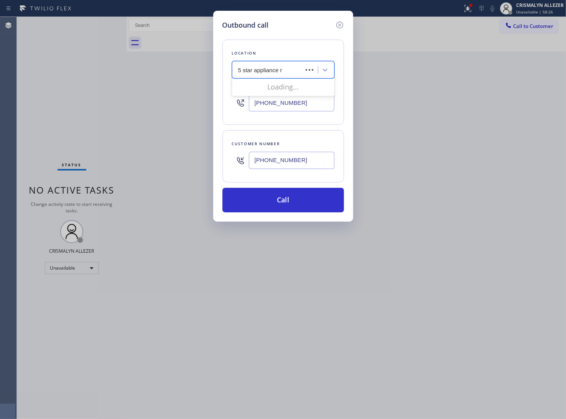
type input "5 star appliance re"
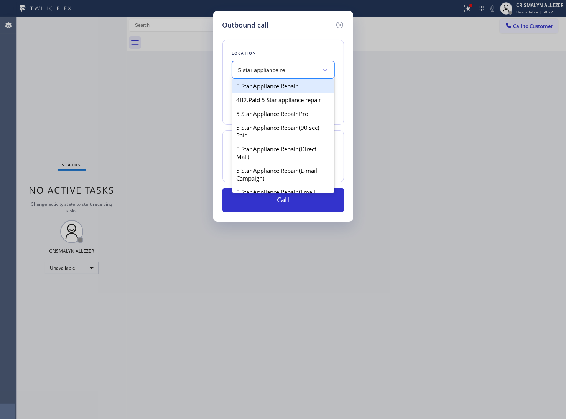
click at [277, 89] on div "5 Star Appliance Repair" at bounding box center [283, 86] width 102 height 14
type input "(855) 731-4952"
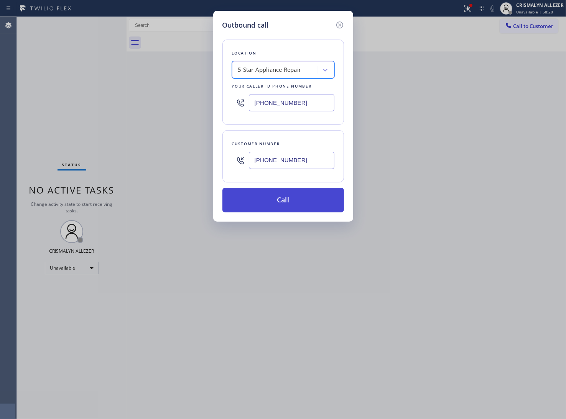
click at [296, 204] on button "Call" at bounding box center [284, 200] width 122 height 25
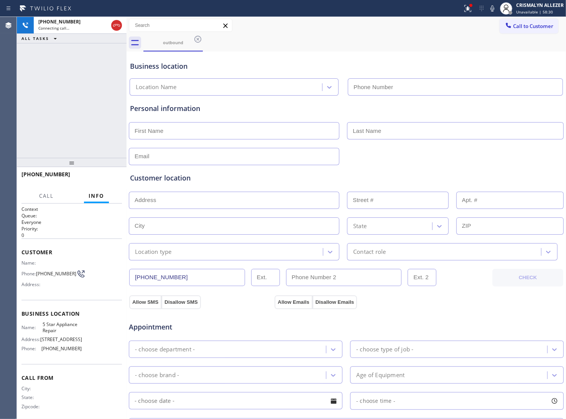
type input "(855) 731-4952"
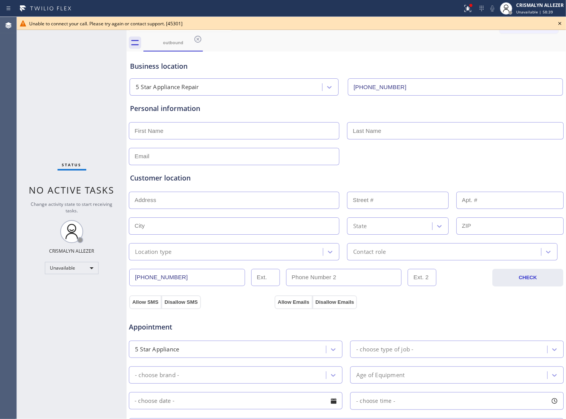
click at [421, 64] on div "Business location" at bounding box center [346, 66] width 433 height 10
click at [561, 22] on icon at bounding box center [560, 23] width 9 height 9
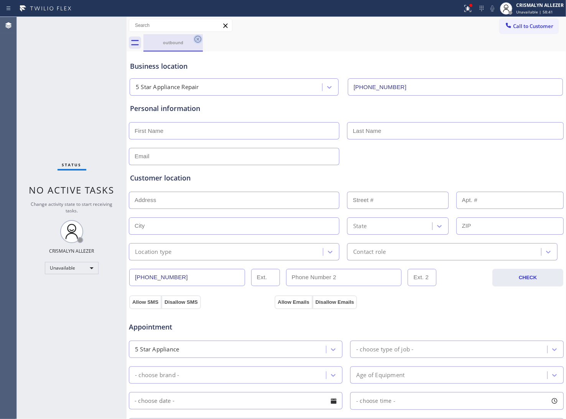
click at [198, 40] on icon at bounding box center [197, 39] width 9 height 9
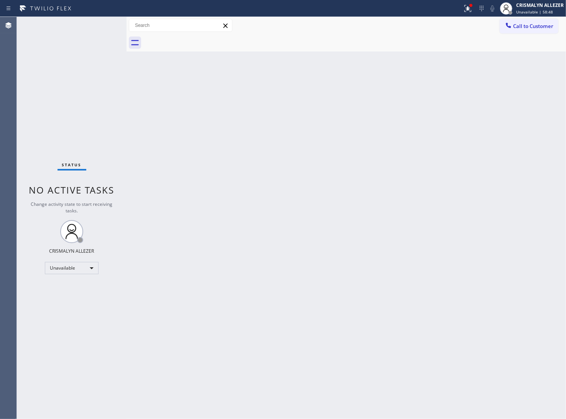
drag, startPoint x: 505, startPoint y: 112, endPoint x: 527, endPoint y: 46, distance: 68.7
click at [505, 106] on div "Back to Dashboard Change Sender ID Customers Technicians Select a contact Outbo…" at bounding box center [347, 218] width 440 height 402
click at [539, 27] on span "Call to Customer" at bounding box center [533, 26] width 40 height 7
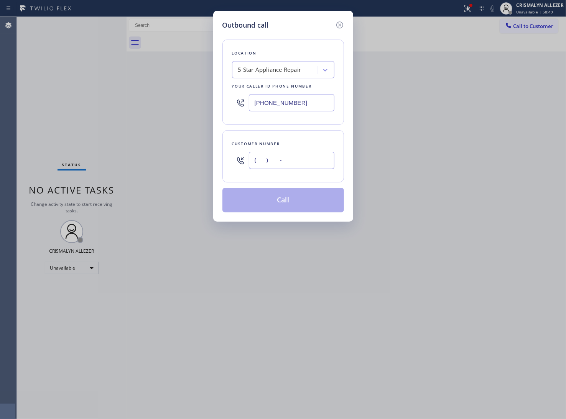
click at [299, 164] on input "(___) ___-____" at bounding box center [292, 160] width 86 height 17
paste input "806) 685-0944"
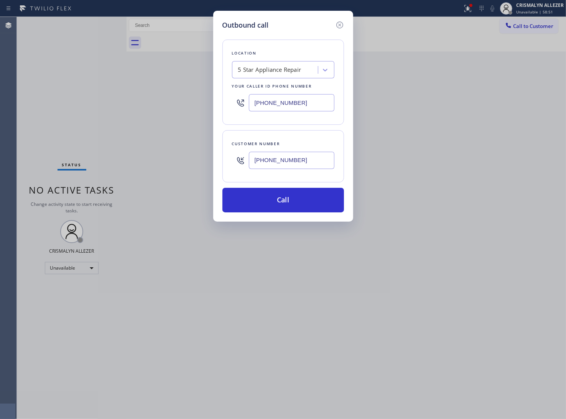
type input "[PHONE_NUMBER]"
click at [246, 75] on div "5 Star Appliance Repair" at bounding box center [276, 69] width 84 height 13
paste input "KitchenAid Appliance Repair Professionals"
type input "KitchenAid Appliance Repair Professionals"
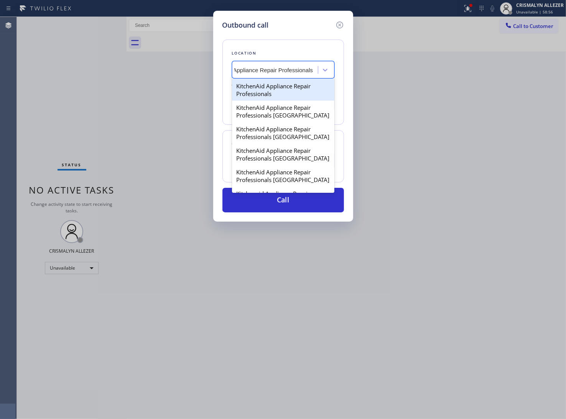
click at [274, 92] on div "KitchenAid Appliance Repair Professionals" at bounding box center [283, 89] width 102 height 21
type input "[PHONE_NUMBER]"
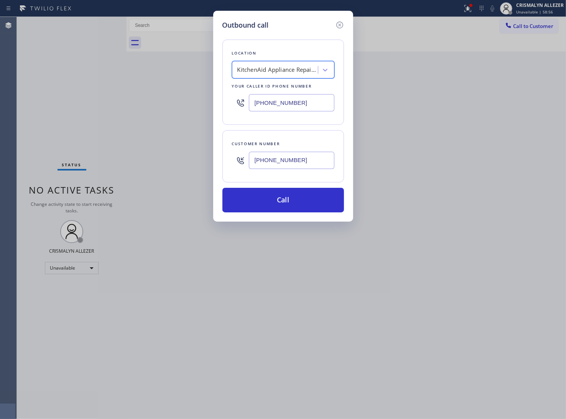
scroll to position [0, 0]
click at [283, 204] on button "Call" at bounding box center [284, 200] width 122 height 25
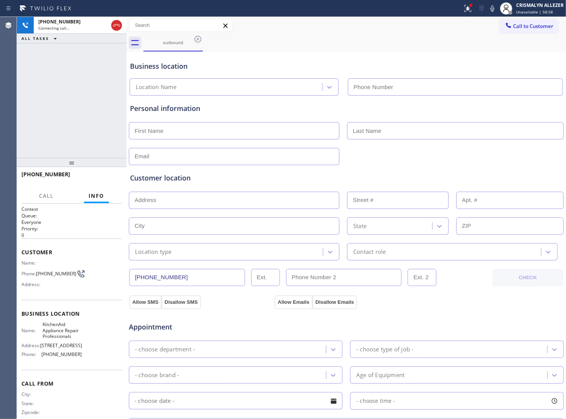
type input "[PHONE_NUMBER]"
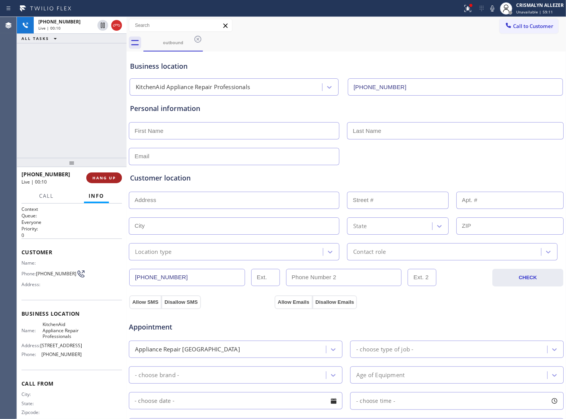
click at [95, 177] on span "HANG UP" at bounding box center [103, 177] width 23 height 5
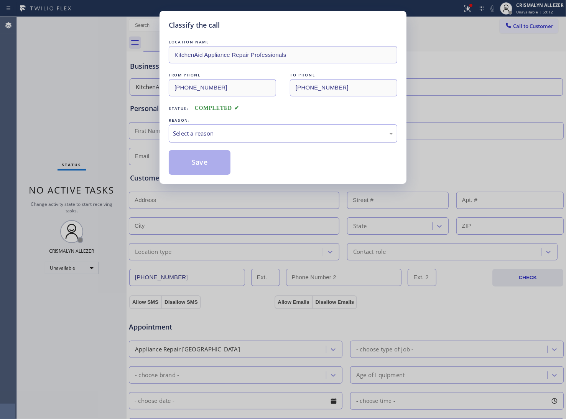
click at [285, 130] on div "Select a reason" at bounding box center [283, 133] width 220 height 9
click at [217, 162] on button "Save" at bounding box center [200, 162] width 62 height 25
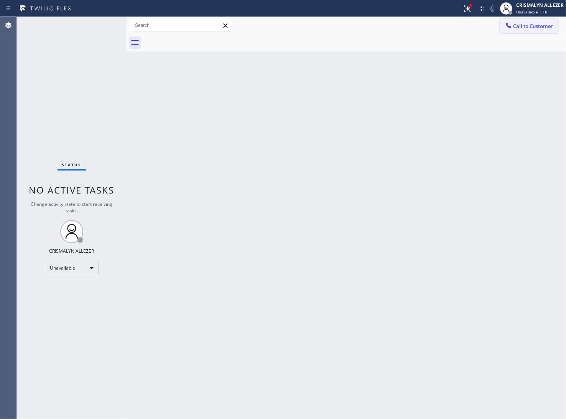
click at [532, 26] on span "Call to Customer" at bounding box center [533, 26] width 40 height 7
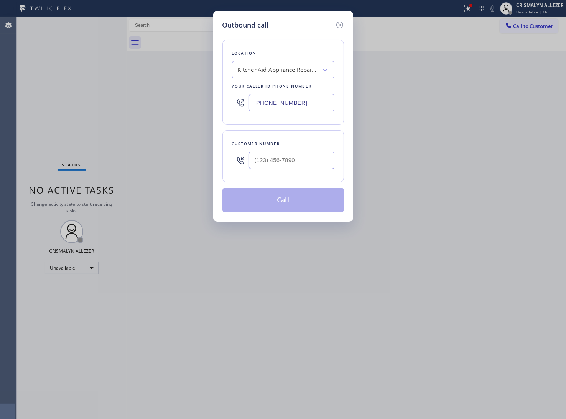
click at [268, 66] on div "KitchenAid Appliance Repair Professionals" at bounding box center [278, 70] width 81 height 9
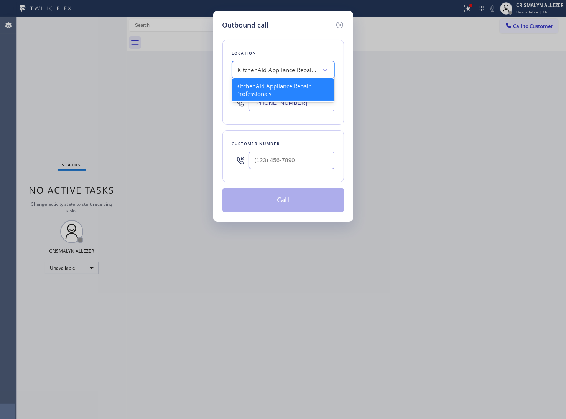
paste input "acor Appliance Repair Specialist"
type input "acor Appliance Repair Specialist"
click at [269, 87] on div "Dacor Appliance Repair Specialist" at bounding box center [283, 86] width 102 height 14
type input "[PHONE_NUMBER]"
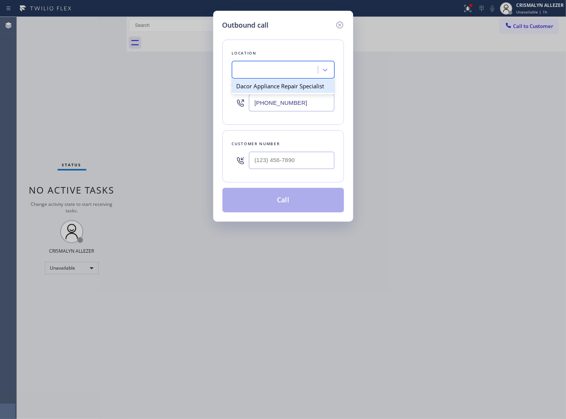
scroll to position [0, 0]
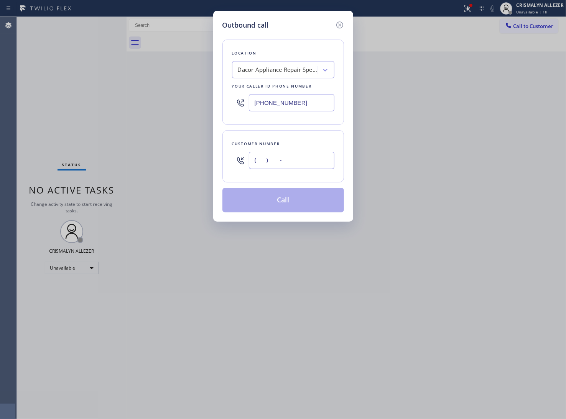
click at [279, 165] on input "(___) ___-____" at bounding box center [292, 160] width 86 height 17
paste input "253) 653-8371"
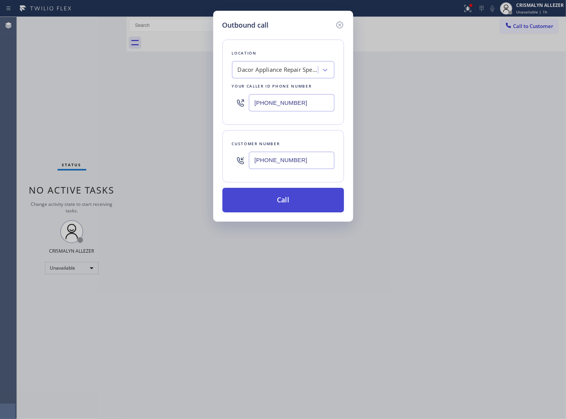
type input "[PHONE_NUMBER]"
click at [283, 203] on button "Call" at bounding box center [284, 200] width 122 height 25
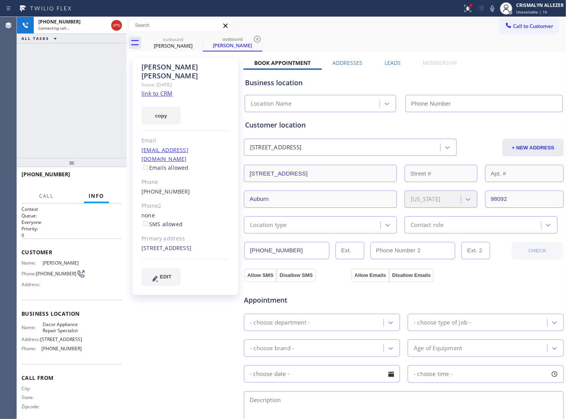
click at [152, 89] on link "link to CRM" at bounding box center [157, 93] width 31 height 8
type input "[PHONE_NUMBER]"
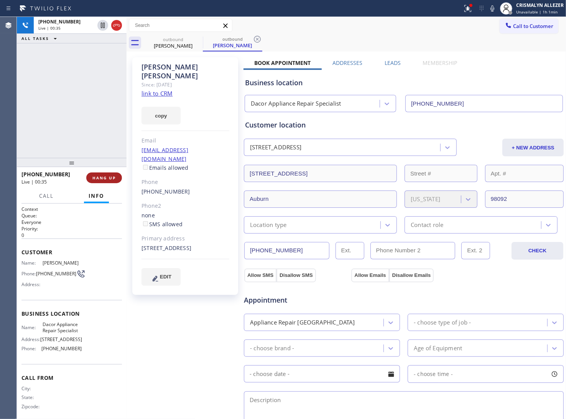
click at [102, 179] on span "HANG UP" at bounding box center [103, 177] width 23 height 5
click at [102, 179] on span "COMPLETE" at bounding box center [102, 177] width 26 height 5
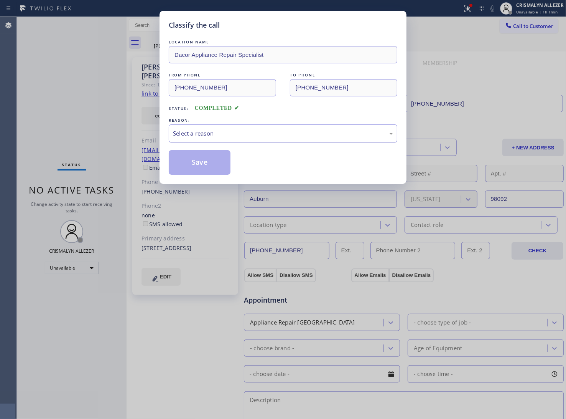
click at [320, 129] on div "Select a reason" at bounding box center [283, 133] width 220 height 9
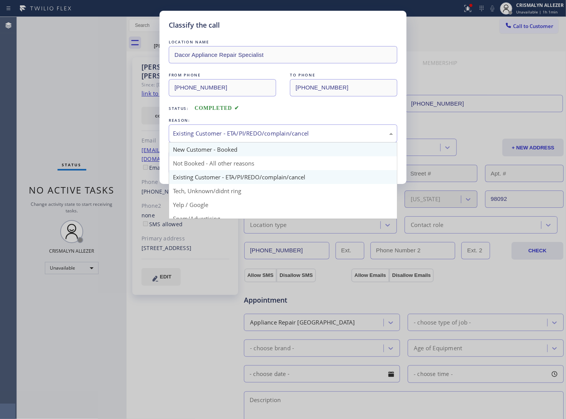
drag, startPoint x: 277, startPoint y: 132, endPoint x: 225, endPoint y: 156, distance: 57.7
click at [272, 135] on div "Existing Customer - ETA/PI/REDO/complain/cancel" at bounding box center [283, 133] width 220 height 9
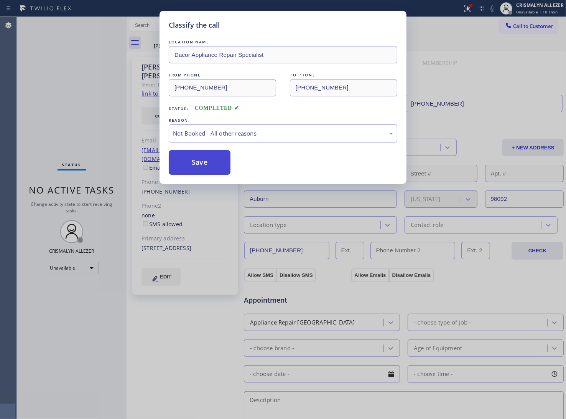
click at [204, 163] on button "Save" at bounding box center [200, 162] width 62 height 25
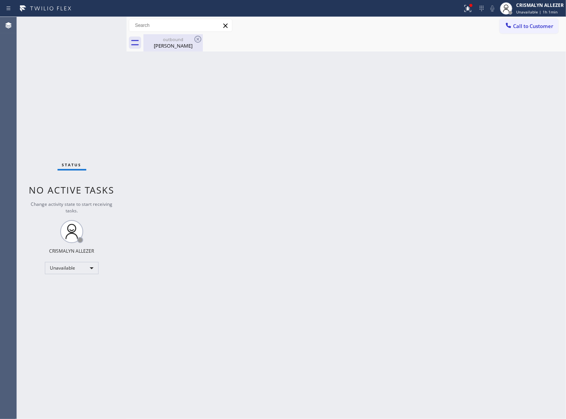
click at [173, 49] on div "Laura Schrag" at bounding box center [173, 45] width 58 height 7
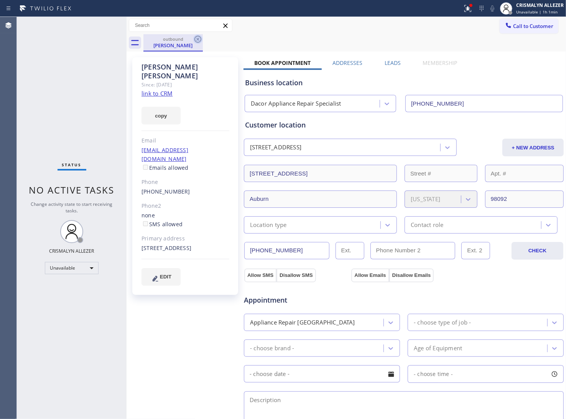
click at [196, 39] on icon at bounding box center [197, 39] width 9 height 9
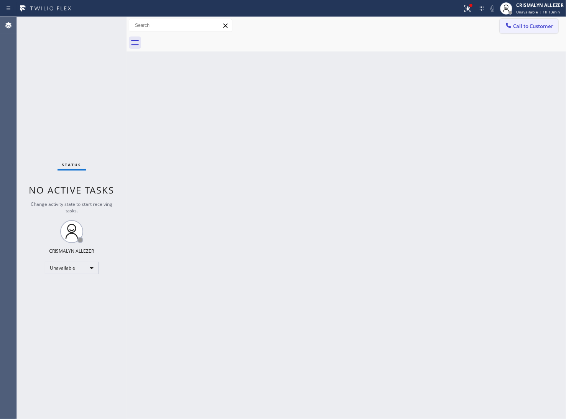
click at [533, 25] on span "Call to Customer" at bounding box center [533, 26] width 40 height 7
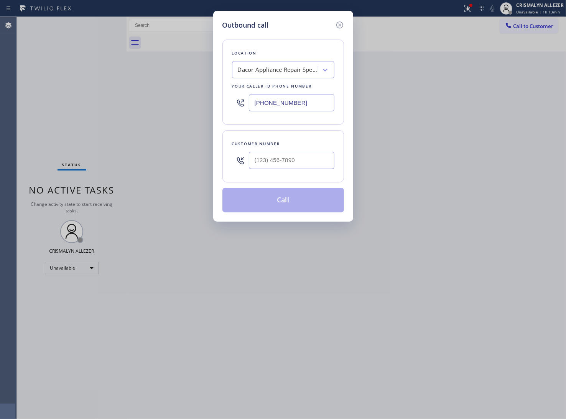
paste input "619) 727-6047"
click at [99, 106] on div "Outbound call Location Dacor Appliance Repair Specialist Your caller id phone n…" at bounding box center [283, 209] width 566 height 419
type input "[PHONE_NUMBER]"
click at [309, 167] on div "Customer number" at bounding box center [284, 156] width 122 height 52
click at [309, 163] on input "(___) ___-____" at bounding box center [292, 160] width 86 height 17
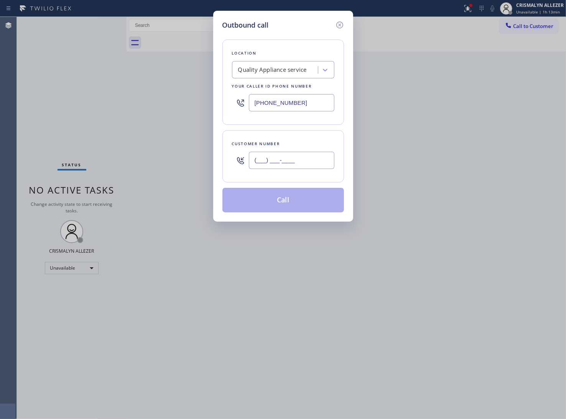
paste input "818) 400-1060"
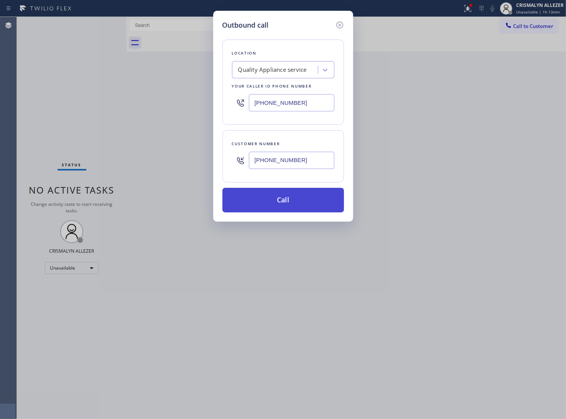
type input "[PHONE_NUMBER]"
click at [286, 195] on button "Call" at bounding box center [284, 200] width 122 height 25
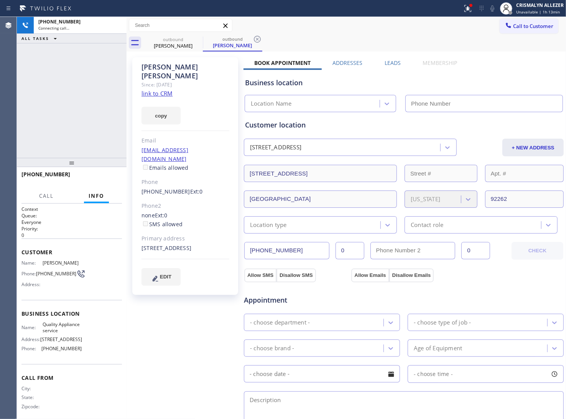
click at [156, 89] on link "link to CRM" at bounding box center [157, 93] width 31 height 8
type input "[PHONE_NUMBER]"
click at [99, 177] on span "HANG UP" at bounding box center [103, 177] width 23 height 5
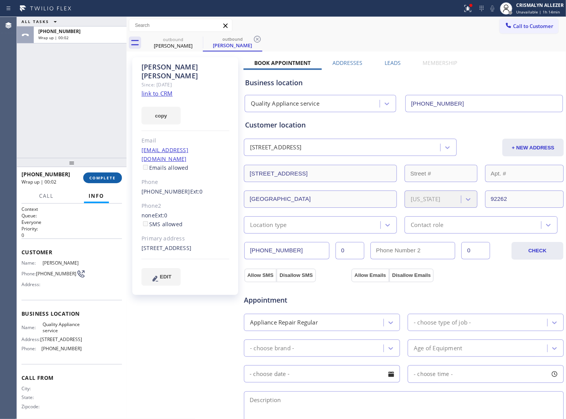
click at [94, 180] on span "COMPLETE" at bounding box center [102, 177] width 26 height 5
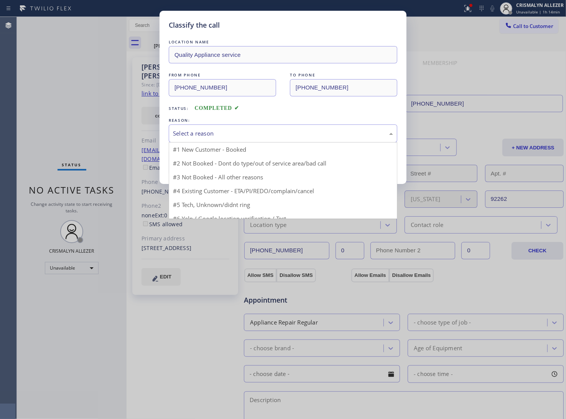
click at [303, 142] on div "Select a reason #1 New Customer - Booked #2 Not Booked - Dont do type/out of se…" at bounding box center [283, 133] width 229 height 18
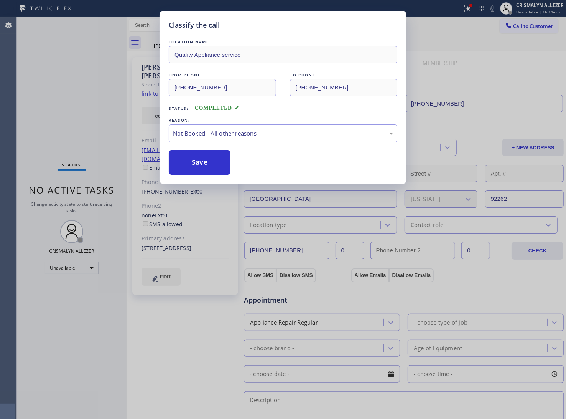
click at [205, 166] on button "Save" at bounding box center [200, 162] width 62 height 25
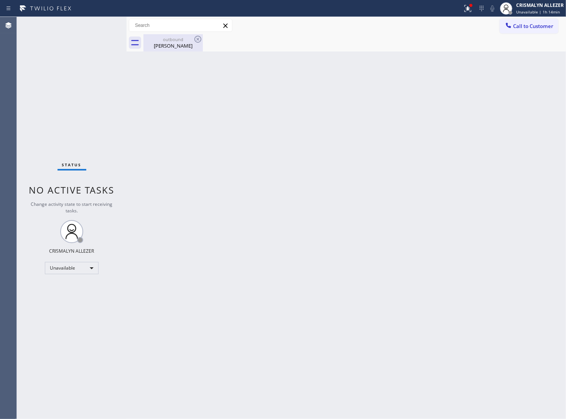
click at [176, 49] on div "Sandra Williams" at bounding box center [173, 45] width 58 height 7
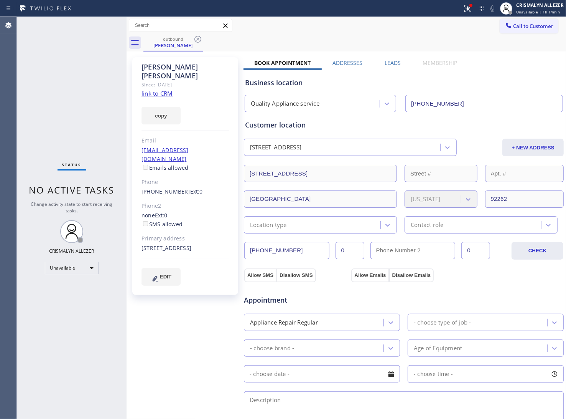
click at [391, 64] on label "Leads" at bounding box center [393, 62] width 16 height 7
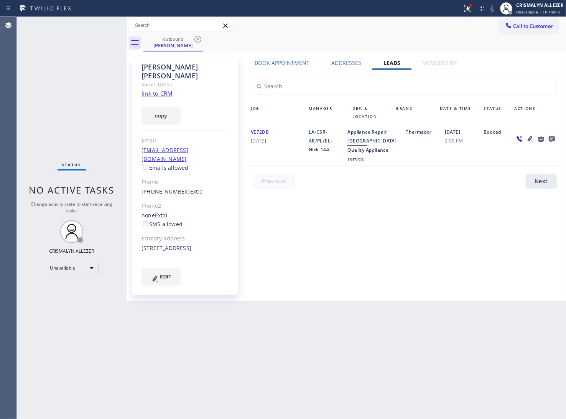
click at [553, 139] on icon at bounding box center [552, 139] width 6 height 6
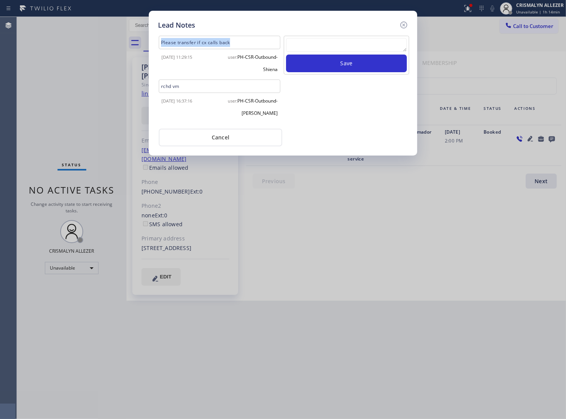
drag, startPoint x: 244, startPoint y: 40, endPoint x: 131, endPoint y: 43, distance: 113.6
click at [131, 43] on div "Lead Notes Please transfer if cx calls back 2024-09-13 11:29:15 user: PH-CSR-Ou…" at bounding box center [283, 209] width 566 height 419
copy div "Please transfer if cx calls back"
click at [348, 43] on textarea "To enrich screen reader interactions, please activate Accessibility in Grammarl…" at bounding box center [346, 45] width 121 height 14
paste textarea "Please transfer if cx calls back"
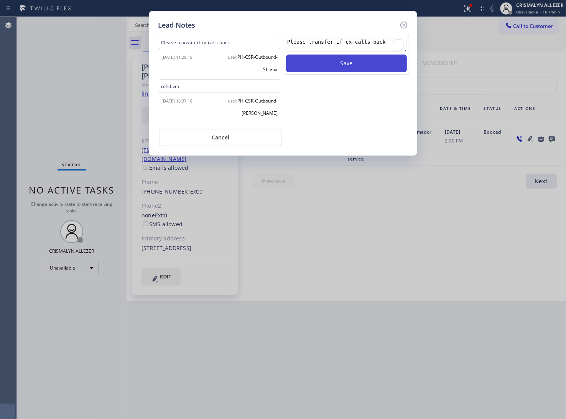
type textarea "Please transfer if cx calls back"
click at [349, 61] on button "Save" at bounding box center [346, 63] width 121 height 18
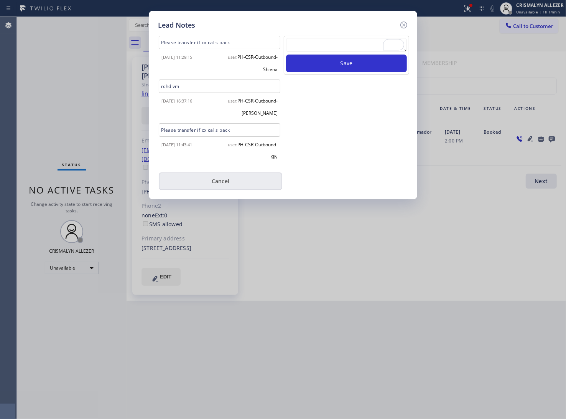
click at [221, 176] on button "Cancel" at bounding box center [221, 181] width 124 height 18
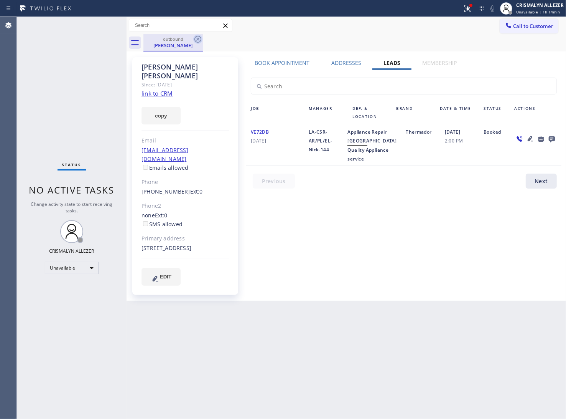
click at [198, 39] on icon at bounding box center [198, 39] width 7 height 7
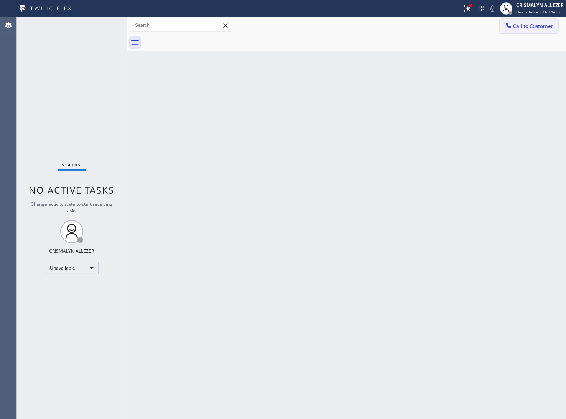
click at [528, 31] on button "Call to Customer" at bounding box center [529, 26] width 59 height 15
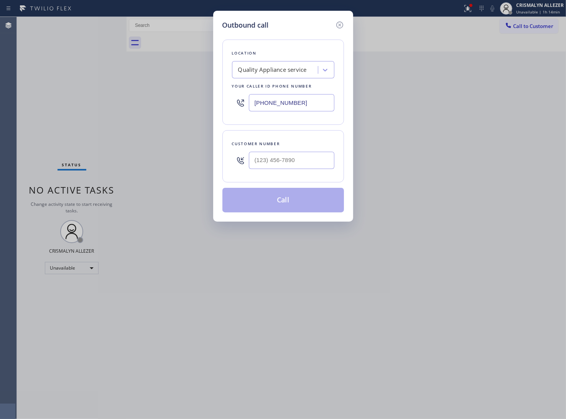
paste input "858) 397-5576"
drag, startPoint x: 306, startPoint y: 102, endPoint x: 105, endPoint y: 100, distance: 201.5
click at [118, 100] on div "Outbound call Location Quality Appliance service Your caller id phone number (8…" at bounding box center [283, 209] width 566 height 419
type input "(858) 397-5576"
click at [312, 162] on input "(___) ___-____" at bounding box center [292, 160] width 86 height 17
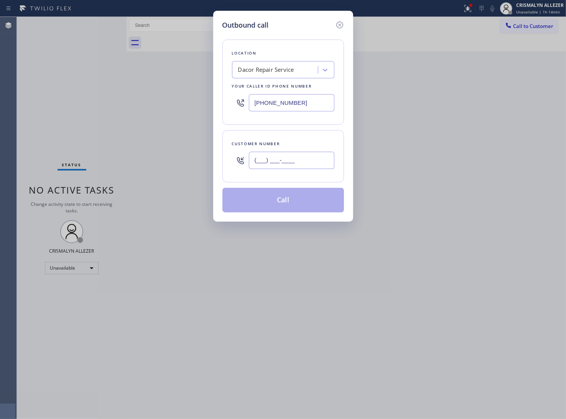
paste input "858) 414-2474"
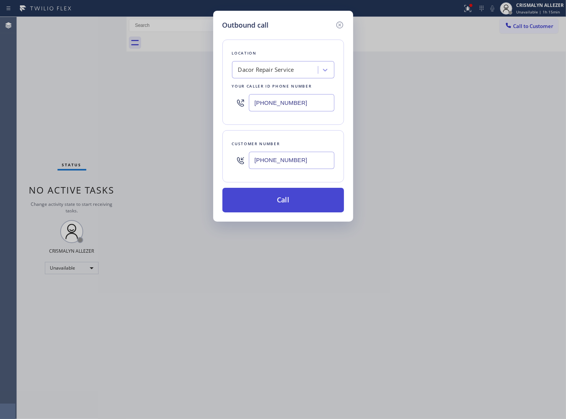
type input "(858) 414-2474"
click at [285, 202] on button "Call" at bounding box center [284, 200] width 122 height 25
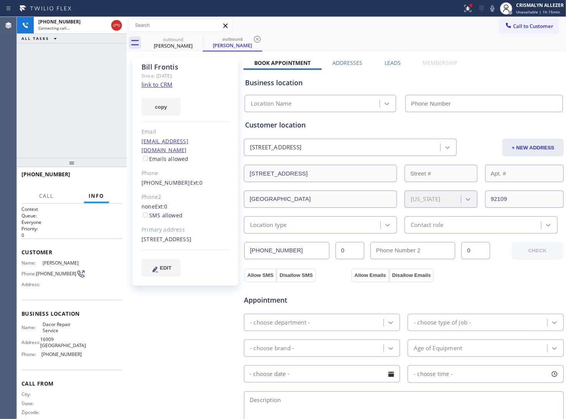
type input "(858) 397-5576"
click at [154, 84] on link "link to CRM" at bounding box center [157, 85] width 31 height 8
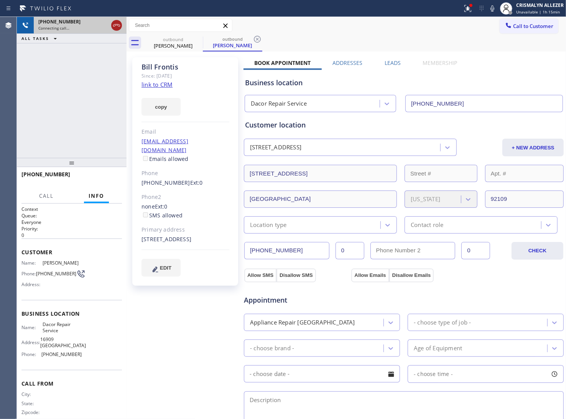
click at [114, 29] on icon at bounding box center [116, 25] width 9 height 9
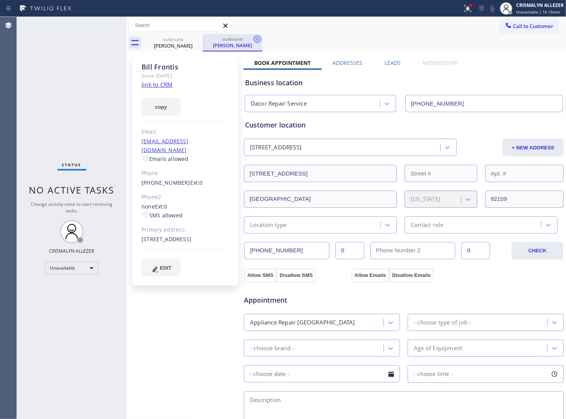
click at [258, 37] on icon at bounding box center [257, 39] width 9 height 9
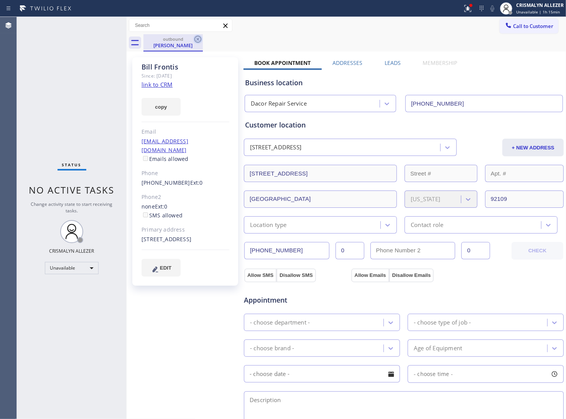
click at [197, 40] on icon at bounding box center [198, 39] width 7 height 7
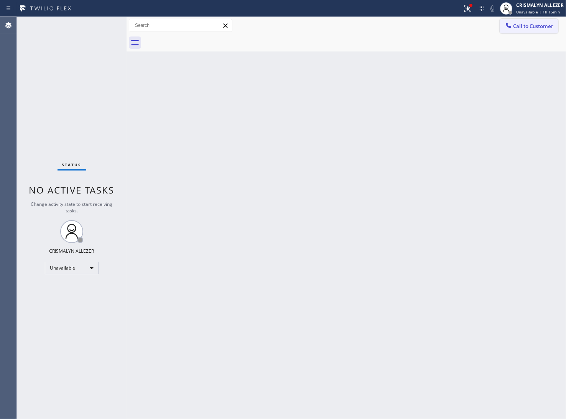
click at [515, 24] on span "Call to Customer" at bounding box center [533, 26] width 40 height 7
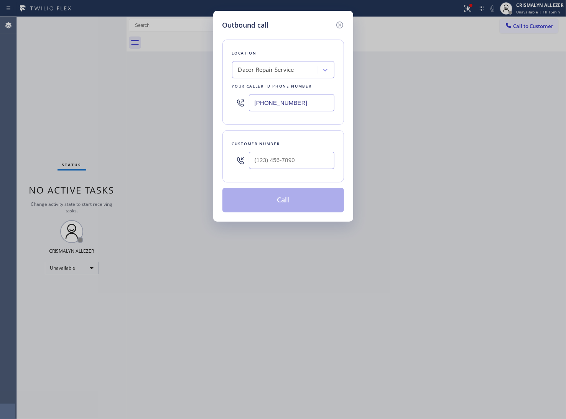
drag, startPoint x: 317, startPoint y: 106, endPoint x: 156, endPoint y: 103, distance: 161.2
click at [156, 103] on div "Outbound call Location Dacor Repair Service Your caller id phone number (858) 3…" at bounding box center [283, 209] width 566 height 419
paste input "714) 831-1170"
type input "[PHONE_NUMBER]"
click at [304, 165] on input "(___) ___-____" at bounding box center [292, 160] width 86 height 17
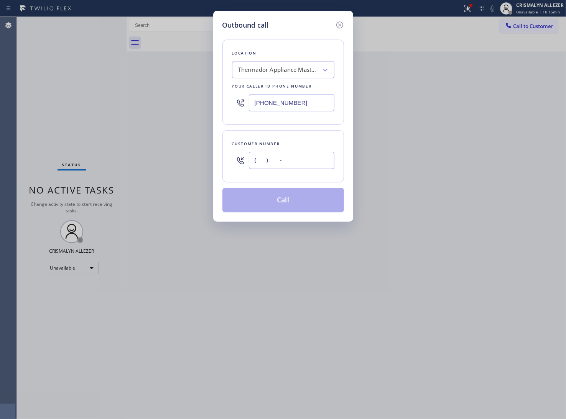
paste input "714) 831-1170"
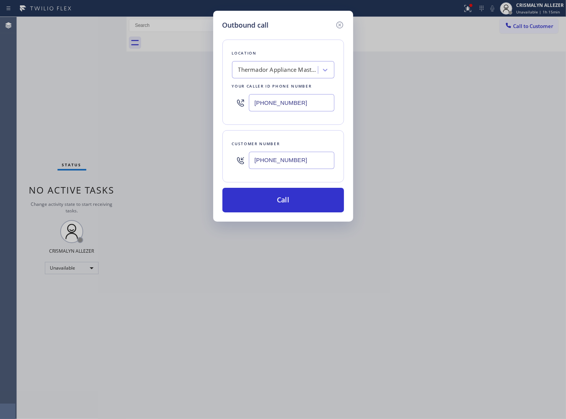
drag, startPoint x: 324, startPoint y: 158, endPoint x: 122, endPoint y: 169, distance: 202.5
click at [122, 169] on div "Outbound call Location Thermador Appliance Masters Your caller id phone number …" at bounding box center [283, 209] width 566 height 419
paste input "949) 466-1806"
type input "(949) 466-1806"
click at [300, 208] on button "Call" at bounding box center [284, 200] width 122 height 25
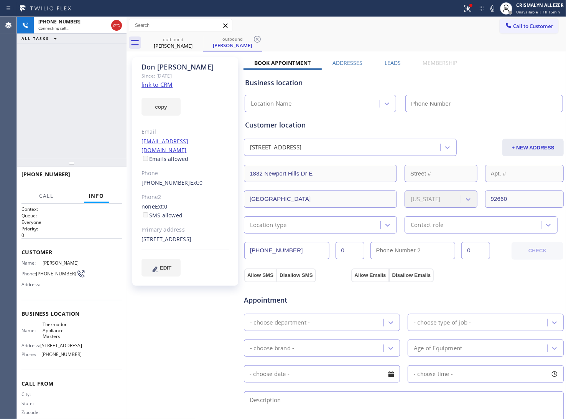
click at [152, 83] on link "link to CRM" at bounding box center [157, 85] width 31 height 8
type input "[PHONE_NUMBER]"
click at [100, 178] on span "HANG UP" at bounding box center [103, 177] width 23 height 5
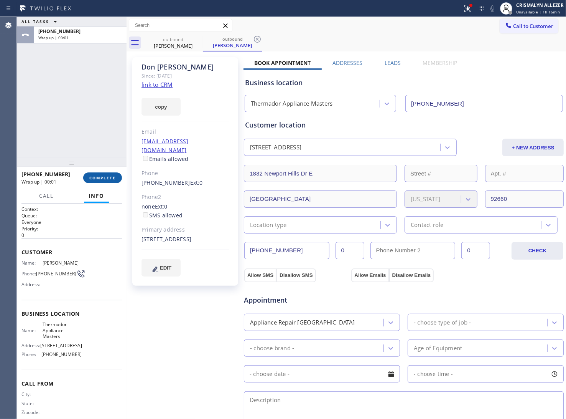
click at [95, 178] on span "COMPLETE" at bounding box center [102, 177] width 26 height 5
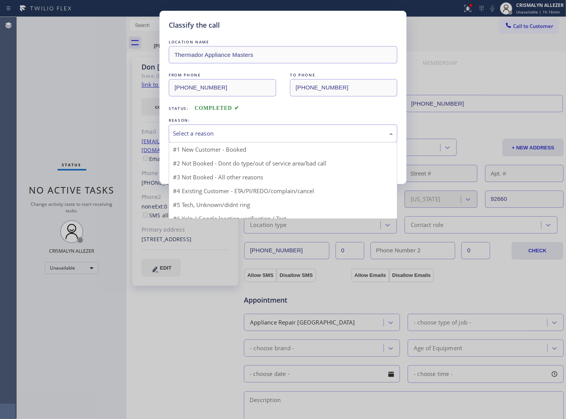
click at [274, 139] on div "Select a reason" at bounding box center [283, 133] width 229 height 18
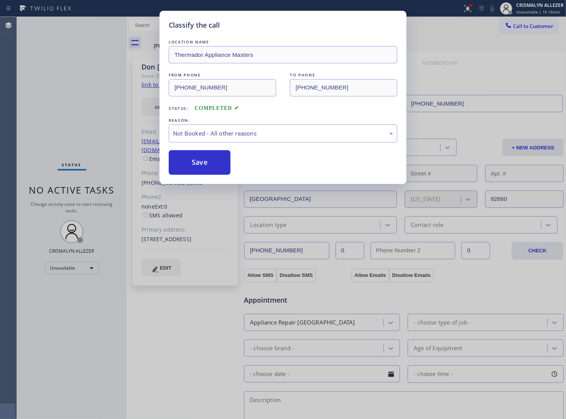
click at [200, 170] on button "Save" at bounding box center [200, 162] width 62 height 25
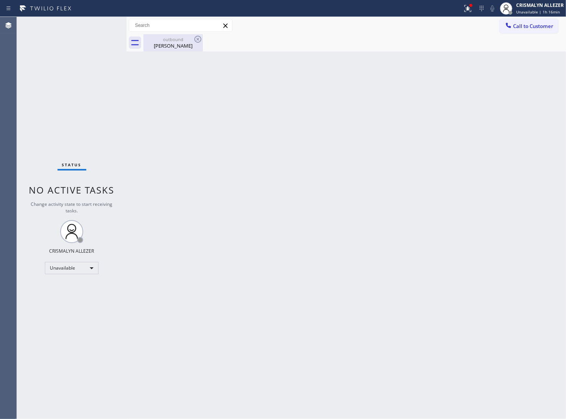
drag, startPoint x: 175, startPoint y: 43, endPoint x: 180, endPoint y: 48, distance: 7.1
click at [175, 43] on div "Don Mauldin" at bounding box center [173, 45] width 58 height 7
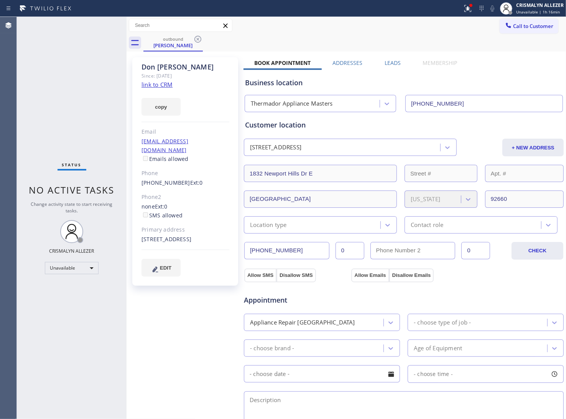
click at [391, 56] on div "Don Mauldin Since: 20 may 2020 link to CRM copy Email don@dcmsoft.com Emails al…" at bounding box center [347, 309] width 436 height 513
click at [391, 64] on label "Leads" at bounding box center [393, 62] width 16 height 7
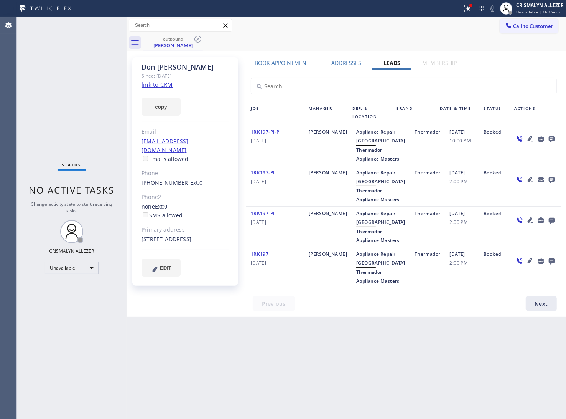
click at [553, 139] on icon at bounding box center [552, 139] width 6 height 6
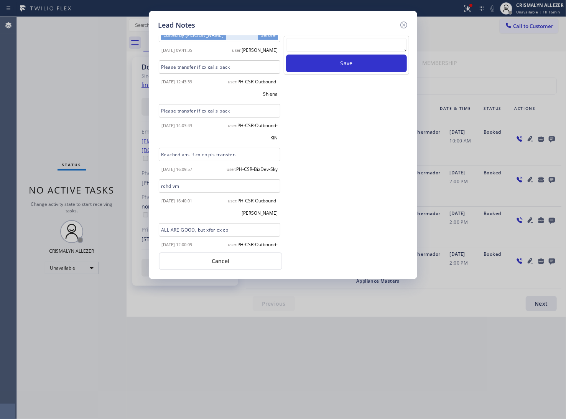
scroll to position [388, 0]
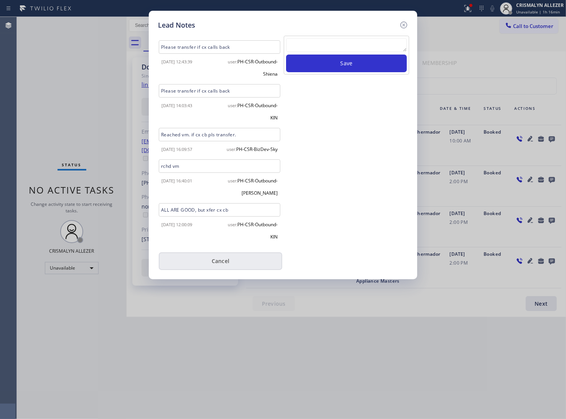
click at [239, 263] on button "Cancel" at bounding box center [221, 261] width 124 height 18
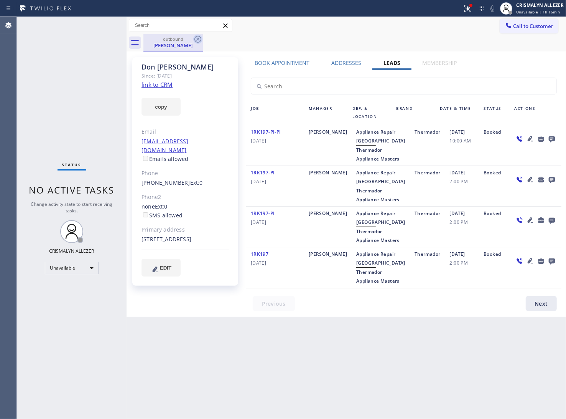
drag, startPoint x: 199, startPoint y: 35, endPoint x: 199, endPoint y: 41, distance: 6.1
click at [199, 41] on icon at bounding box center [197, 39] width 9 height 9
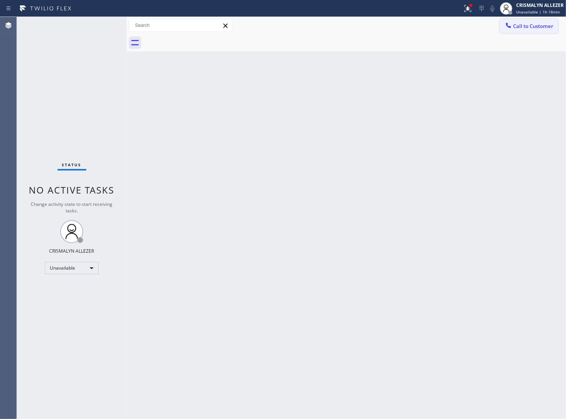
click at [537, 30] on button "Call to Customer" at bounding box center [529, 26] width 59 height 15
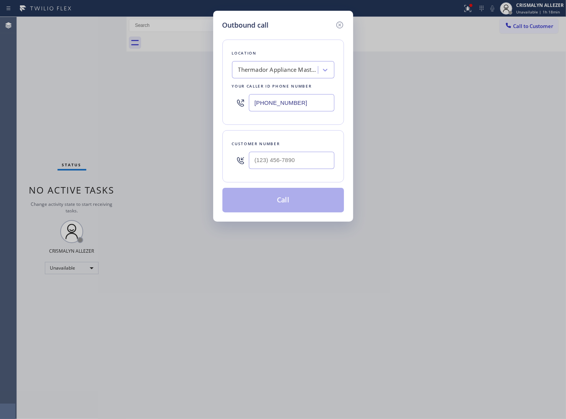
drag, startPoint x: 314, startPoint y: 103, endPoint x: 106, endPoint y: 106, distance: 207.3
click at [112, 106] on div "Outbound call Location Thermador Appliance Masters Your caller id phone number …" at bounding box center [283, 209] width 566 height 419
paste input "562) 321-5777"
type input "(562) 321-5777"
click at [312, 163] on input "(___) ___-____" at bounding box center [292, 160] width 86 height 17
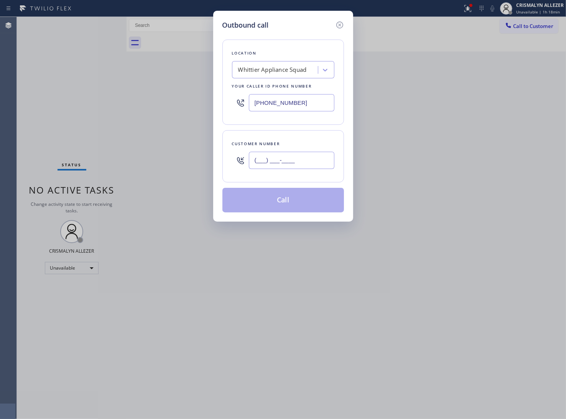
paste input "714) 477-3665"
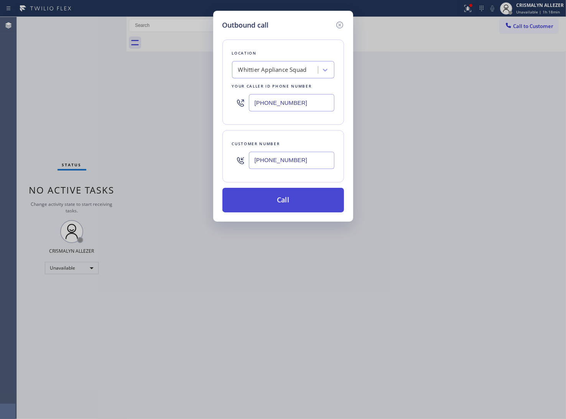
type input "(714) 477-3665"
click at [278, 206] on button "Call" at bounding box center [284, 200] width 122 height 25
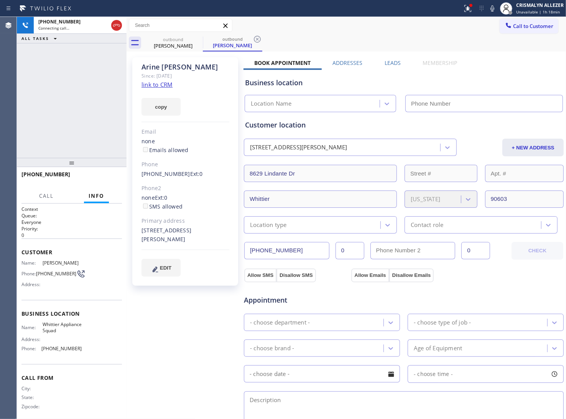
click at [161, 87] on link "link to CRM" at bounding box center [157, 85] width 31 height 8
type input "(562) 321-5777"
click at [100, 177] on span "HANG UP" at bounding box center [103, 177] width 23 height 5
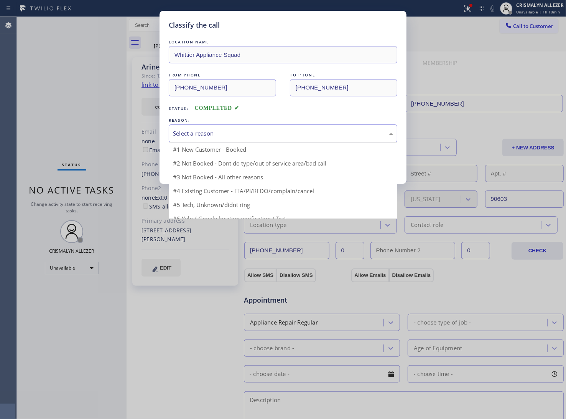
click at [273, 142] on div "Select a reason" at bounding box center [283, 133] width 229 height 18
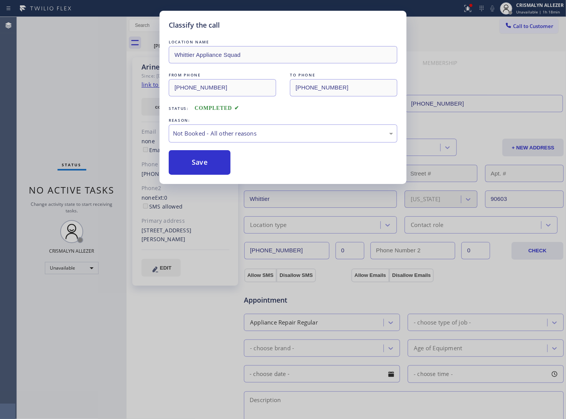
click at [211, 169] on button "Save" at bounding box center [200, 162] width 62 height 25
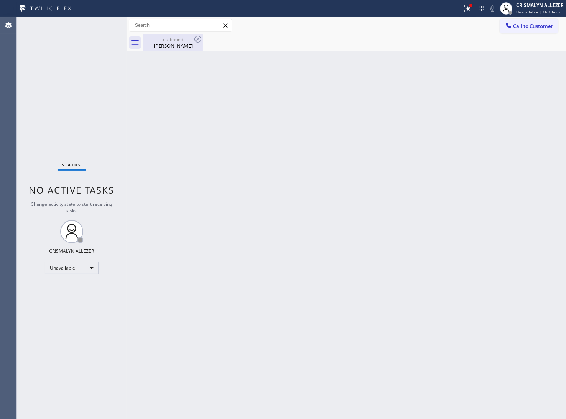
click at [181, 41] on div "outbound" at bounding box center [173, 39] width 58 height 6
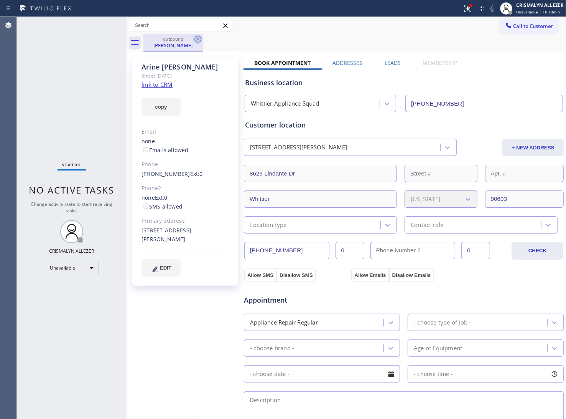
click at [198, 39] on icon at bounding box center [198, 39] width 7 height 7
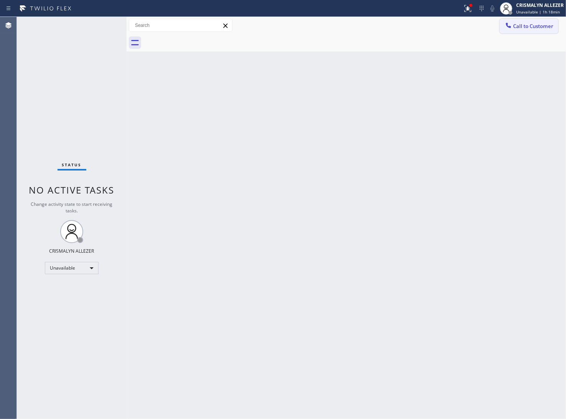
click at [532, 23] on span "Call to Customer" at bounding box center [533, 26] width 40 height 7
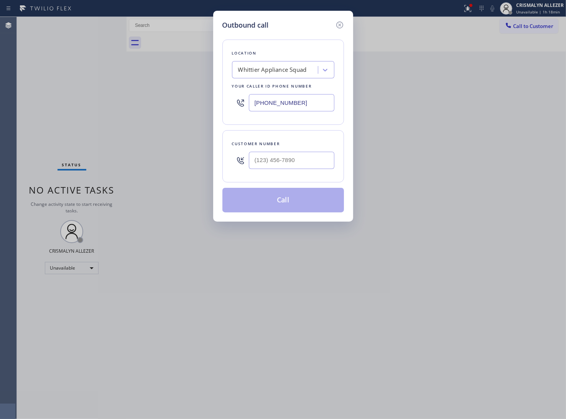
drag, startPoint x: 313, startPoint y: 104, endPoint x: 138, endPoint y: 103, distance: 175.0
click at [187, 98] on div "Outbound call Location Whittier Appliance Squad Your caller id phone number (56…" at bounding box center [283, 209] width 566 height 419
paste input "310) 935-4069"
type input "(310) 935-4069"
click at [308, 156] on input "(___) ___-____" at bounding box center [292, 160] width 86 height 17
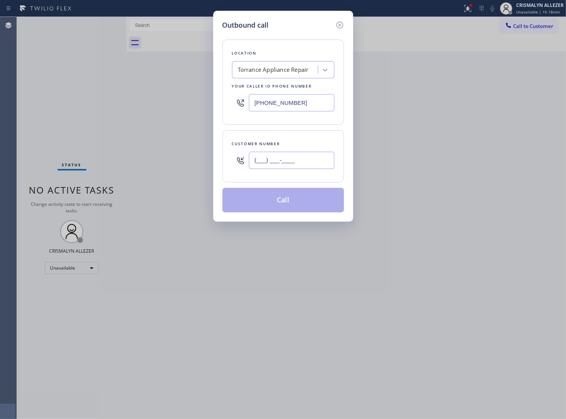
paste input "310) 266-0651"
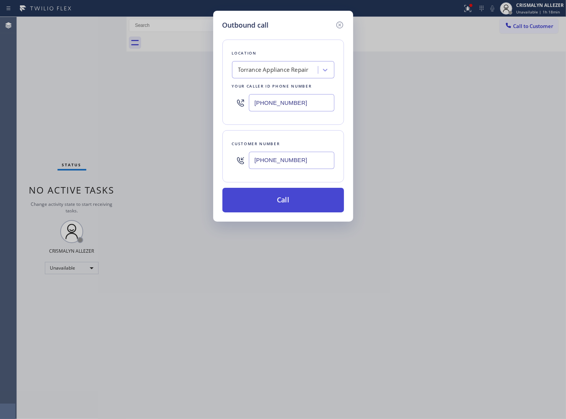
type input "(310) 266-0651"
click at [292, 202] on button "Call" at bounding box center [284, 200] width 122 height 25
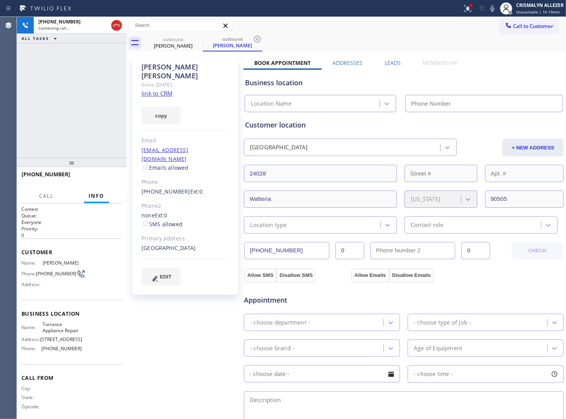
click at [162, 89] on link "link to CRM" at bounding box center [157, 93] width 31 height 8
type input "(310) 935-4069"
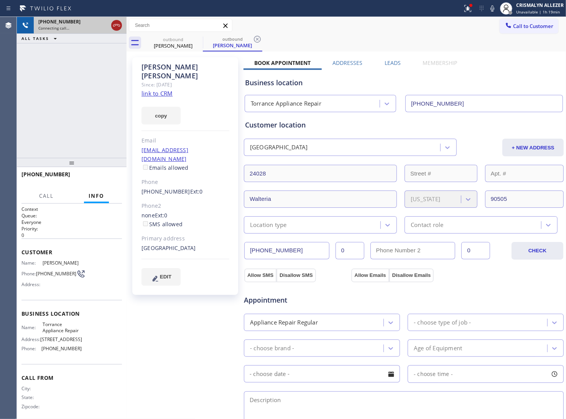
click at [116, 25] on icon at bounding box center [116, 25] width 7 height 2
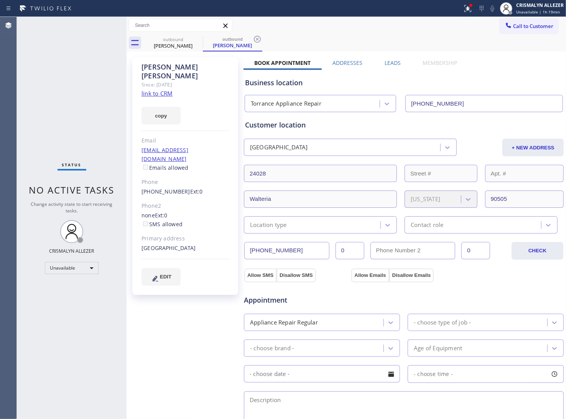
drag, startPoint x: 390, startPoint y: 64, endPoint x: 426, endPoint y: 82, distance: 40.3
click at [391, 64] on label "Leads" at bounding box center [393, 62] width 16 height 7
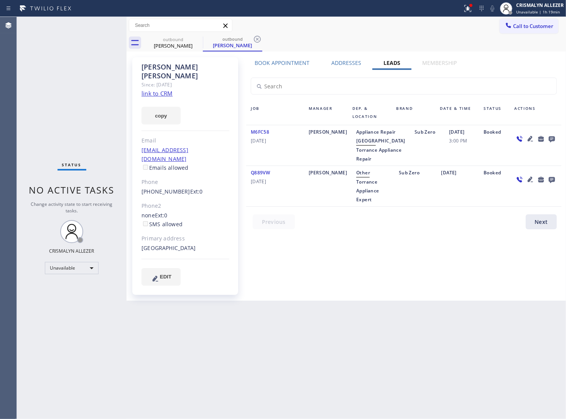
click at [555, 138] on icon at bounding box center [552, 139] width 9 height 10
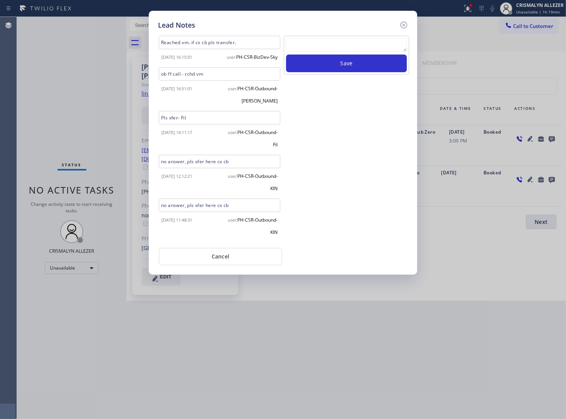
click at [336, 47] on textarea at bounding box center [346, 45] width 121 height 14
paste textarea "no answer | pls xfer here cx cb"
type textarea "no answer | pls xfer here cx cb"
click at [366, 62] on button "Save" at bounding box center [346, 63] width 121 height 18
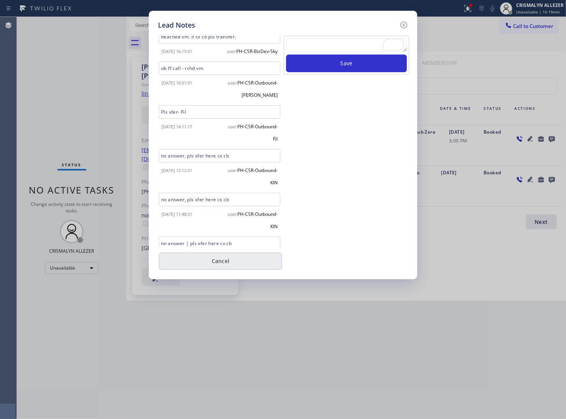
click at [241, 254] on button "Cancel" at bounding box center [221, 261] width 124 height 18
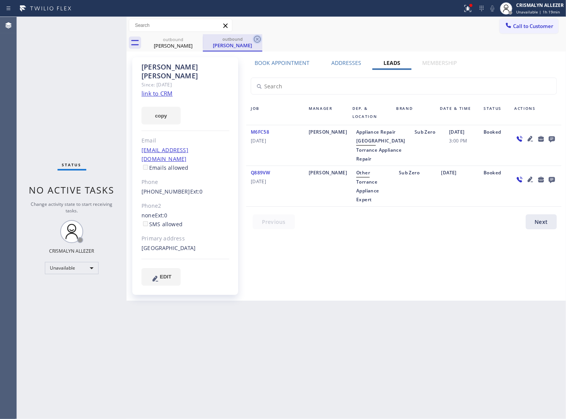
click at [255, 38] on icon at bounding box center [257, 39] width 9 height 9
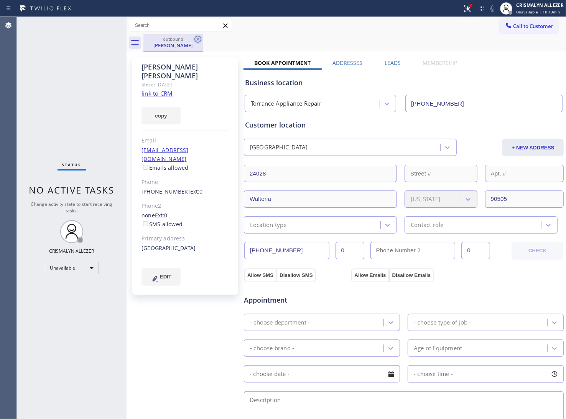
click at [200, 38] on icon at bounding box center [197, 39] width 9 height 9
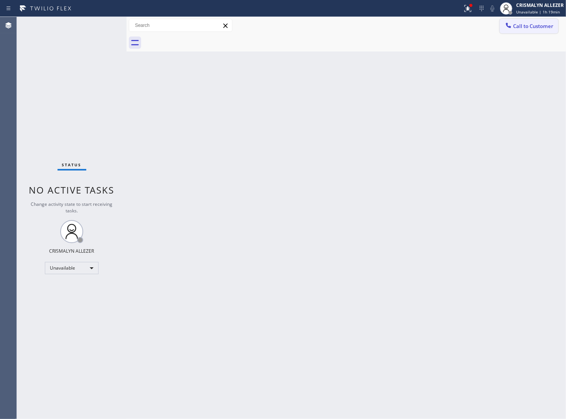
click at [545, 24] on span "Call to Customer" at bounding box center [533, 26] width 40 height 7
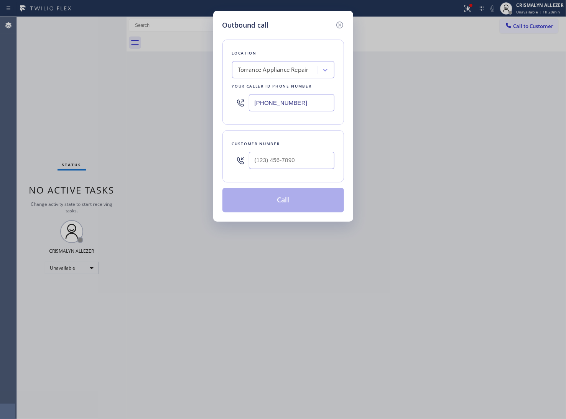
drag, startPoint x: 214, startPoint y: 104, endPoint x: 107, endPoint y: 97, distance: 107.7
click at [116, 99] on div "Outbound call Location Torrance Appliance Repair Your caller id phone number (3…" at bounding box center [283, 209] width 566 height 419
paste input "562) 653-4246"
type input "(562) 653-4246"
click at [294, 163] on input "(___) ___-____" at bounding box center [292, 160] width 86 height 17
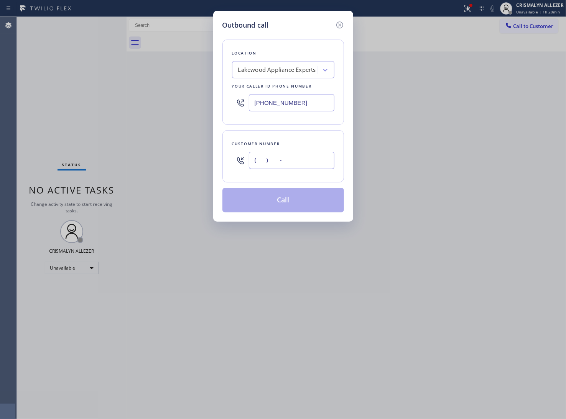
paste input "714) 393-2852"
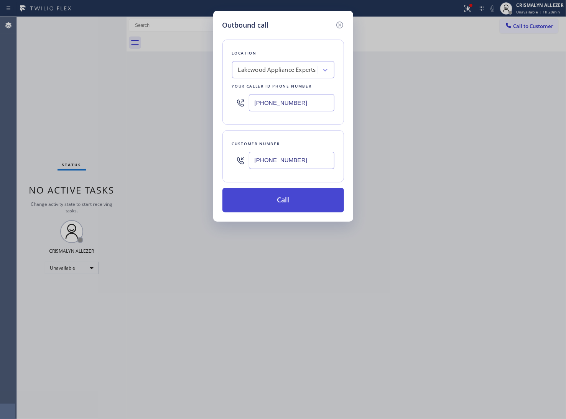
type input "(714) 393-2852"
click at [290, 203] on button "Call" at bounding box center [284, 200] width 122 height 25
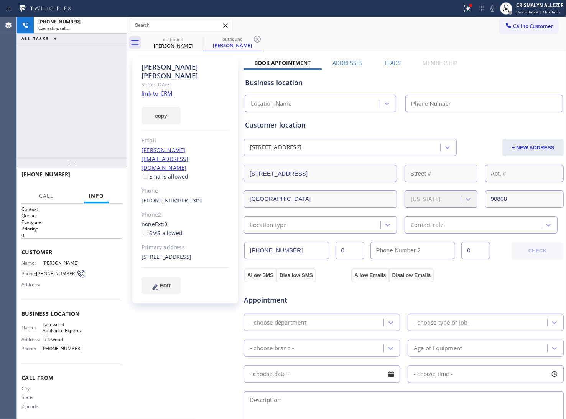
click at [170, 89] on link "link to CRM" at bounding box center [157, 93] width 31 height 8
type input "(562) 653-4246"
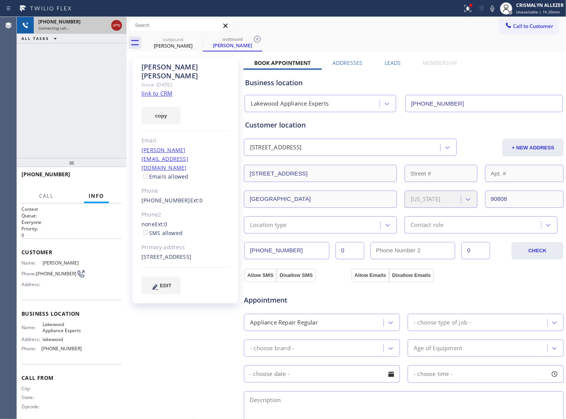
click at [117, 28] on icon at bounding box center [116, 25] width 9 height 9
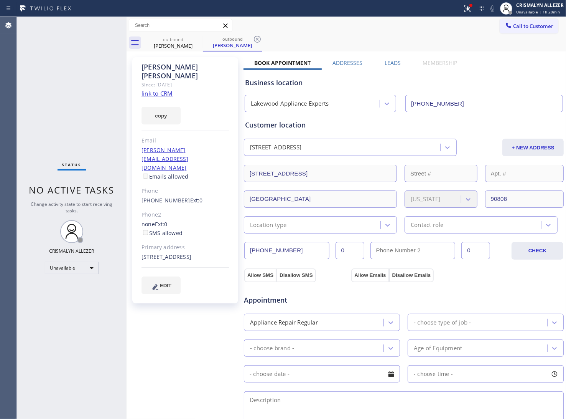
click at [393, 64] on label "Leads" at bounding box center [393, 62] width 16 height 7
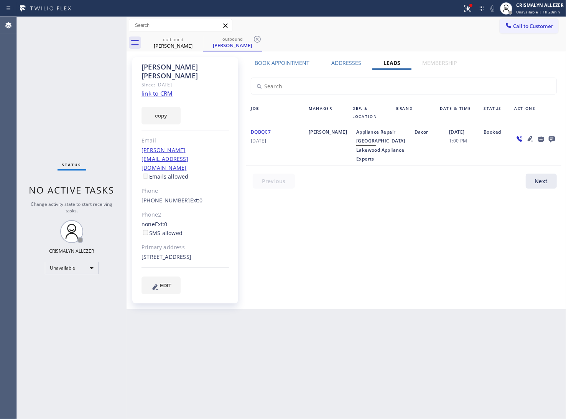
click at [553, 140] on icon at bounding box center [552, 139] width 6 height 6
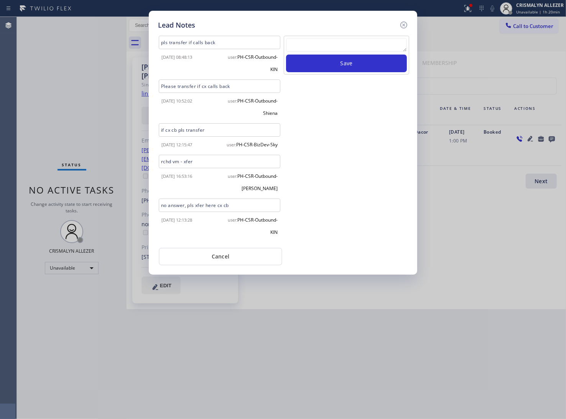
scroll to position [6, 0]
drag, startPoint x: 238, startPoint y: 207, endPoint x: 133, endPoint y: 217, distance: 105.6
click at [133, 217] on div "Lead Notes pls transfer if calls back 2024-05-09 08:48:13 user: PH-CSR-Outbound…" at bounding box center [283, 209] width 566 height 419
drag, startPoint x: 162, startPoint y: 205, endPoint x: 254, endPoint y: 210, distance: 92.2
click at [254, 210] on div "no answer, pls xfer here cx cb" at bounding box center [220, 204] width 122 height 13
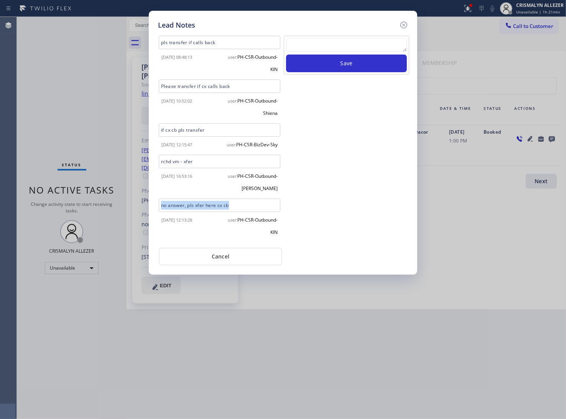
copy div "no answer, pls xfer here cx cb"
click at [352, 43] on textarea at bounding box center [346, 45] width 121 height 14
paste textarea "no answer, pls xfer here cx cb"
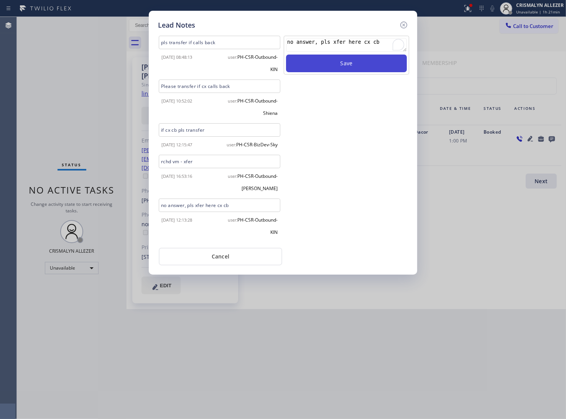
type textarea "no answer, pls xfer here cx cb"
click at [353, 68] on button "Save" at bounding box center [346, 63] width 121 height 18
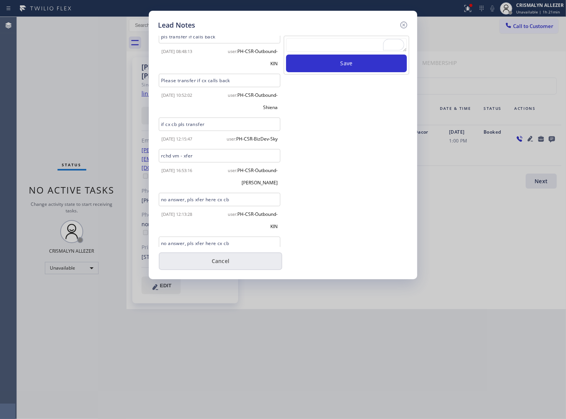
click at [225, 261] on button "Cancel" at bounding box center [221, 261] width 124 height 18
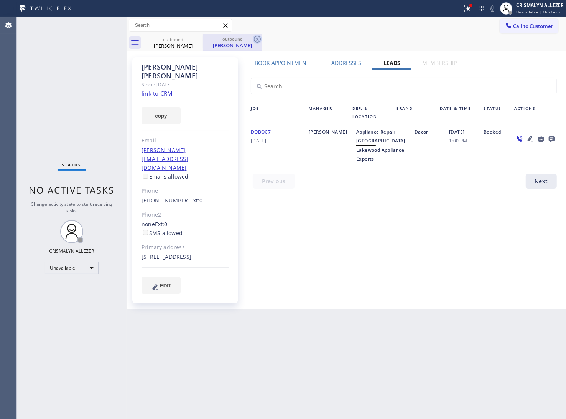
click at [256, 39] on icon at bounding box center [257, 39] width 9 height 9
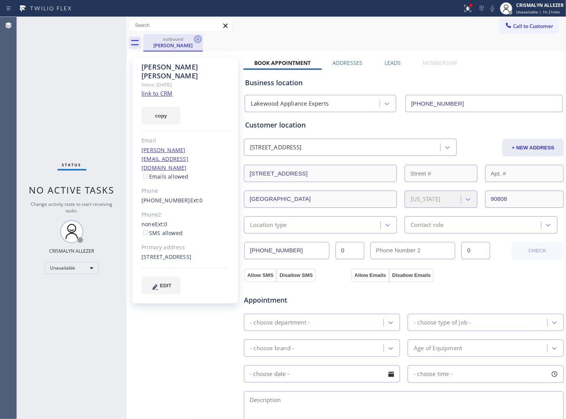
click at [195, 41] on icon at bounding box center [197, 39] width 9 height 9
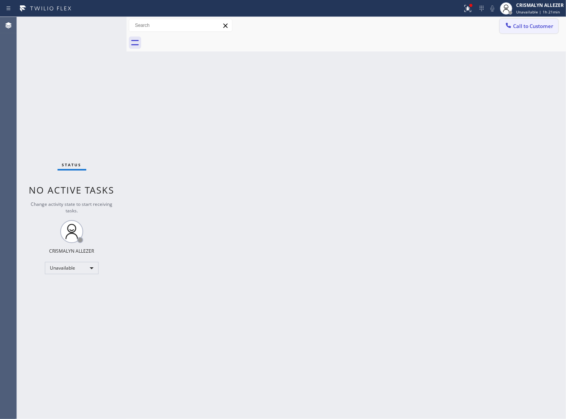
click at [543, 27] on span "Call to Customer" at bounding box center [533, 26] width 40 height 7
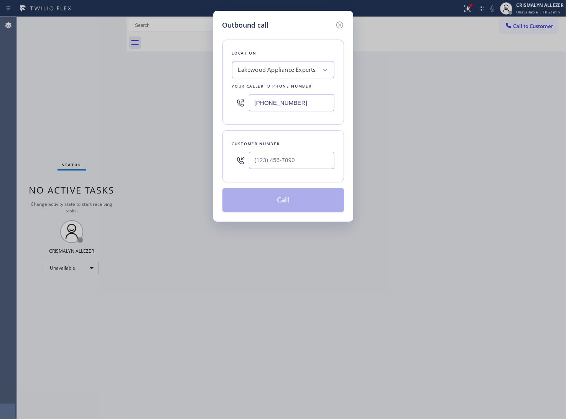
drag, startPoint x: 319, startPoint y: 97, endPoint x: 108, endPoint y: 88, distance: 211.2
click at [115, 89] on div "Outbound call Location Lakewood Appliance Experts Your caller id phone number (…" at bounding box center [283, 209] width 566 height 419
paste input "206) 257-3257"
type input "[PHONE_NUMBER]"
click at [306, 163] on input "(___) ___-____" at bounding box center [292, 160] width 86 height 17
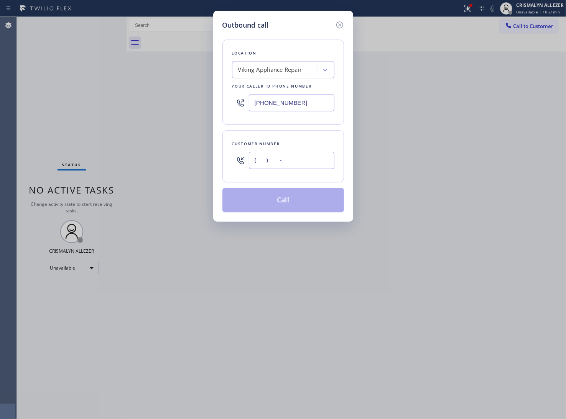
paste input "206) 297-0341"
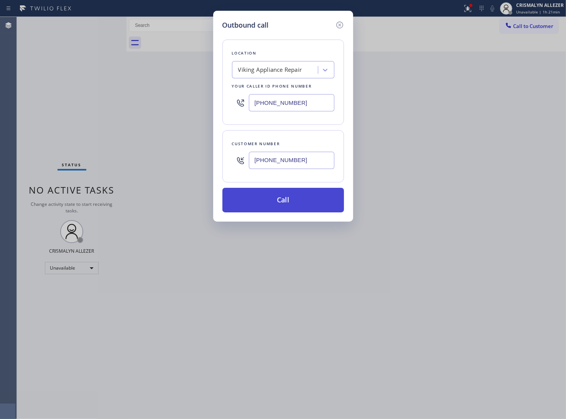
type input "(206) 297-0341"
click at [285, 203] on button "Call" at bounding box center [284, 200] width 122 height 25
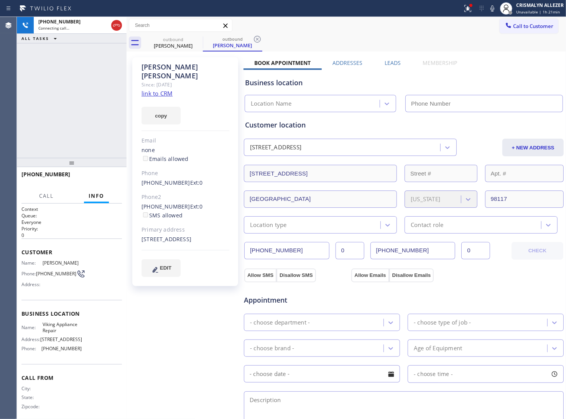
type input "[PHONE_NUMBER]"
click at [164, 89] on link "link to CRM" at bounding box center [157, 93] width 31 height 8
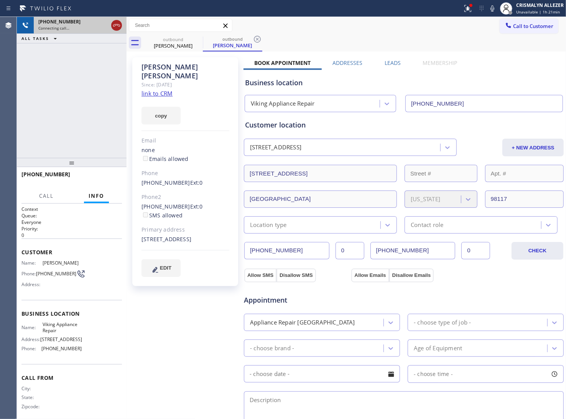
click at [116, 24] on icon at bounding box center [116, 25] width 9 height 9
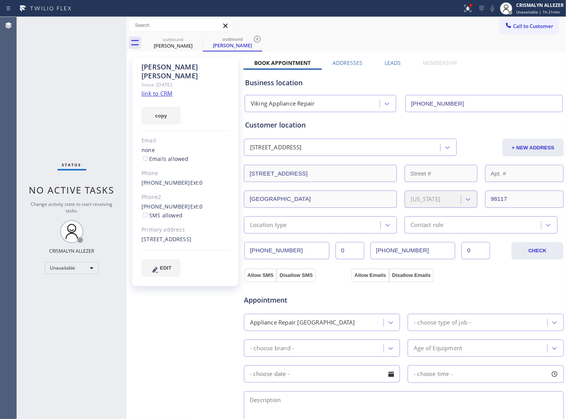
click at [207, 56] on div "Janet Bauer Since: 20 may 2020 link to CRM copy Email none Emails allowed Phone…" at bounding box center [186, 309] width 115 height 513
click at [258, 39] on icon at bounding box center [257, 39] width 7 height 7
drag, startPoint x: 140, startPoint y: 196, endPoint x: 179, endPoint y: 198, distance: 39.2
click at [179, 198] on div "Janet Bauer Since: 20 may 2020 link to CRM copy Email none Emails allowed Phone…" at bounding box center [185, 171] width 106 height 229
copy link "(206) 679-1333"
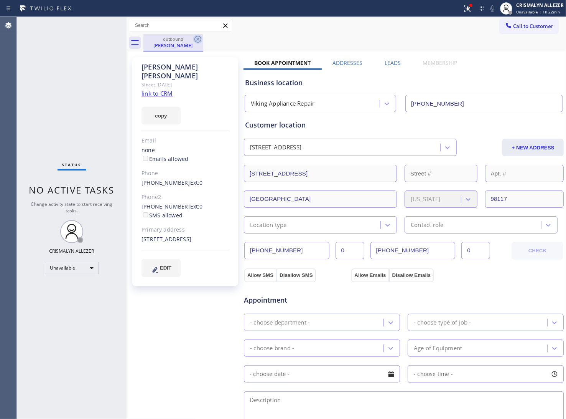
click at [198, 36] on icon at bounding box center [197, 39] width 9 height 9
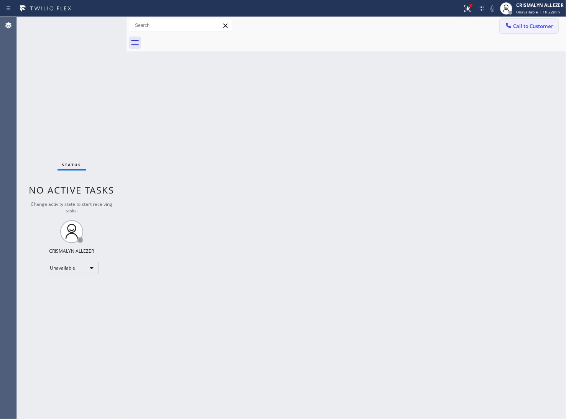
click at [534, 31] on button "Call to Customer" at bounding box center [529, 26] width 59 height 15
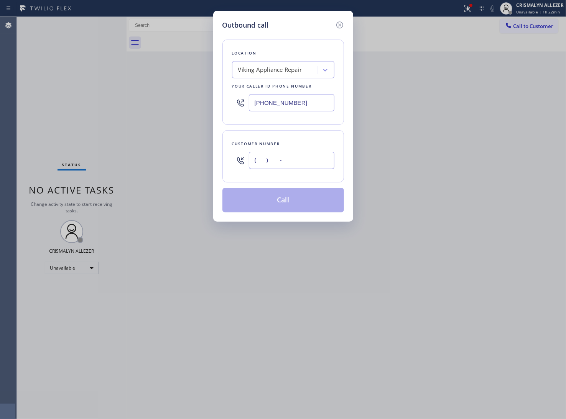
click at [308, 154] on input "(___) ___-____" at bounding box center [292, 160] width 86 height 17
paste input "206) 679-1333"
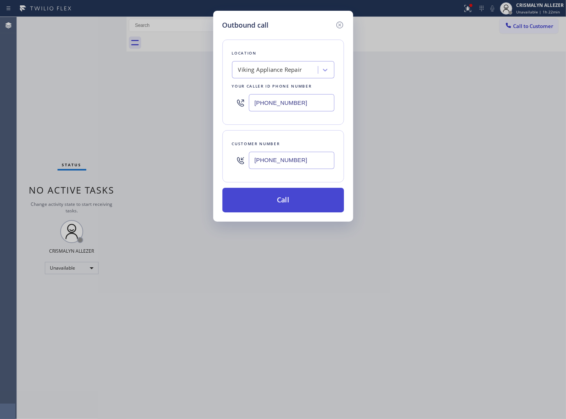
type input "(206) 679-1333"
click at [284, 197] on button "Call" at bounding box center [284, 200] width 122 height 25
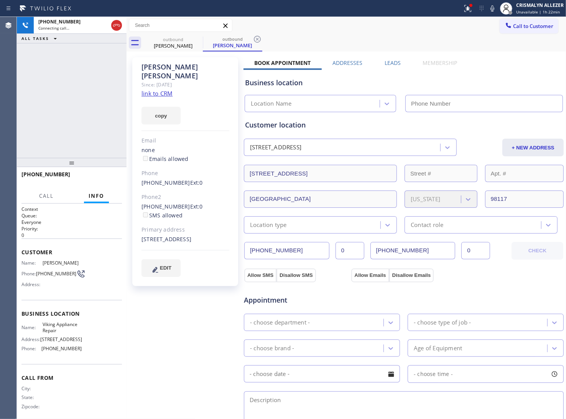
type input "[PHONE_NUMBER]"
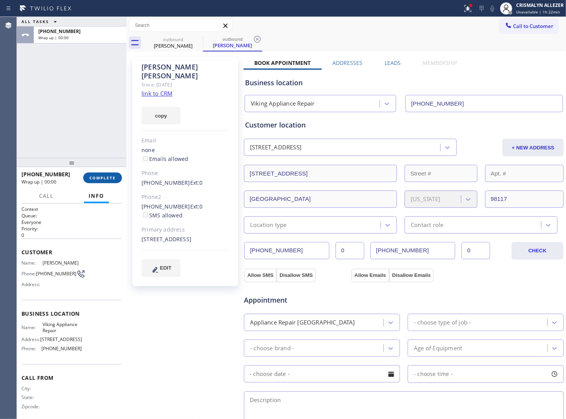
click at [105, 180] on span "COMPLETE" at bounding box center [102, 177] width 26 height 5
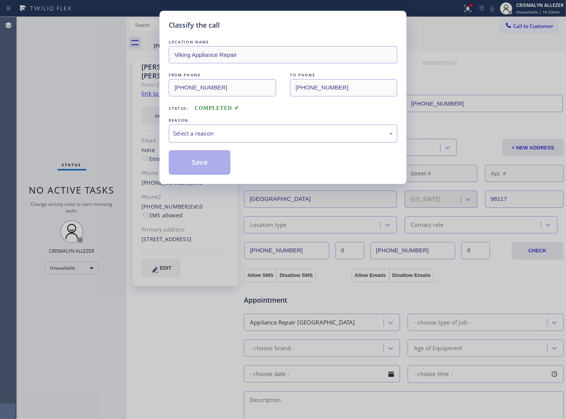
click at [291, 130] on div "Select a reason" at bounding box center [283, 133] width 220 height 9
click at [196, 163] on button "Save" at bounding box center [200, 162] width 62 height 25
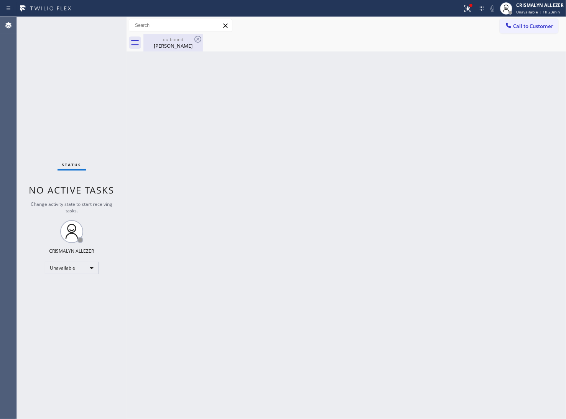
click at [166, 38] on div "outbound" at bounding box center [173, 39] width 58 height 6
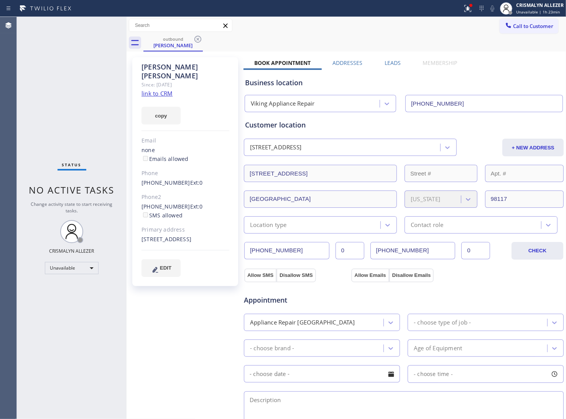
click at [391, 62] on label "Leads" at bounding box center [393, 62] width 16 height 7
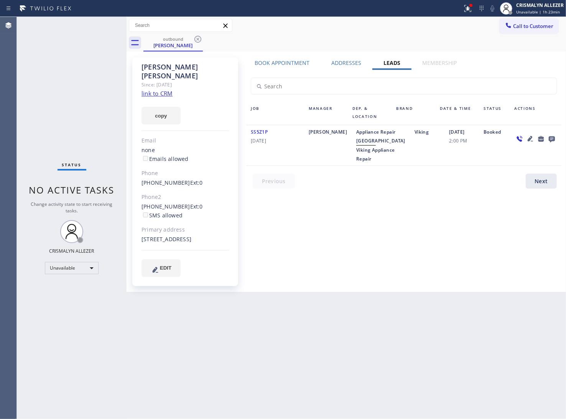
click at [550, 139] on icon at bounding box center [552, 139] width 6 height 6
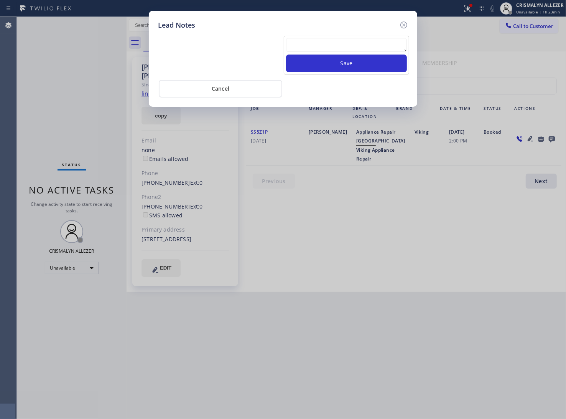
click at [314, 52] on textarea at bounding box center [346, 45] width 121 height 14
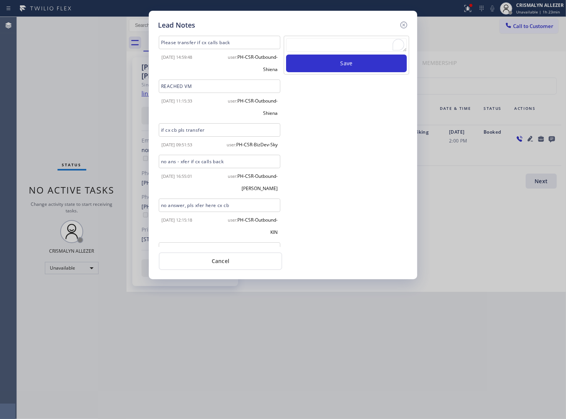
paste textarea "DON'T NEED SERVICE"
type textarea "DON'T NEED SERVICE"
click at [332, 69] on button "Save" at bounding box center [346, 63] width 121 height 18
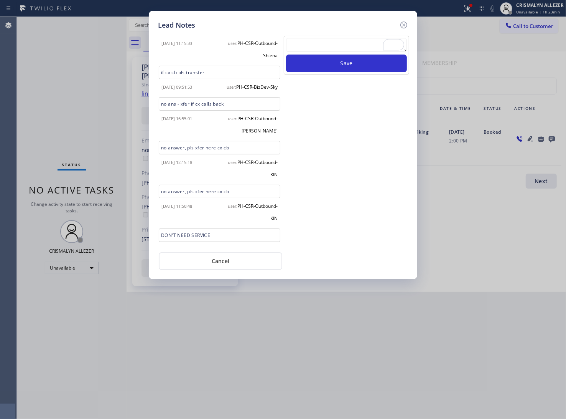
scroll to position [92, 0]
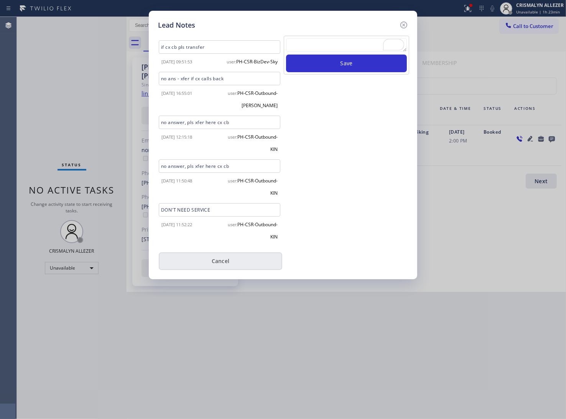
click at [218, 265] on button "Cancel" at bounding box center [221, 261] width 124 height 18
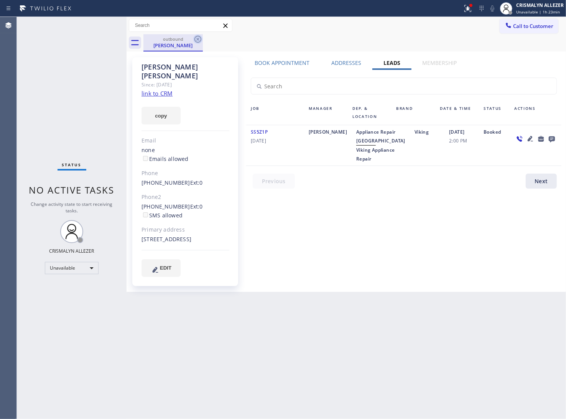
click at [197, 37] on icon at bounding box center [197, 39] width 9 height 9
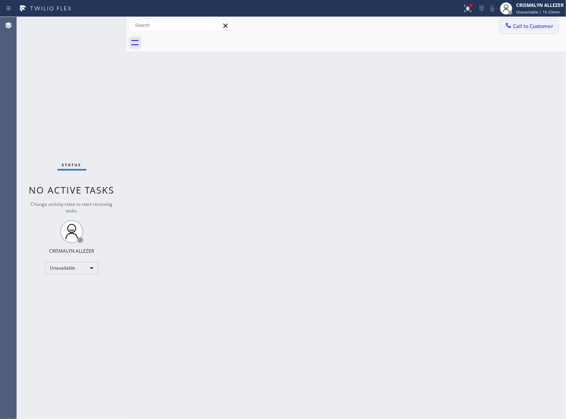
click at [538, 30] on button "Call to Customer" at bounding box center [529, 26] width 59 height 15
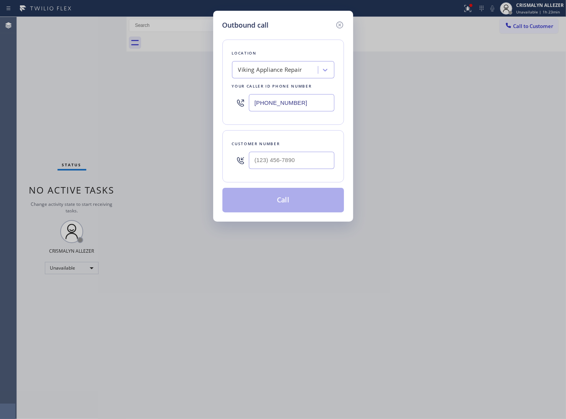
drag, startPoint x: 315, startPoint y: 105, endPoint x: 124, endPoint y: 100, distance: 191.6
click at [141, 101] on div "Outbound call Location Viking Appliance Repair Your caller id phone number [PHO…" at bounding box center [283, 209] width 566 height 419
paste input "949) 234-8201"
type input "[PHONE_NUMBER]"
click at [314, 164] on input "(___) ___-____" at bounding box center [292, 160] width 86 height 17
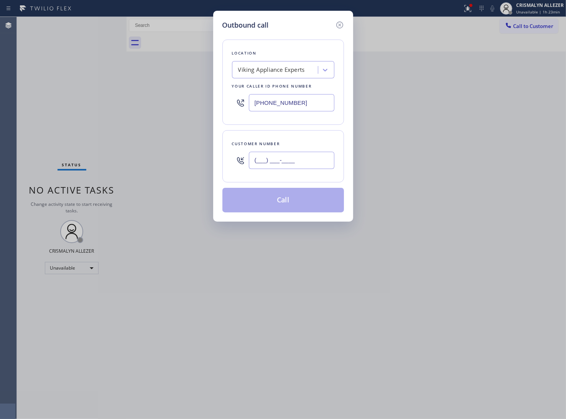
paste input "909) 993-3878"
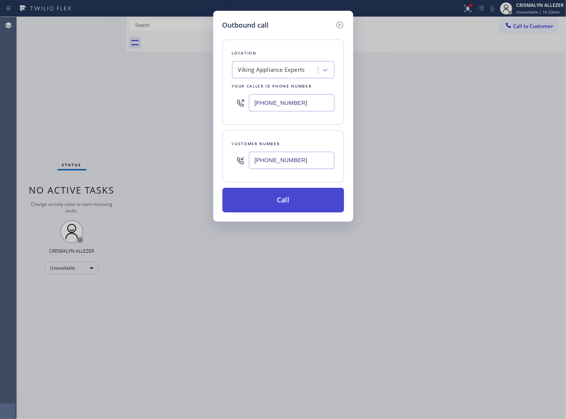
type input "(909) 993-3878"
click at [280, 204] on button "Call" at bounding box center [284, 200] width 122 height 25
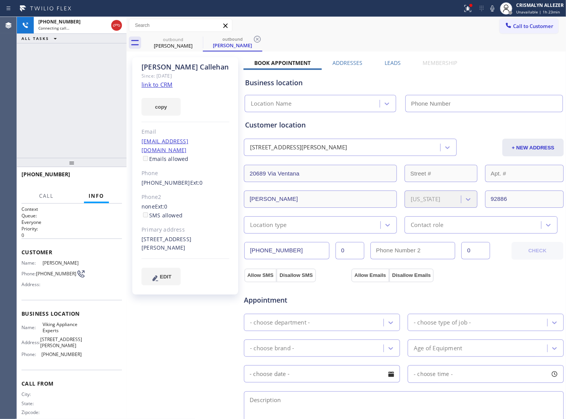
click at [170, 86] on link "link to CRM" at bounding box center [157, 85] width 31 height 8
type input "[PHONE_NUMBER]"
click at [89, 178] on button "HANG UP" at bounding box center [104, 177] width 36 height 11
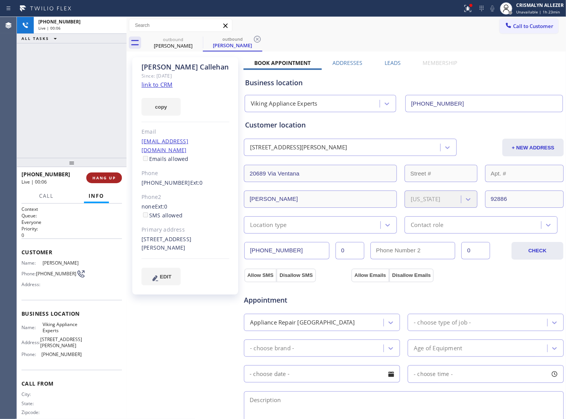
click at [89, 178] on button "HANG UP" at bounding box center [104, 177] width 36 height 11
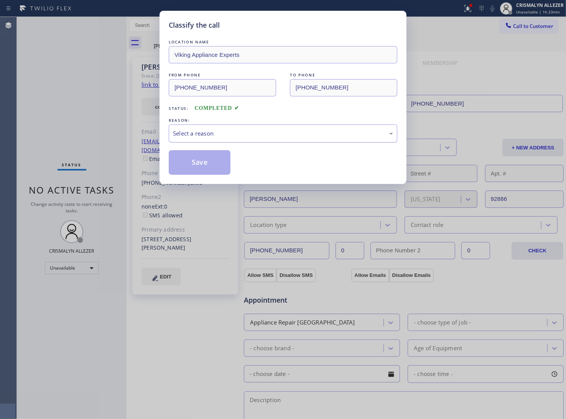
click at [313, 137] on div "Select a reason" at bounding box center [283, 133] width 220 height 9
click at [207, 166] on button "Save" at bounding box center [200, 162] width 62 height 25
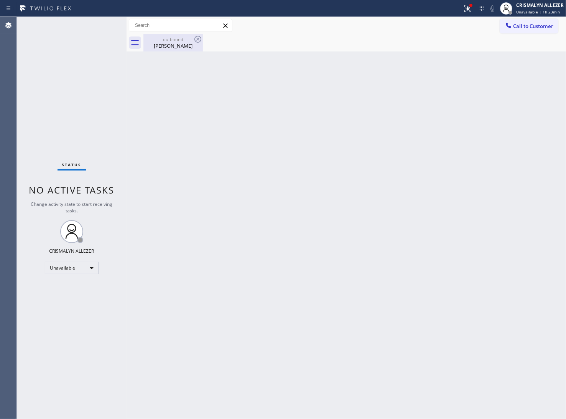
click at [181, 50] on div "outbound Shawna Callehan" at bounding box center [173, 42] width 58 height 17
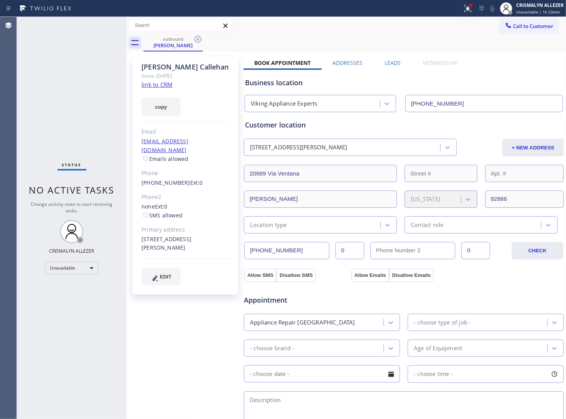
drag, startPoint x: 390, startPoint y: 64, endPoint x: 453, endPoint y: 118, distance: 83.3
click at [390, 65] on label "Leads" at bounding box center [393, 62] width 16 height 7
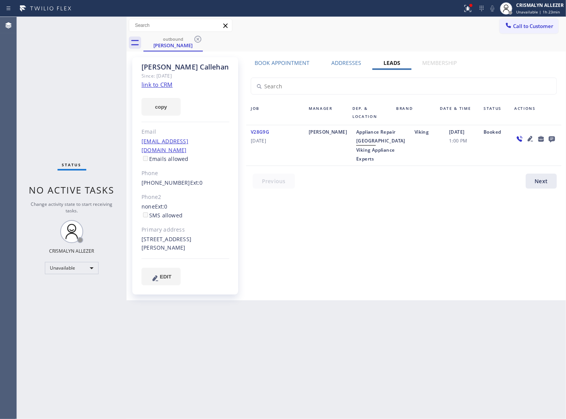
click at [555, 137] on icon at bounding box center [552, 139] width 6 height 6
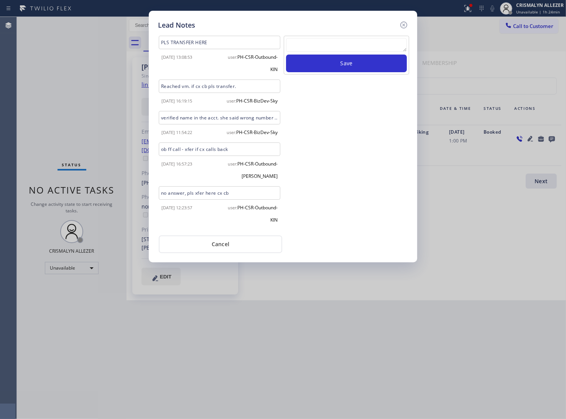
click at [304, 45] on textarea at bounding box center [346, 45] width 121 height 14
paste textarea "no answer | pls xfer here cx cb"
type textarea "no answer | pls xfer here cx cb"
click at [339, 61] on button "Save" at bounding box center [346, 63] width 121 height 18
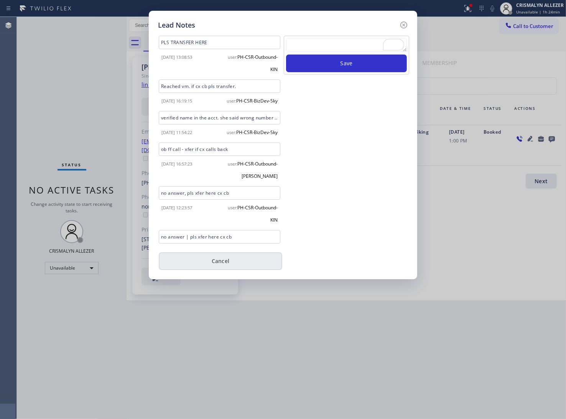
click at [221, 265] on button "Cancel" at bounding box center [221, 261] width 124 height 18
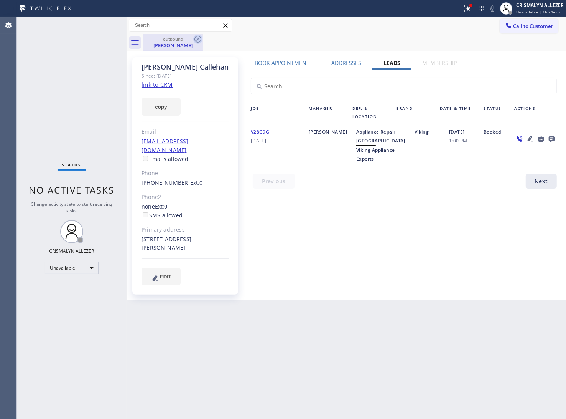
click at [198, 38] on icon at bounding box center [197, 39] width 9 height 9
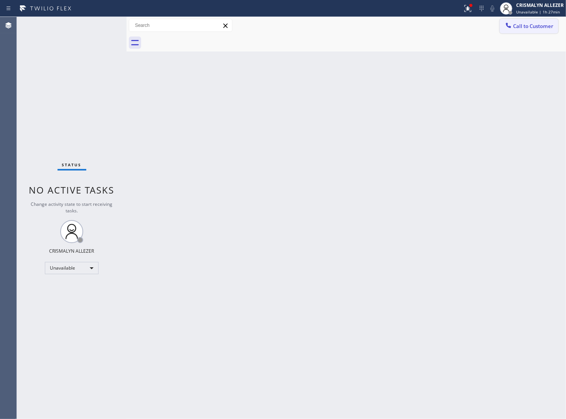
click at [534, 25] on span "Call to Customer" at bounding box center [533, 26] width 40 height 7
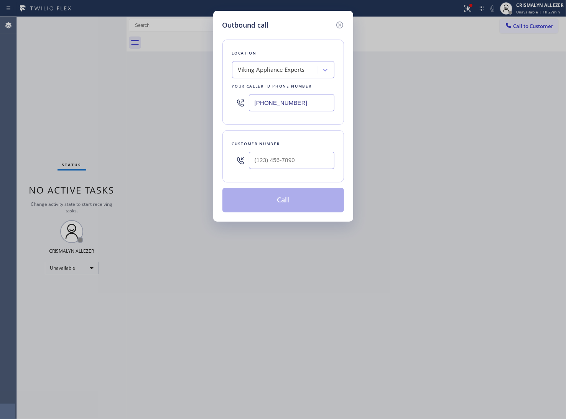
paste input "646) 661-7498"
drag, startPoint x: 308, startPoint y: 100, endPoint x: 87, endPoint y: 99, distance: 221.4
click at [95, 100] on div "Outbound call Location Viking Appliance Experts Your caller id phone number [PH…" at bounding box center [283, 209] width 566 height 419
type input "(646) 661-7498"
click at [304, 168] on input "(___) ___-____" at bounding box center [292, 160] width 86 height 17
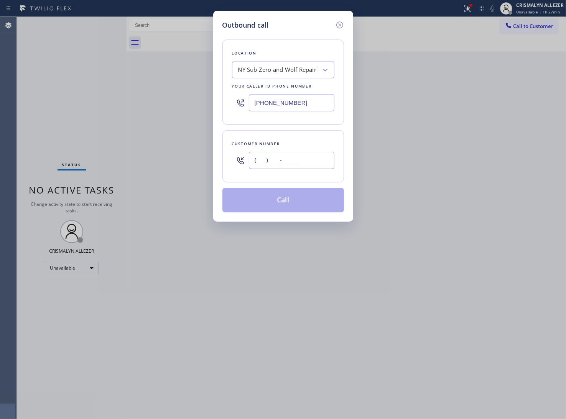
paste input "239) 314-4888"
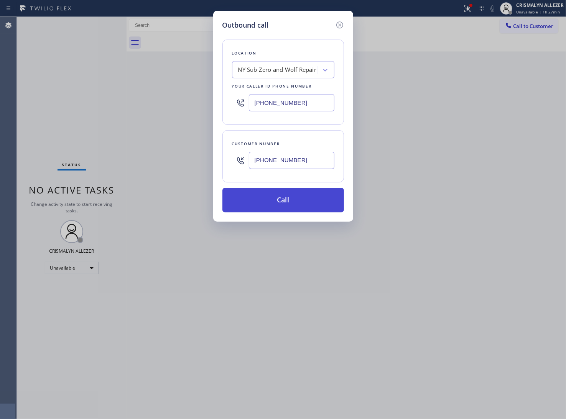
type input "(239) 314-4888"
click at [291, 206] on button "Call" at bounding box center [284, 200] width 122 height 25
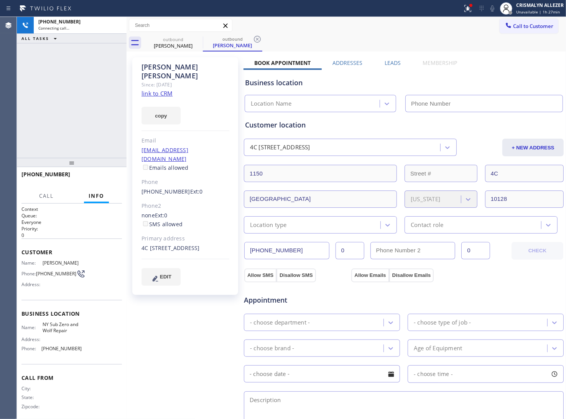
click at [168, 89] on link "link to CRM" at bounding box center [157, 93] width 31 height 8
type input "(646) 661-7498"
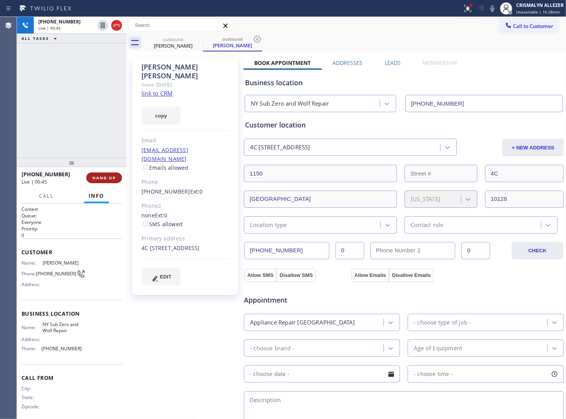
click at [98, 178] on span "HANG UP" at bounding box center [103, 177] width 23 height 5
click at [99, 178] on span "COMPLETE" at bounding box center [102, 177] width 26 height 5
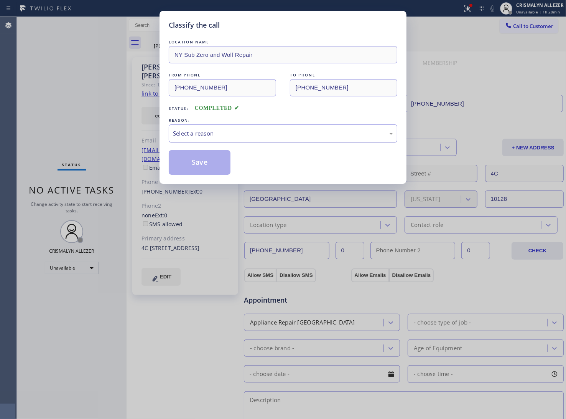
click at [306, 133] on div "Select a reason" at bounding box center [283, 133] width 220 height 9
click at [192, 164] on button "Save" at bounding box center [200, 162] width 62 height 25
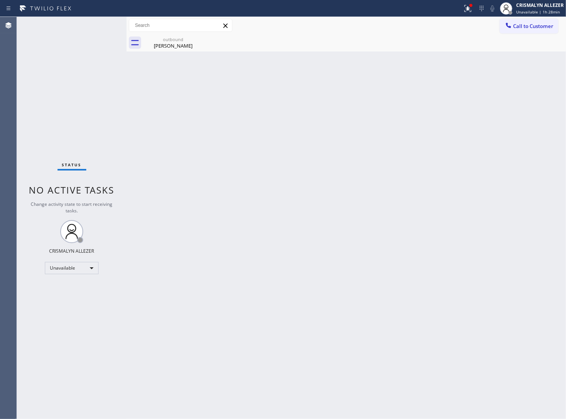
click at [170, 53] on div "Back to Dashboard Change Sender ID Customers Technicians Select a contact Outbo…" at bounding box center [347, 218] width 440 height 402
click at [193, 42] on div "Stephanie Mcdermott" at bounding box center [173, 45] width 58 height 7
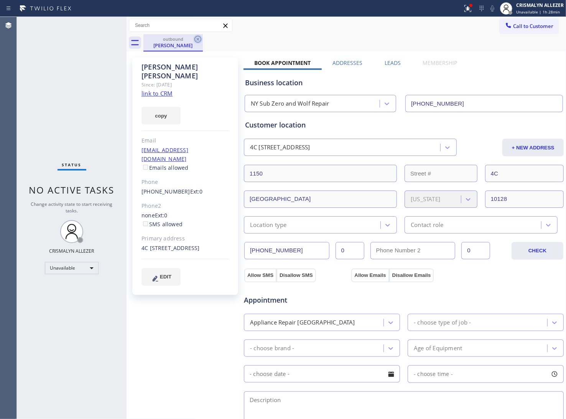
click at [198, 41] on icon at bounding box center [197, 39] width 9 height 9
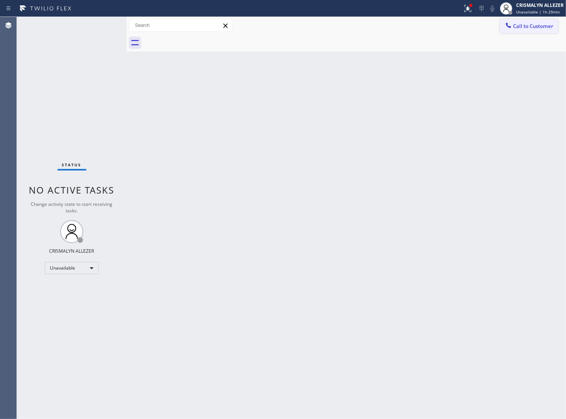
click at [540, 25] on span "Call to Customer" at bounding box center [533, 26] width 40 height 7
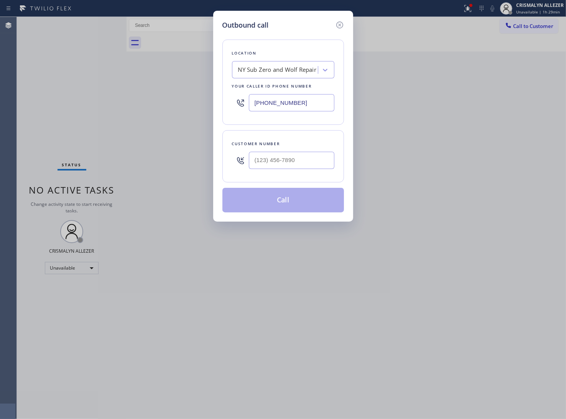
drag, startPoint x: 319, startPoint y: 98, endPoint x: 130, endPoint y: 98, distance: 188.8
click at [148, 98] on div "Outbound call Location NY Sub Zero and Wolf Repair Your caller id phone number …" at bounding box center [283, 209] width 566 height 419
paste input "19) 644-000"
type input "(619) 644-0008"
click at [296, 171] on div at bounding box center [292, 160] width 86 height 25
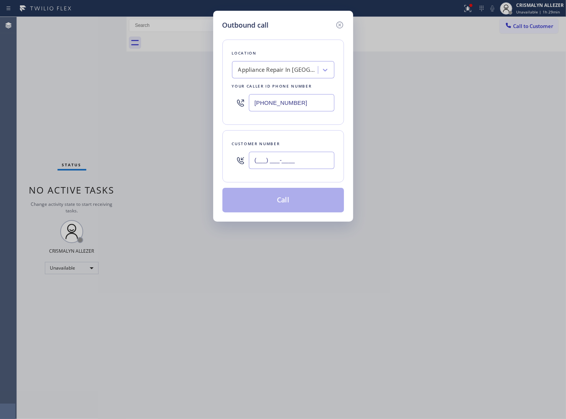
click at [308, 159] on input "(___) ___-____" at bounding box center [292, 160] width 86 height 17
paste input "760) 777-7744"
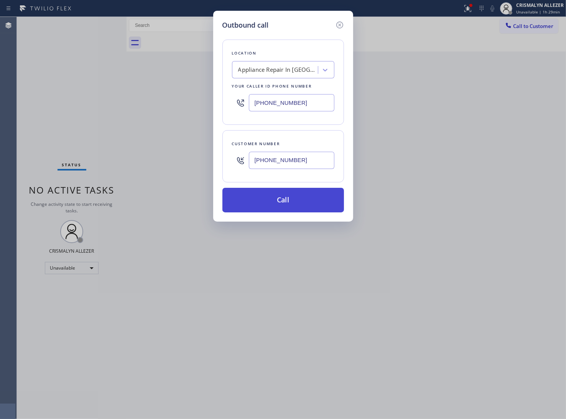
type input "(760) 777-7744"
click at [290, 203] on button "Call" at bounding box center [284, 200] width 122 height 25
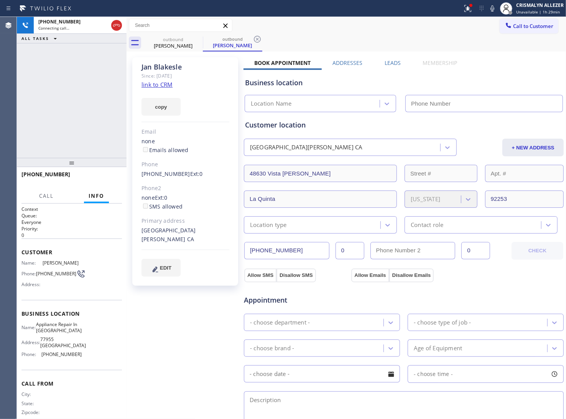
click at [149, 84] on link "link to CRM" at bounding box center [157, 85] width 31 height 8
type input "(619) 644-0008"
click at [107, 179] on span "HANG UP" at bounding box center [103, 177] width 23 height 5
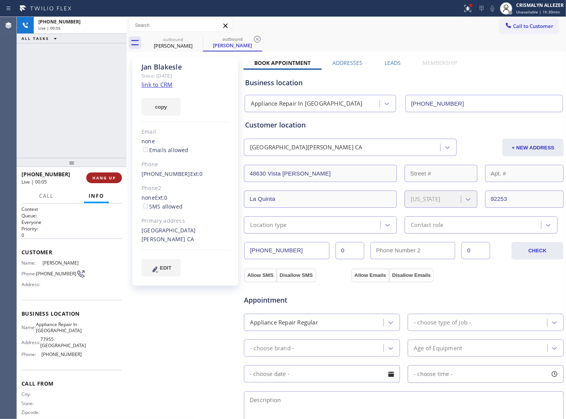
click at [107, 179] on span "HANG UP" at bounding box center [103, 177] width 23 height 5
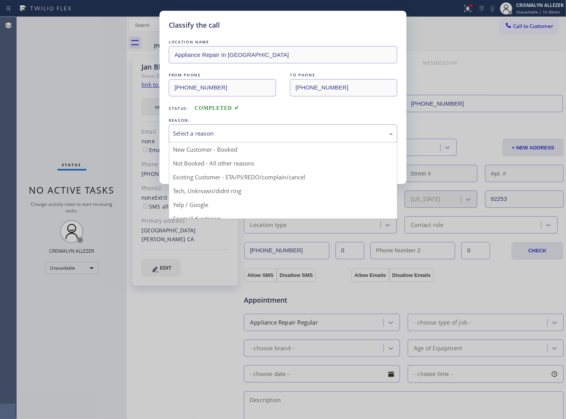
drag, startPoint x: 286, startPoint y: 130, endPoint x: 272, endPoint y: 137, distance: 15.1
click at [276, 135] on div "Select a reason" at bounding box center [283, 133] width 220 height 9
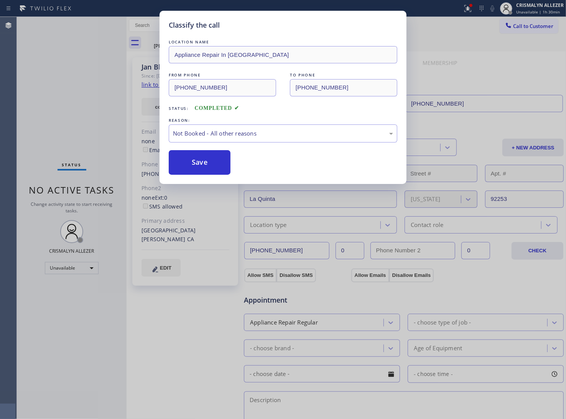
click at [201, 165] on button "Save" at bounding box center [200, 162] width 62 height 25
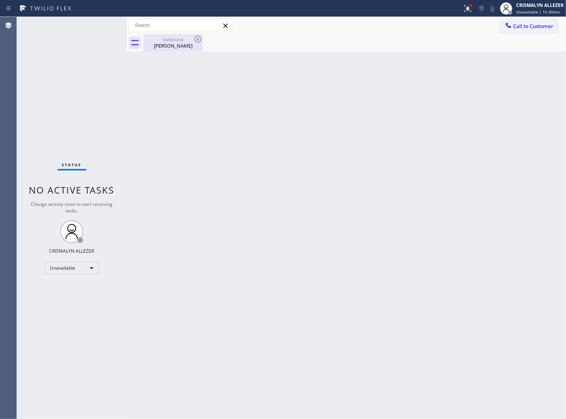
drag, startPoint x: 171, startPoint y: 46, endPoint x: 193, endPoint y: 40, distance: 22.8
click at [171, 46] on div "Jan Blakesle" at bounding box center [173, 45] width 58 height 7
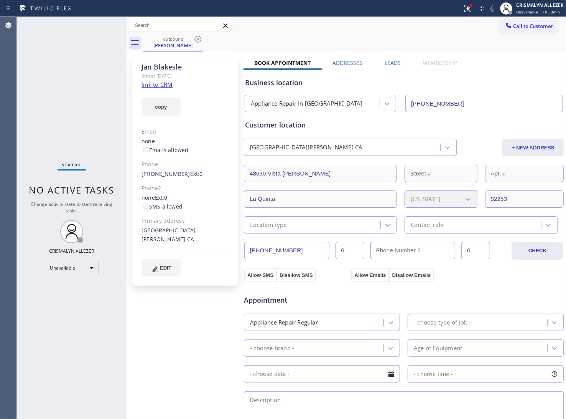
click at [196, 37] on icon at bounding box center [197, 39] width 9 height 9
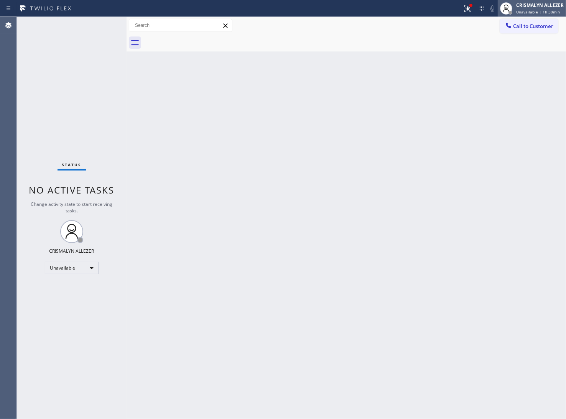
click at [544, 16] on div "CRISMALYN ALLEZER Unavailable | 1h 30min" at bounding box center [532, 8] width 68 height 17
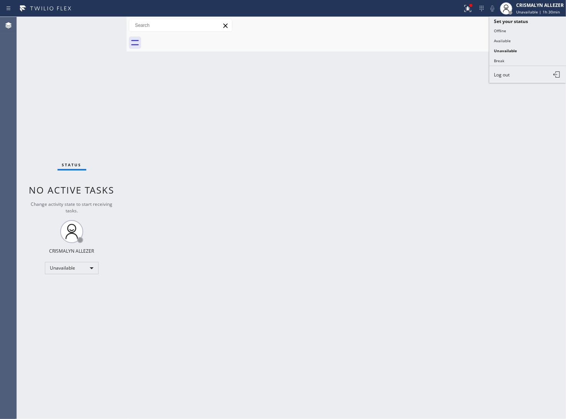
drag, startPoint x: 466, startPoint y: 97, endPoint x: 482, endPoint y: 83, distance: 21.8
click at [471, 91] on div "Back to Dashboard Change Sender ID Customers Technicians Select a contact Outbo…" at bounding box center [347, 218] width 440 height 402
click at [537, 25] on span "Call to Customer" at bounding box center [533, 26] width 40 height 7
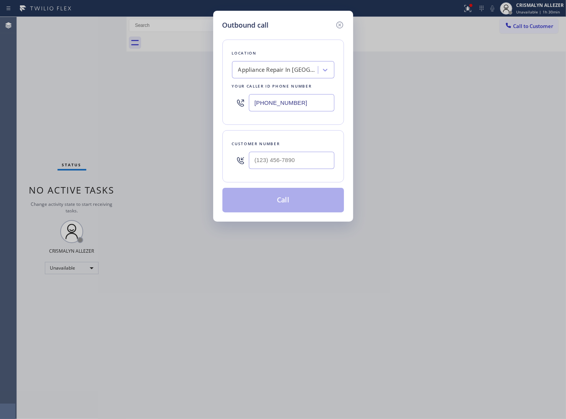
drag, startPoint x: 327, startPoint y: 102, endPoint x: 88, endPoint y: 98, distance: 238.7
click at [97, 99] on div "Outbound call Location Appliance Repair In La Quinta Your caller id phone numbe…" at bounding box center [283, 209] width 566 height 419
paste input "46) 661-749"
type input "(646) 661-7498"
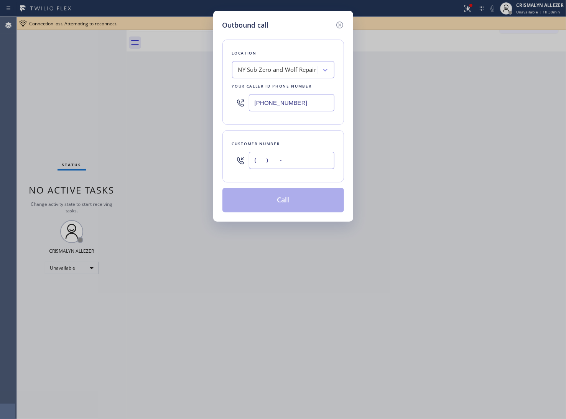
click at [311, 164] on input "(___) ___-____" at bounding box center [292, 160] width 86 height 17
paste input "917) 754-1080"
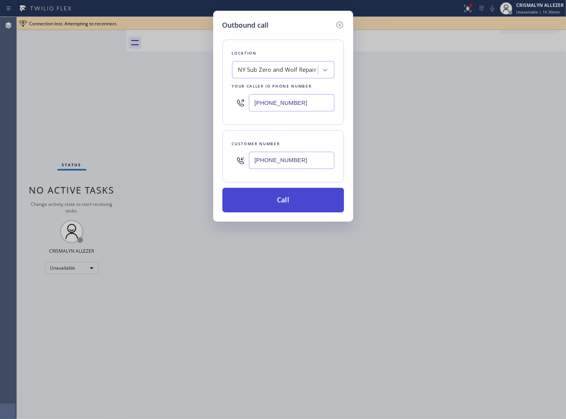
type input "(917) 754-1080"
click at [291, 200] on button "Call" at bounding box center [284, 200] width 122 height 25
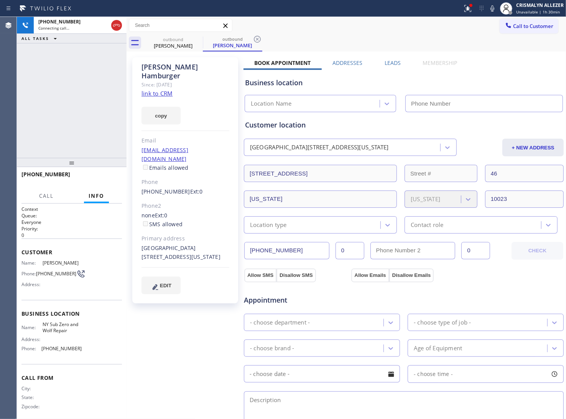
click at [150, 89] on link "link to CRM" at bounding box center [157, 93] width 31 height 8
type input "(646) 661-7498"
click at [105, 180] on button "HANG UP" at bounding box center [104, 177] width 36 height 11
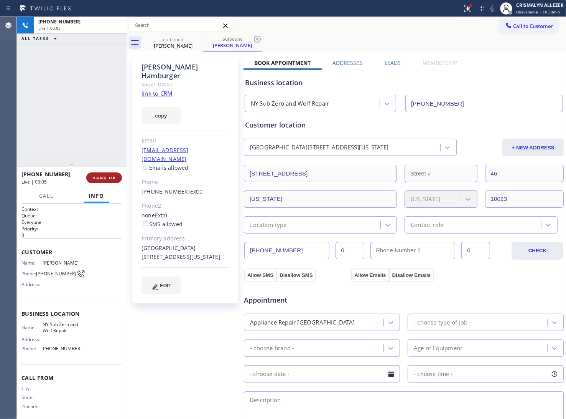
click at [105, 180] on button "HANG UP" at bounding box center [104, 177] width 36 height 11
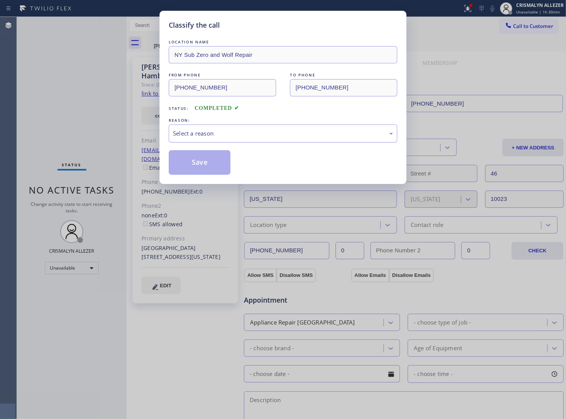
click at [276, 134] on div "Select a reason" at bounding box center [283, 133] width 220 height 9
click at [210, 164] on button "Save" at bounding box center [200, 162] width 62 height 25
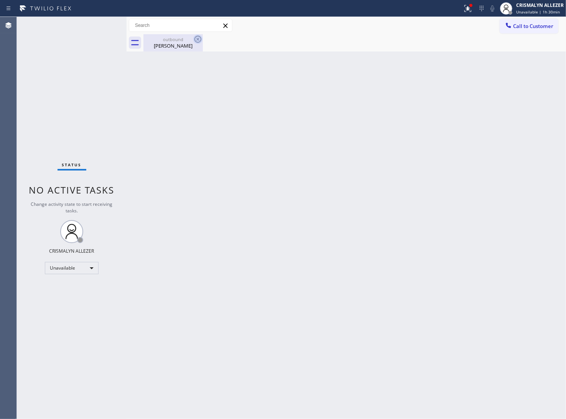
drag, startPoint x: 182, startPoint y: 47, endPoint x: 199, endPoint y: 37, distance: 19.1
click at [183, 45] on div "Matt Hamburger" at bounding box center [173, 45] width 58 height 7
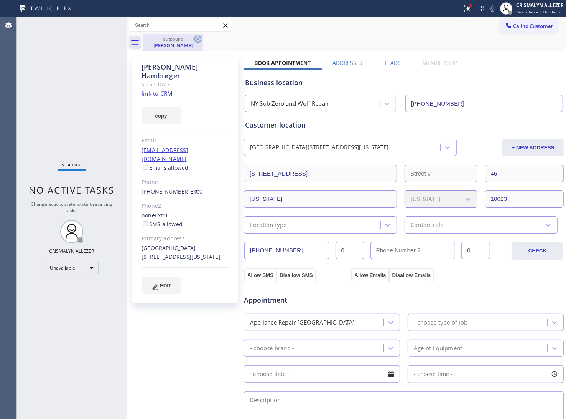
click at [199, 37] on icon at bounding box center [197, 39] width 9 height 9
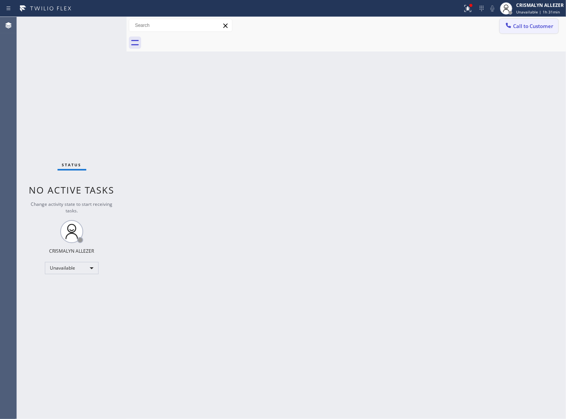
click at [544, 26] on span "Call to Customer" at bounding box center [533, 26] width 40 height 7
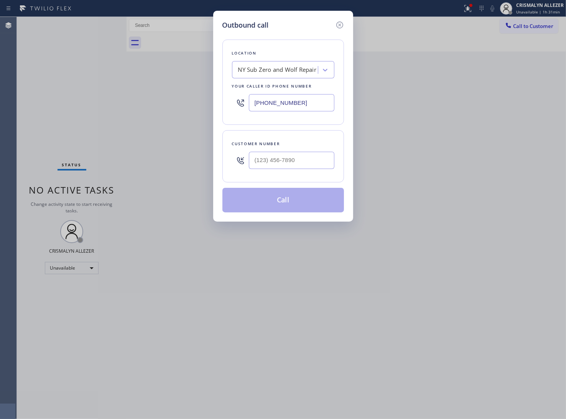
paste input "213) 296-098"
drag, startPoint x: 317, startPoint y: 106, endPoint x: 127, endPoint y: 99, distance: 190.1
click at [127, 99] on div "Outbound call Location NY Sub Zero and Wolf Repair Your caller id phone number …" at bounding box center [283, 209] width 566 height 419
type input "[PHONE_NUMBER]"
click at [300, 167] on input "(___) ___-____" at bounding box center [292, 160] width 86 height 17
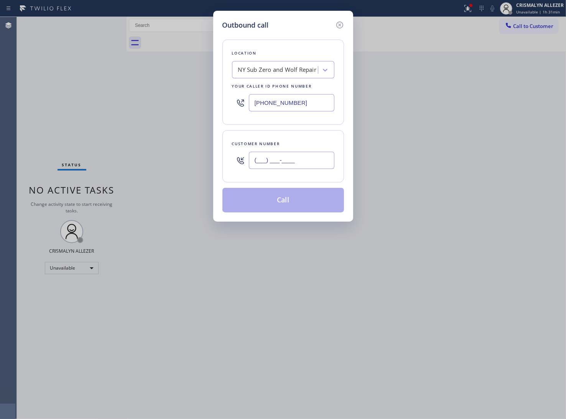
paste input "818) 219-2764"
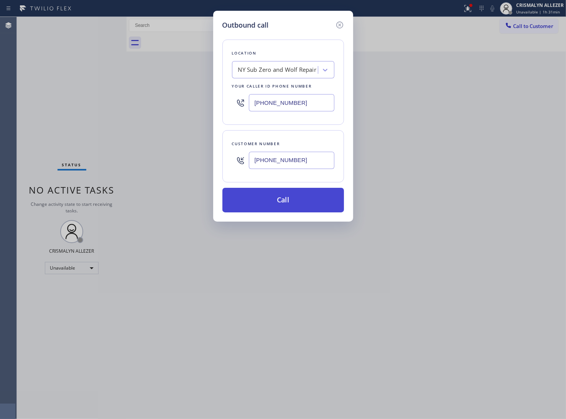
type input "[PHONE_NUMBER]"
click at [293, 204] on button "Call" at bounding box center [284, 200] width 122 height 25
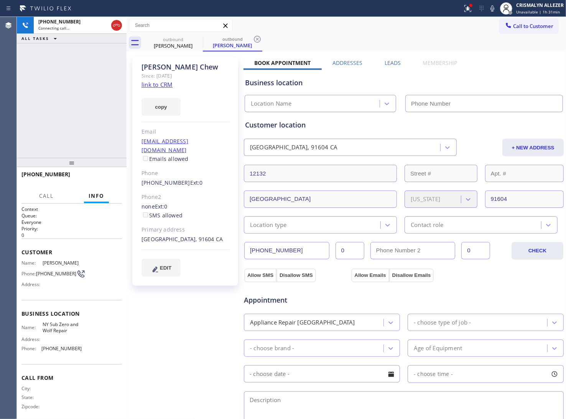
type input "[PHONE_NUMBER]"
click at [160, 84] on link "link to CRM" at bounding box center [157, 85] width 31 height 8
click at [100, 175] on span "HANG UP" at bounding box center [103, 177] width 23 height 5
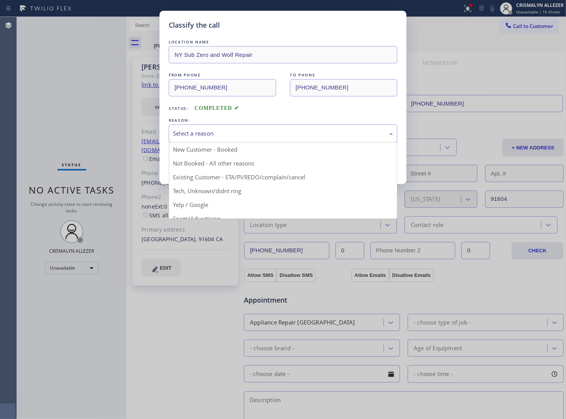
click at [208, 134] on div "Select a reason" at bounding box center [283, 133] width 220 height 9
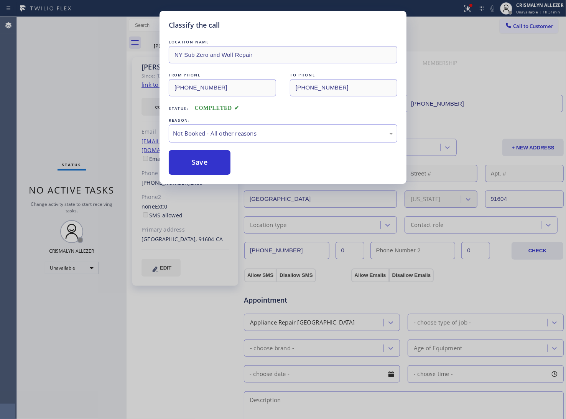
click at [204, 167] on button "Save" at bounding box center [200, 162] width 62 height 25
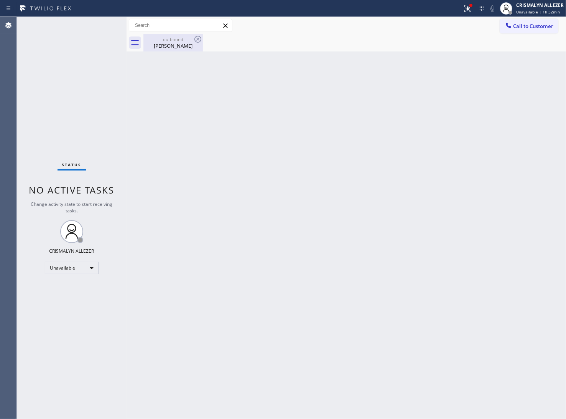
click at [170, 47] on div "Tina Chew" at bounding box center [173, 45] width 58 height 7
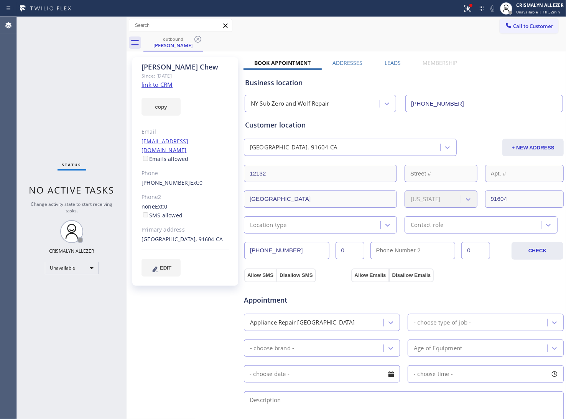
click at [394, 64] on label "Leads" at bounding box center [393, 62] width 16 height 7
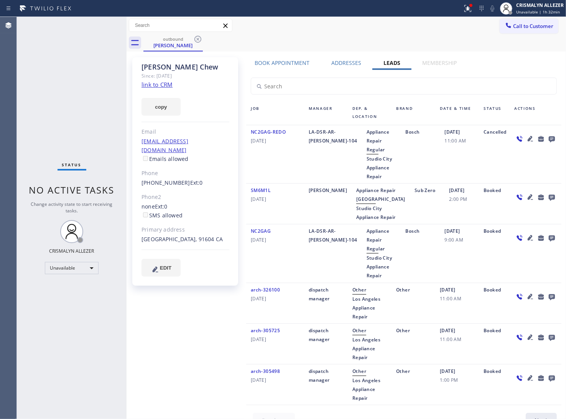
click at [549, 138] on icon at bounding box center [552, 139] width 6 height 6
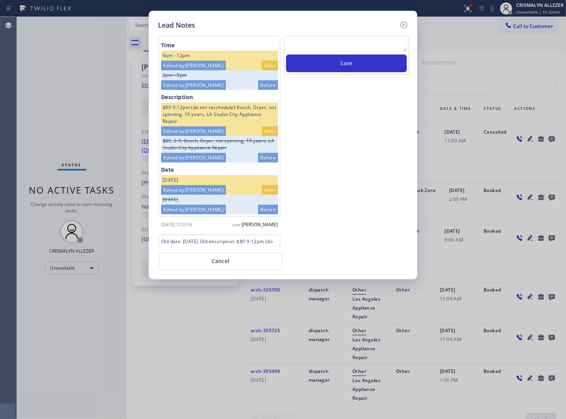
click at [323, 38] on textarea at bounding box center [346, 45] width 121 height 14
paste textarea "no answer | pls xfer here cx cb"
type textarea "no answer | pls xfer here cx cb"
click at [339, 64] on button "Save" at bounding box center [346, 63] width 121 height 18
click at [237, 264] on button "Cancel" at bounding box center [221, 261] width 124 height 18
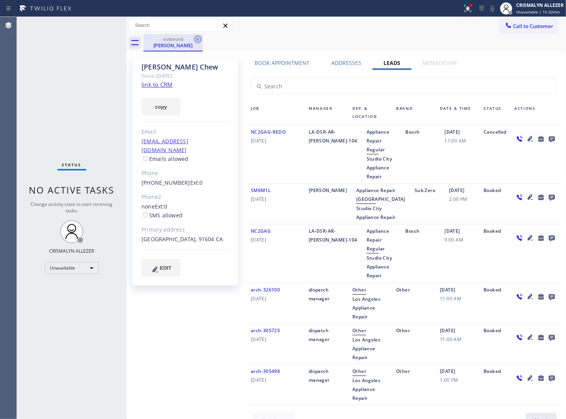
click at [196, 37] on icon at bounding box center [198, 39] width 7 height 7
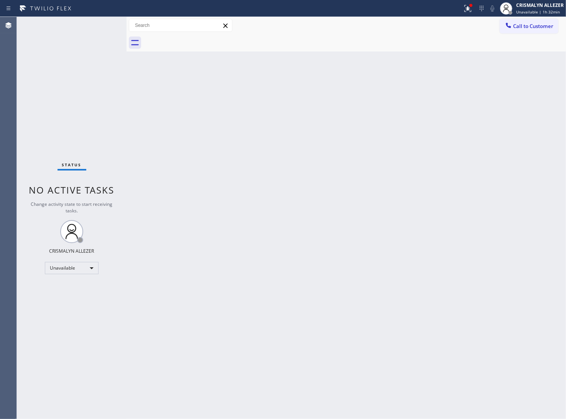
click at [543, 19] on button "Call to Customer" at bounding box center [529, 26] width 59 height 15
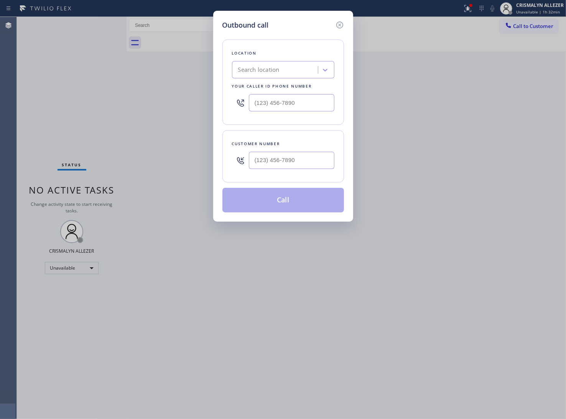
type input "(___) ___-____"
drag, startPoint x: 308, startPoint y: 107, endPoint x: 171, endPoint y: 96, distance: 137.5
click at [182, 97] on div "Outbound call Location Search location Your caller id phone number (___) ___-__…" at bounding box center [283, 209] width 566 height 419
type input "[PHONE_NUMBER]"
click at [306, 161] on input "(___) ___-____" at bounding box center [292, 160] width 86 height 17
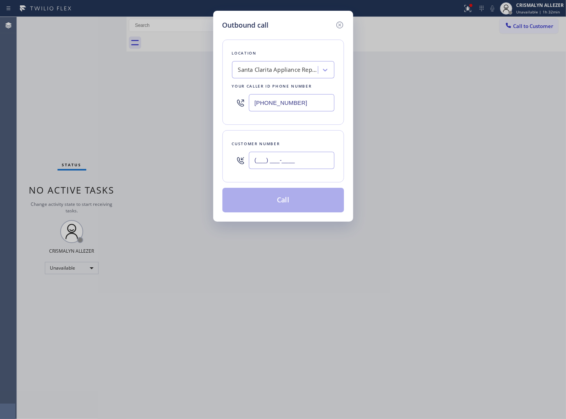
paste input "661) 250-9621"
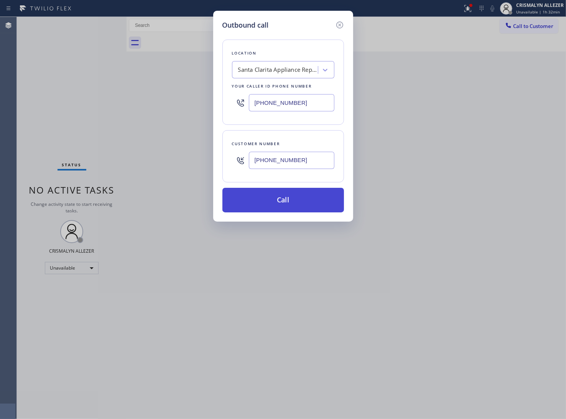
type input "[PHONE_NUMBER]"
click at [295, 200] on button "Call" at bounding box center [284, 200] width 122 height 25
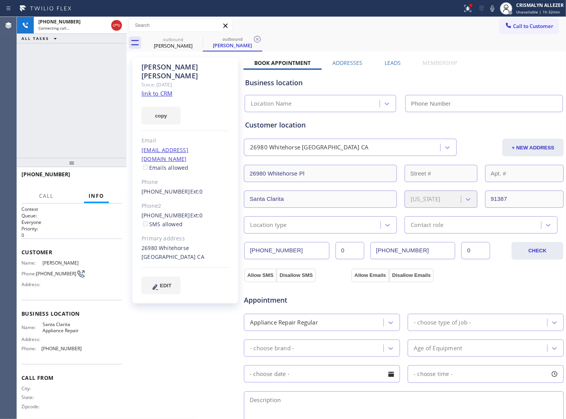
type input "[PHONE_NUMBER]"
click at [166, 89] on link "link to CRM" at bounding box center [157, 93] width 31 height 8
click at [116, 25] on icon at bounding box center [116, 25] width 9 height 9
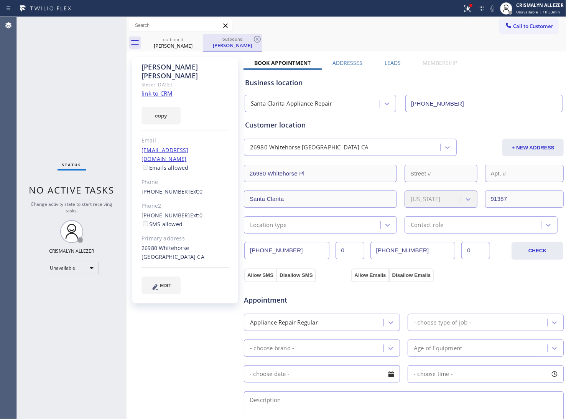
drag, startPoint x: 259, startPoint y: 33, endPoint x: 220, endPoint y: 39, distance: 39.9
click at [256, 35] on div "Call to Customer Outbound call Location [GEOGRAPHIC_DATA] Appliance Repair Your…" at bounding box center [347, 34] width 440 height 35
click at [210, 39] on div "outbound" at bounding box center [233, 39] width 58 height 6
click at [198, 43] on icon at bounding box center [197, 39] width 9 height 9
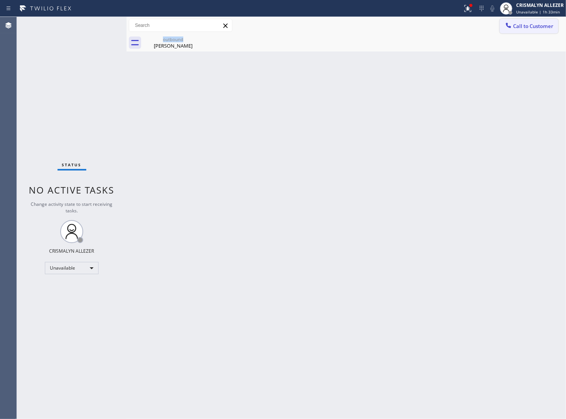
click at [542, 28] on span "Call to Customer" at bounding box center [533, 26] width 40 height 7
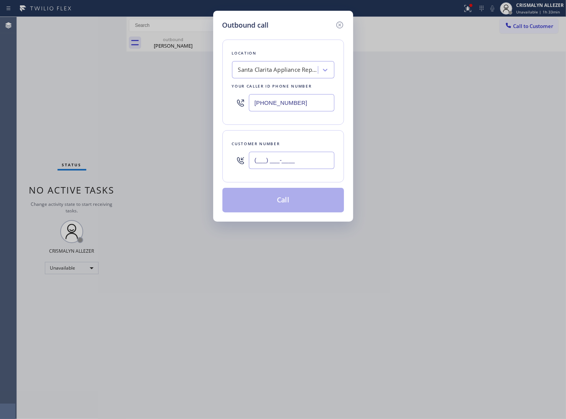
click at [320, 166] on input "(___) ___-____" at bounding box center [292, 160] width 86 height 17
paste input "661) 618-1909"
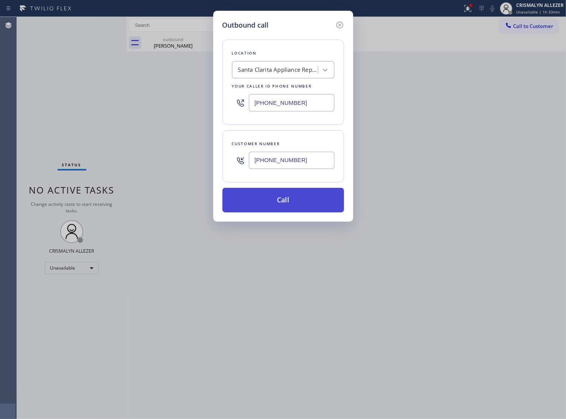
type input "[PHONE_NUMBER]"
click at [278, 207] on button "Call" at bounding box center [284, 200] width 122 height 25
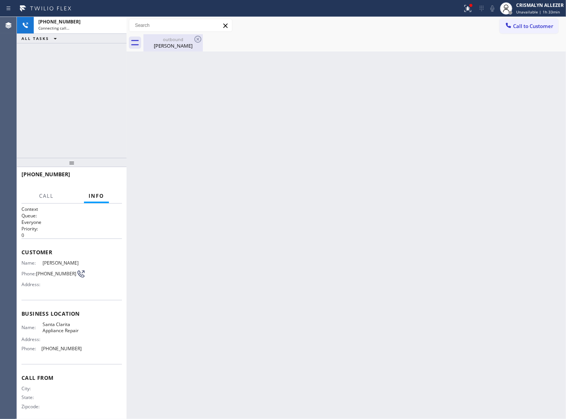
click at [191, 45] on div "[PERSON_NAME]" at bounding box center [173, 45] width 58 height 7
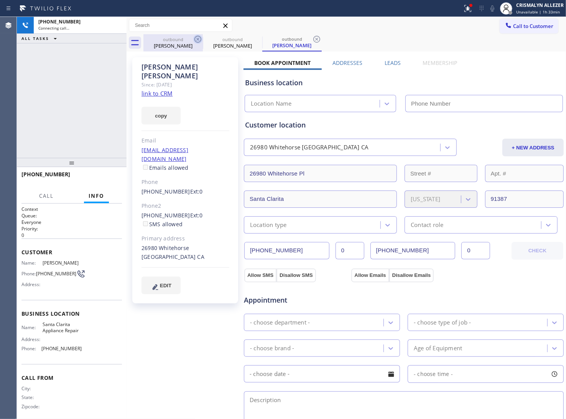
click at [196, 39] on icon at bounding box center [197, 39] width 9 height 9
type input "[PHONE_NUMBER]"
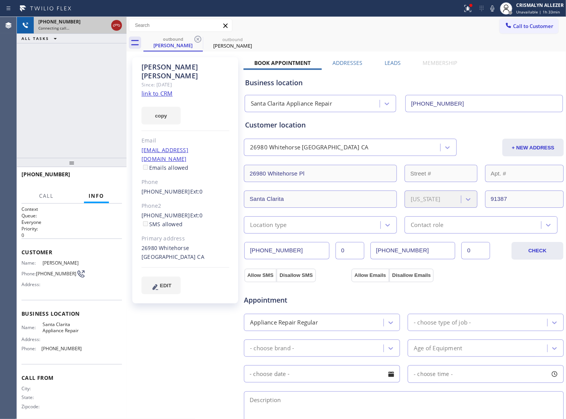
click at [116, 27] on icon at bounding box center [116, 25] width 9 height 9
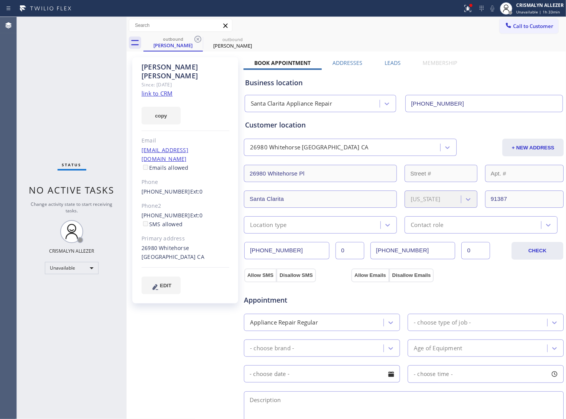
click at [394, 63] on label "Leads" at bounding box center [393, 62] width 16 height 7
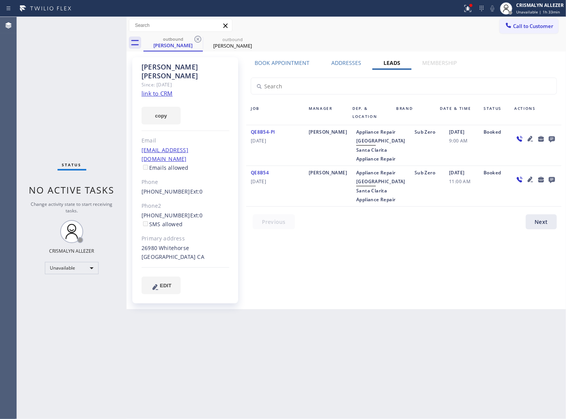
click at [551, 138] on icon at bounding box center [552, 139] width 6 height 6
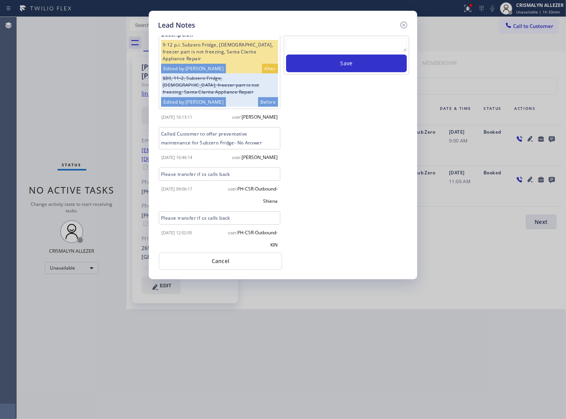
scroll to position [130, 0]
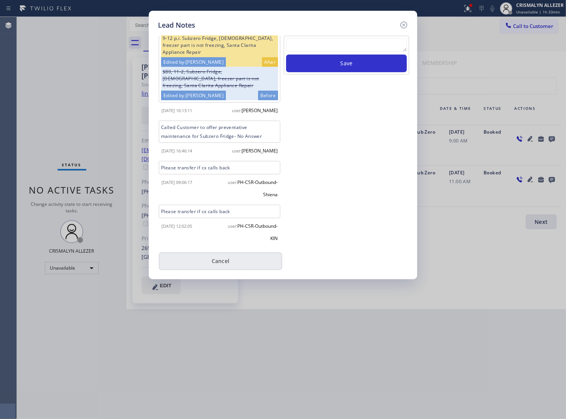
drag, startPoint x: 225, startPoint y: 261, endPoint x: 204, endPoint y: 207, distance: 57.8
click at [225, 261] on button "Cancel" at bounding box center [221, 261] width 124 height 18
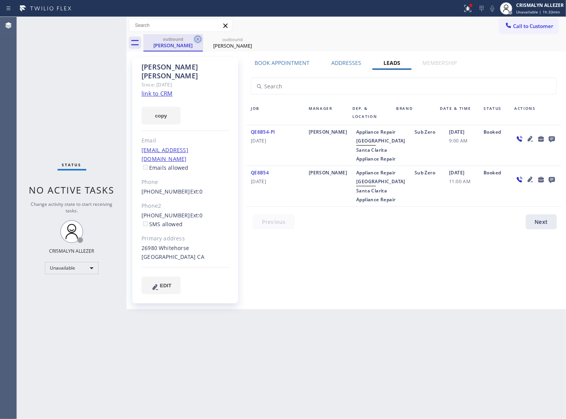
click at [196, 38] on icon at bounding box center [197, 39] width 9 height 9
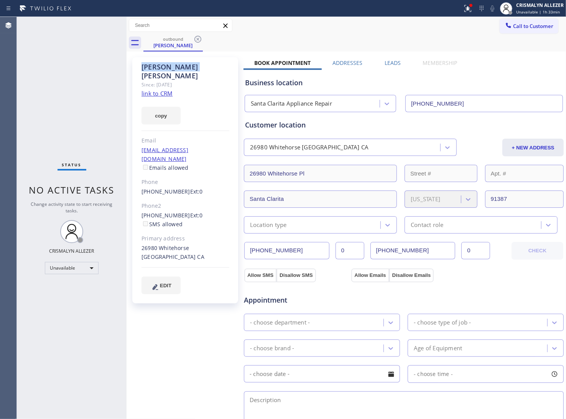
click at [196, 38] on icon at bounding box center [197, 39] width 9 height 9
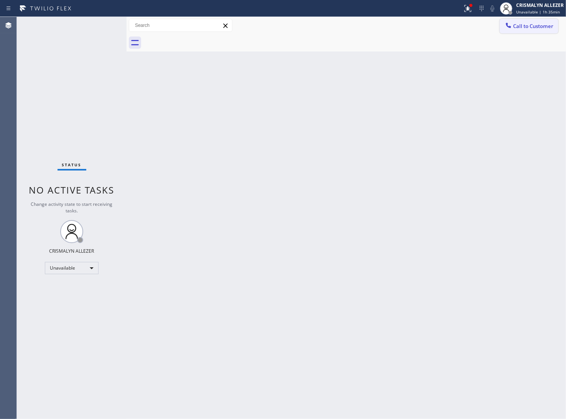
click at [536, 27] on span "Call to Customer" at bounding box center [533, 26] width 40 height 7
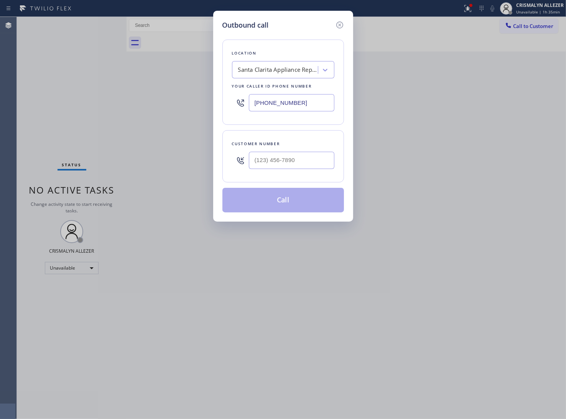
drag, startPoint x: 319, startPoint y: 104, endPoint x: 126, endPoint y: 100, distance: 193.1
click at [143, 99] on div "Outbound call Location [GEOGRAPHIC_DATA] Appliance Repair Your caller id phone …" at bounding box center [283, 209] width 566 height 419
paste input "text"
paste input "714) 855-4254"
drag, startPoint x: 311, startPoint y: 103, endPoint x: 121, endPoint y: 106, distance: 190.0
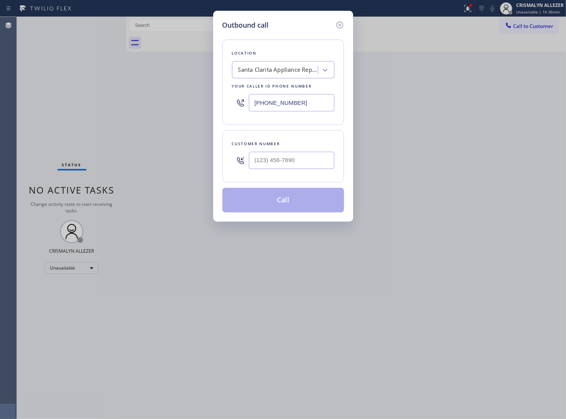
click at [120, 108] on div "Outbound call Location [GEOGRAPHIC_DATA] Appliance Repair Your caller id phone …" at bounding box center [283, 209] width 566 height 419
type input "[PHONE_NUMBER]"
click at [302, 160] on input "(___) ___-____" at bounding box center [292, 160] width 86 height 17
paste input "626) 807-6889"
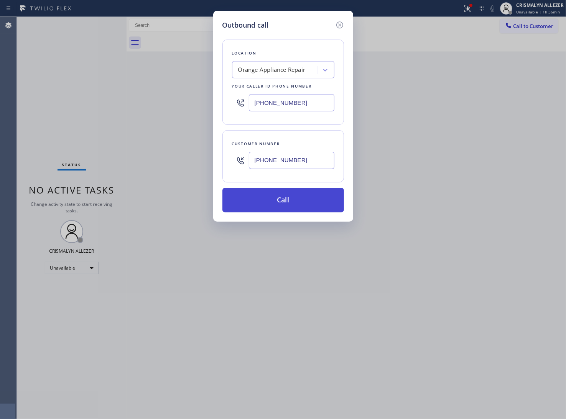
type input "[PHONE_NUMBER]"
click at [286, 208] on button "Call" at bounding box center [284, 200] width 122 height 25
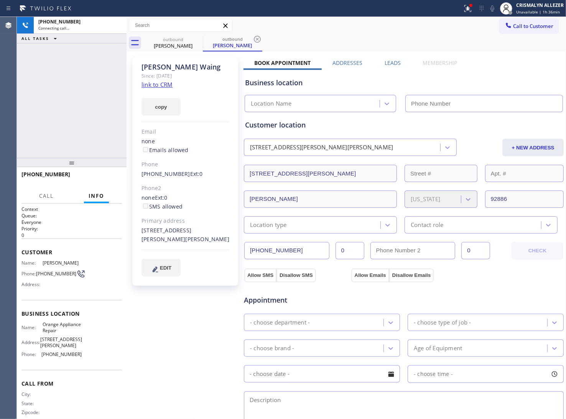
click at [157, 85] on link "link to CRM" at bounding box center [157, 85] width 31 height 8
type input "[PHONE_NUMBER]"
click at [104, 184] on div "[PHONE_NUMBER] Live | 00:05 HANG UP" at bounding box center [71, 178] width 101 height 20
click at [104, 182] on button "HANG UP" at bounding box center [104, 177] width 36 height 11
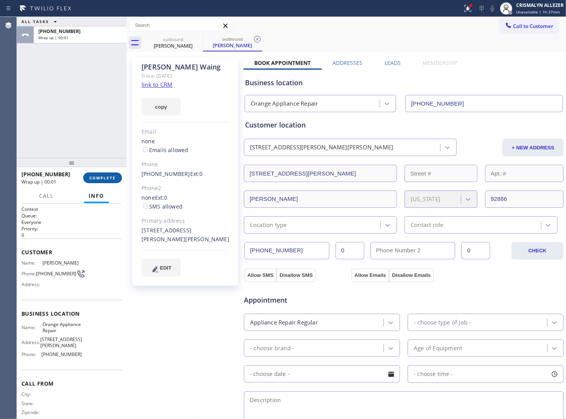
click at [104, 182] on button "COMPLETE" at bounding box center [102, 177] width 39 height 11
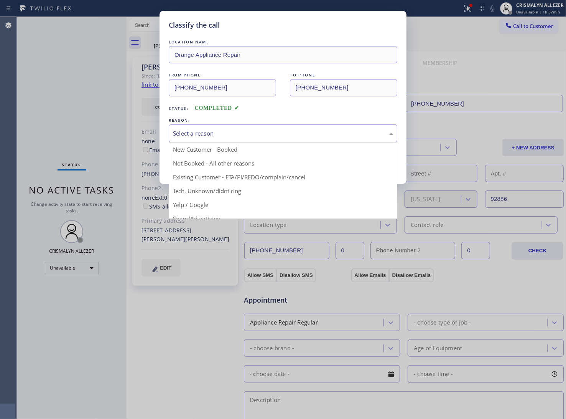
click at [289, 141] on div "Select a reason" at bounding box center [283, 133] width 229 height 18
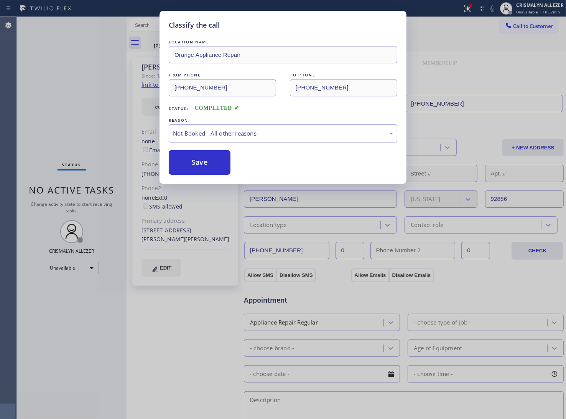
click at [204, 164] on button "Save" at bounding box center [200, 162] width 62 height 25
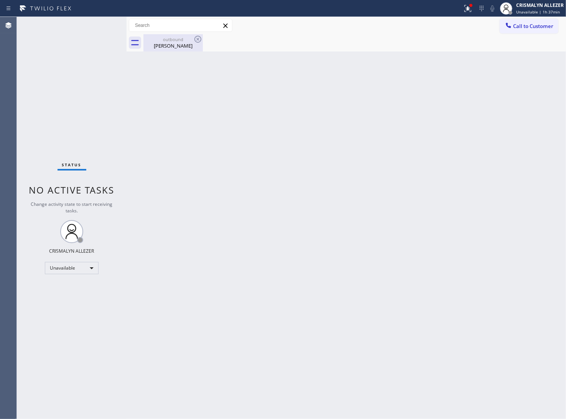
click at [173, 45] on div "[PERSON_NAME]" at bounding box center [173, 45] width 58 height 7
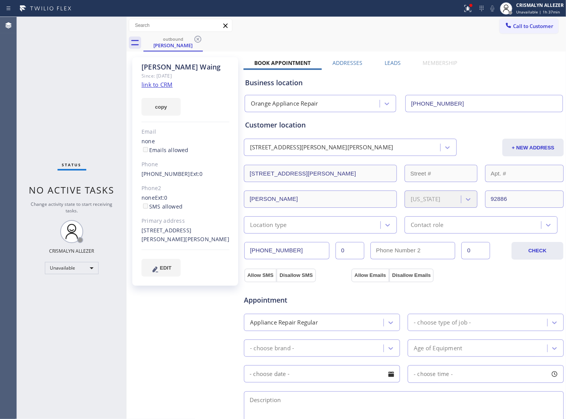
click at [386, 62] on label "Leads" at bounding box center [393, 62] width 16 height 7
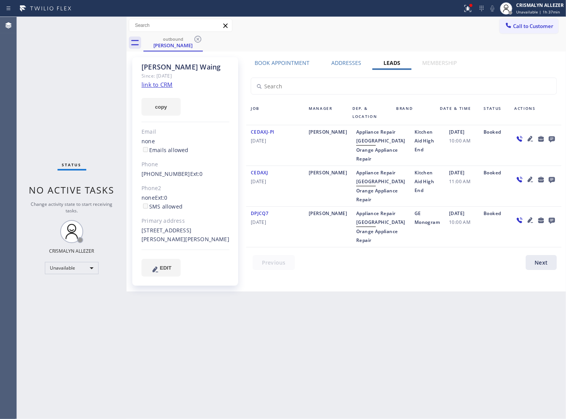
click at [553, 136] on icon at bounding box center [552, 139] width 6 height 6
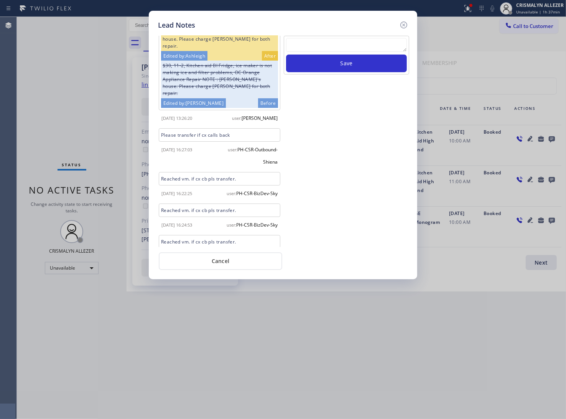
scroll to position [305, 0]
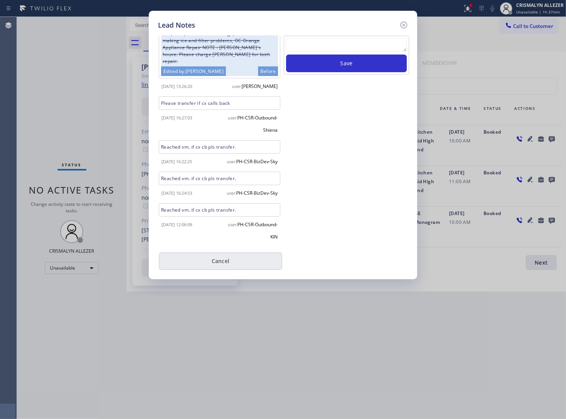
click at [227, 267] on button "Cancel" at bounding box center [221, 261] width 124 height 18
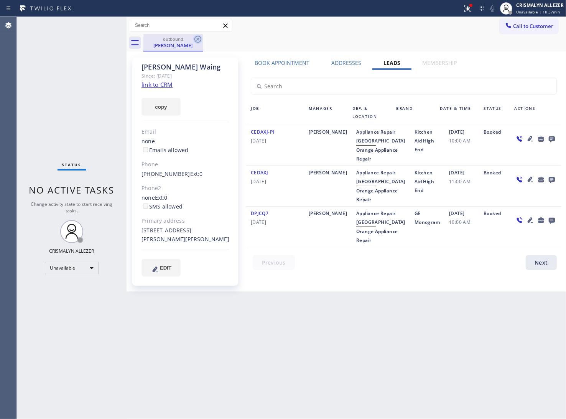
click at [194, 41] on icon at bounding box center [197, 39] width 9 height 9
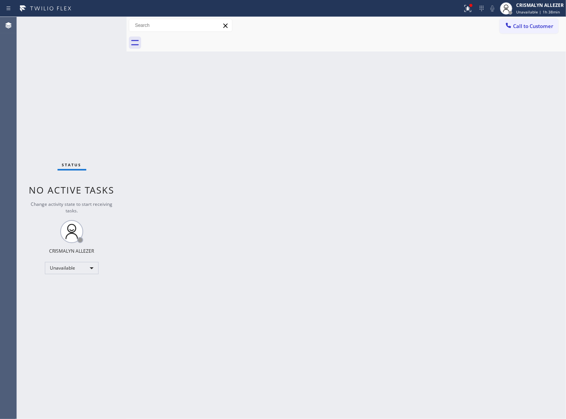
click at [524, 28] on span "Call to Customer" at bounding box center [533, 26] width 40 height 7
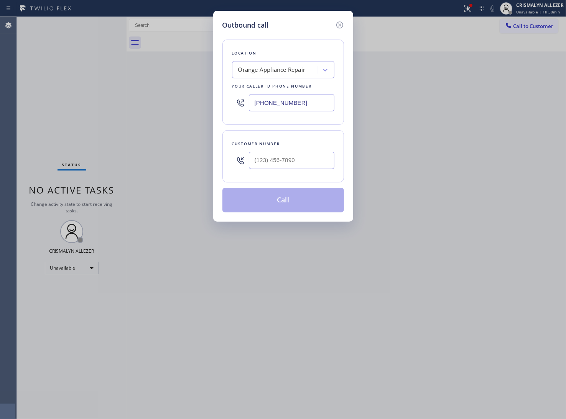
drag, startPoint x: 318, startPoint y: 98, endPoint x: 164, endPoint y: 116, distance: 154.9
click at [165, 116] on div "Outbound call Location Orange Appliance Repair Your caller id phone number [PHO…" at bounding box center [283, 209] width 566 height 419
paste input "310) 935-4069"
type input "[PHONE_NUMBER]"
click at [313, 165] on input "(___) ___-____" at bounding box center [292, 160] width 86 height 17
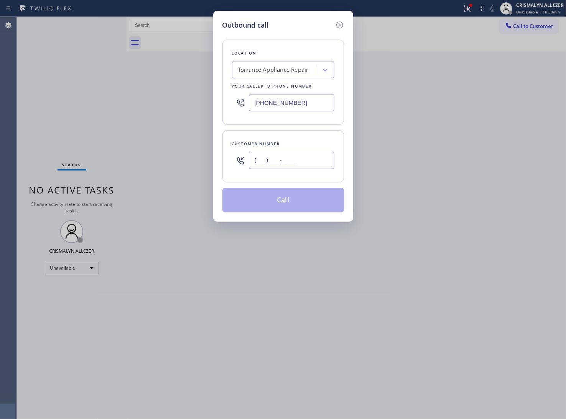
paste input "310) 373-5962"
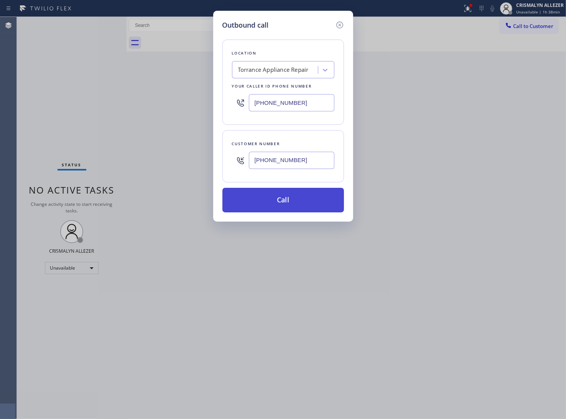
type input "[PHONE_NUMBER]"
click at [290, 200] on button "Call" at bounding box center [284, 200] width 122 height 25
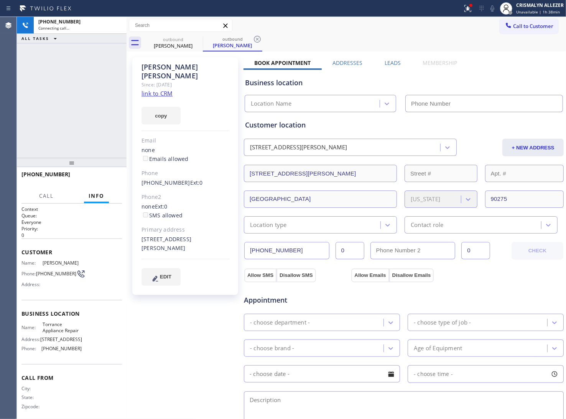
click at [153, 89] on link "link to CRM" at bounding box center [157, 93] width 31 height 8
type input "[PHONE_NUMBER]"
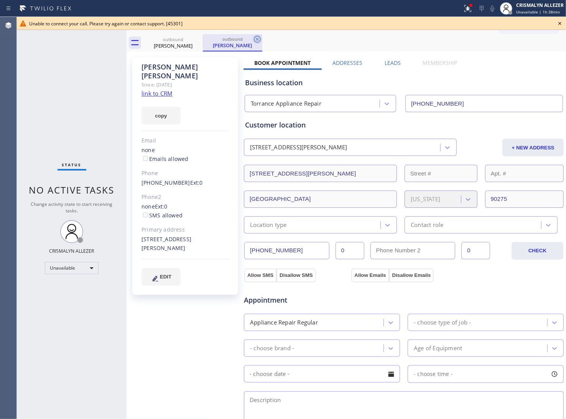
click at [260, 40] on icon at bounding box center [257, 39] width 7 height 7
click at [391, 67] on div "Business location Torrance Appliance Repair [PHONE_NUMBER]" at bounding box center [404, 89] width 321 height 45
click at [494, 79] on div "Business location" at bounding box center [404, 83] width 318 height 10
click at [390, 60] on label "Leads" at bounding box center [393, 62] width 16 height 7
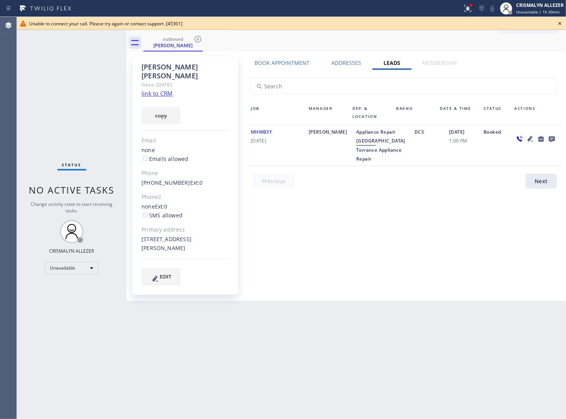
click at [542, 139] on icon at bounding box center [542, 139] width 6 height 6
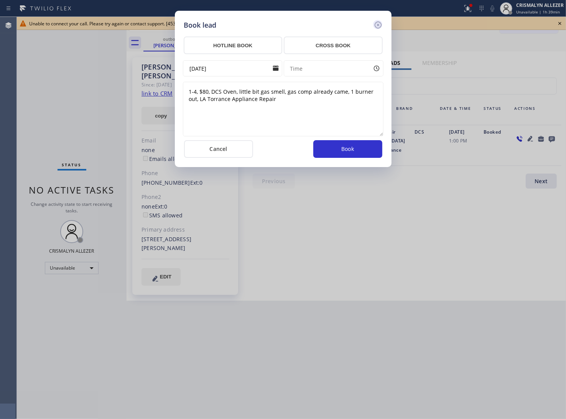
click at [379, 27] on icon at bounding box center [378, 24] width 9 height 9
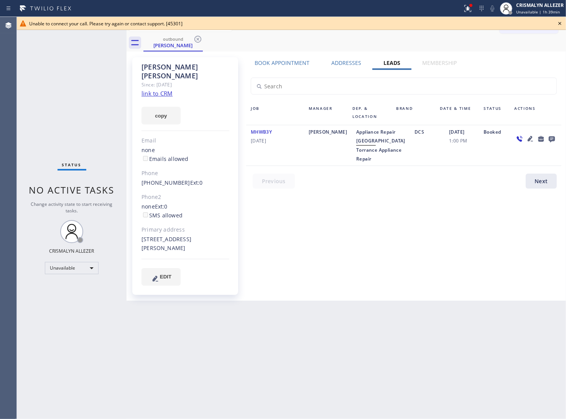
click at [549, 137] on icon at bounding box center [552, 139] width 9 height 10
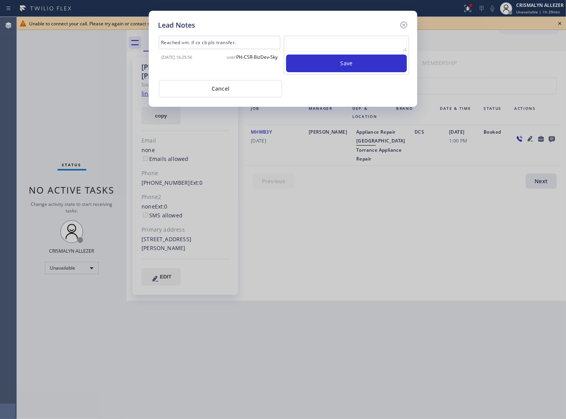
click at [354, 47] on textarea at bounding box center [346, 45] width 121 height 14
click at [309, 45] on textarea "To enrich screen reader interactions, please activate Accessibility in Grammarl…" at bounding box center [346, 45] width 121 height 14
type textarea "AUTO HUNG YP"
click at [331, 63] on button "Save" at bounding box center [346, 63] width 121 height 18
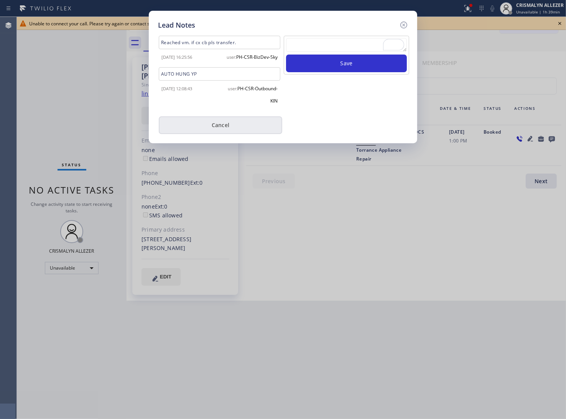
click at [235, 134] on button "Cancel" at bounding box center [221, 125] width 124 height 18
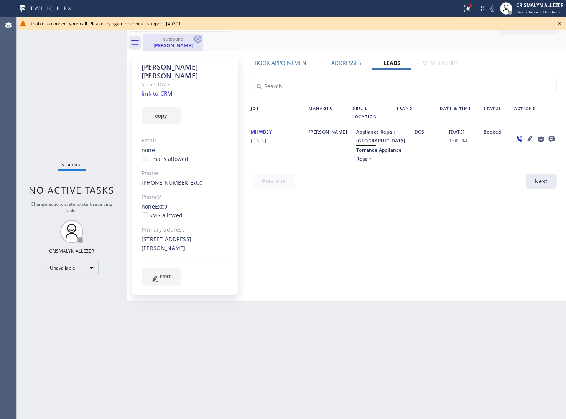
click at [196, 38] on icon at bounding box center [198, 39] width 7 height 7
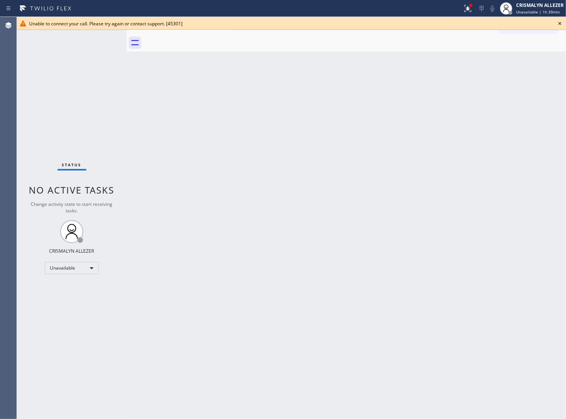
click at [561, 25] on icon at bounding box center [560, 23] width 9 height 9
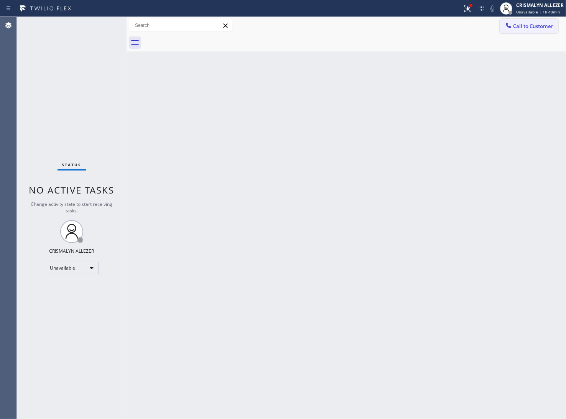
click at [526, 30] on button "Call to Customer" at bounding box center [529, 26] width 59 height 15
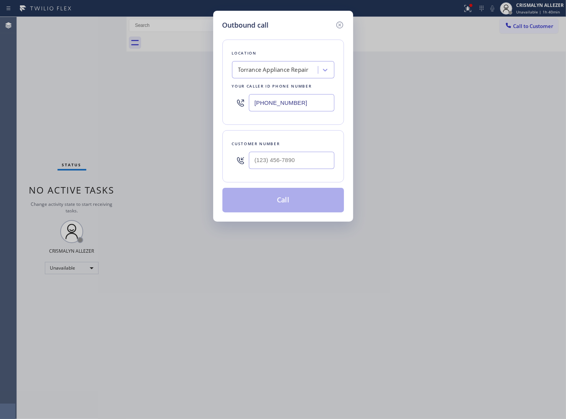
drag, startPoint x: 308, startPoint y: 104, endPoint x: 162, endPoint y: 95, distance: 146.9
click at [169, 95] on div "Outbound call Location [GEOGRAPHIC_DATA] Appliance Repair Your caller id phone …" at bounding box center [283, 209] width 566 height 419
paste input "855) 400-0025"
type input "[PHONE_NUMBER]"
click at [328, 161] on input "(___) ___-____" at bounding box center [292, 160] width 86 height 17
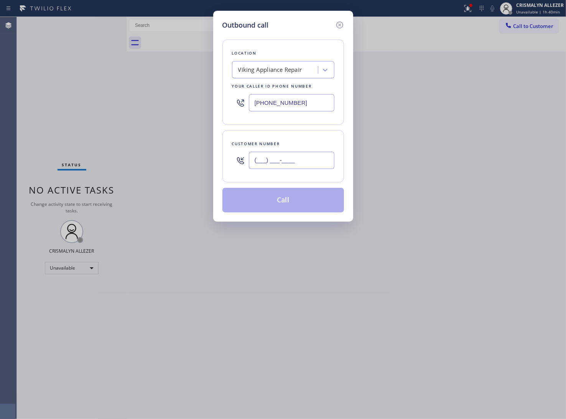
paste input "702) 591-7964"
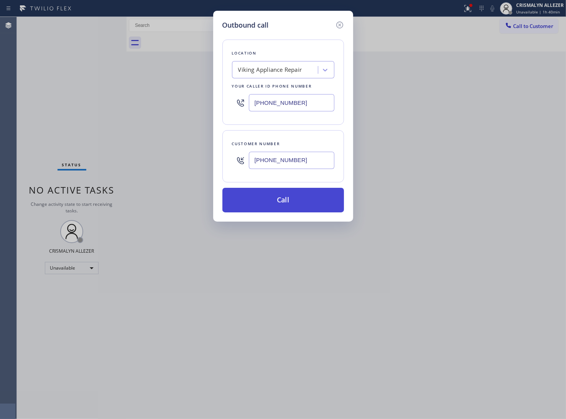
type input "[PHONE_NUMBER]"
click at [283, 204] on button "Call" at bounding box center [284, 200] width 122 height 25
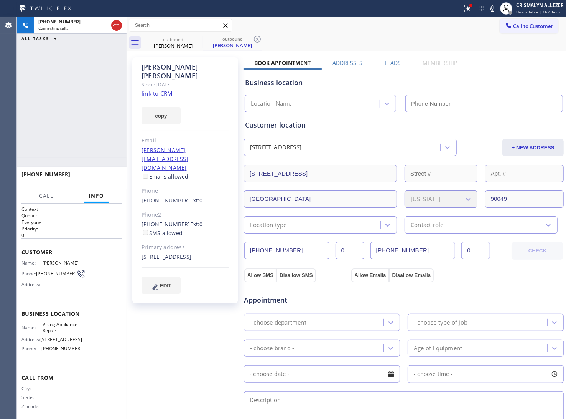
type input "[PHONE_NUMBER]"
click at [167, 89] on link "link to CRM" at bounding box center [157, 93] width 31 height 8
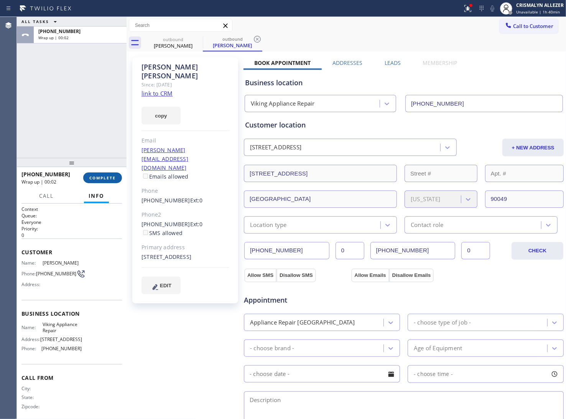
click at [93, 180] on button "COMPLETE" at bounding box center [102, 177] width 39 height 11
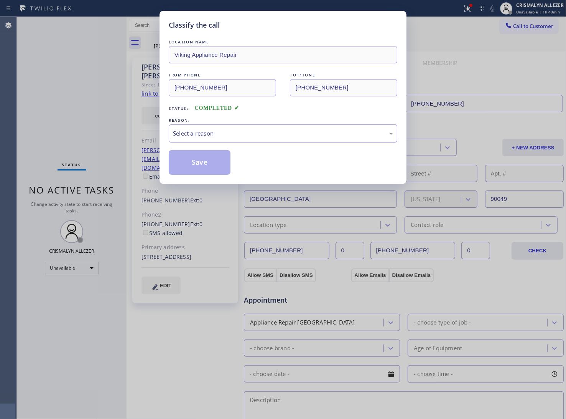
drag, startPoint x: 279, startPoint y: 139, endPoint x: 274, endPoint y: 139, distance: 5.0
click at [279, 139] on div "Select a reason" at bounding box center [283, 133] width 229 height 18
click at [200, 162] on button "Save" at bounding box center [200, 162] width 62 height 25
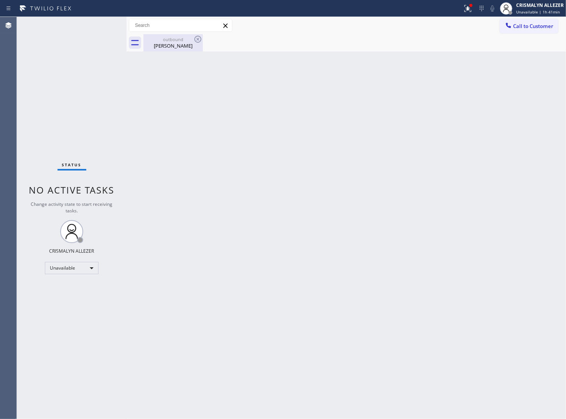
click at [162, 49] on div "[PERSON_NAME]" at bounding box center [173, 45] width 58 height 7
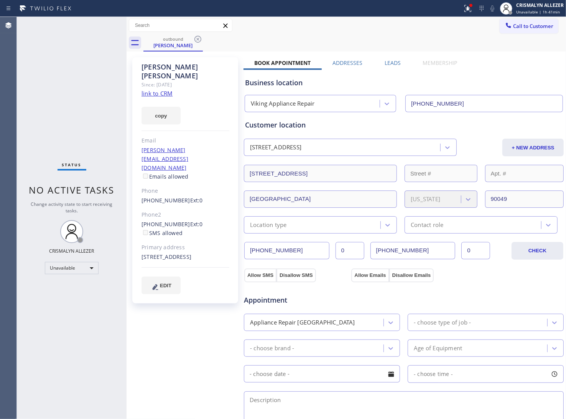
click at [393, 64] on label "Leads" at bounding box center [393, 62] width 16 height 7
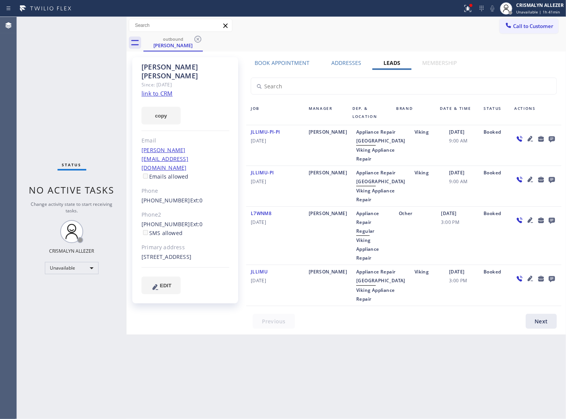
click at [551, 141] on icon at bounding box center [552, 139] width 6 height 6
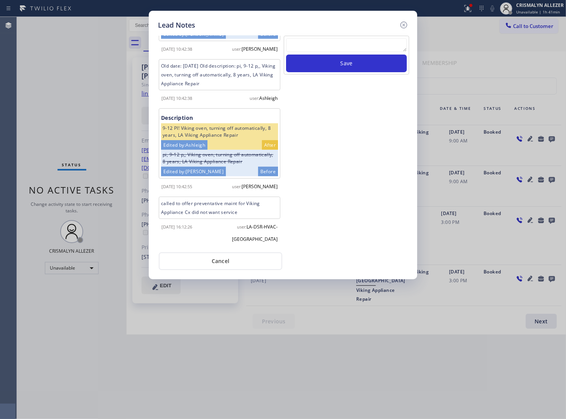
scroll to position [231, 0]
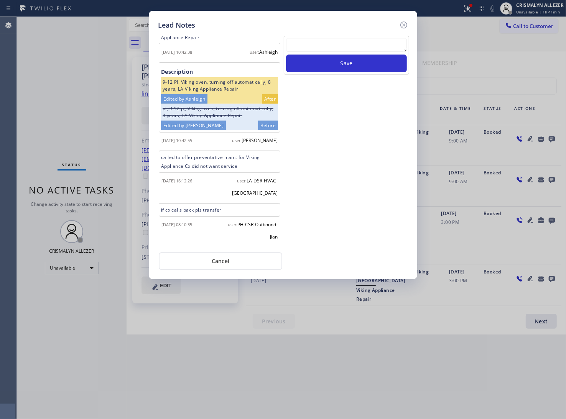
click at [331, 40] on textarea at bounding box center [346, 45] width 121 height 14
paste textarea "DON'T NEED SERVICE"
type textarea "DON'T NEED SERVICE THEN HUNG UP"
click at [338, 67] on button "Save" at bounding box center [346, 63] width 121 height 18
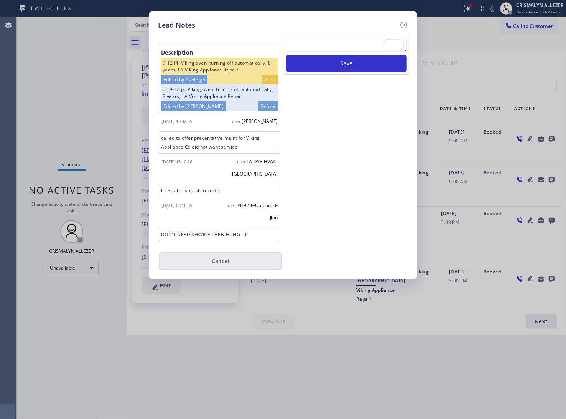
click at [228, 269] on button "Cancel" at bounding box center [221, 261] width 124 height 18
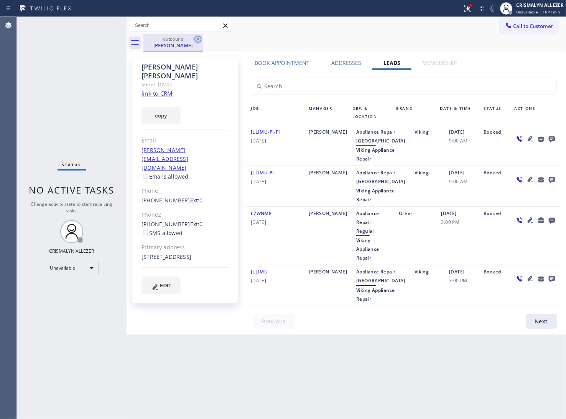
click at [198, 36] on icon at bounding box center [197, 39] width 9 height 9
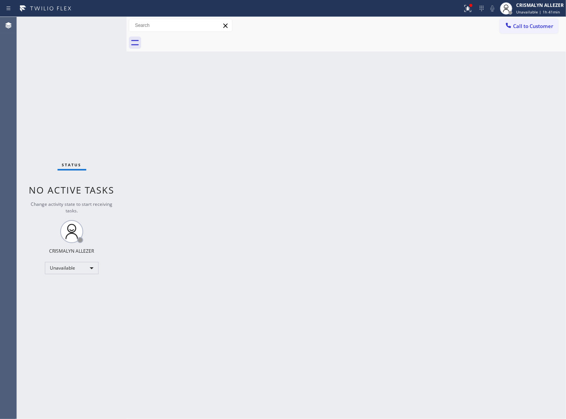
click at [543, 27] on span "Call to Customer" at bounding box center [533, 26] width 40 height 7
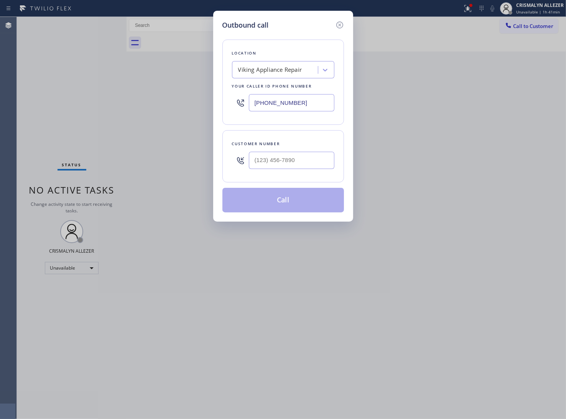
paste input "393-3634"
drag, startPoint x: 265, startPoint y: 103, endPoint x: 173, endPoint y: 99, distance: 91.4
click at [177, 100] on div "Outbound call Location Viking Appliance Repair Your caller id phone number [PHO…" at bounding box center [283, 209] width 566 height 419
type input "[PHONE_NUMBER]"
click at [296, 160] on input "(___) ___-____" at bounding box center [292, 160] width 86 height 17
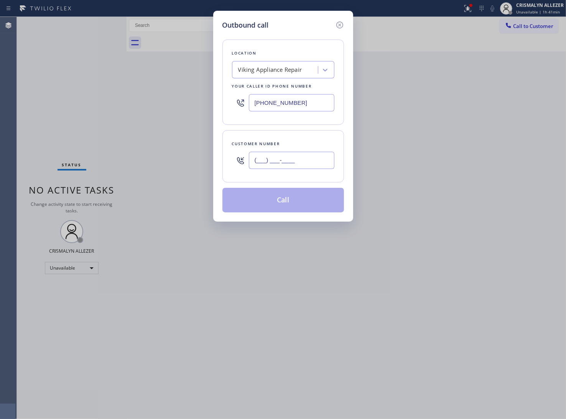
paste input "480) 703-4000"
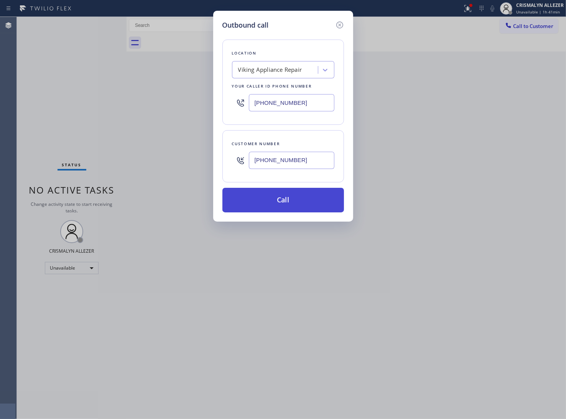
type input "[PHONE_NUMBER]"
click at [285, 199] on button "Call" at bounding box center [284, 200] width 122 height 25
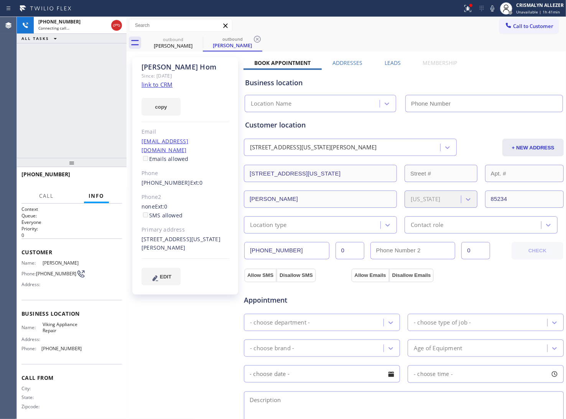
type input "[PHONE_NUMBER]"
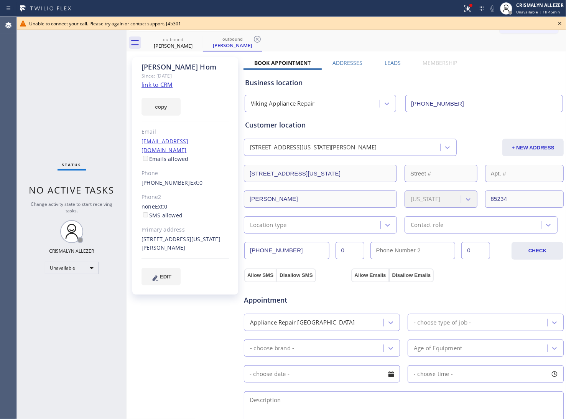
drag, startPoint x: 217, startPoint y: 94, endPoint x: 231, endPoint y: 92, distance: 13.6
click at [220, 93] on div "copy" at bounding box center [186, 102] width 88 height 26
click at [560, 23] on icon at bounding box center [560, 23] width 3 height 3
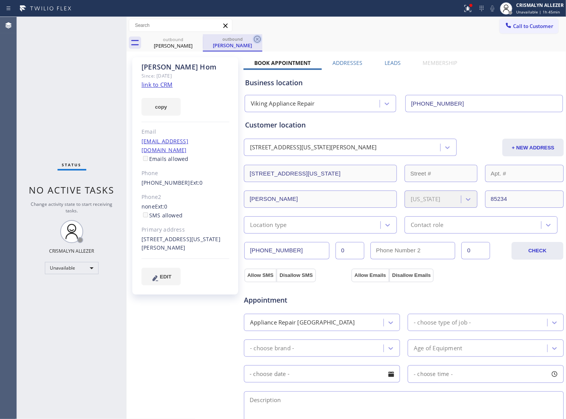
click at [256, 41] on icon at bounding box center [257, 39] width 9 height 9
click at [386, 62] on label "Leads" at bounding box center [393, 62] width 16 height 7
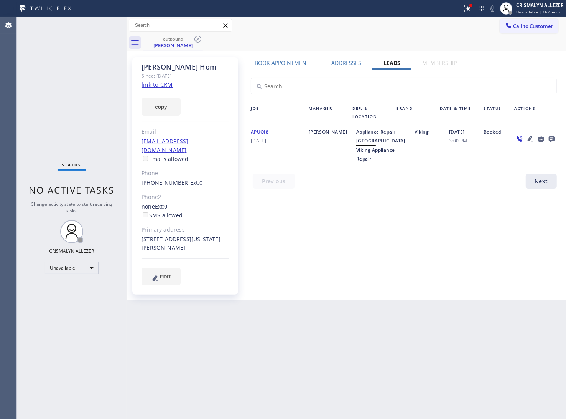
click at [551, 139] on icon at bounding box center [552, 139] width 6 height 6
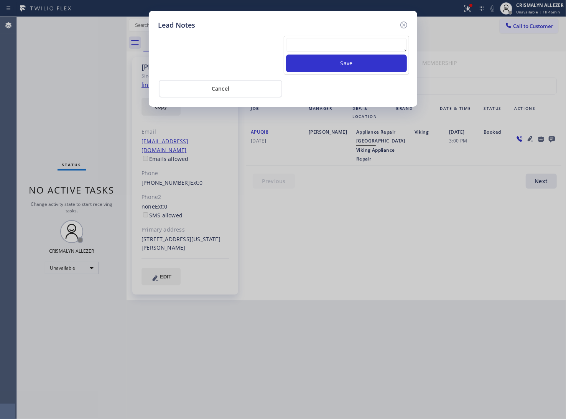
click at [288, 47] on textarea at bounding box center [346, 45] width 121 height 14
paste textarea "no answer | pls xfer here cx cb"
type textarea "no answer | pls xfer here cx cb"
click at [332, 56] on button "Save" at bounding box center [346, 63] width 121 height 18
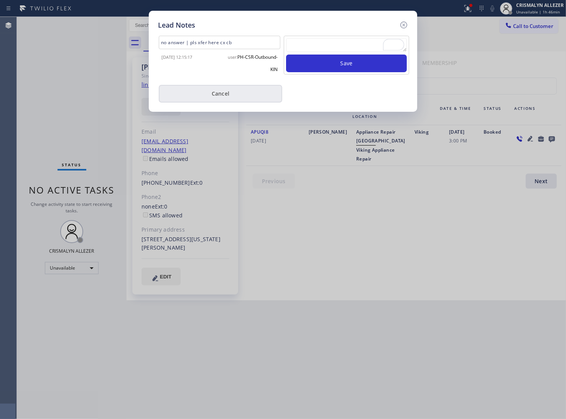
click at [226, 100] on button "Cancel" at bounding box center [221, 94] width 124 height 18
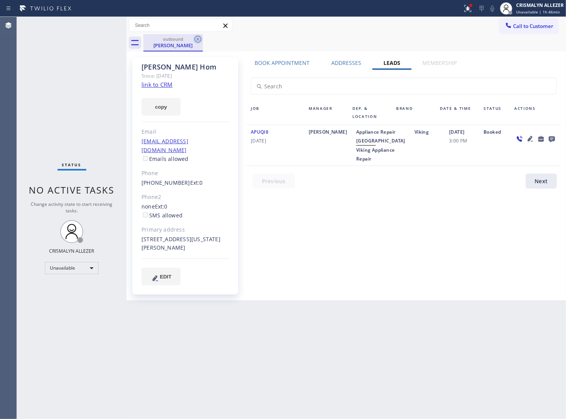
click at [198, 37] on icon at bounding box center [197, 39] width 9 height 9
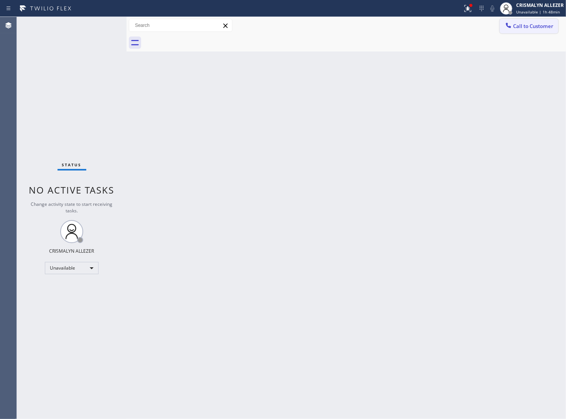
click at [539, 30] on button "Call to Customer" at bounding box center [529, 26] width 59 height 15
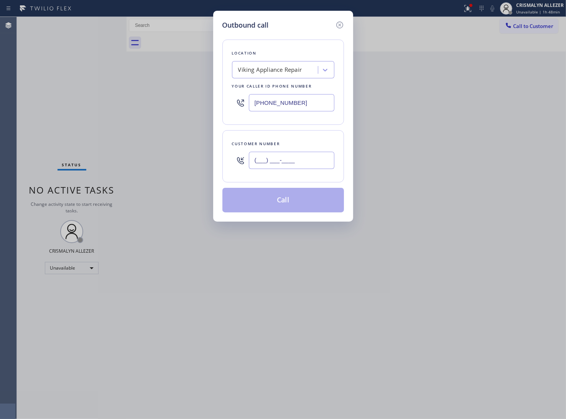
click at [309, 159] on input "(___) ___-____" at bounding box center [292, 160] width 86 height 17
paste input "312) 450-5500"
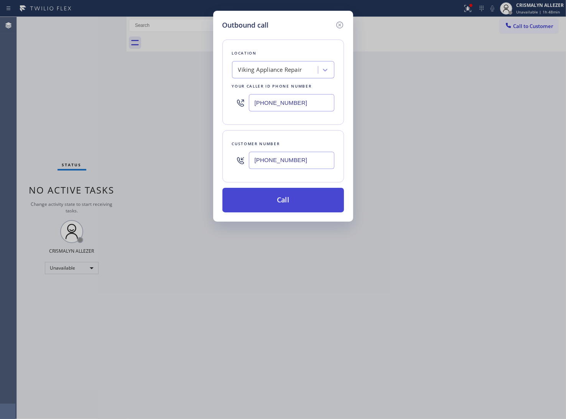
type input "[PHONE_NUMBER]"
click at [289, 201] on button "Call" at bounding box center [284, 200] width 122 height 25
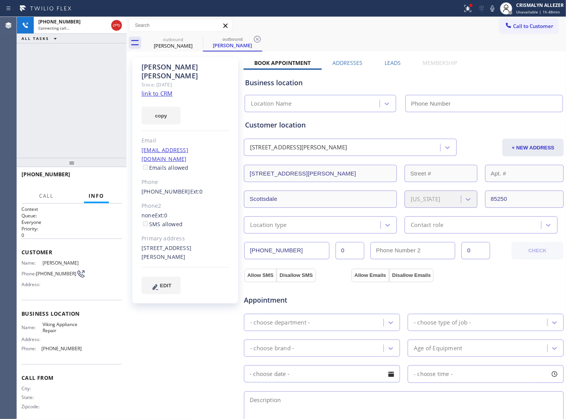
click at [167, 89] on link "link to CRM" at bounding box center [157, 93] width 31 height 8
type input "[PHONE_NUMBER]"
click at [95, 180] on span "HANG UP" at bounding box center [103, 177] width 23 height 5
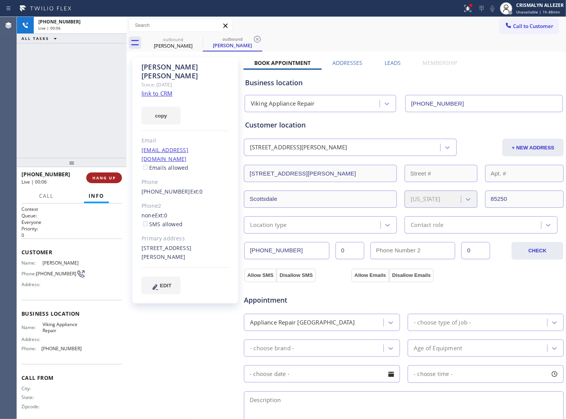
click at [95, 180] on span "HANG UP" at bounding box center [103, 177] width 23 height 5
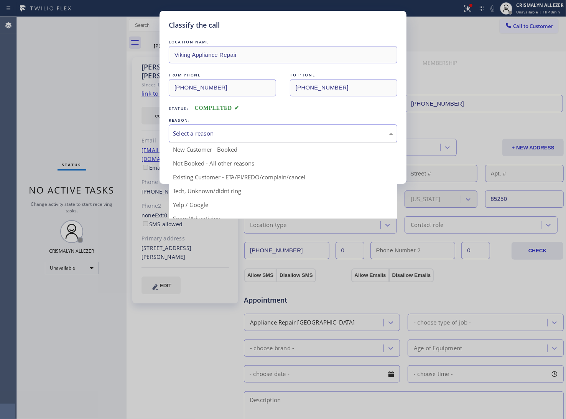
click at [273, 137] on div "Select a reason" at bounding box center [283, 133] width 220 height 9
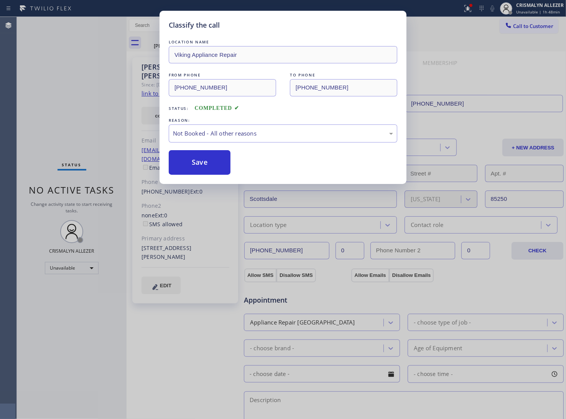
click at [195, 163] on button "Save" at bounding box center [200, 162] width 62 height 25
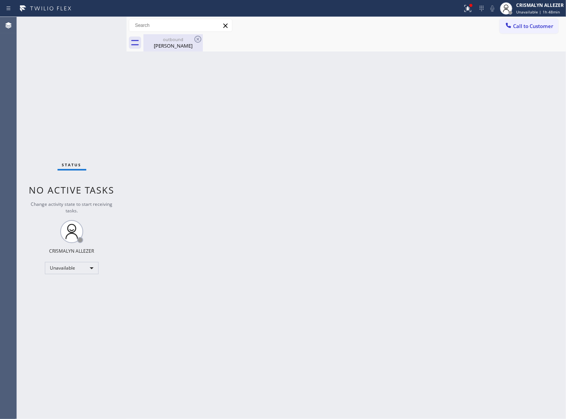
click at [178, 45] on div "[PERSON_NAME]" at bounding box center [173, 45] width 58 height 7
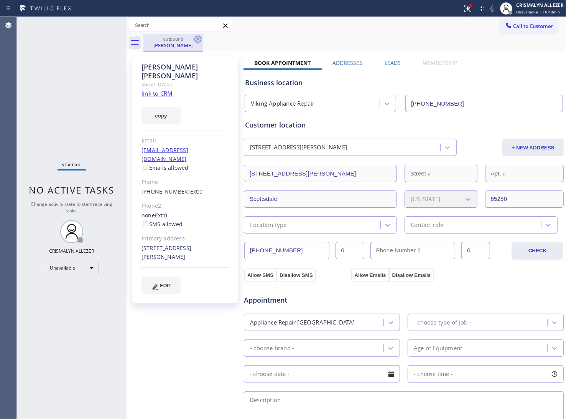
click at [197, 38] on icon at bounding box center [198, 39] width 7 height 7
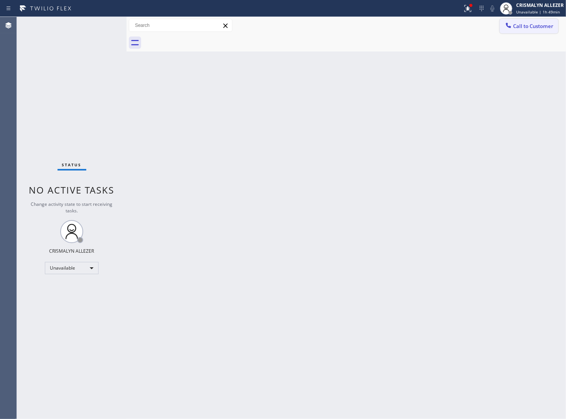
click at [532, 29] on span "Call to Customer" at bounding box center [533, 26] width 40 height 7
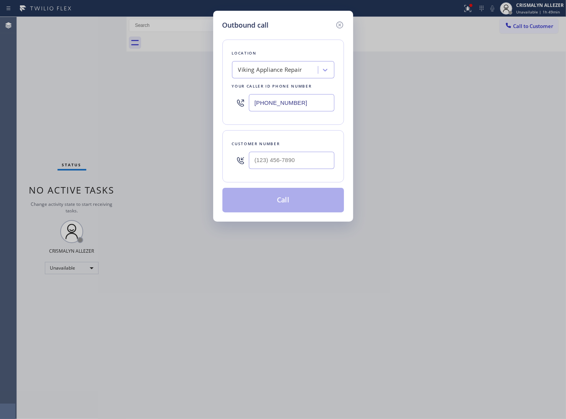
paste input "05) 813-846"
drag, startPoint x: 312, startPoint y: 102, endPoint x: 100, endPoint y: 106, distance: 212.3
click at [119, 107] on div "Outbound call Location Viking Appliance Repair Your caller id phone number [PHO…" at bounding box center [283, 209] width 566 height 419
type input "[PHONE_NUMBER]"
click at [311, 162] on input "(___) ___-____" at bounding box center [292, 160] width 86 height 17
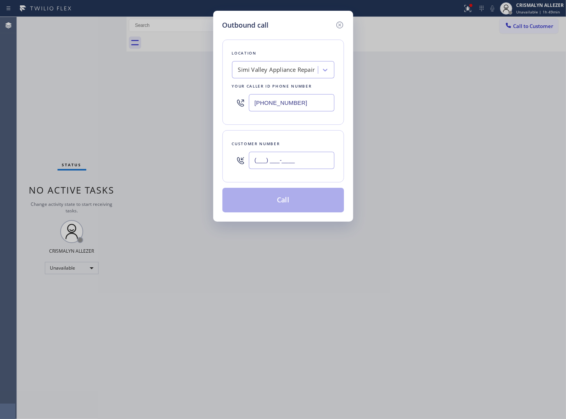
paste input "805) 815-8915"
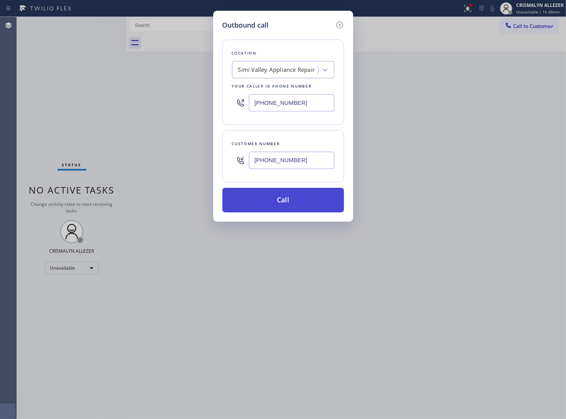
type input "[PHONE_NUMBER]"
click at [283, 201] on button "Call" at bounding box center [284, 200] width 122 height 25
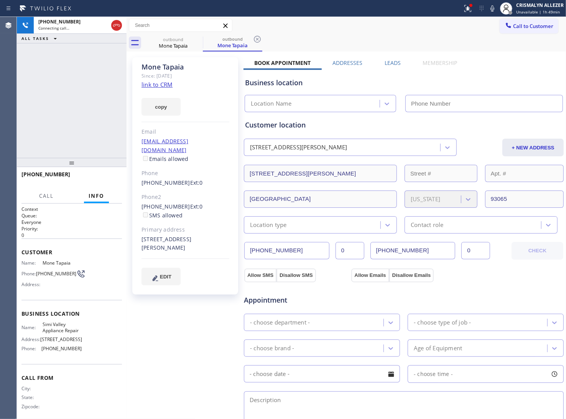
click at [154, 86] on link "link to CRM" at bounding box center [157, 85] width 31 height 8
type input "[PHONE_NUMBER]"
drag, startPoint x: 140, startPoint y: 196, endPoint x: 179, endPoint y: 198, distance: 38.8
click at [179, 201] on div "Mone Tapaia Since: [DATE] link to CRM copy Email [EMAIL_ADDRESS][DOMAIN_NAME] E…" at bounding box center [185, 175] width 106 height 237
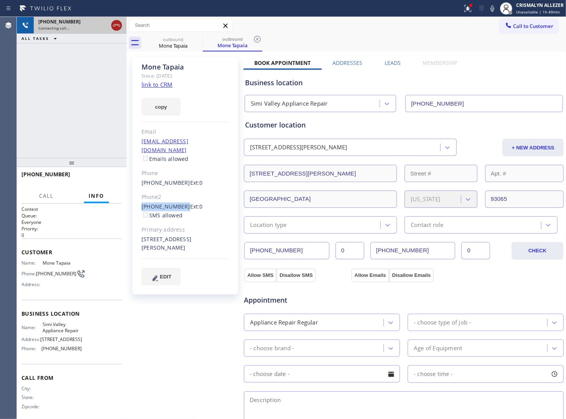
click at [119, 28] on icon at bounding box center [116, 25] width 9 height 9
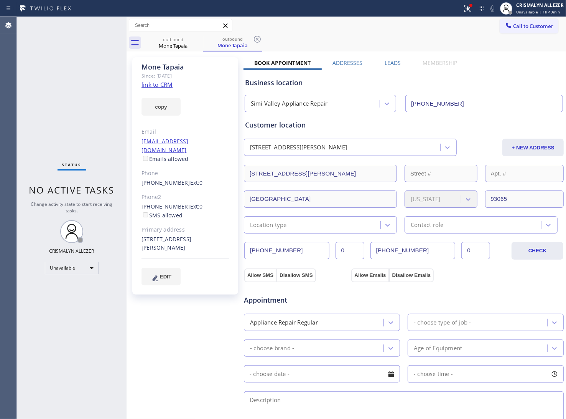
click at [266, 38] on div "outbound Mone Tapaia outbound Mone Tapaia" at bounding box center [355, 42] width 423 height 17
drag, startPoint x: 255, startPoint y: 40, endPoint x: 214, endPoint y: 41, distance: 41.5
click at [256, 40] on icon at bounding box center [257, 39] width 9 height 9
click at [198, 39] on icon at bounding box center [198, 39] width 7 height 7
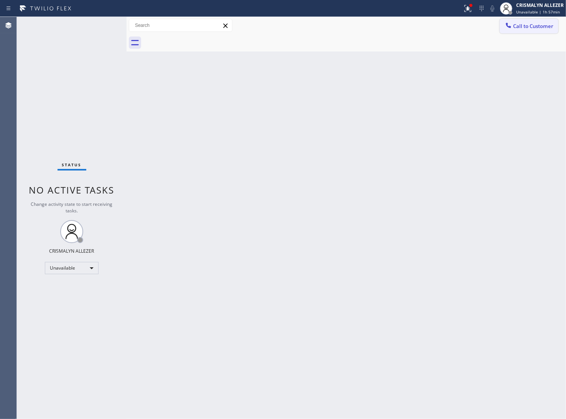
click at [538, 24] on span "Call to Customer" at bounding box center [533, 26] width 40 height 7
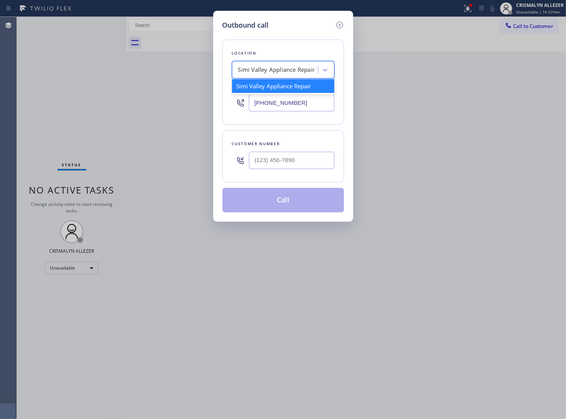
click at [297, 72] on div "Simi Valley Appliance Repair" at bounding box center [276, 70] width 77 height 9
paste input "5 Star Appliance"
type input "5 Star Appliance"
click at [281, 93] on div "PAID 5 Star Appliance Elocal #uncorrect" at bounding box center [283, 89] width 102 height 21
type input "[PHONE_NUMBER]"
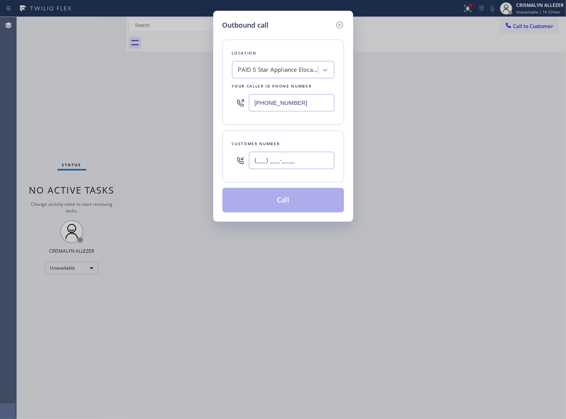
click at [281, 164] on input "(___) ___-____" at bounding box center [292, 160] width 86 height 17
paste input "805) 231-0032"
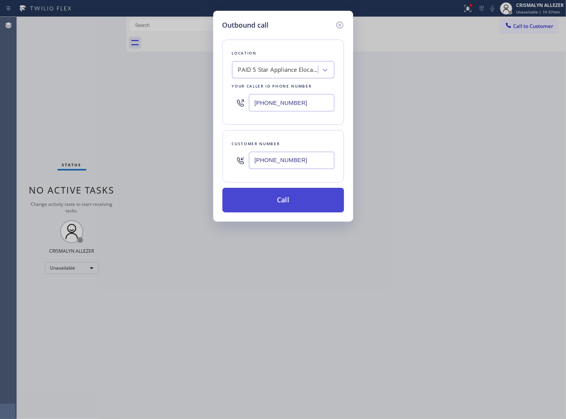
type input "[PHONE_NUMBER]"
click at [284, 204] on button "Call" at bounding box center [284, 200] width 122 height 25
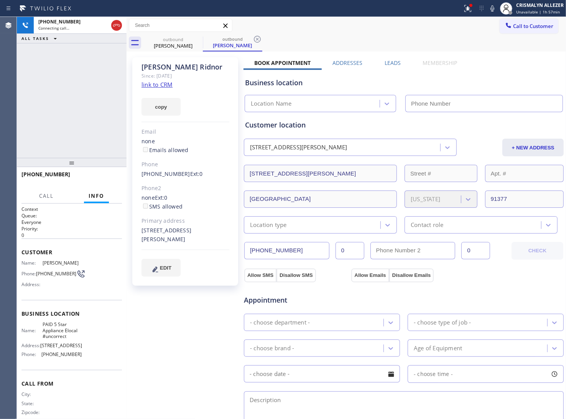
type input "[PHONE_NUMBER]"
click at [160, 86] on link "link to CRM" at bounding box center [157, 85] width 31 height 8
click at [104, 177] on span "HANG UP" at bounding box center [103, 177] width 23 height 5
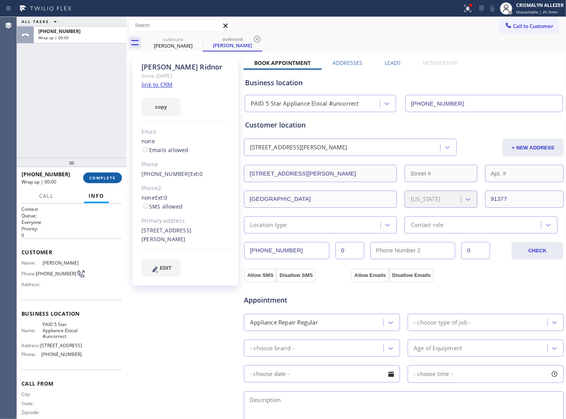
click at [104, 177] on span "COMPLETE" at bounding box center [102, 177] width 26 height 5
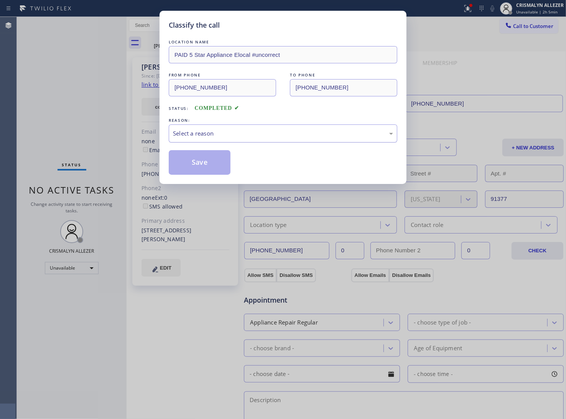
click at [272, 135] on div "Select a reason" at bounding box center [283, 133] width 220 height 9
click at [202, 163] on button "Save" at bounding box center [200, 162] width 62 height 25
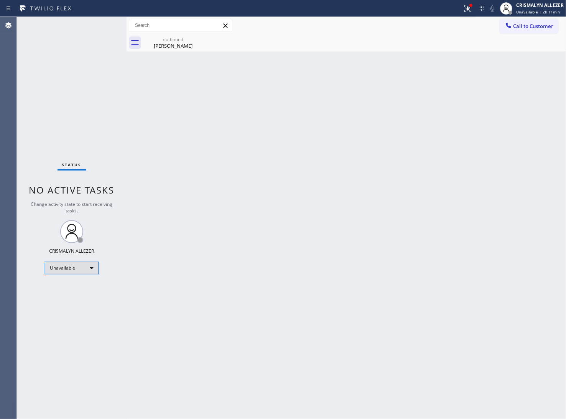
click at [87, 266] on div "Unavailable" at bounding box center [72, 268] width 54 height 12
click at [81, 307] on li "Break" at bounding box center [71, 306] width 52 height 9
